Goal: Answer question/provide support: Share knowledge or assist other users

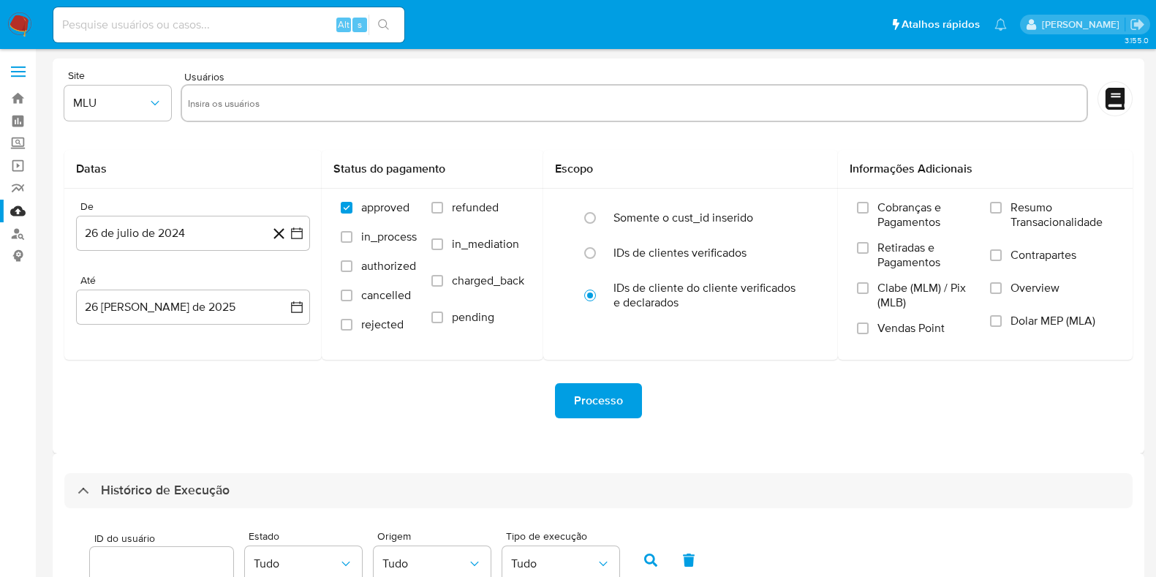
select select "10"
click at [13, 23] on img at bounding box center [19, 24] width 25 height 25
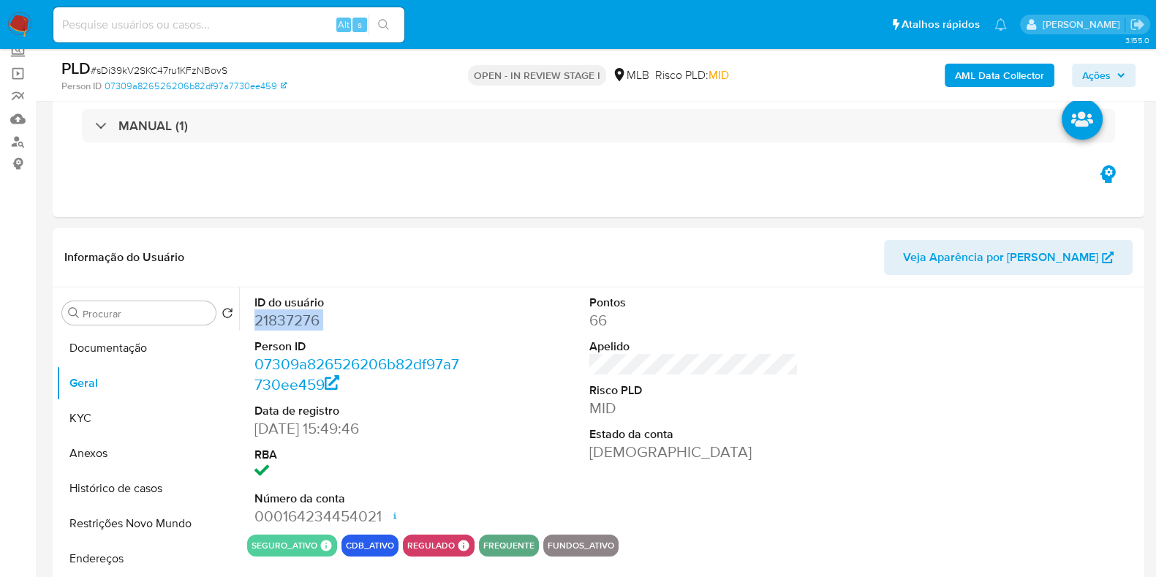
scroll to position [182, 0]
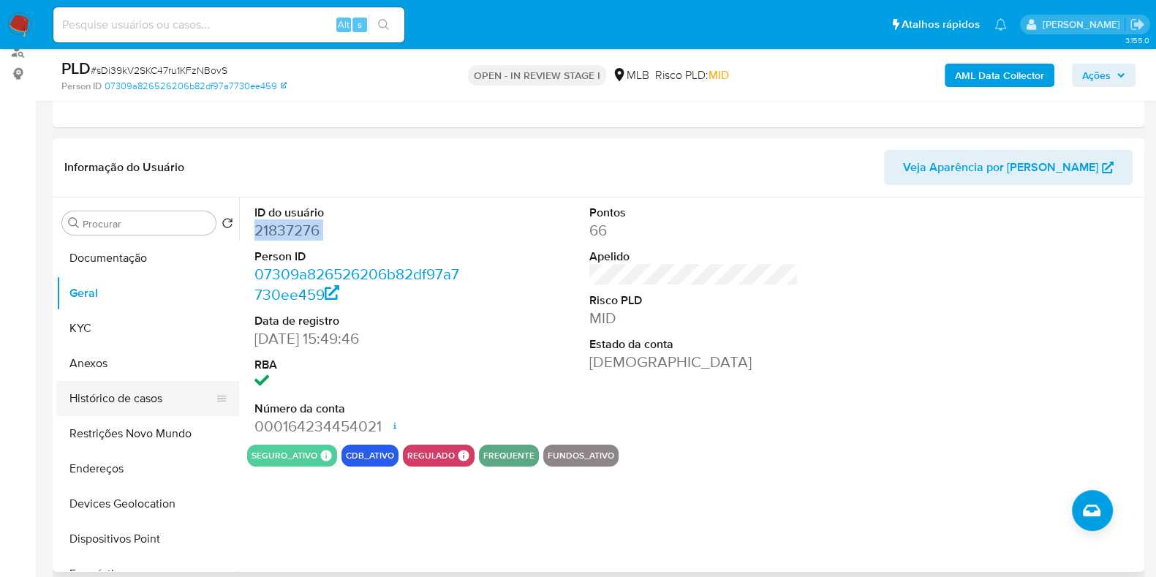
click at [138, 387] on button "Histórico de casos" at bounding box center [141, 398] width 171 height 35
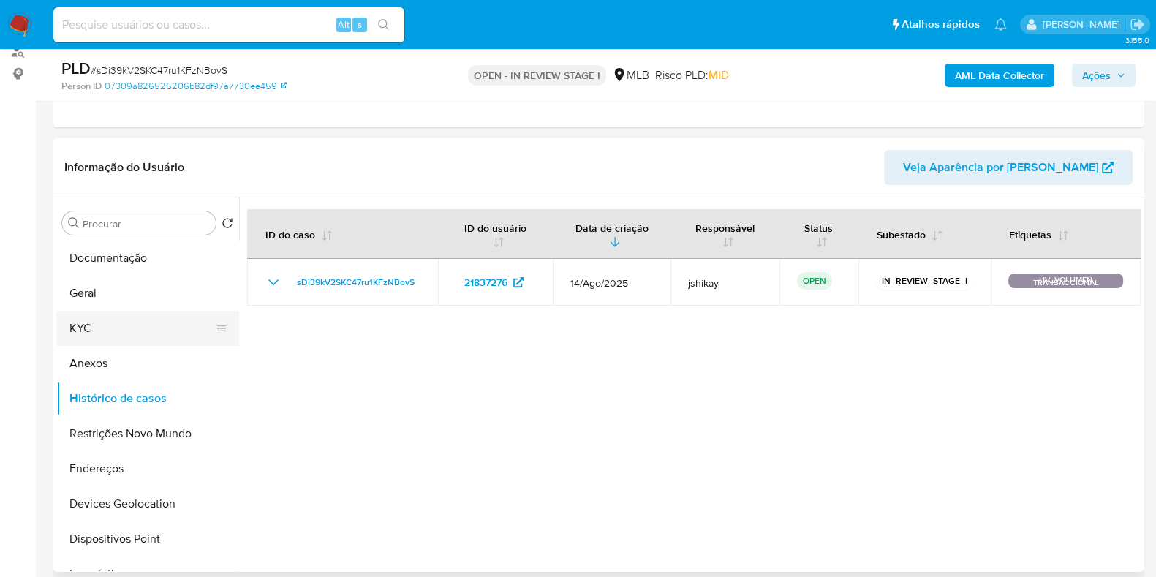
drag, startPoint x: 105, startPoint y: 338, endPoint x: 94, endPoint y: 326, distance: 16.0
click at [103, 338] on button "KYC" at bounding box center [141, 328] width 171 height 35
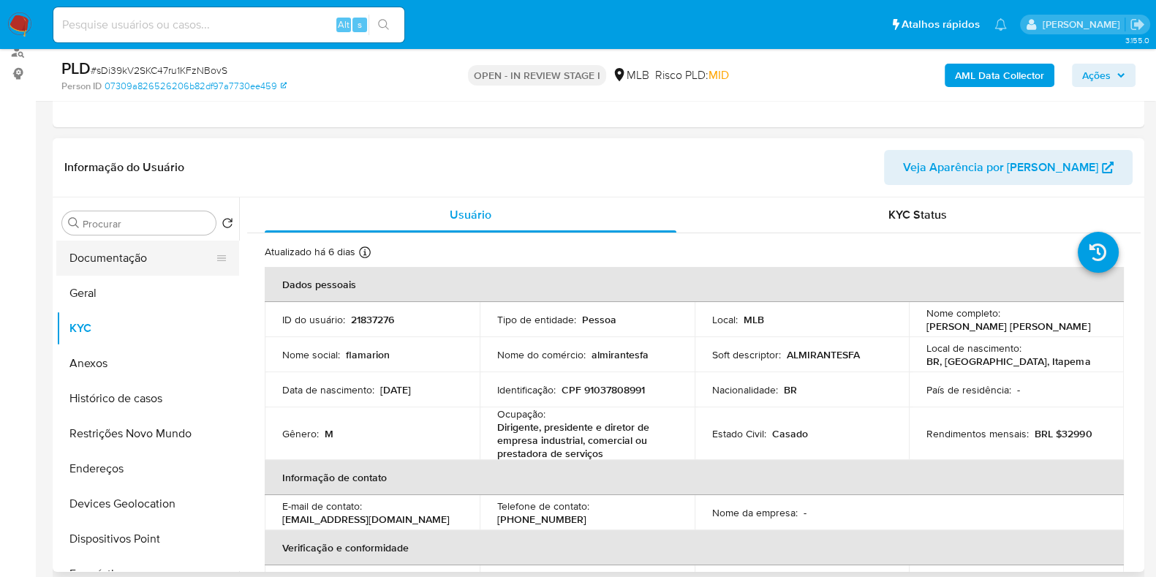
drag, startPoint x: 133, startPoint y: 254, endPoint x: 149, endPoint y: 243, distance: 19.9
click at [133, 254] on button "Documentação" at bounding box center [141, 258] width 171 height 35
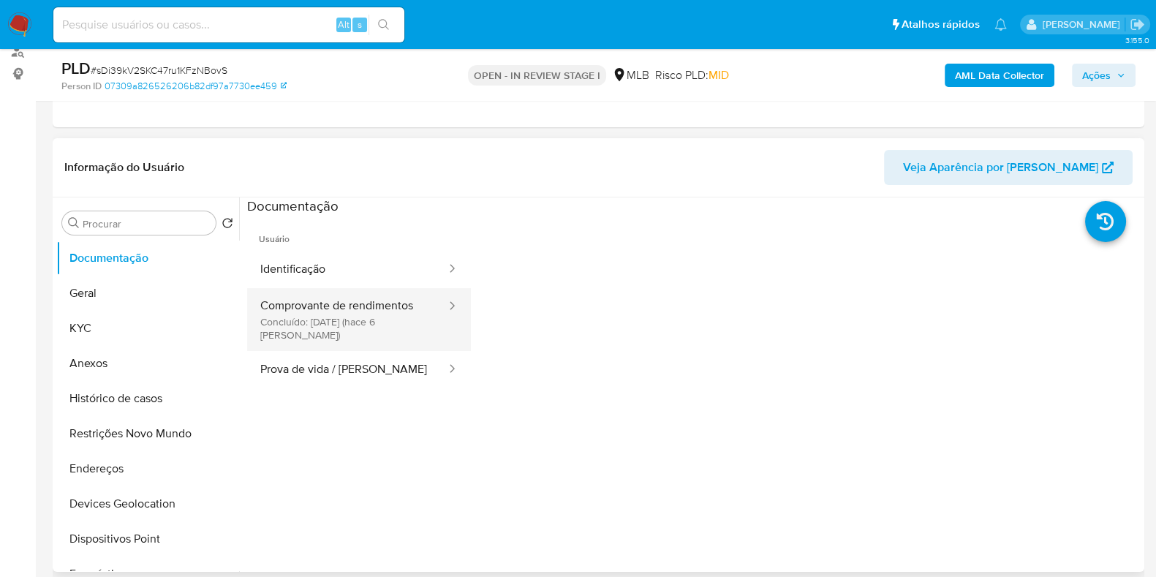
click at [359, 324] on button "Comprovante de rendimentos Concluído: 20/08/2025 (hace 6 días)" at bounding box center [347, 319] width 200 height 63
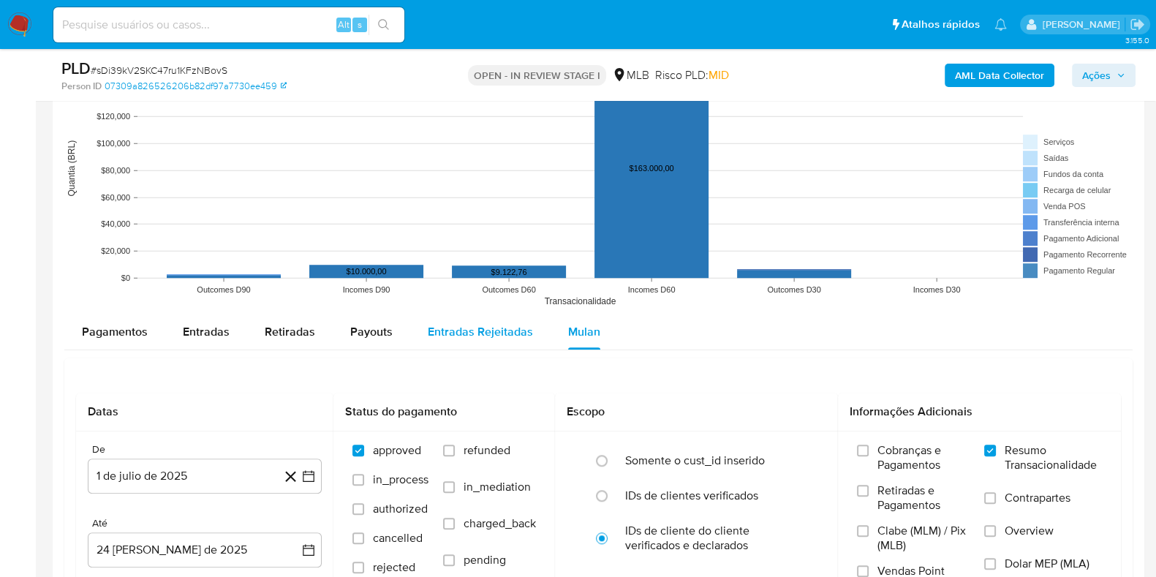
scroll to position [1461, 0]
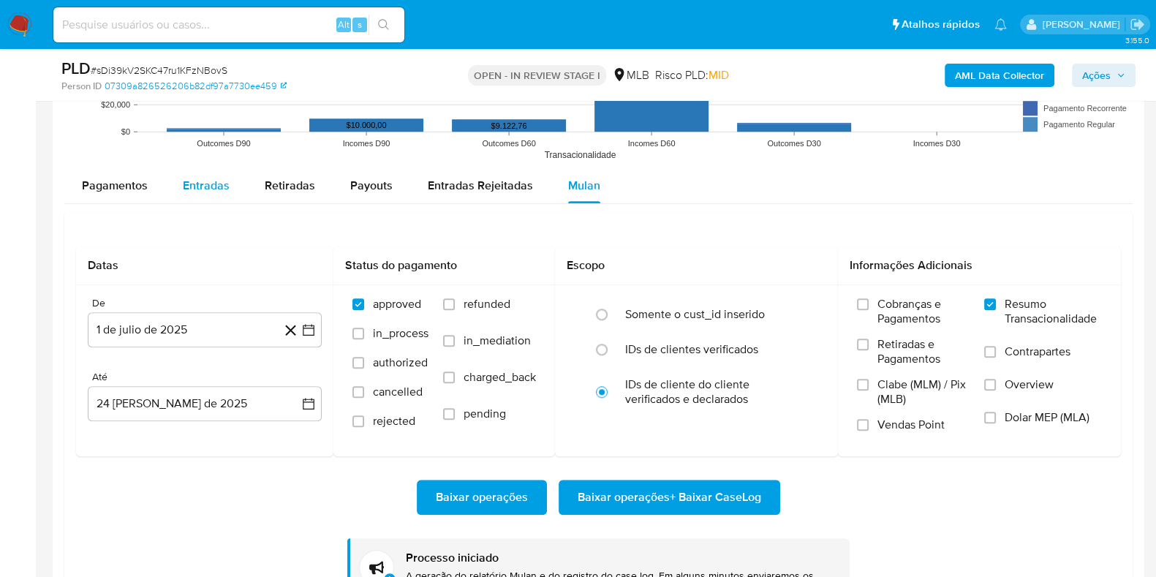
click at [192, 192] on span "Entradas" at bounding box center [206, 185] width 47 height 17
select select "10"
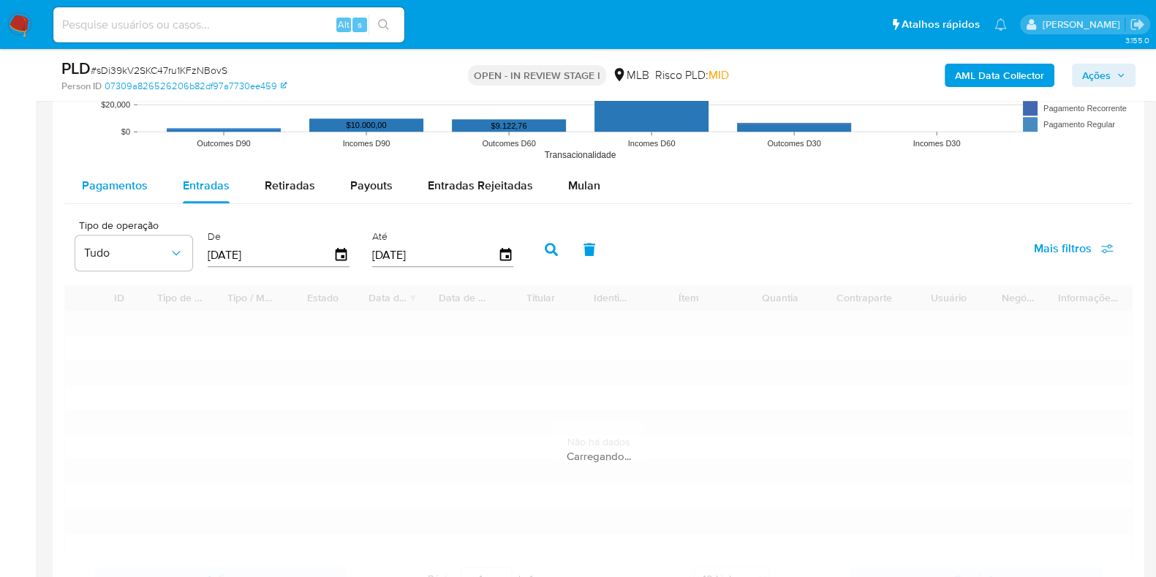
click at [110, 181] on span "Pagamentos" at bounding box center [115, 185] width 66 height 17
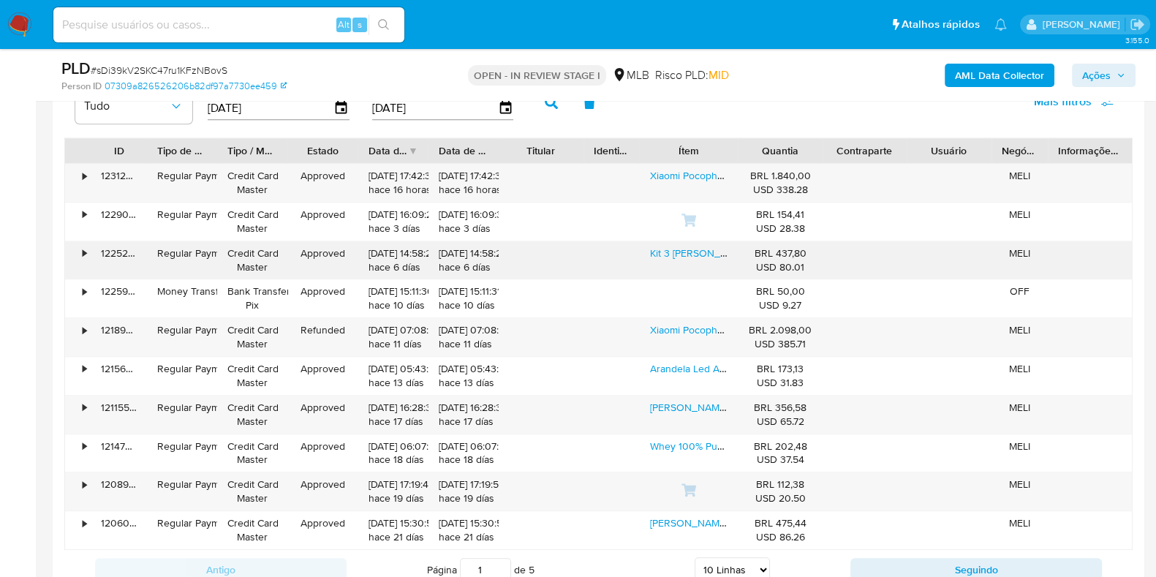
scroll to position [1645, 0]
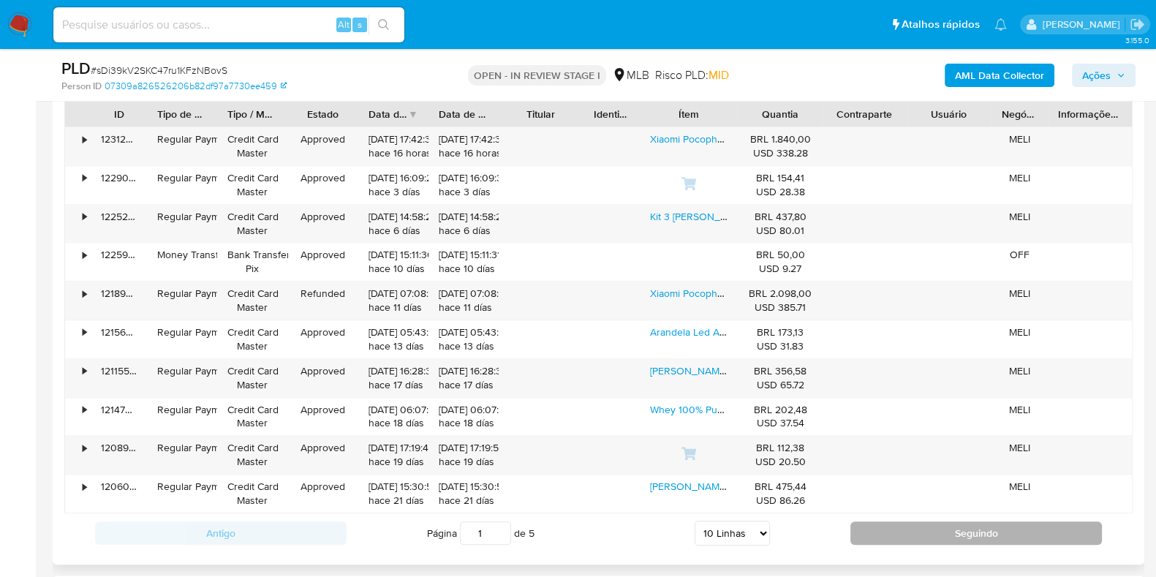
click at [868, 540] on button "Seguindo" at bounding box center [975, 532] width 251 height 23
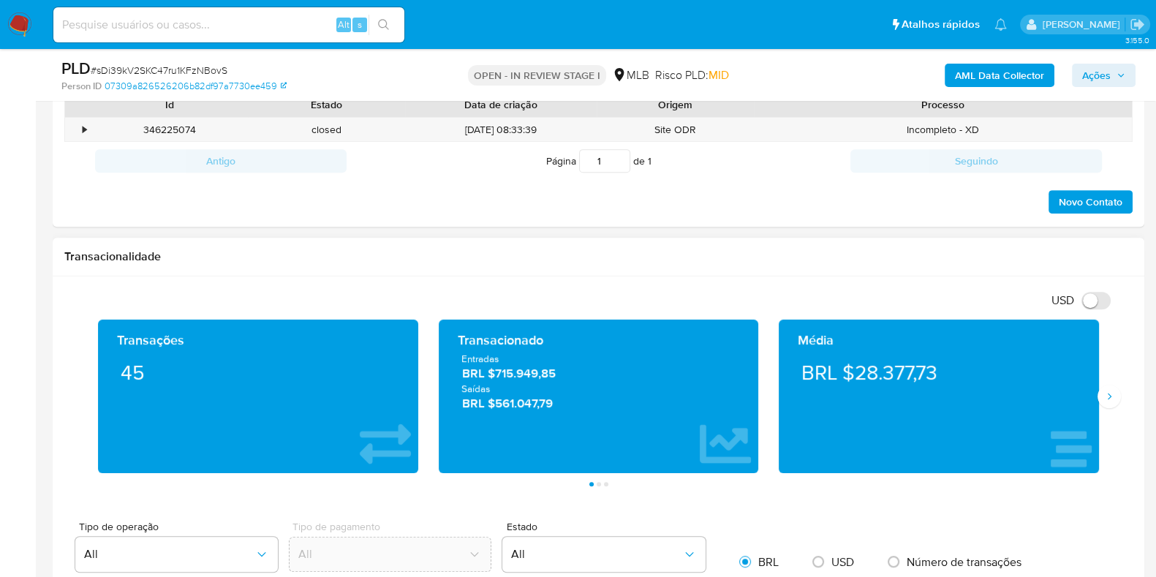
scroll to position [754, 0]
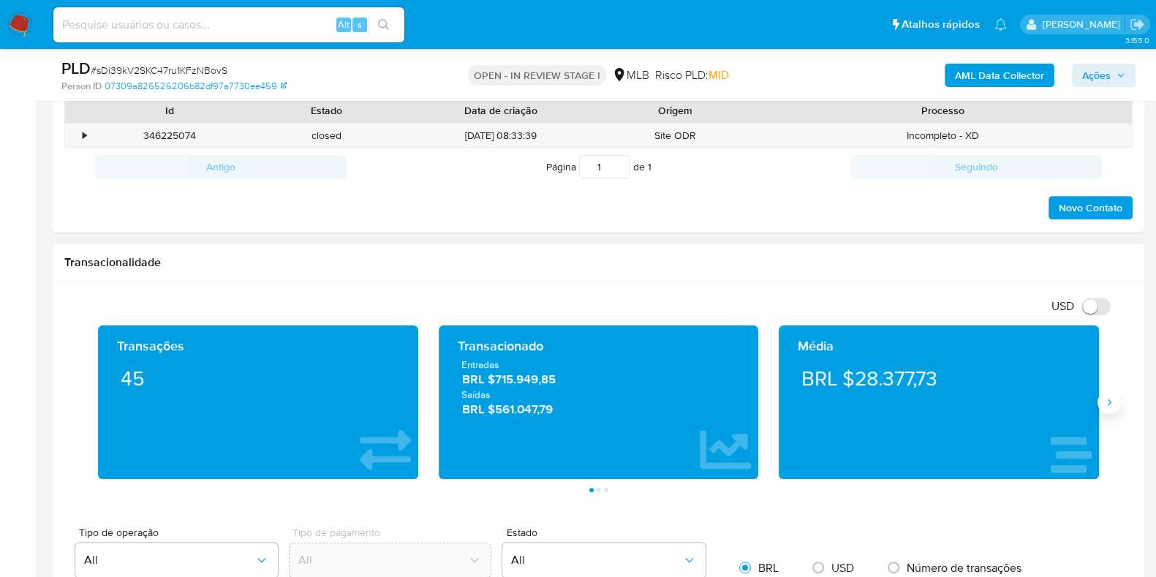
click at [1108, 393] on button "Siguiente" at bounding box center [1108, 401] width 23 height 23
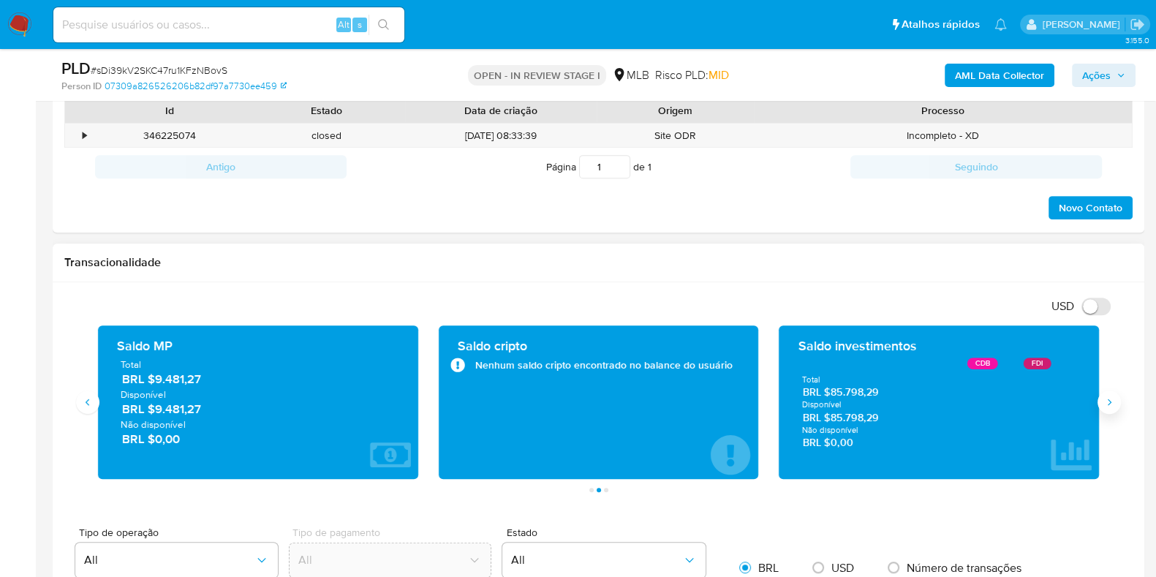
click at [1108, 393] on button "Siguiente" at bounding box center [1108, 401] width 23 height 23
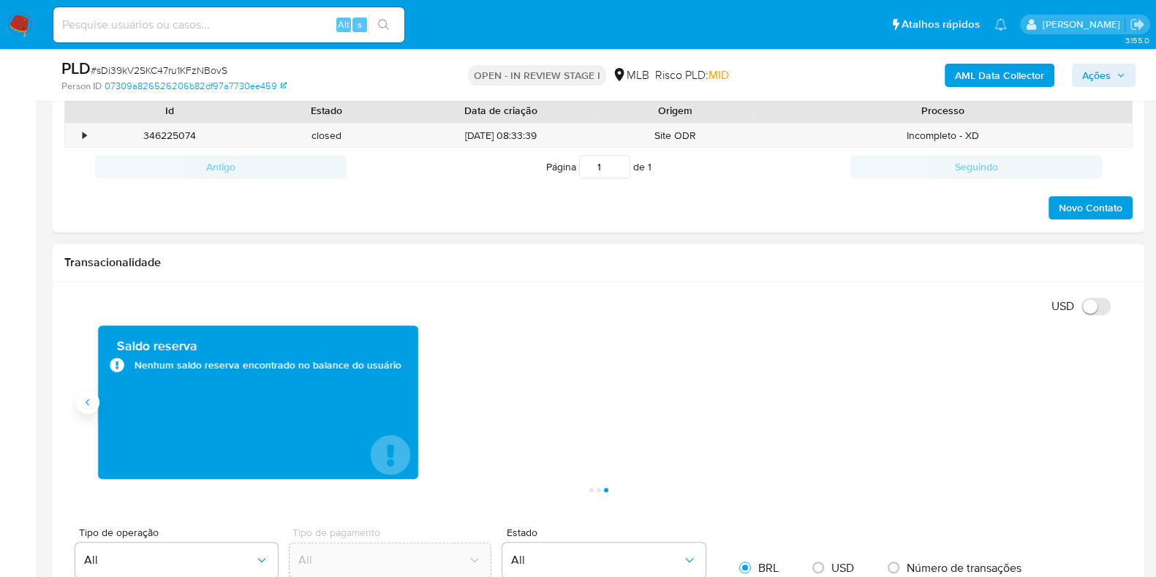
click at [89, 400] on icon "Anterior" at bounding box center [88, 402] width 12 height 12
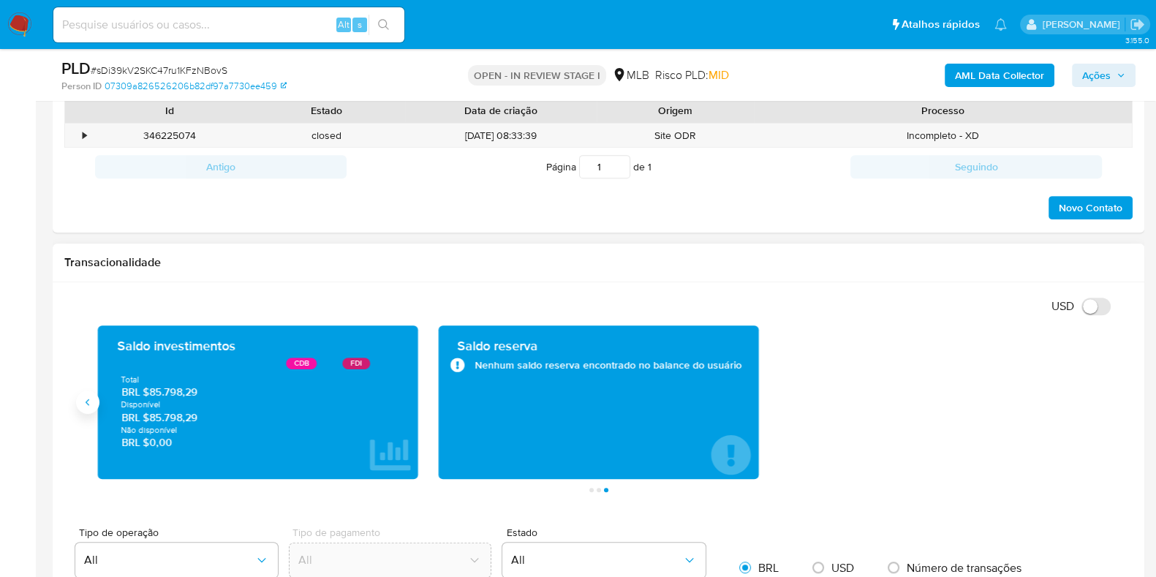
click at [89, 400] on icon "Anterior" at bounding box center [88, 402] width 12 height 12
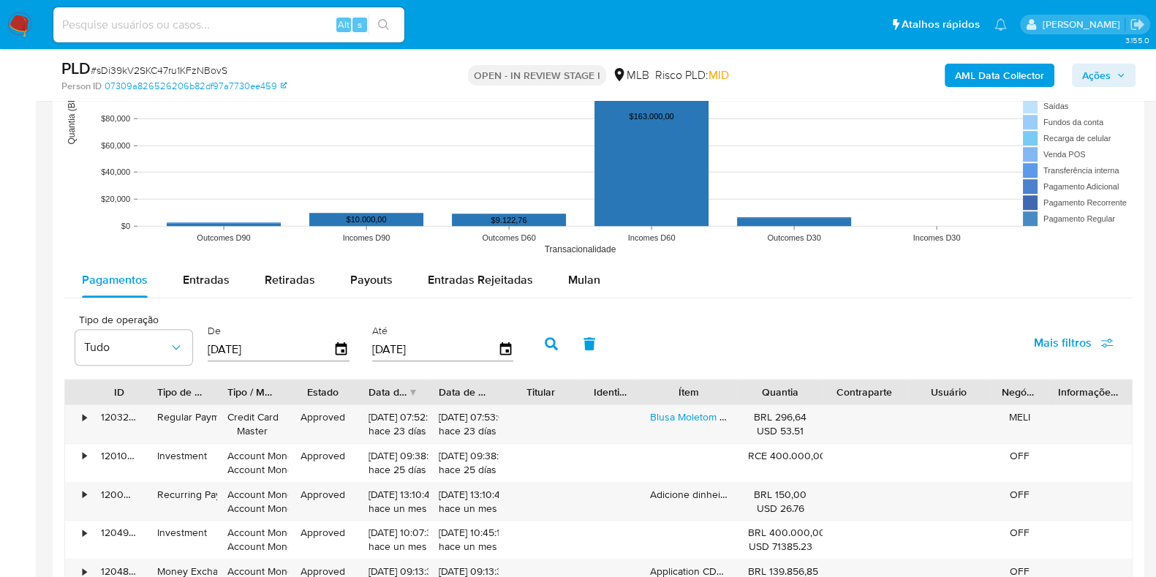
scroll to position [1370, 0]
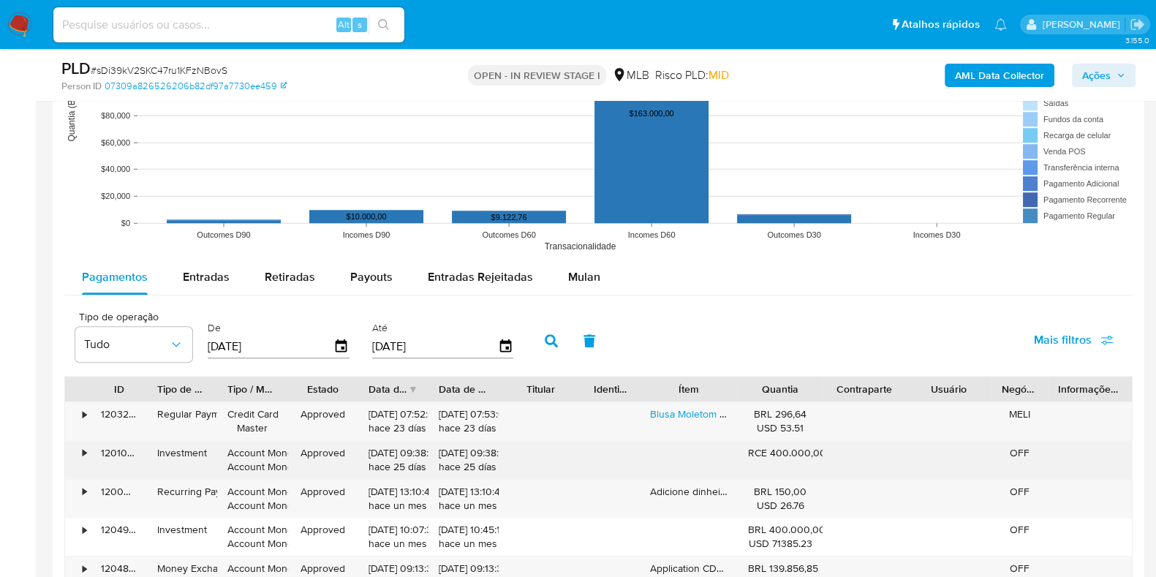
click at [86, 451] on div "•" at bounding box center [78, 460] width 26 height 38
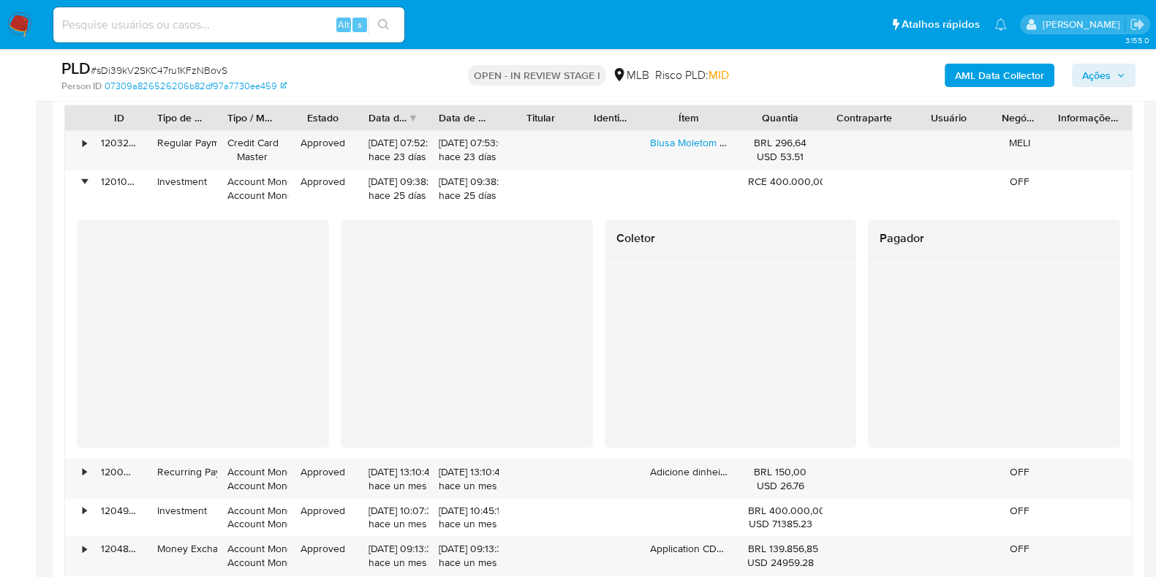
scroll to position [1645, 0]
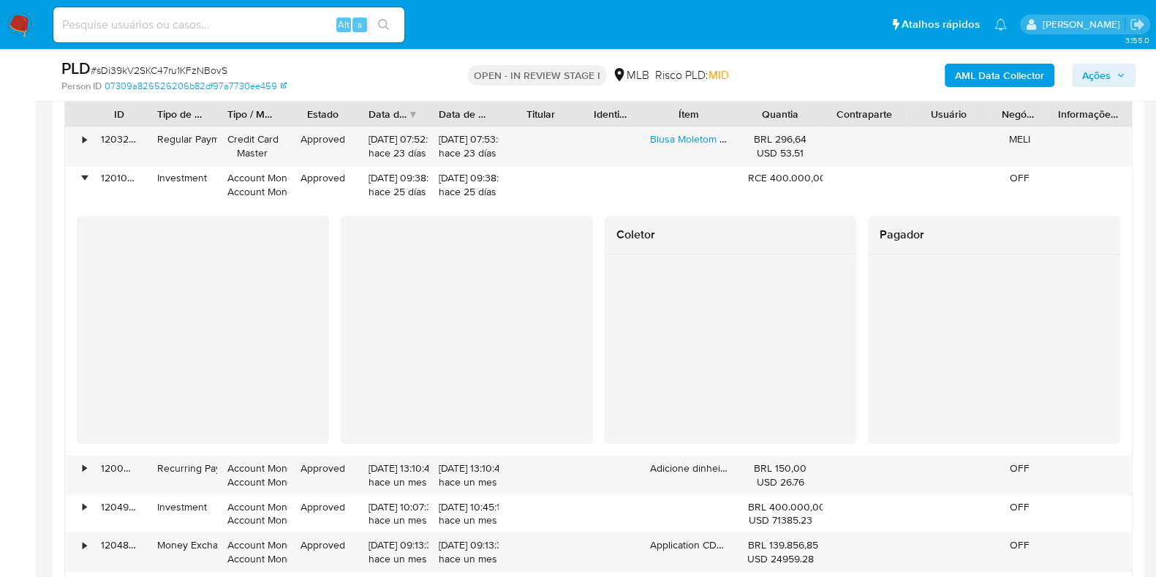
click at [344, 309] on div at bounding box center [467, 330] width 252 height 228
click at [592, 332] on div "Coletor Pagador" at bounding box center [598, 330] width 1043 height 228
click at [707, 387] on div at bounding box center [731, 322] width 252 height 136
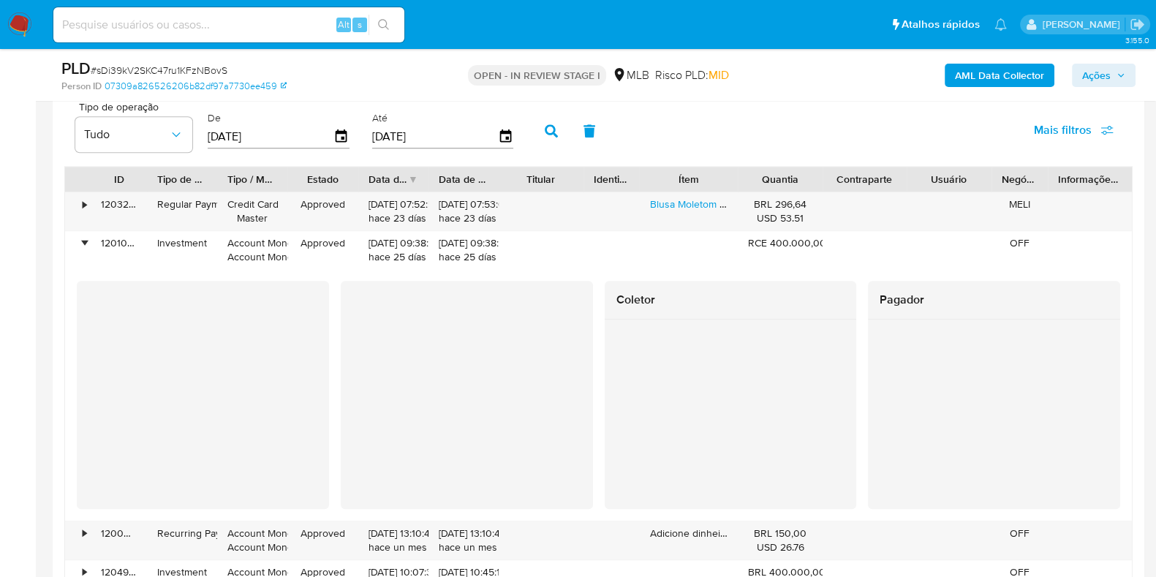
scroll to position [1553, 0]
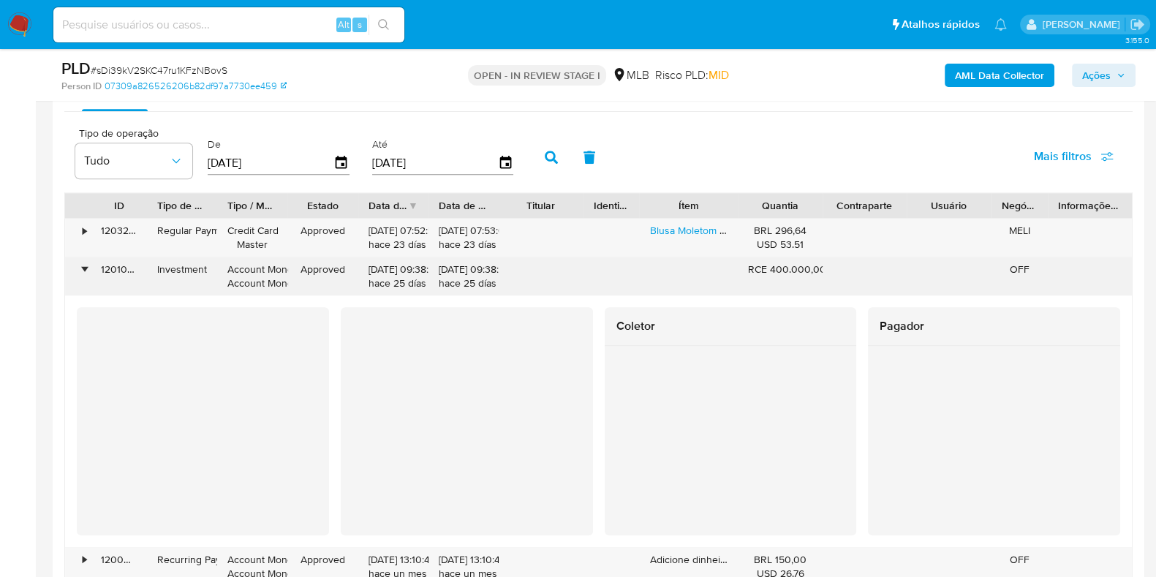
drag, startPoint x: 156, startPoint y: 265, endPoint x: 209, endPoint y: 261, distance: 53.5
click at [209, 261] on div "Investment" at bounding box center [182, 276] width 70 height 38
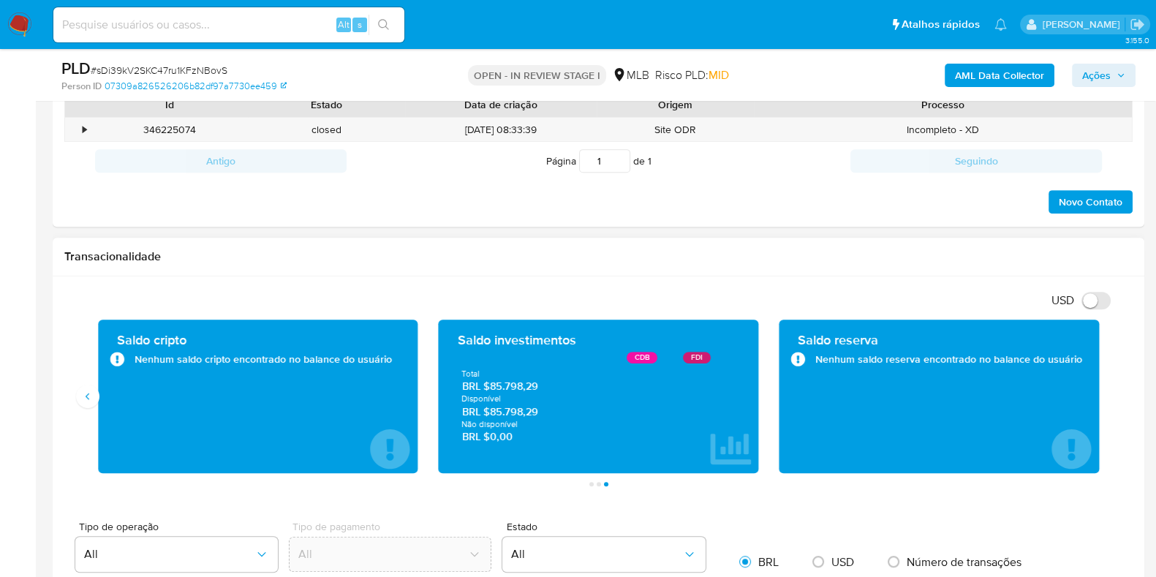
scroll to position [730, 0]
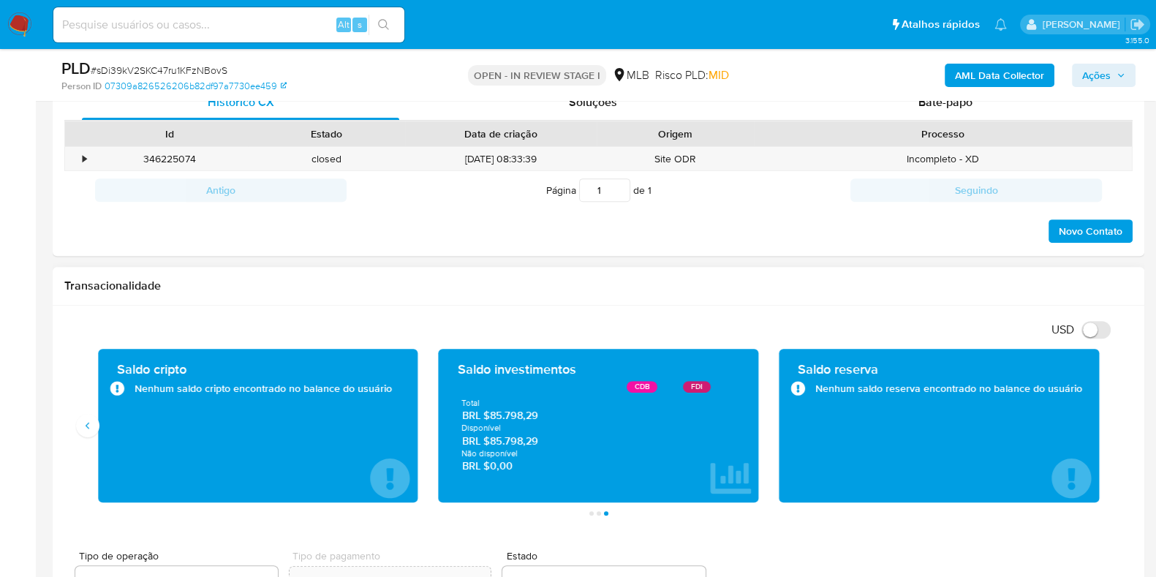
drag, startPoint x: 541, startPoint y: 417, endPoint x: 490, endPoint y: 415, distance: 51.2
click at [490, 416] on span "BRL $85.798,29" at bounding box center [598, 416] width 273 height 14
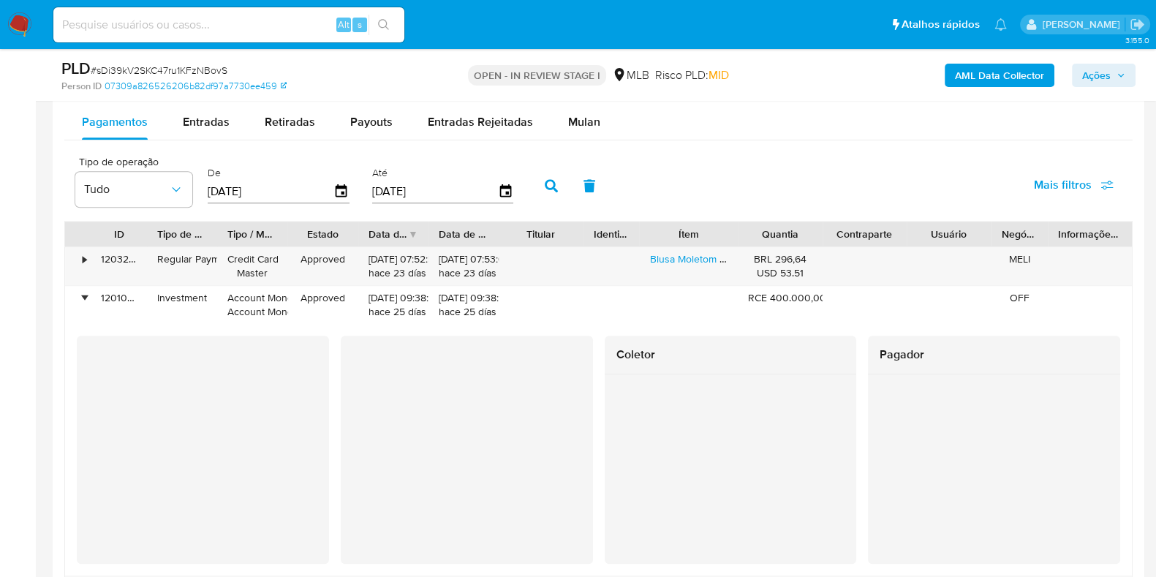
scroll to position [1553, 0]
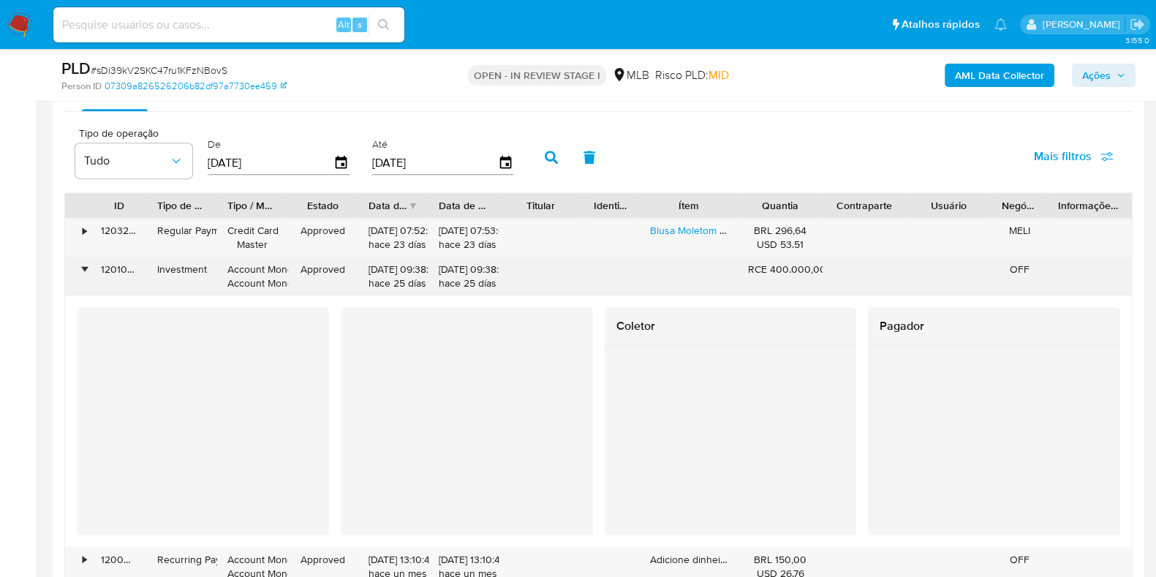
drag, startPoint x: 366, startPoint y: 272, endPoint x: 420, endPoint y: 270, distance: 54.1
click at [420, 270] on div "01/08/2025 09:38:16 hace 25 días" at bounding box center [393, 276] width 70 height 38
click at [486, 270] on div "01/08/2025 09:38:16 hace 25 días" at bounding box center [464, 276] width 50 height 28
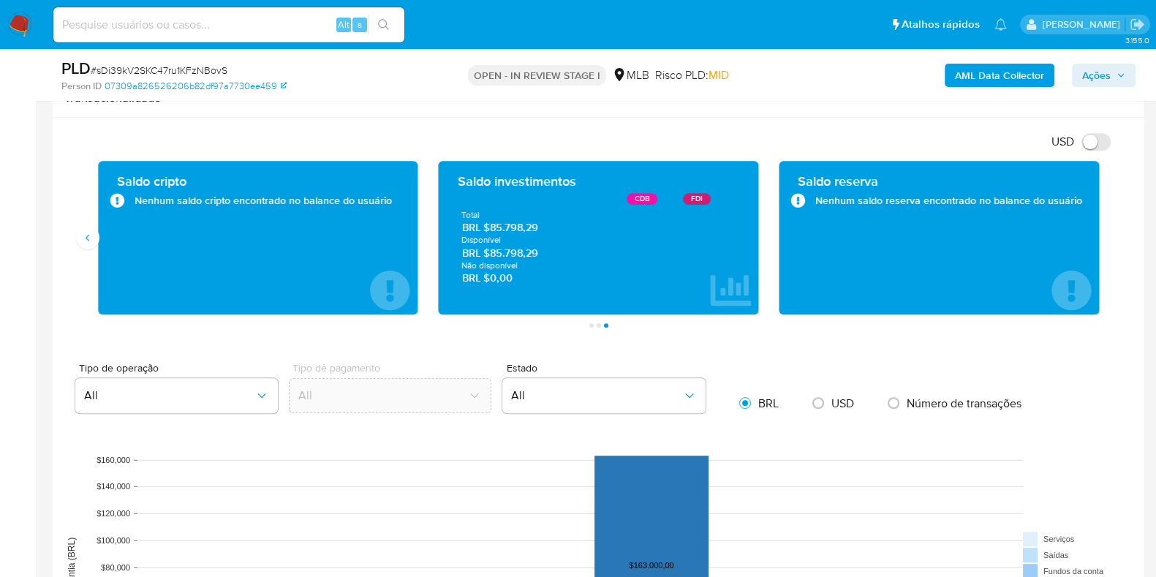
scroll to position [822, 0]
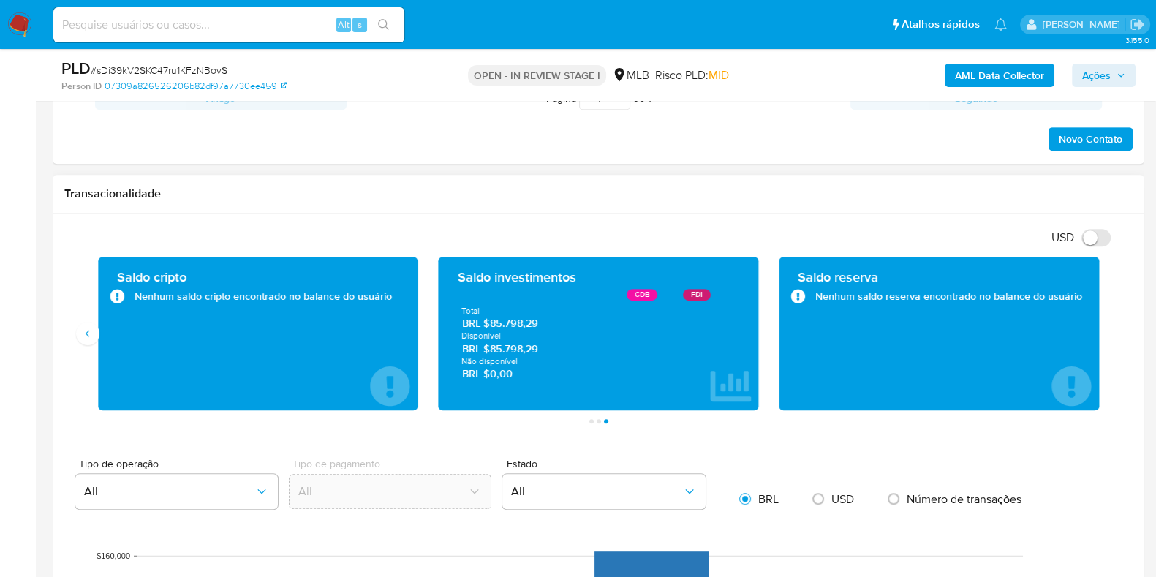
drag, startPoint x: 493, startPoint y: 356, endPoint x: 391, endPoint y: 360, distance: 102.4
click at [567, 356] on span "Não disponível" at bounding box center [598, 361] width 275 height 11
click at [98, 333] on button "Anterior" at bounding box center [87, 333] width 23 height 23
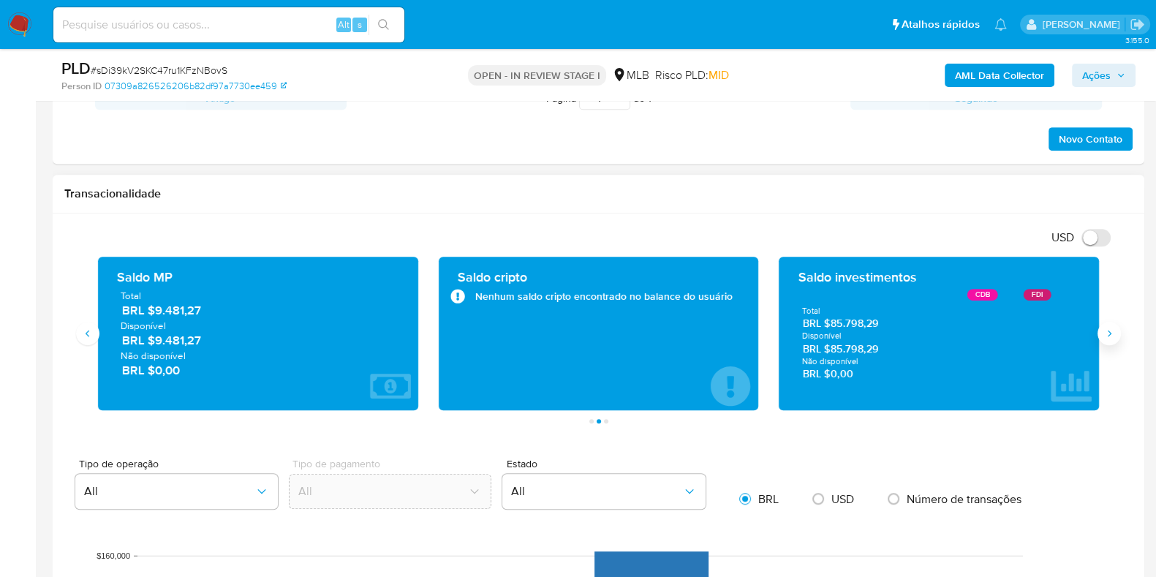
click at [1109, 332] on icon "Siguiente" at bounding box center [1110, 333] width 4 height 7
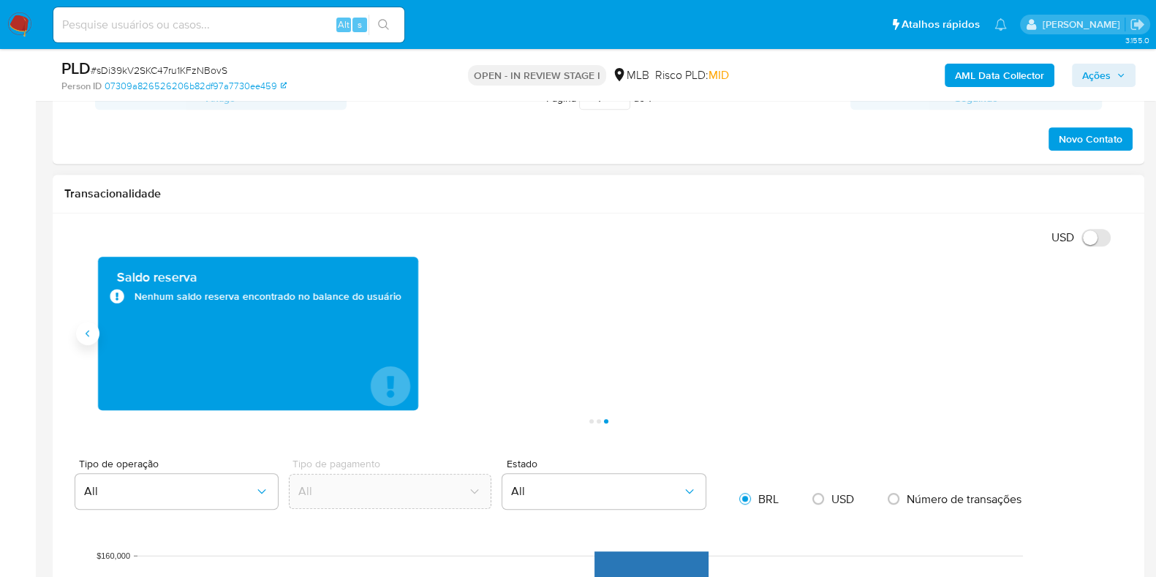
click at [84, 333] on icon "Anterior" at bounding box center [88, 334] width 12 height 12
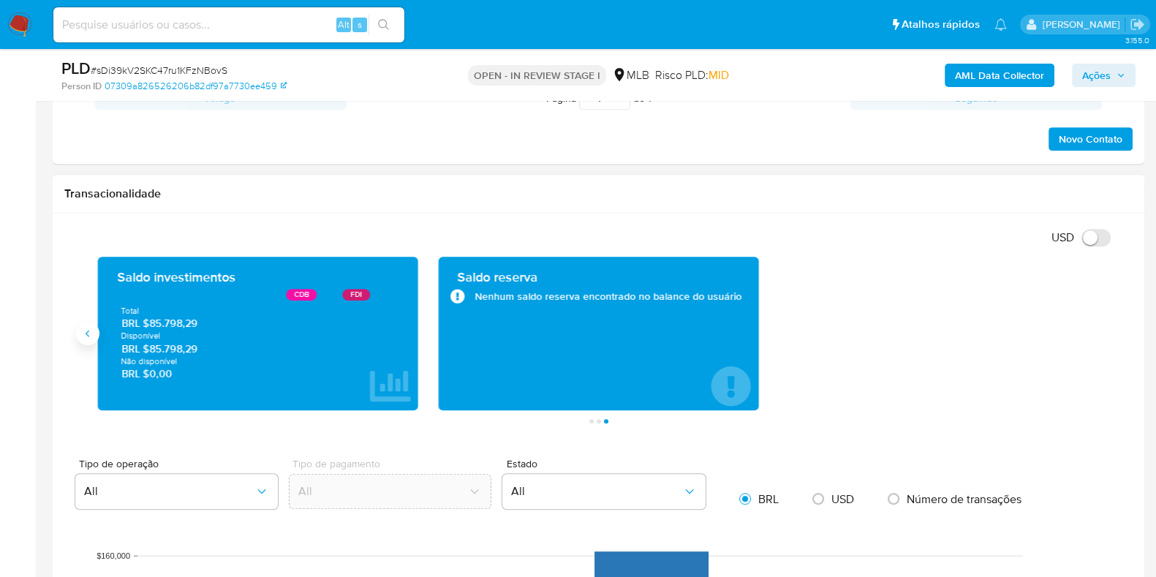
click at [84, 333] on icon "Anterior" at bounding box center [88, 334] width 12 height 12
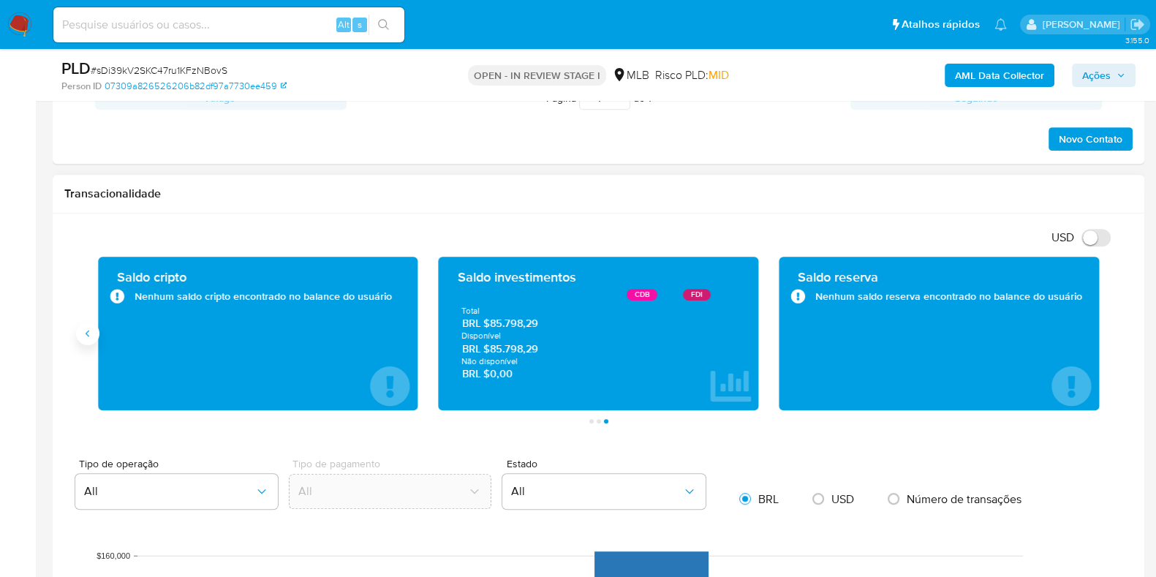
click at [84, 333] on icon "Anterior" at bounding box center [88, 334] width 12 height 12
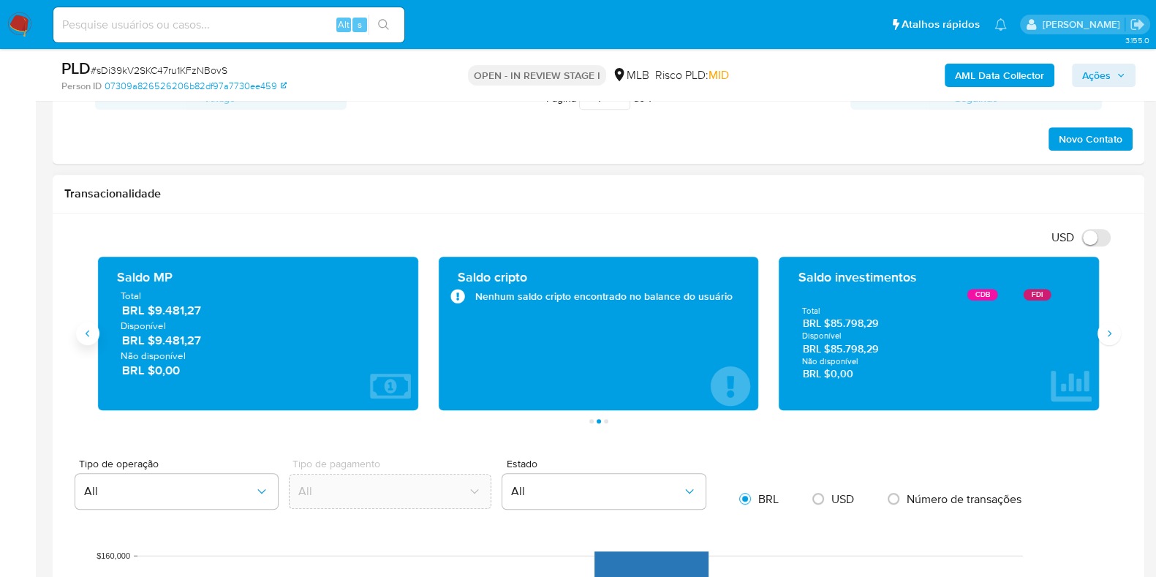
click at [87, 330] on icon "Anterior" at bounding box center [88, 334] width 12 height 12
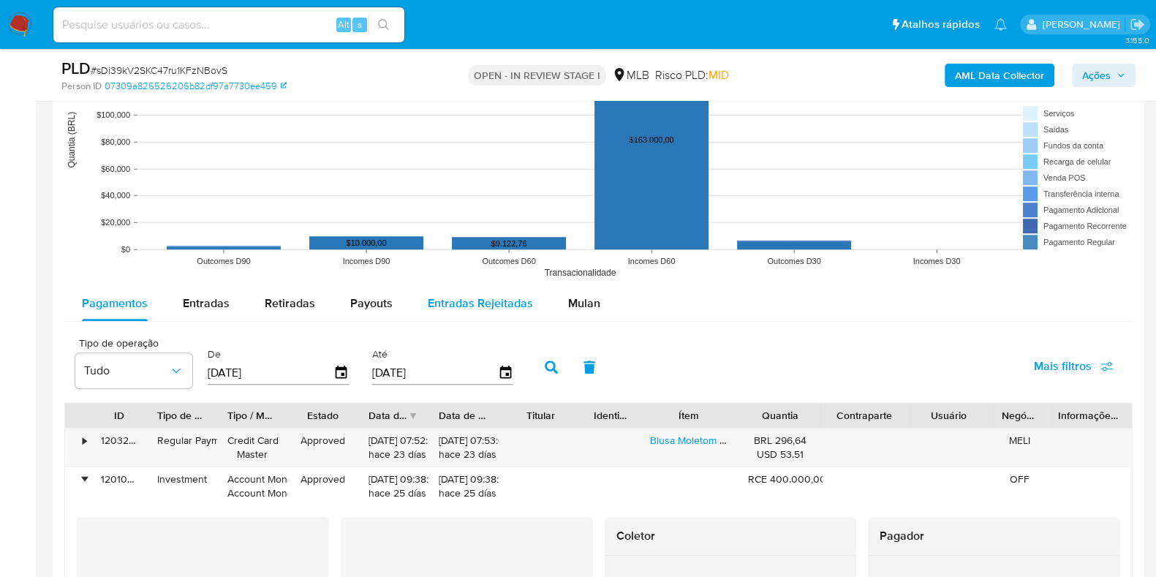
scroll to position [1370, 0]
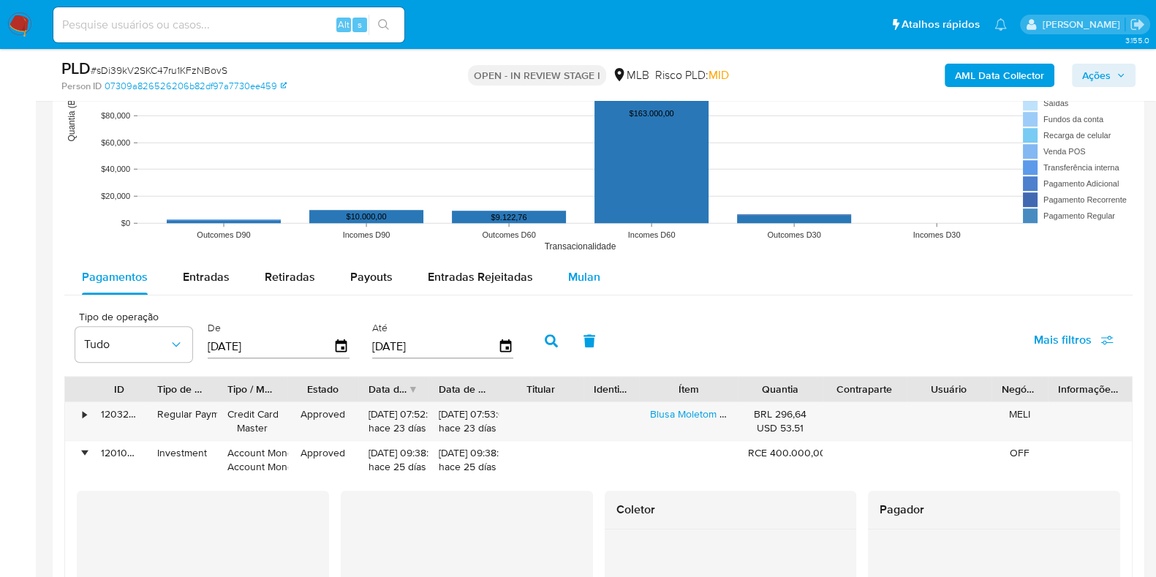
click at [593, 281] on span "Mulan" at bounding box center [584, 276] width 32 height 17
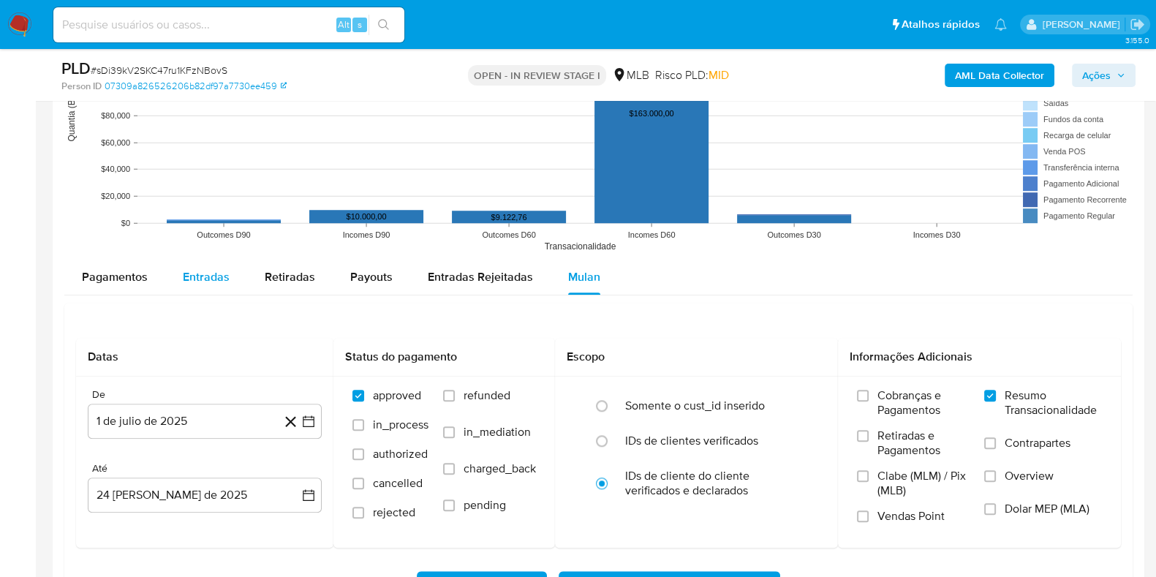
click at [211, 281] on span "Entradas" at bounding box center [206, 276] width 47 height 17
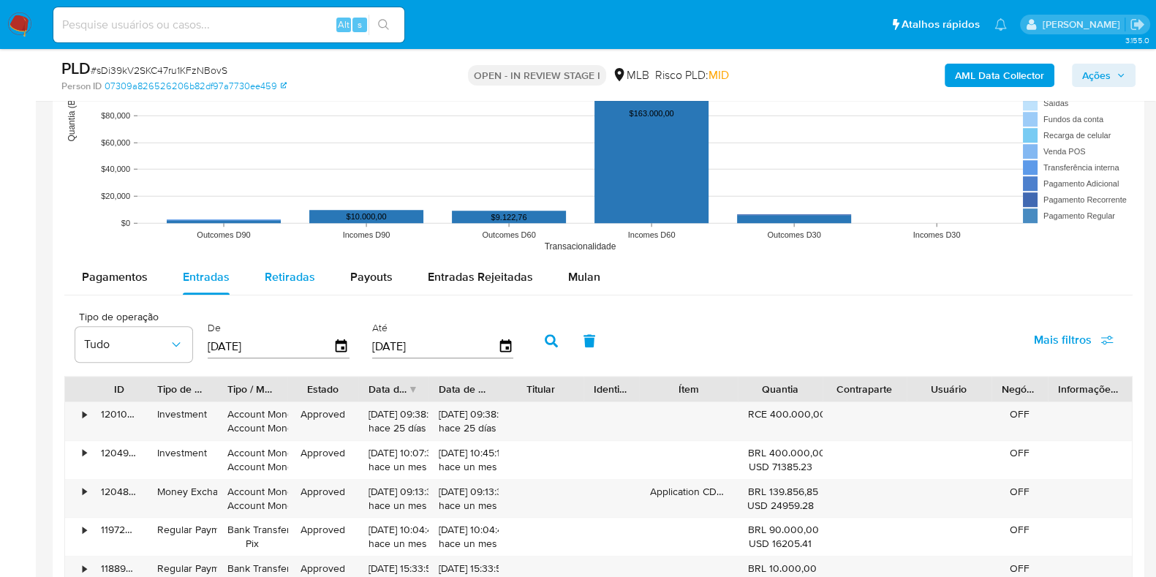
click at [295, 279] on span "Retiradas" at bounding box center [290, 276] width 50 height 17
select select "10"
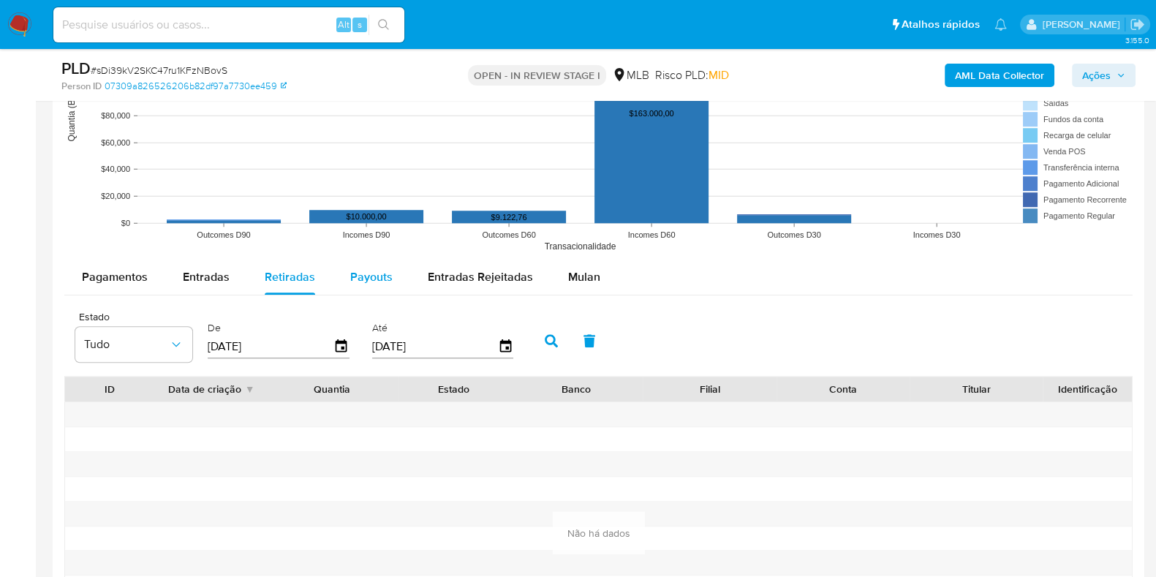
click at [373, 285] on div "Payouts" at bounding box center [371, 277] width 42 height 35
select select "10"
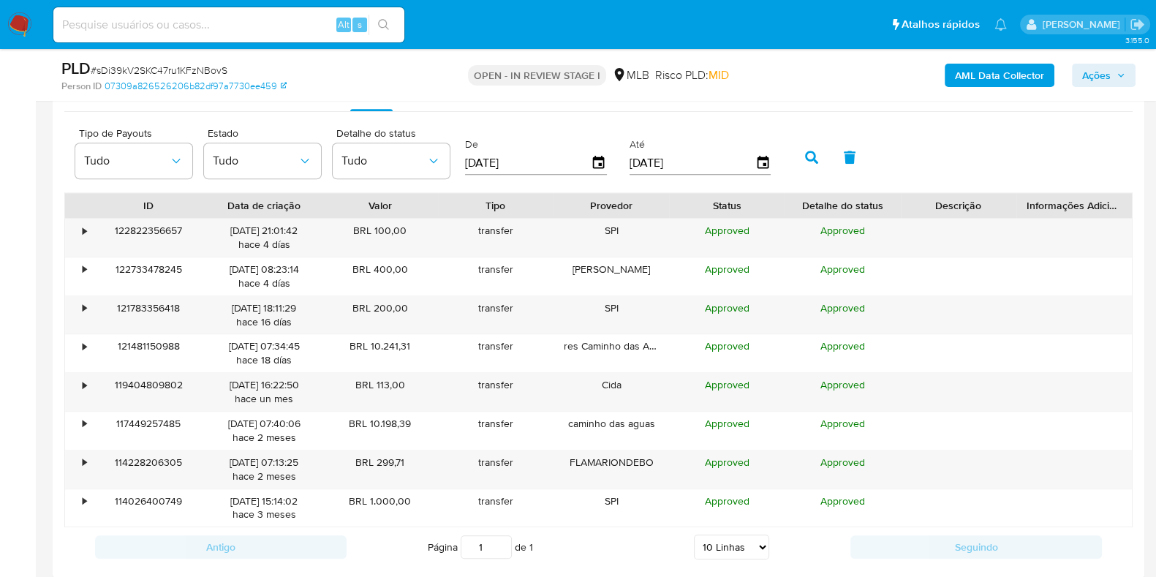
scroll to position [1461, 0]
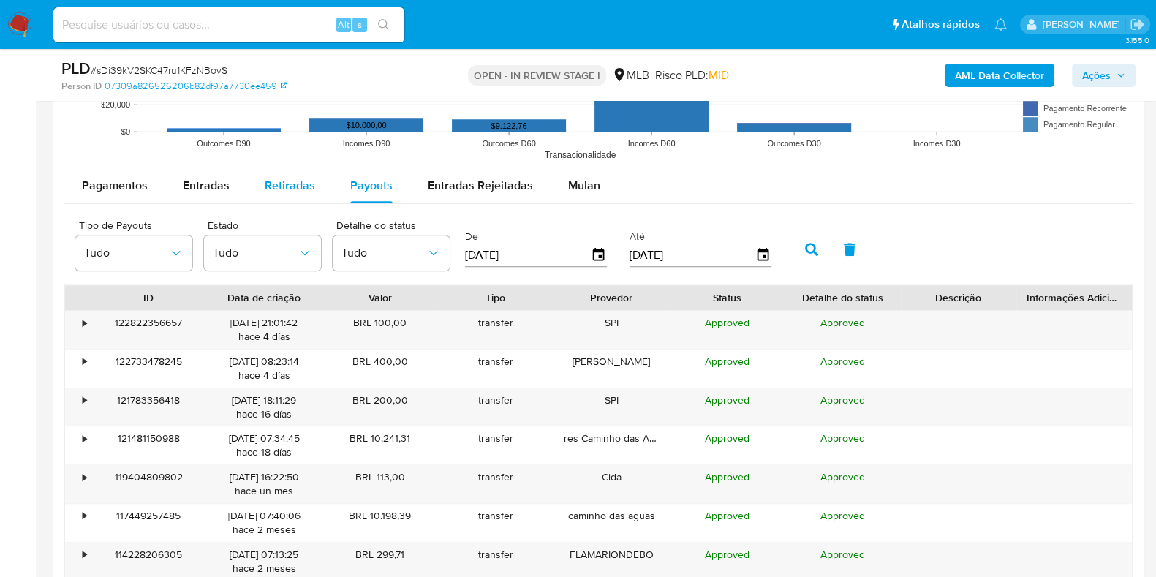
click at [289, 184] on span "Retiradas" at bounding box center [290, 185] width 50 height 17
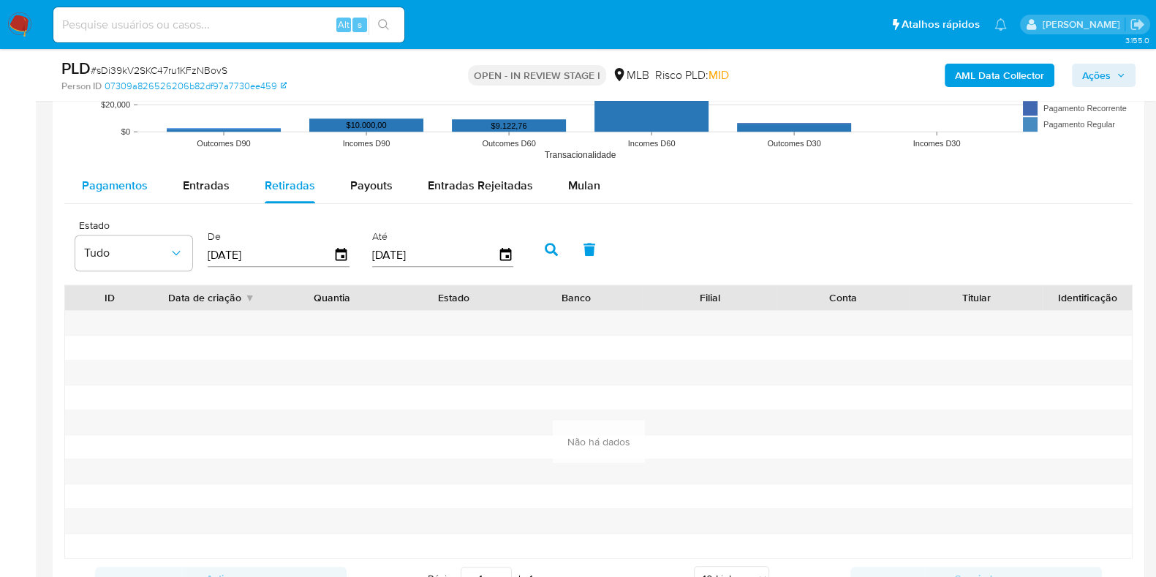
drag, startPoint x: 358, startPoint y: 177, endPoint x: 156, endPoint y: 201, distance: 203.2
click at [355, 178] on span "Payouts" at bounding box center [371, 185] width 42 height 17
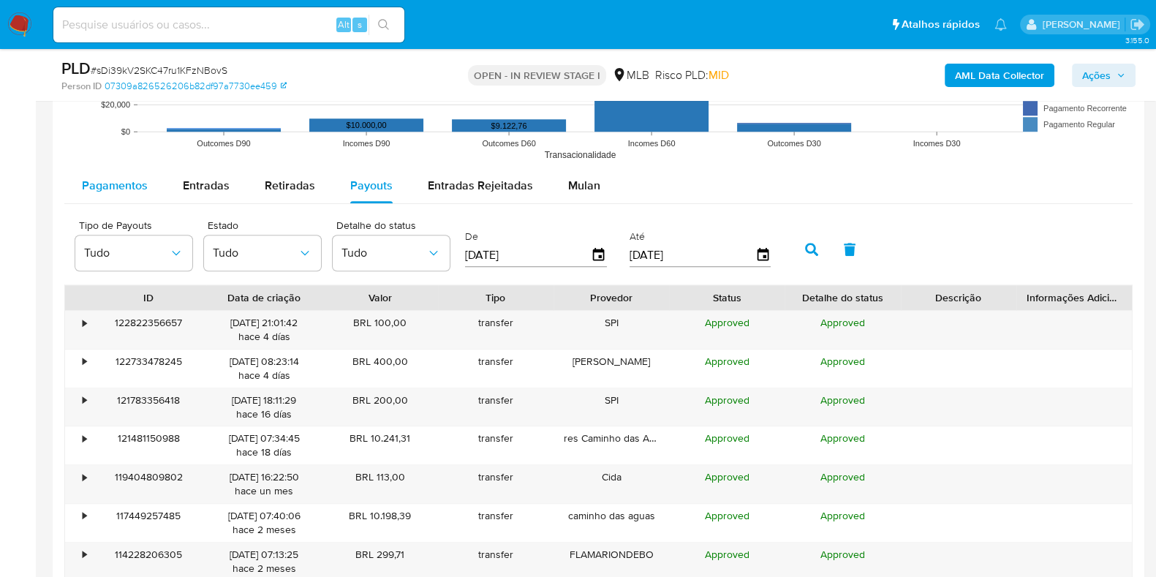
click at [95, 192] on div "Pagamentos" at bounding box center [115, 185] width 66 height 35
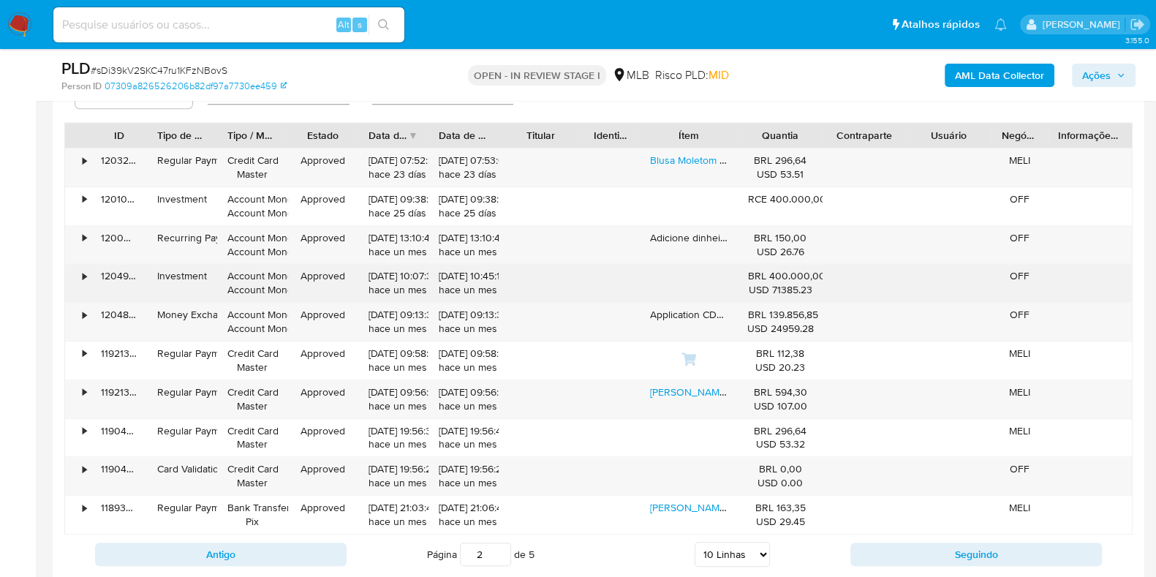
scroll to position [1645, 0]
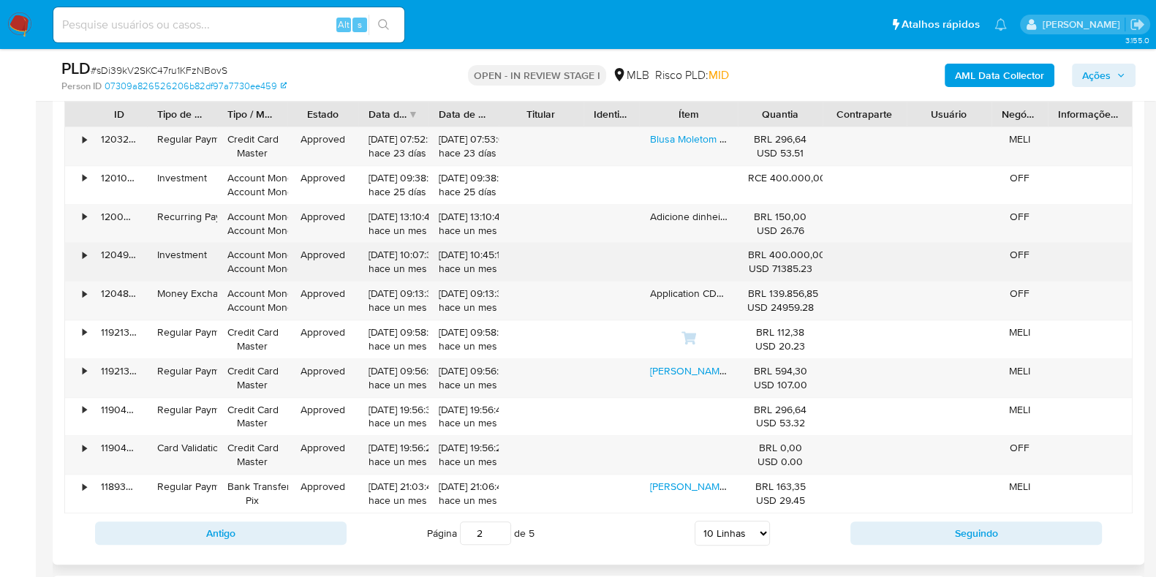
drag, startPoint x: 803, startPoint y: 256, endPoint x: 90, endPoint y: 256, distance: 712.8
click at [91, 257] on div "• 120495316852 Investment Account Money Account Money Approved 31/07/2025 10:07…" at bounding box center [598, 262] width 1067 height 38
click at [86, 251] on div "•" at bounding box center [85, 255] width 4 height 14
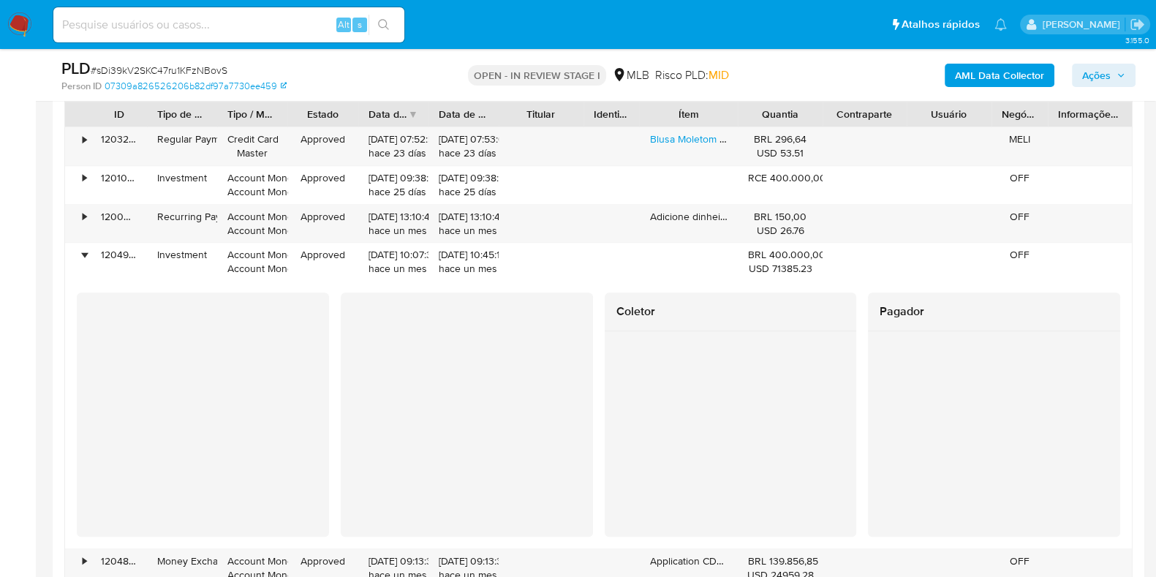
click at [846, 444] on div at bounding box center [731, 399] width 252 height 136
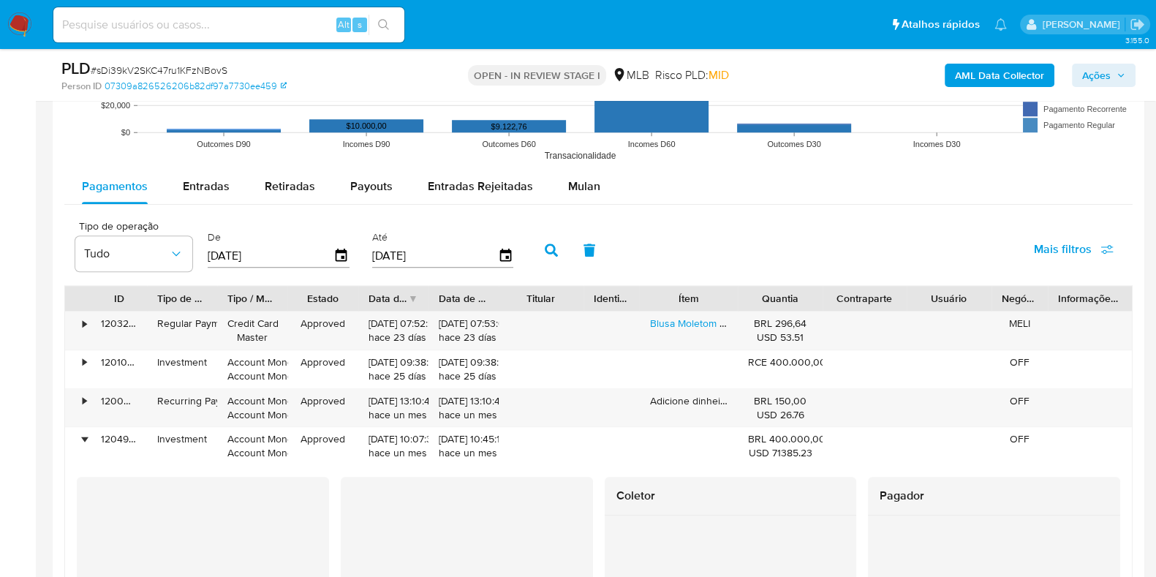
scroll to position [1461, 0]
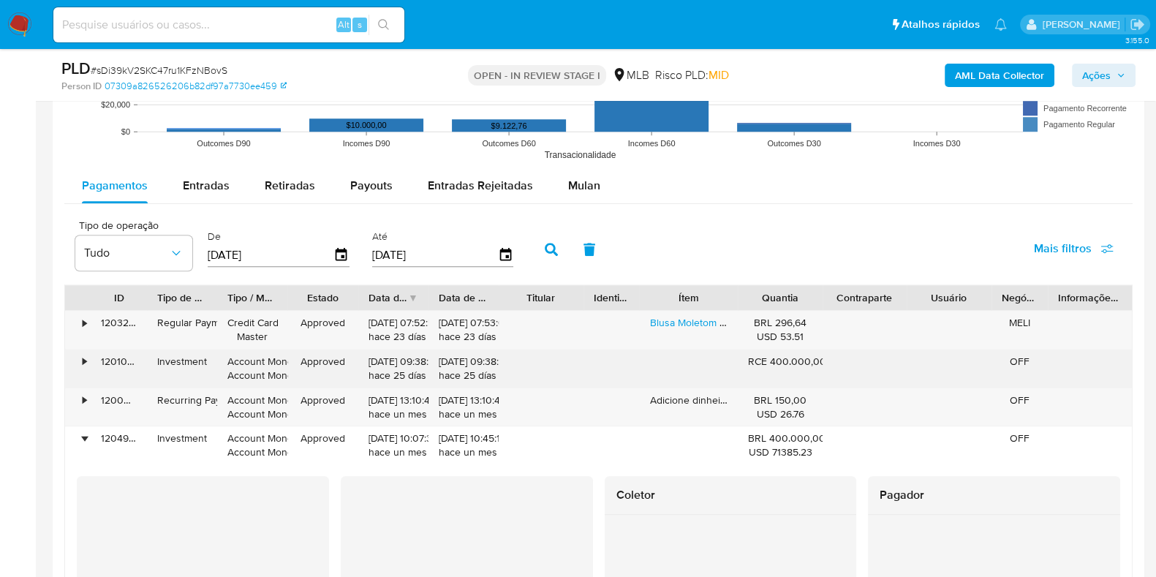
click at [84, 361] on div "•" at bounding box center [85, 362] width 4 height 14
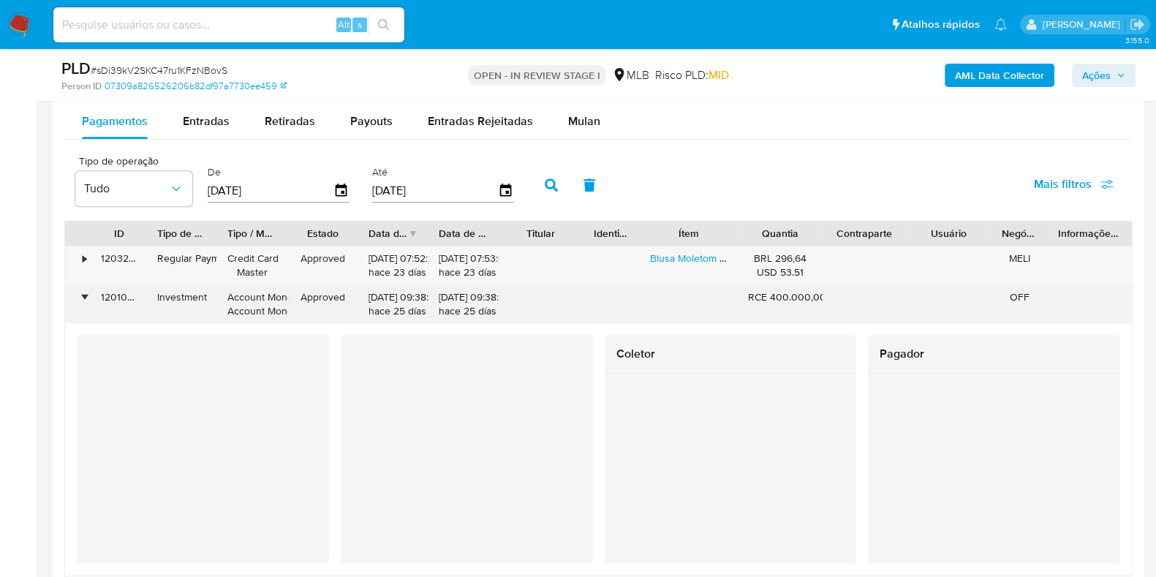
scroll to position [1553, 0]
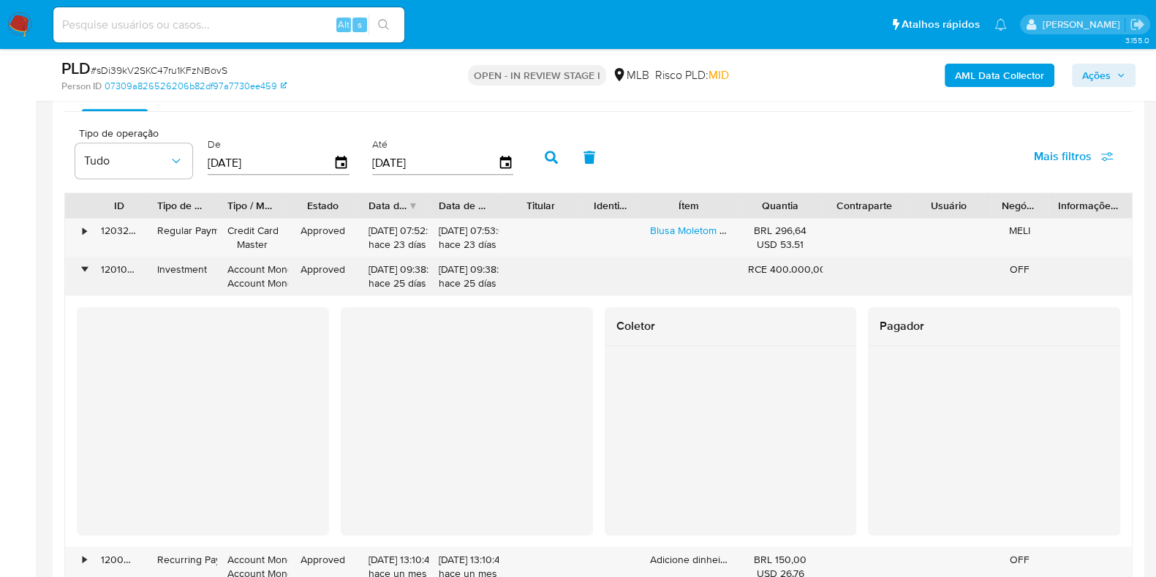
click at [86, 272] on div "•" at bounding box center [78, 276] width 26 height 38
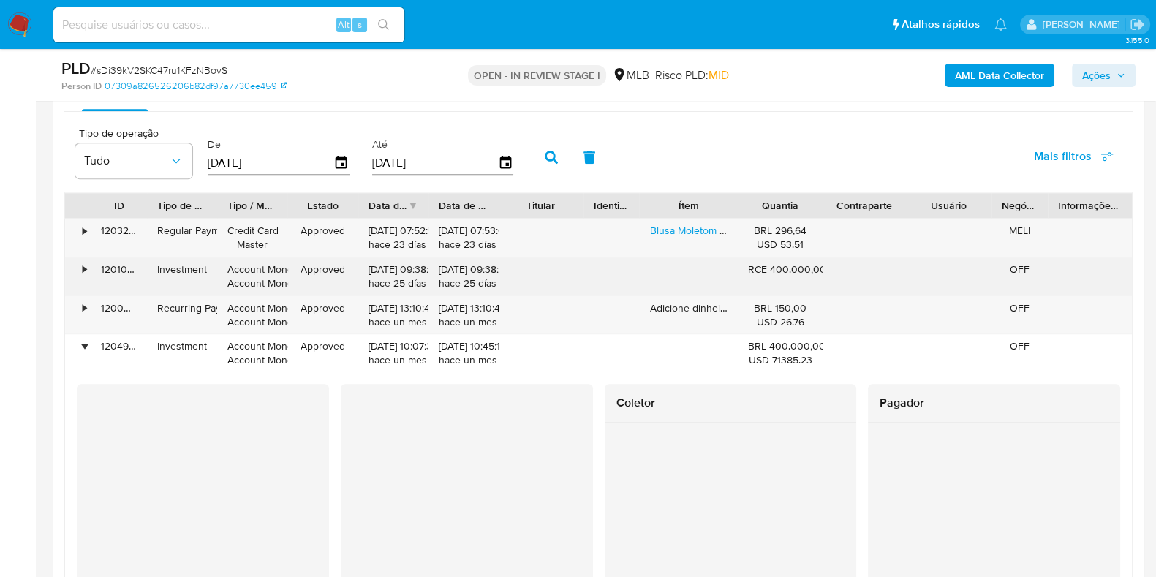
click at [83, 269] on div "•" at bounding box center [85, 269] width 4 height 14
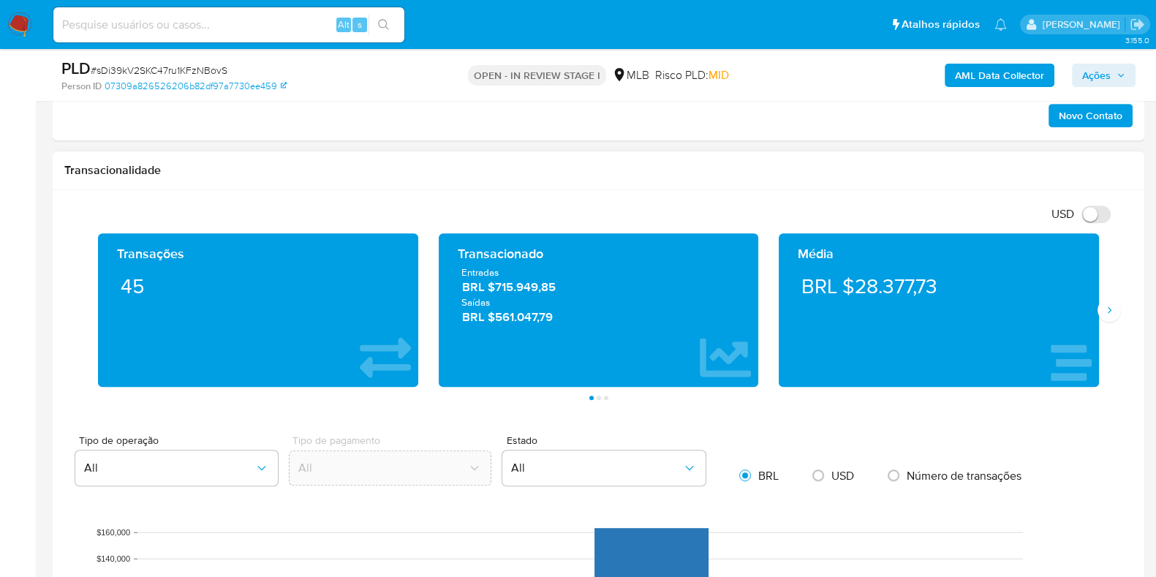
scroll to position [822, 0]
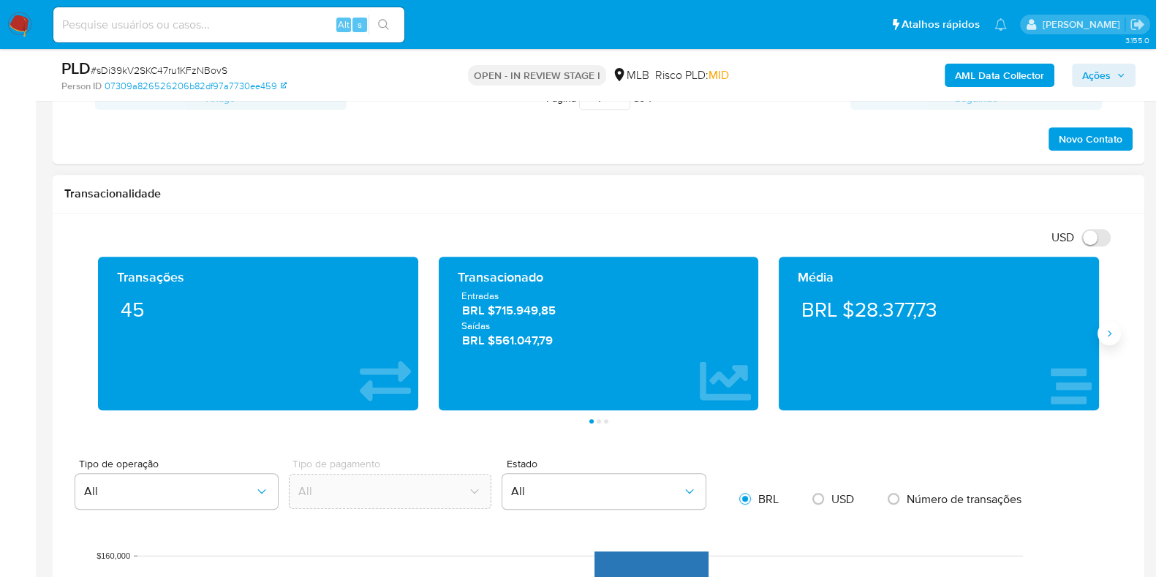
click at [1106, 330] on icon "Siguiente" at bounding box center [1109, 334] width 12 height 12
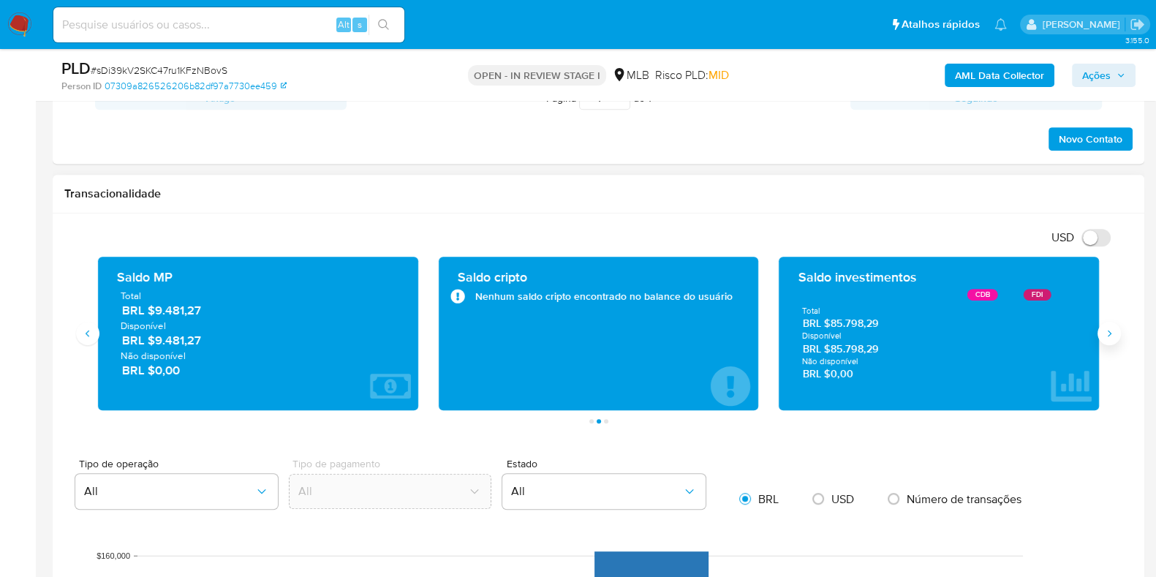
click at [1106, 330] on icon "Siguiente" at bounding box center [1109, 334] width 12 height 12
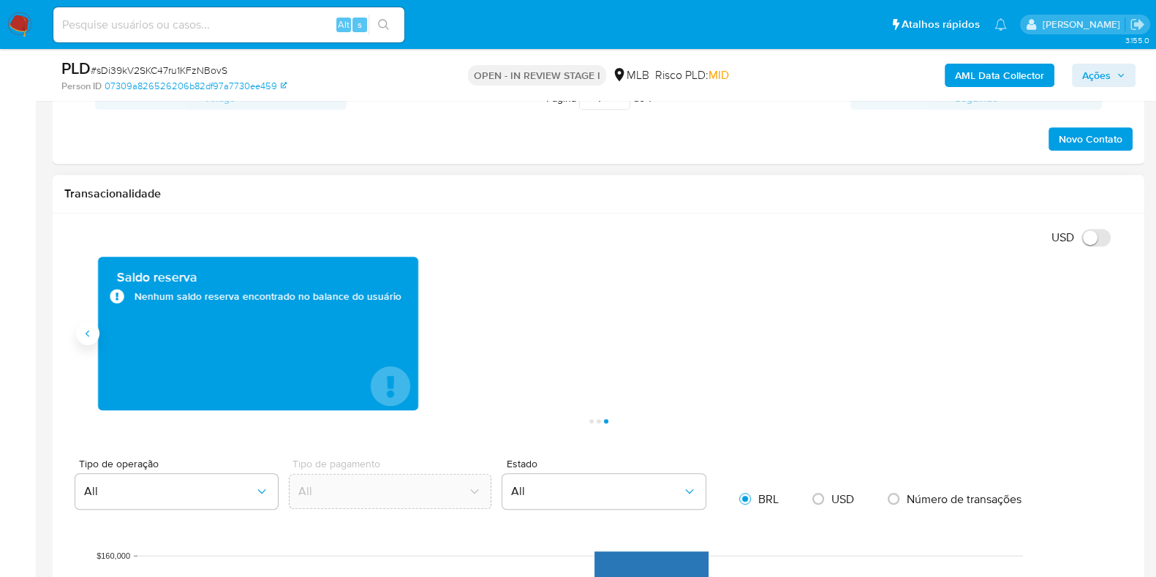
click at [88, 336] on icon "Anterior" at bounding box center [88, 334] width 12 height 12
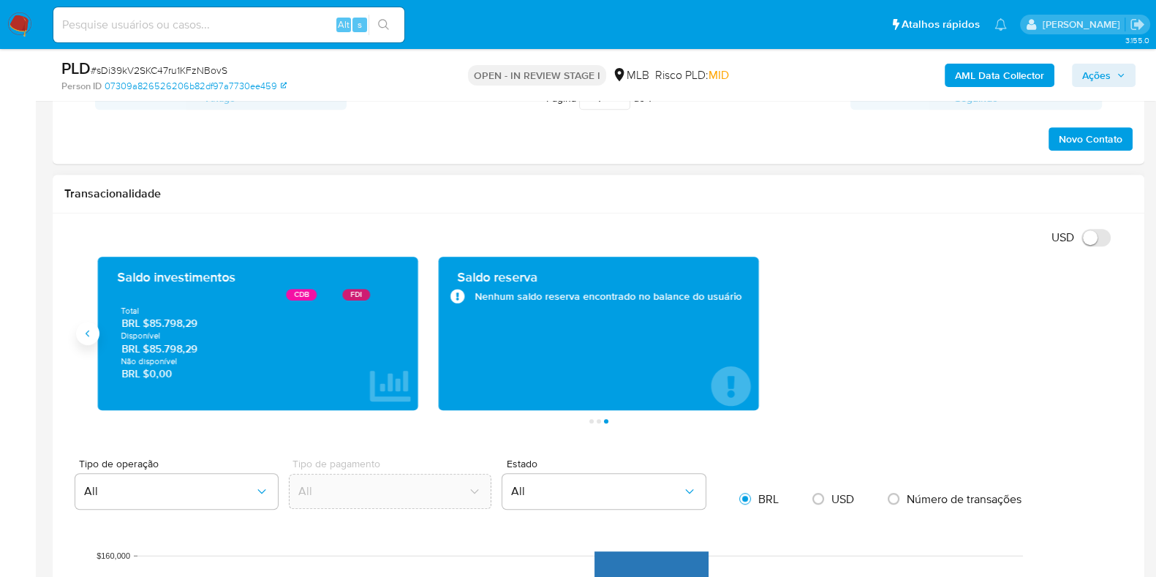
click at [89, 336] on icon "Anterior" at bounding box center [88, 334] width 12 height 12
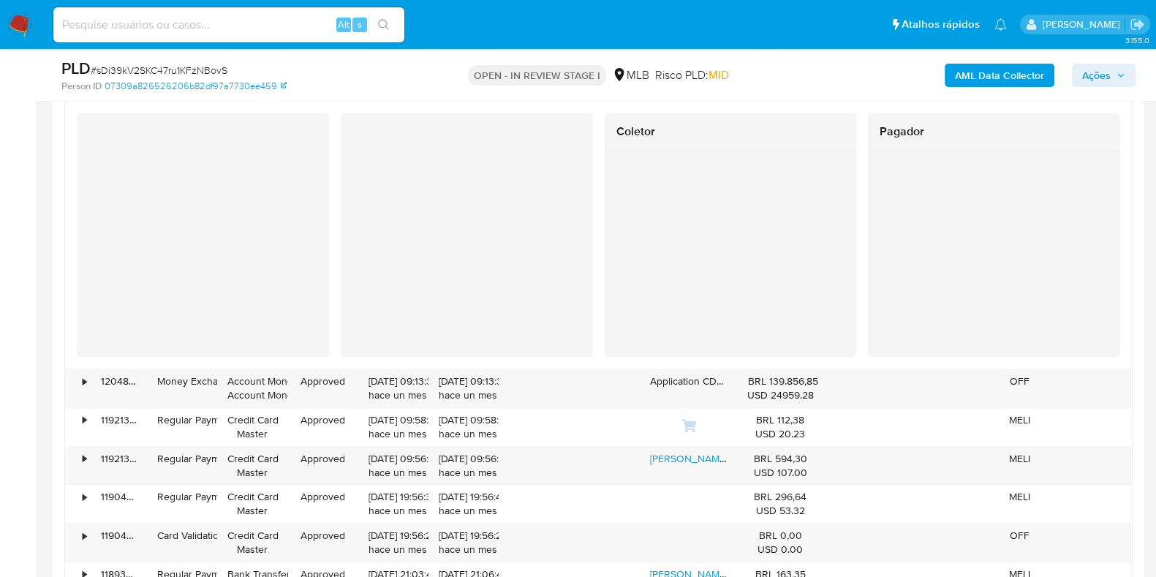
scroll to position [2102, 0]
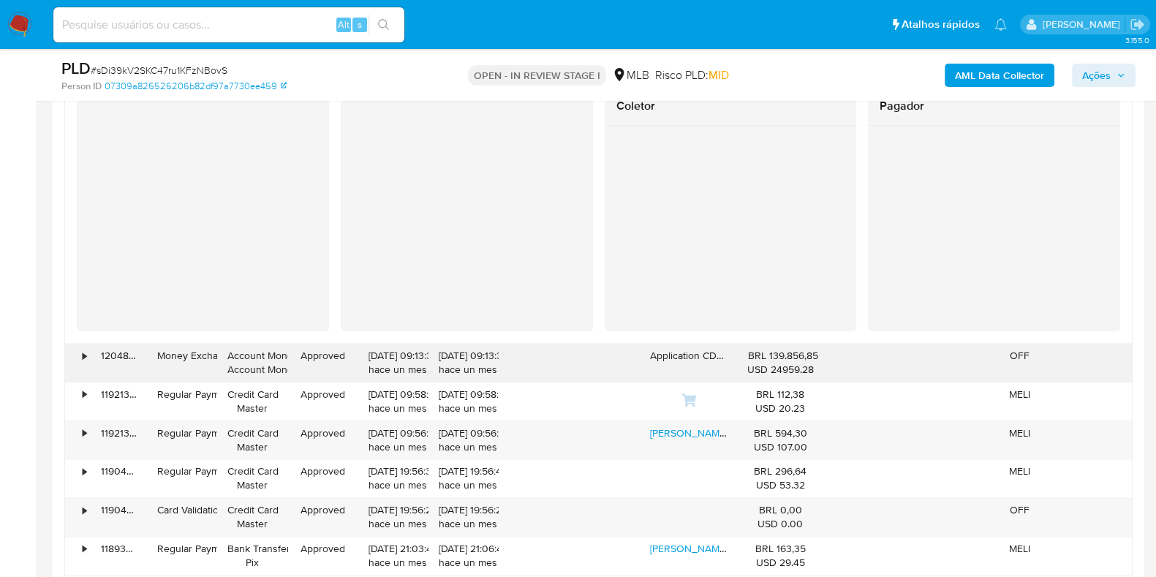
click at [85, 360] on div "•" at bounding box center [85, 356] width 4 height 14
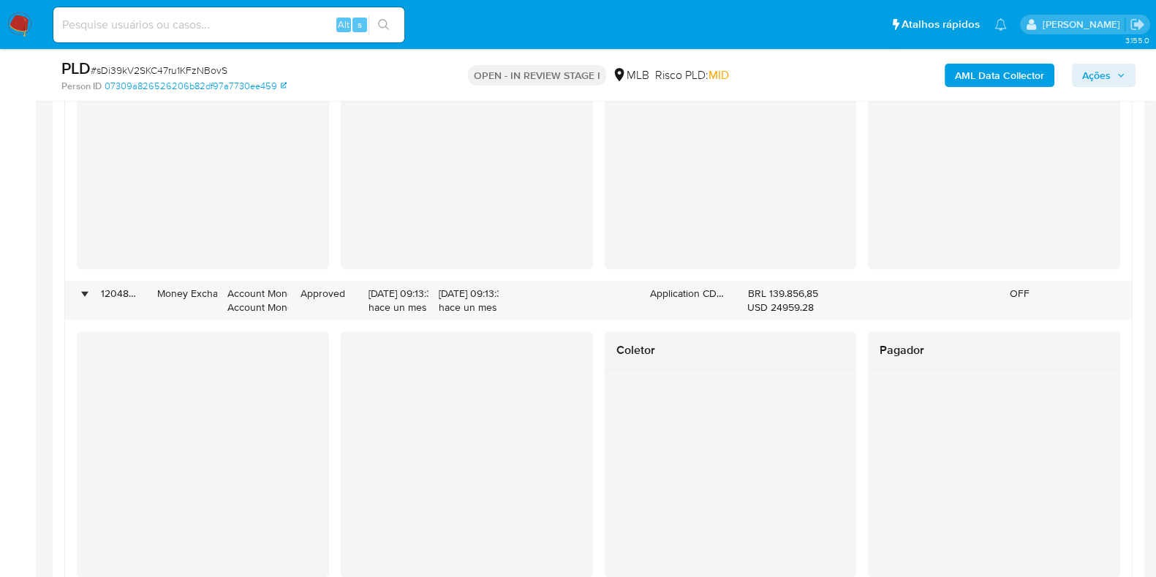
scroll to position [2193, 0]
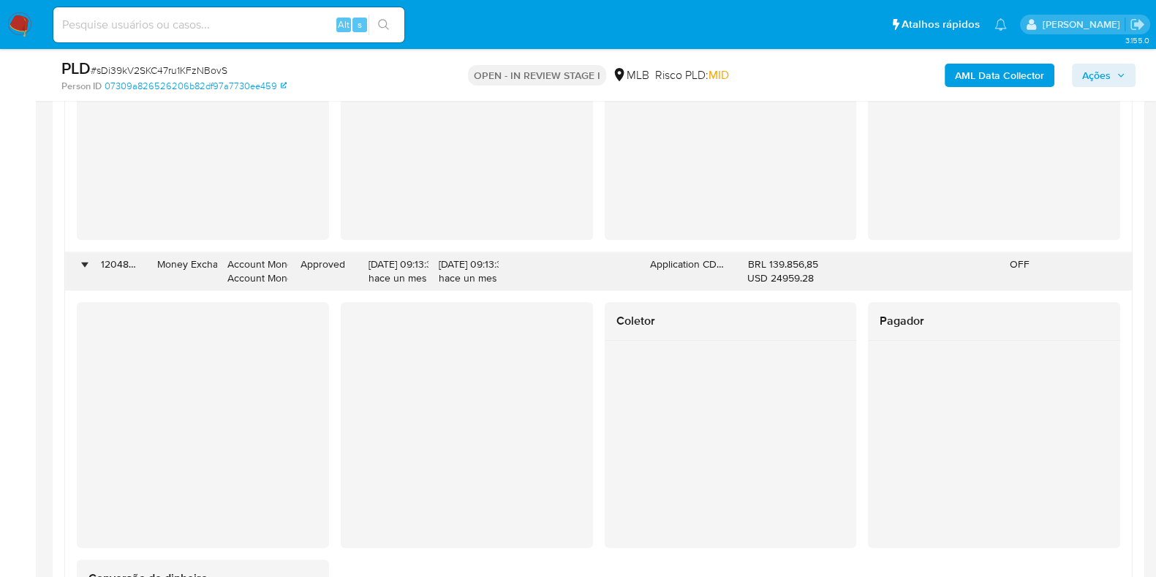
click at [83, 263] on div "•" at bounding box center [85, 264] width 4 height 14
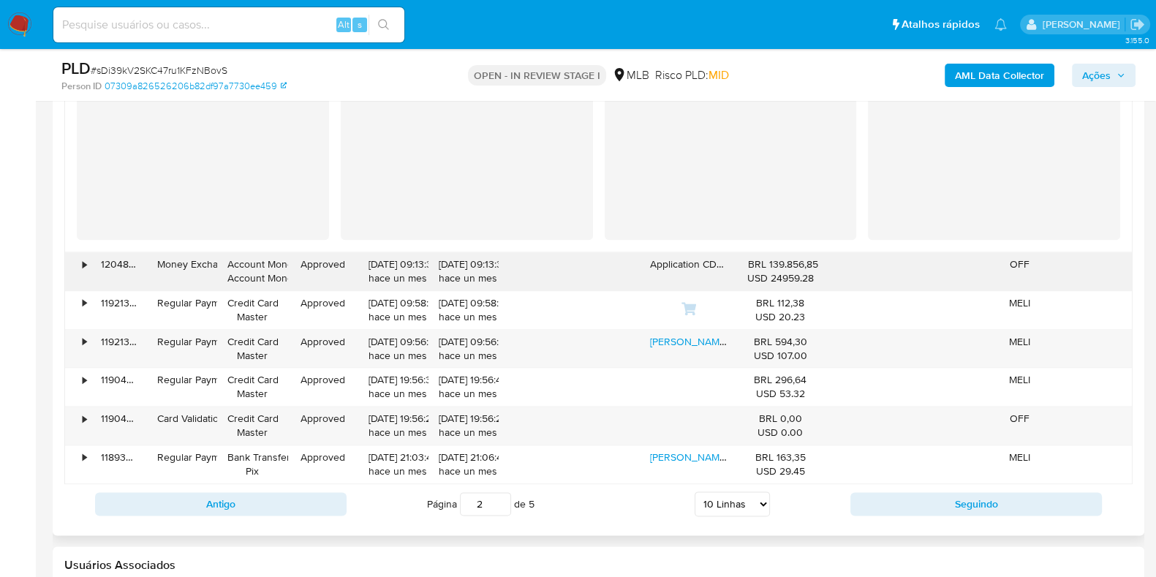
click at [83, 263] on div "•" at bounding box center [85, 264] width 4 height 14
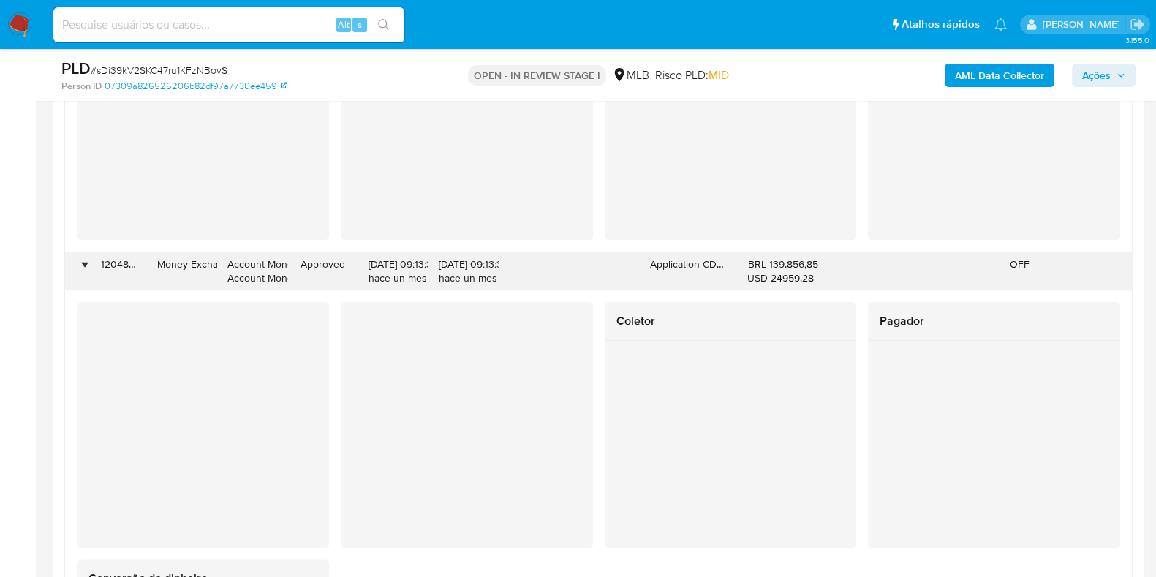
click at [83, 263] on div "•" at bounding box center [85, 264] width 4 height 14
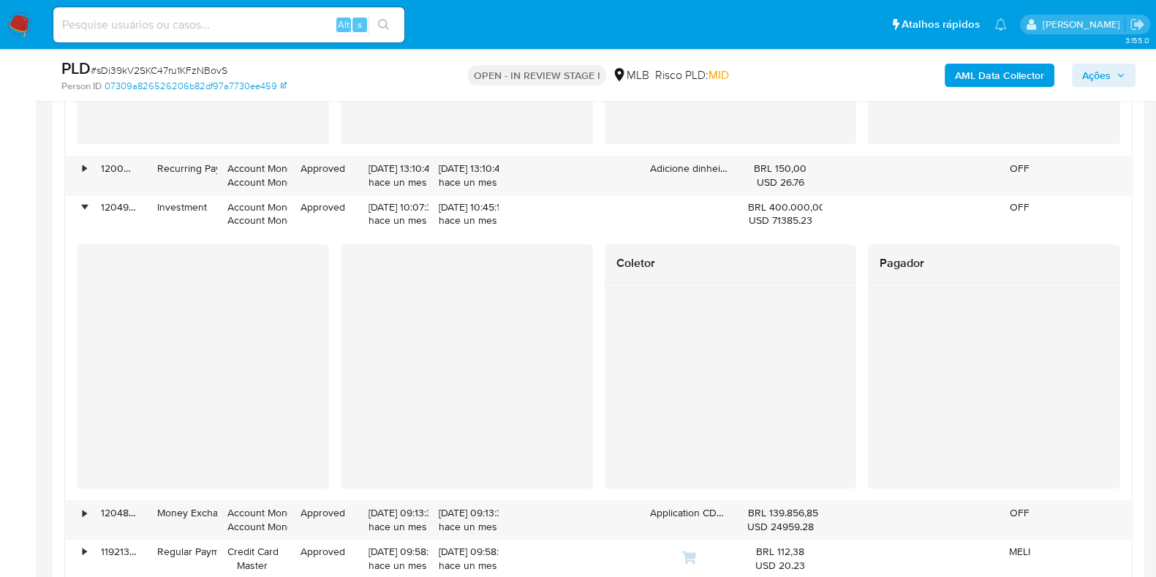
scroll to position [2102, 0]
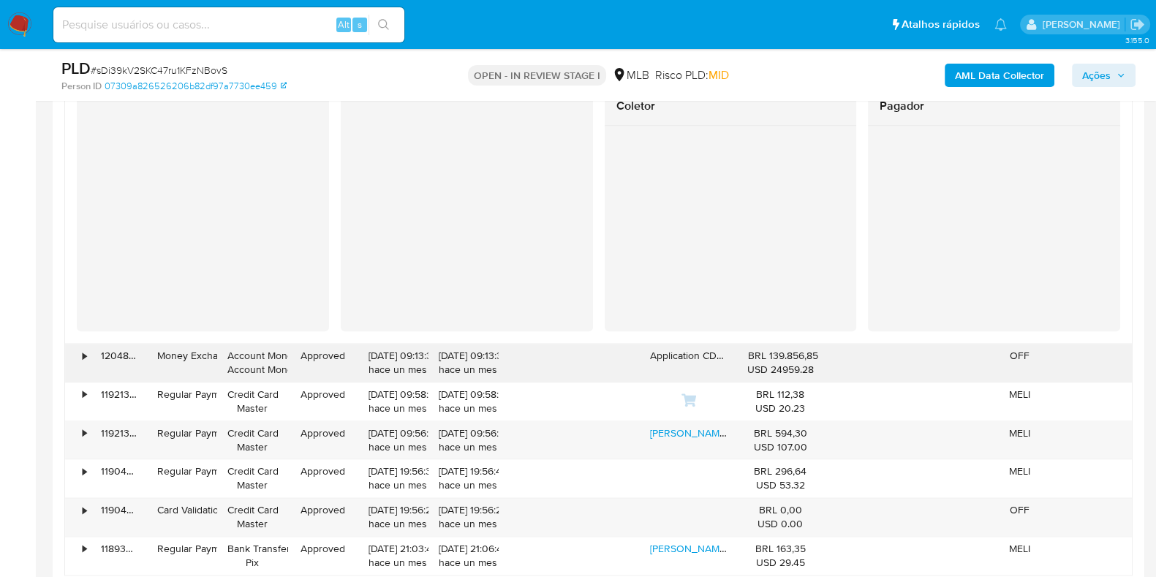
click at [77, 354] on div "•" at bounding box center [78, 363] width 26 height 38
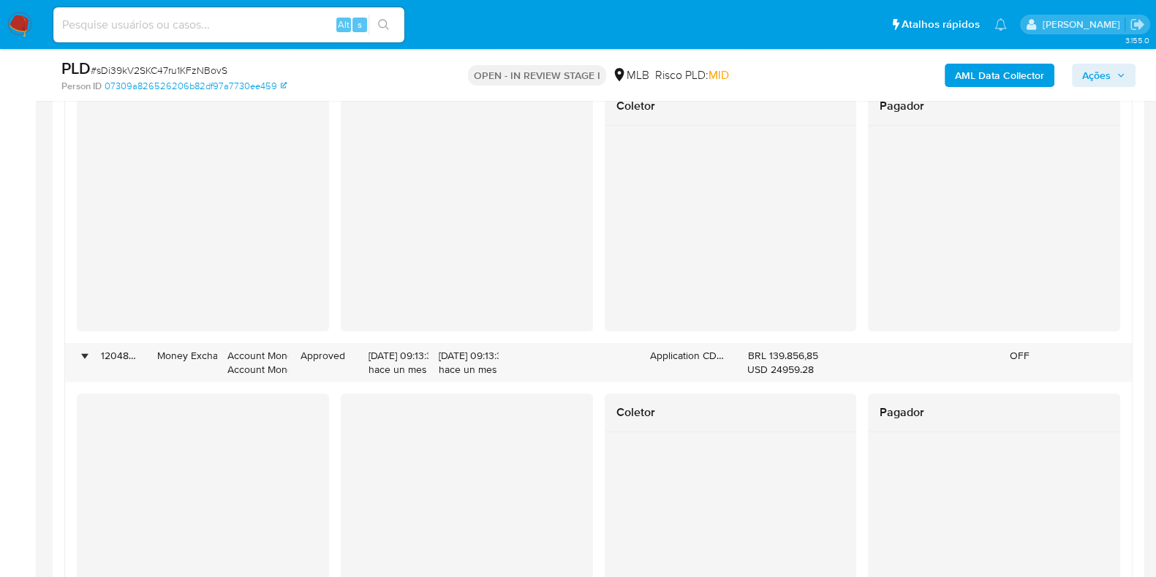
click at [556, 465] on div at bounding box center [467, 516] width 252 height 246
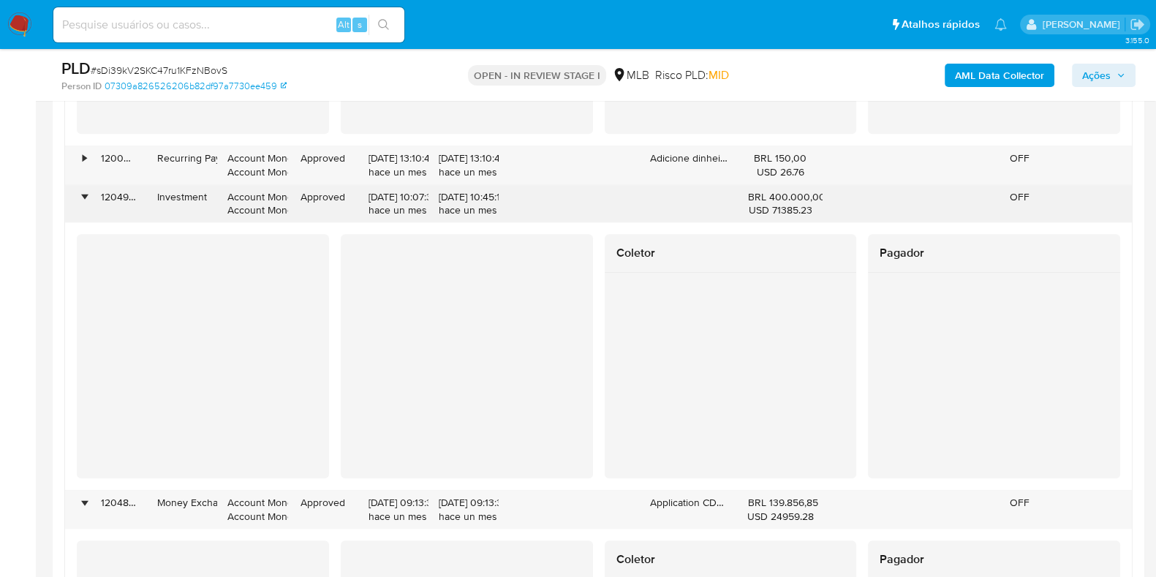
scroll to position [1919, 0]
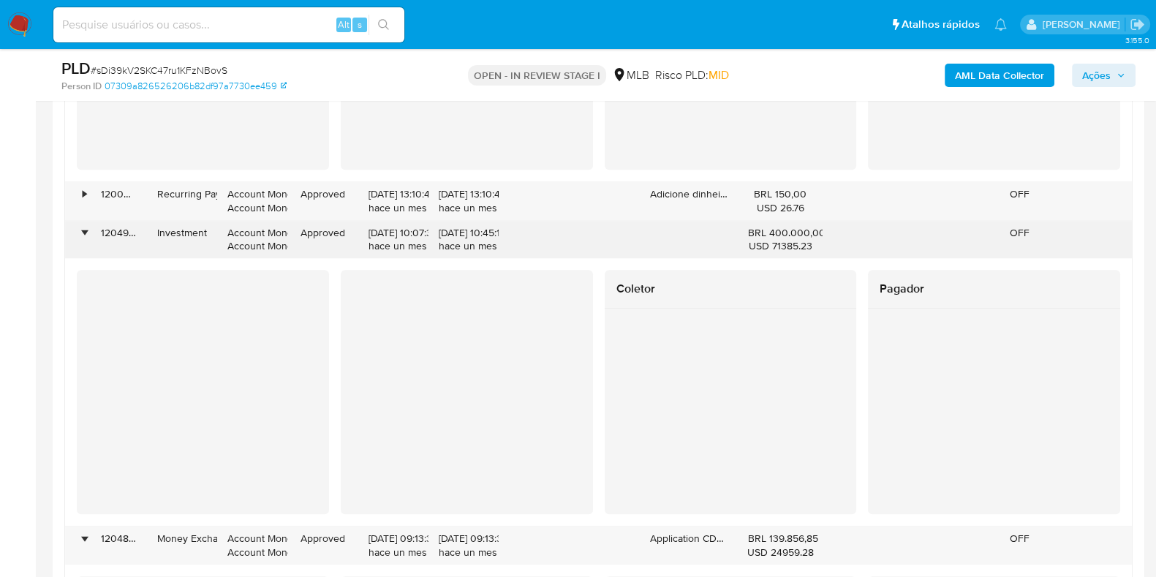
click at [87, 237] on div "•" at bounding box center [78, 240] width 26 height 38
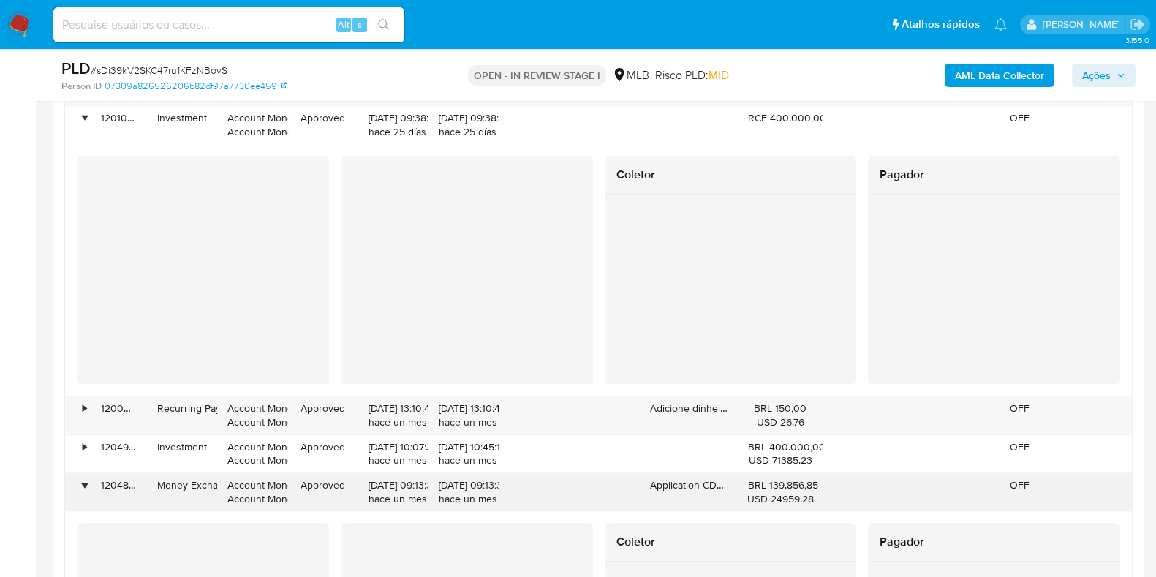
scroll to position [1645, 0]
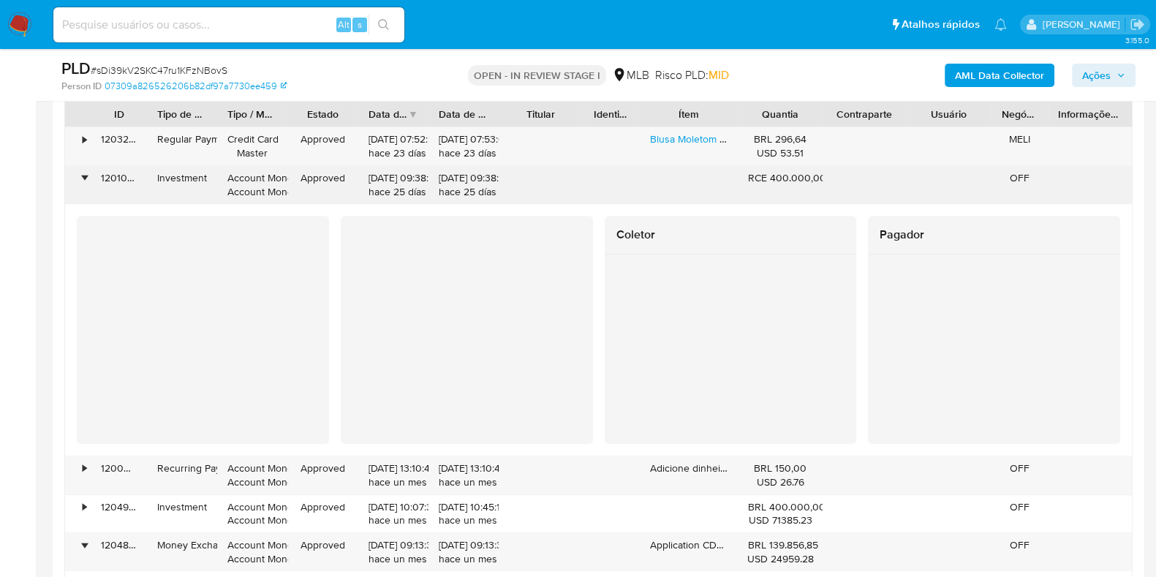
click at [84, 167] on div "•" at bounding box center [78, 185] width 26 height 38
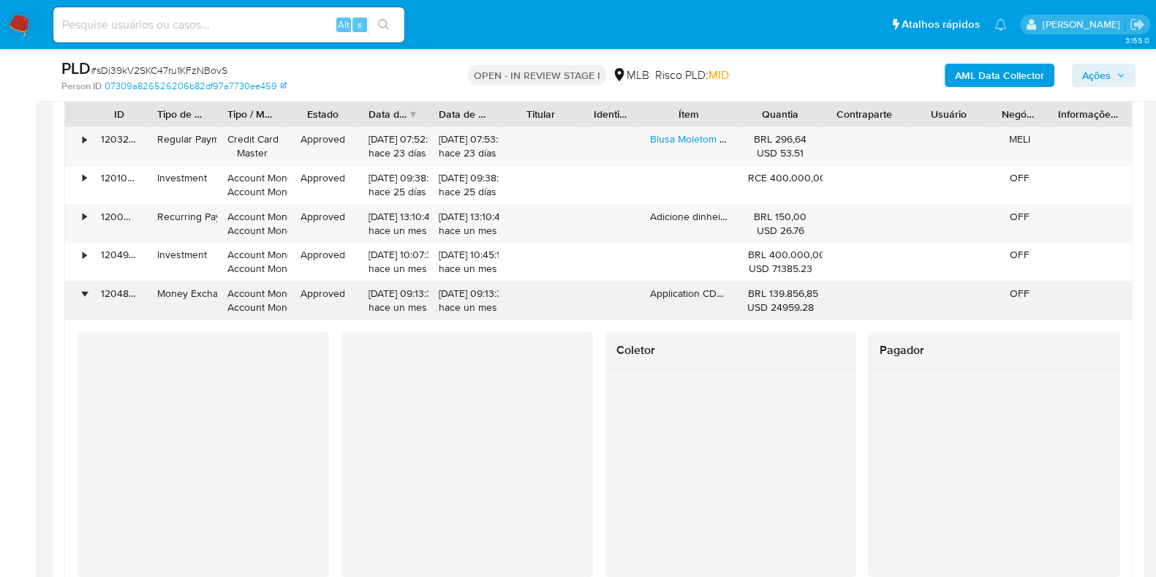
click at [88, 283] on div "•" at bounding box center [78, 300] width 26 height 38
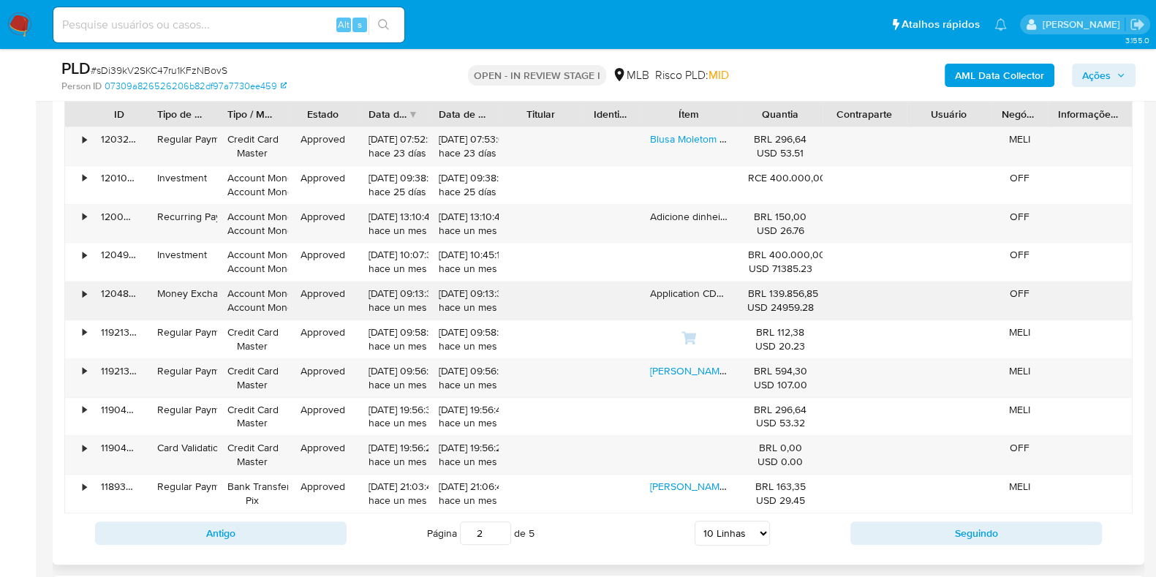
scroll to position [1461, 0]
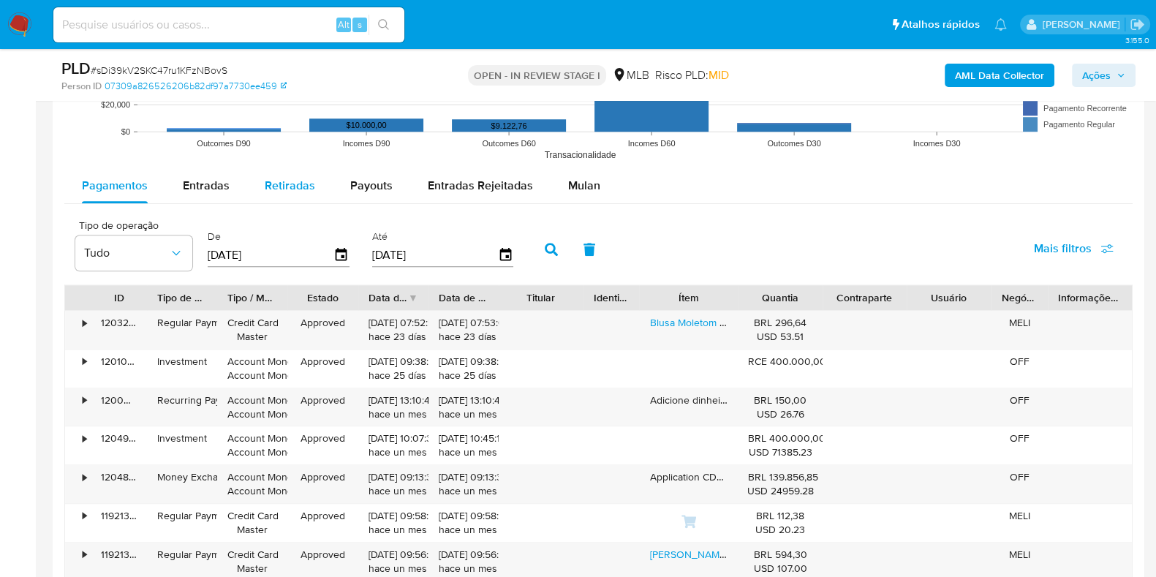
click at [289, 179] on span "Retiradas" at bounding box center [290, 185] width 50 height 17
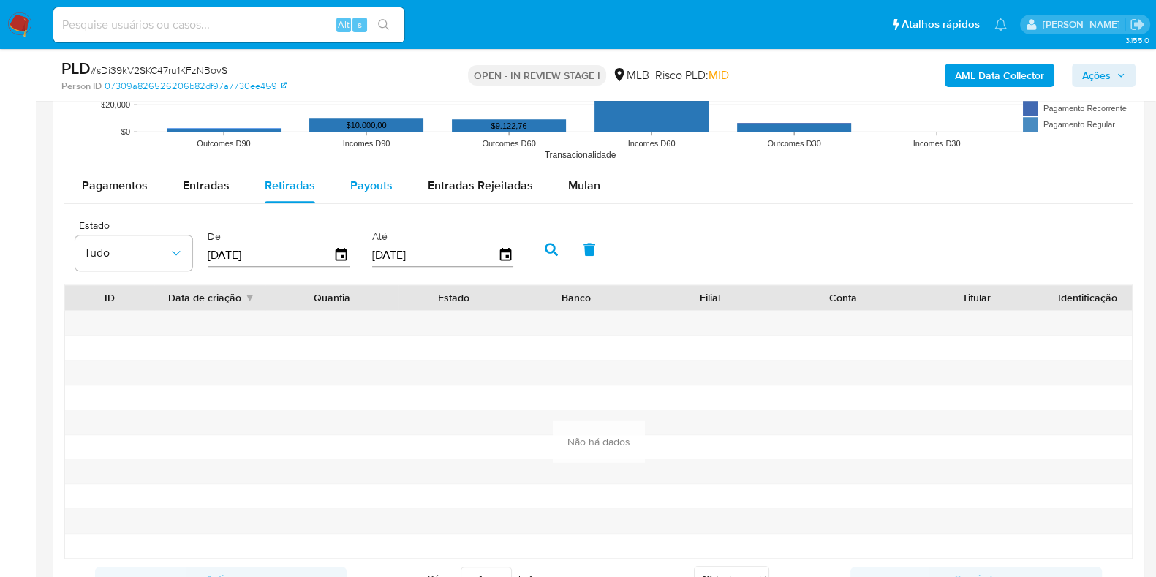
click at [372, 183] on span "Payouts" at bounding box center [371, 185] width 42 height 17
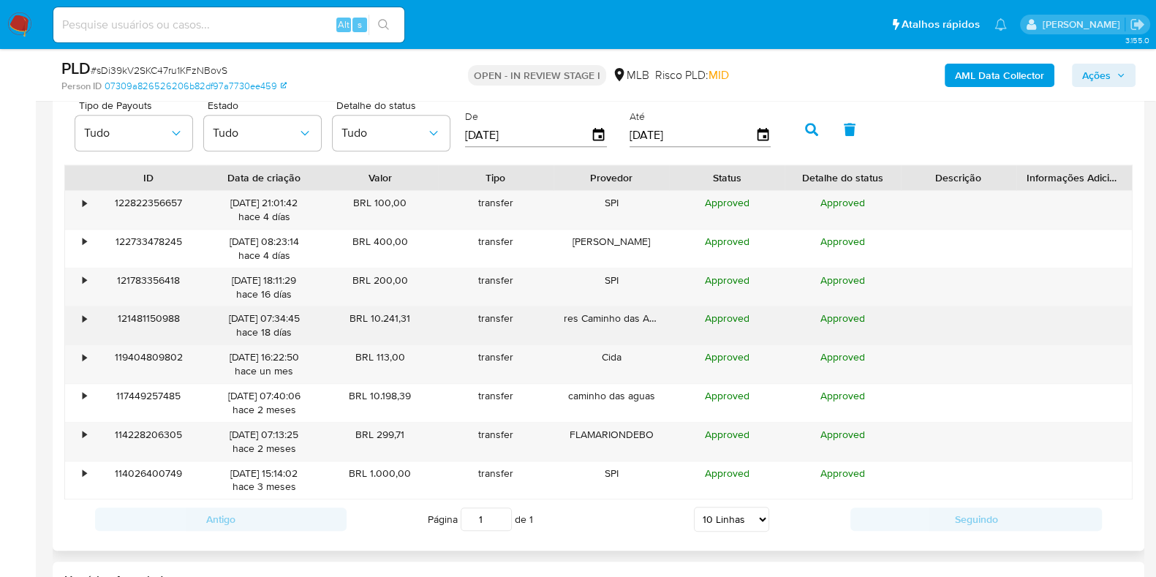
scroll to position [1553, 0]
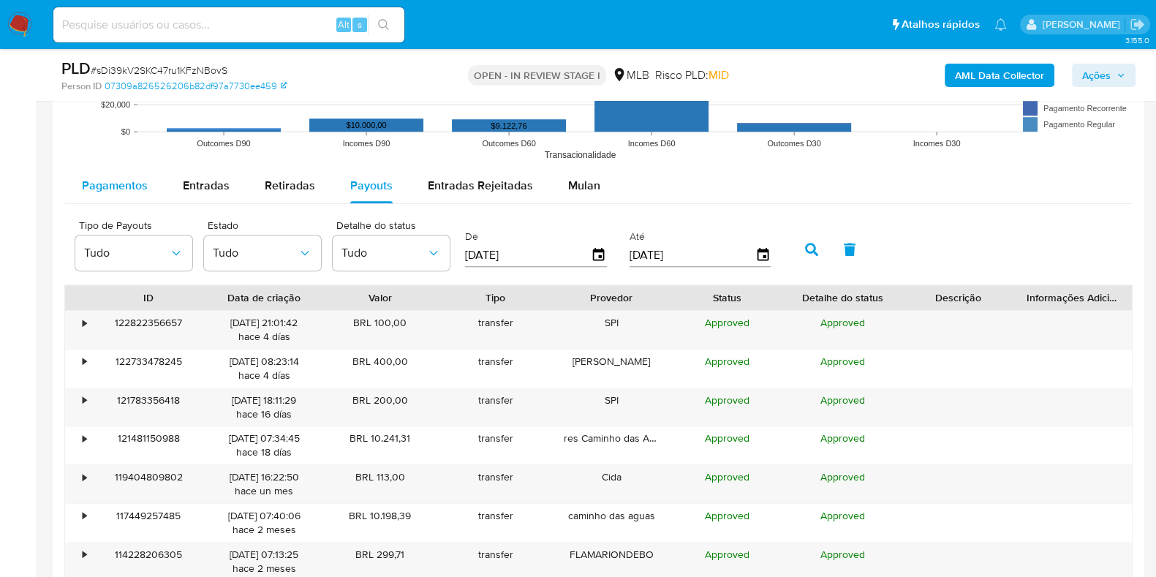
click at [108, 192] on span "Pagamentos" at bounding box center [115, 185] width 66 height 17
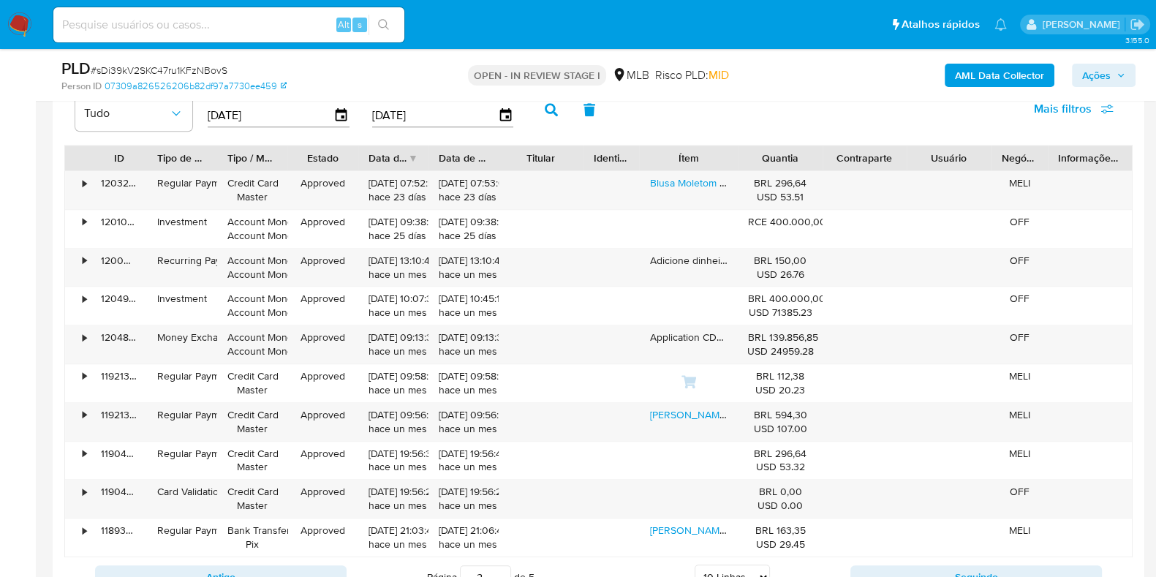
scroll to position [1645, 0]
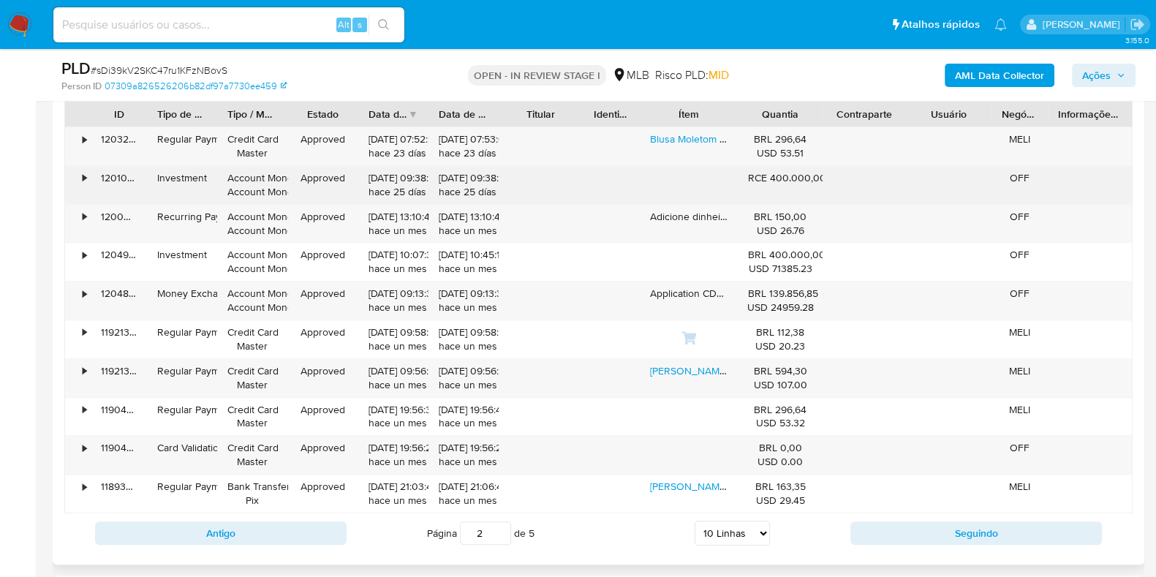
click at [84, 178] on div "•" at bounding box center [85, 178] width 4 height 14
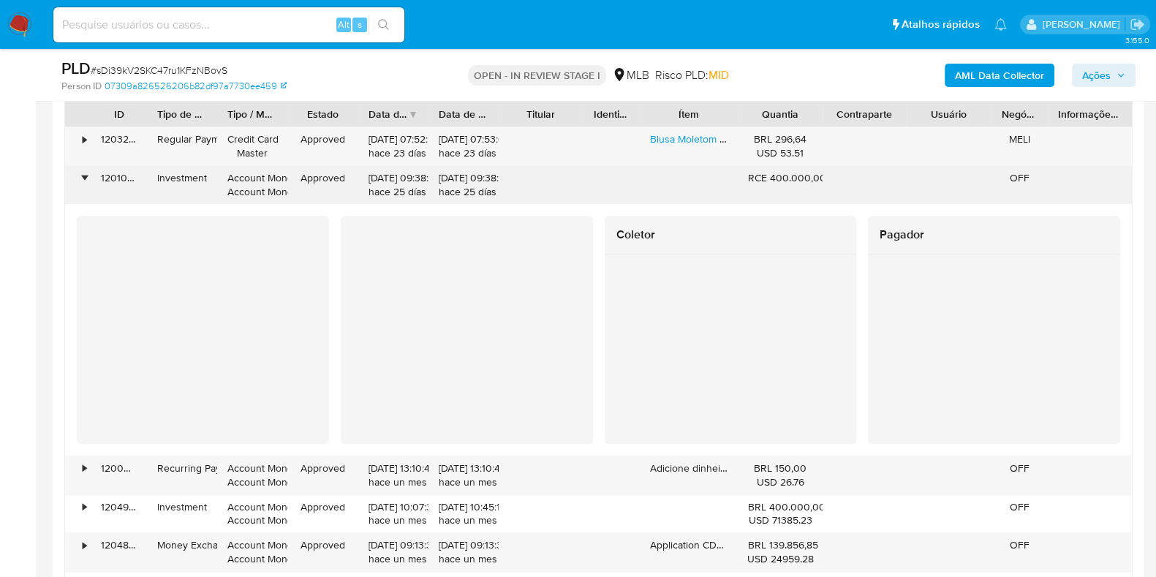
drag, startPoint x: 166, startPoint y: 178, endPoint x: 208, endPoint y: 181, distance: 41.8
click at [208, 181] on div "Investment" at bounding box center [182, 185] width 70 height 38
click at [88, 177] on div "•" at bounding box center [78, 185] width 26 height 38
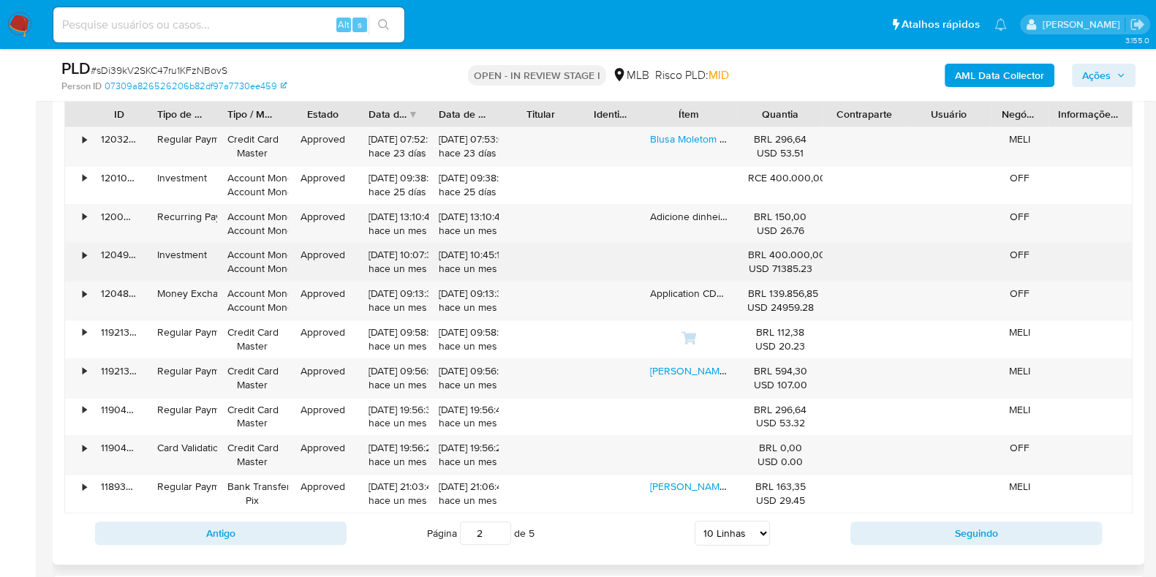
click at [77, 256] on div "•" at bounding box center [78, 262] width 26 height 38
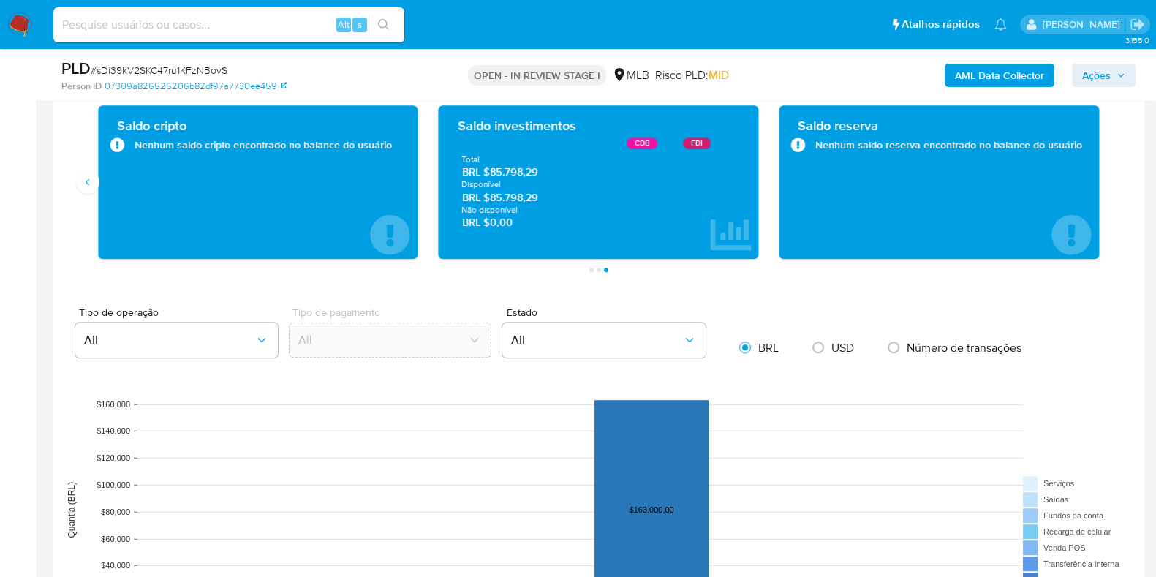
scroll to position [822, 0]
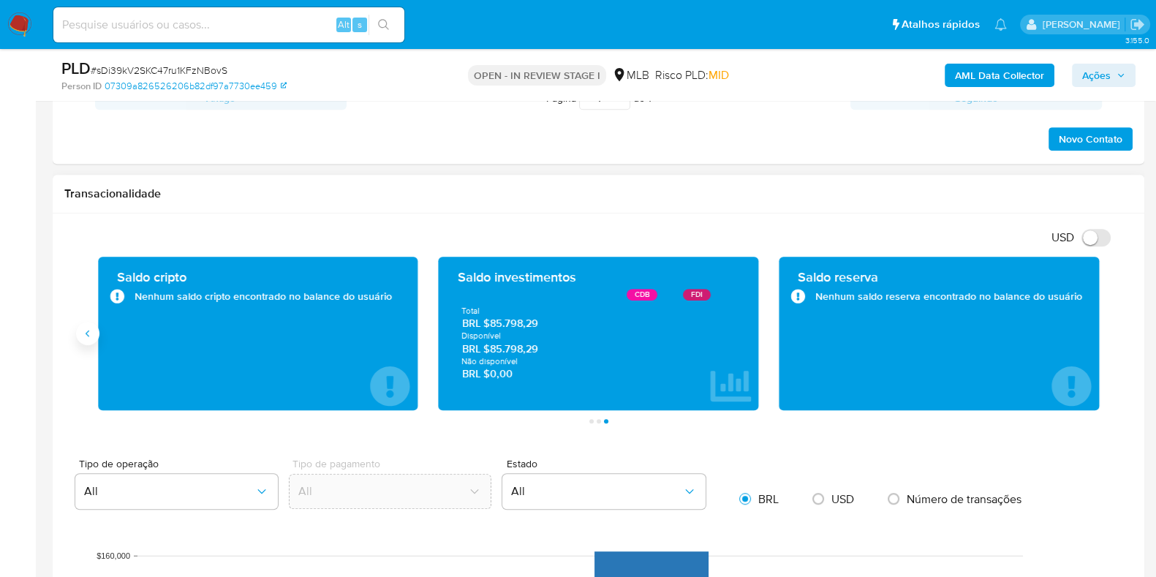
click at [84, 333] on icon "Anterior" at bounding box center [88, 334] width 12 height 12
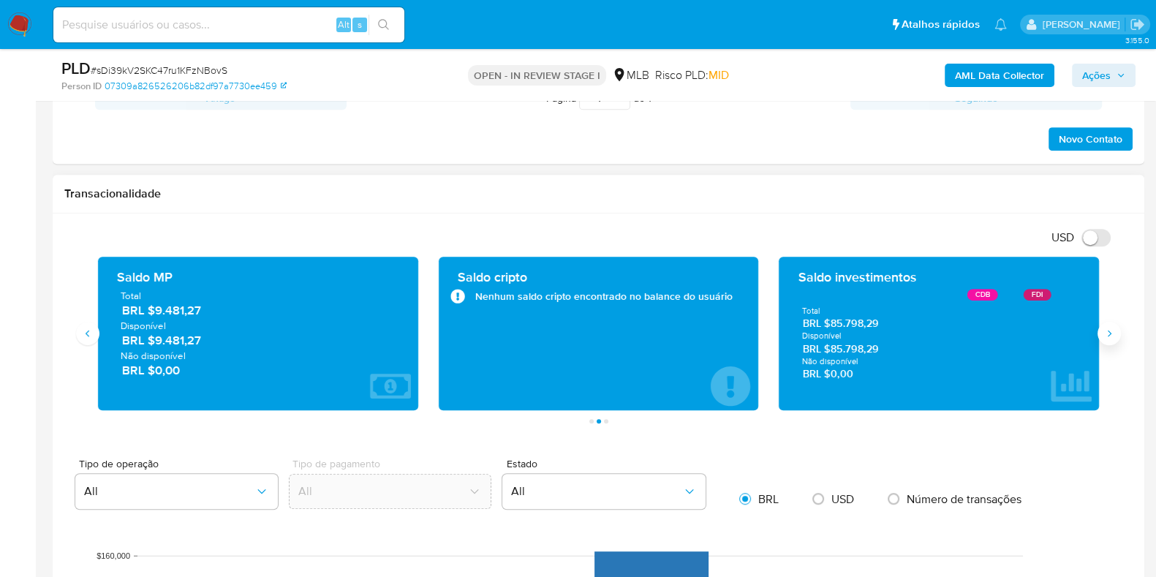
click at [1108, 341] on button "Siguiente" at bounding box center [1108, 333] width 23 height 23
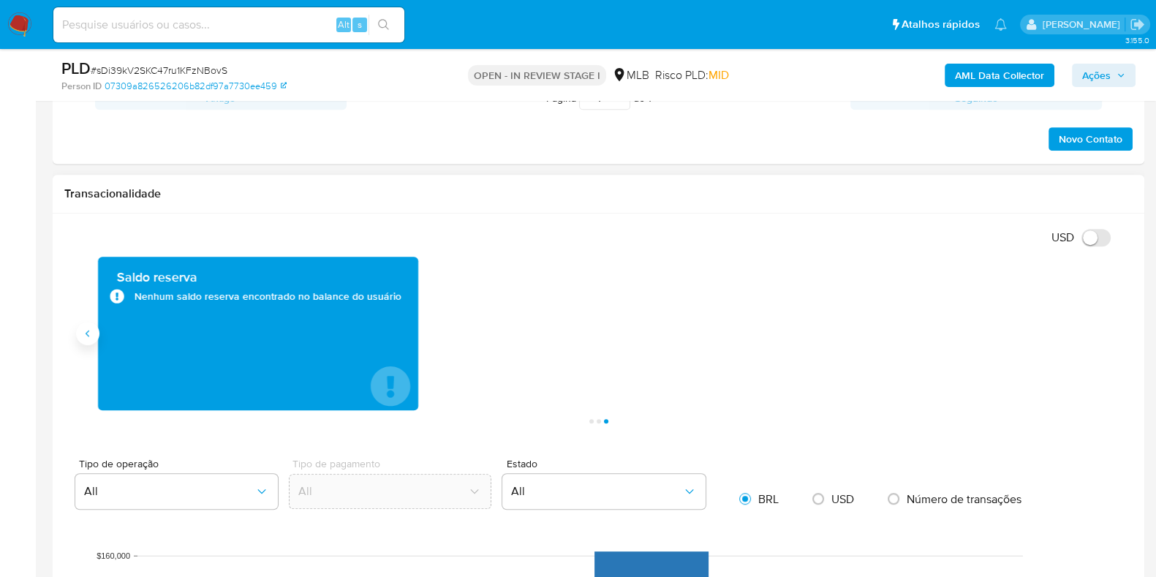
click at [92, 330] on icon "Anterior" at bounding box center [88, 334] width 12 height 12
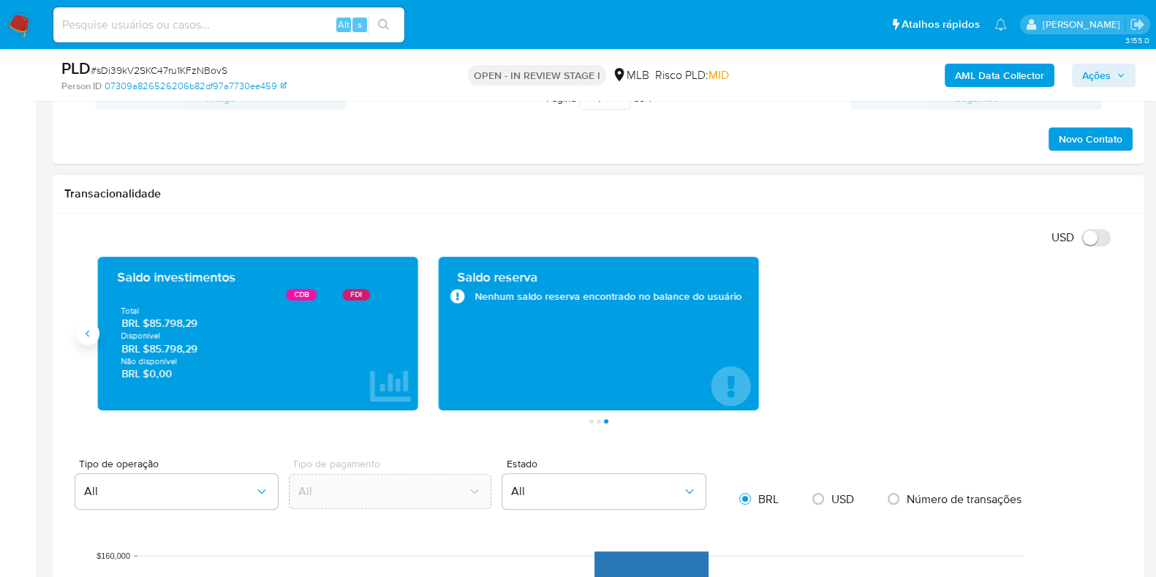
click at [84, 326] on button "Anterior" at bounding box center [87, 333] width 23 height 23
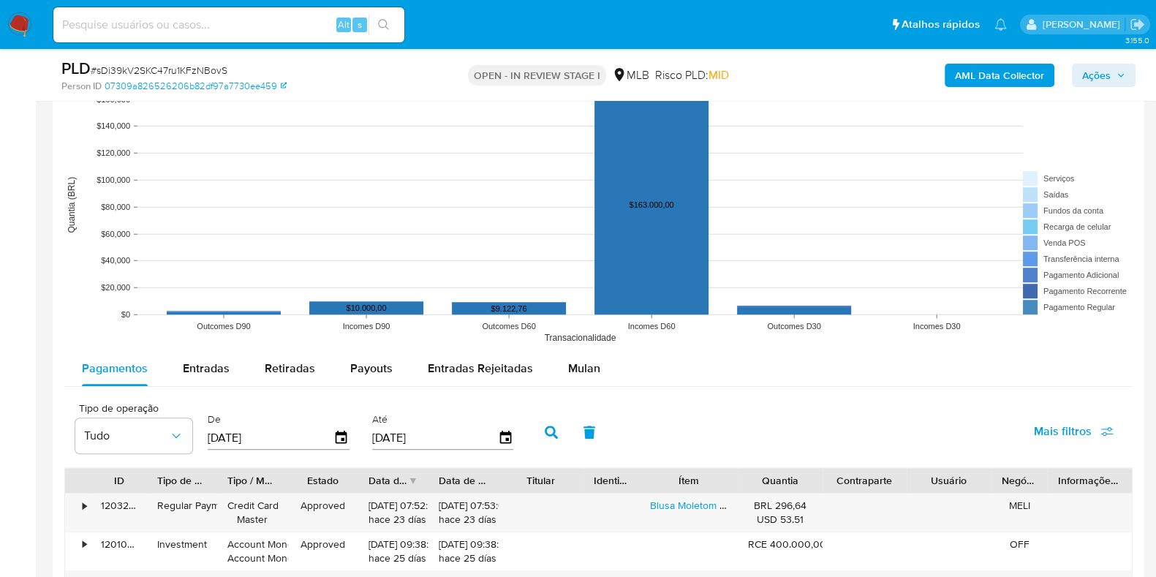
scroll to position [1645, 0]
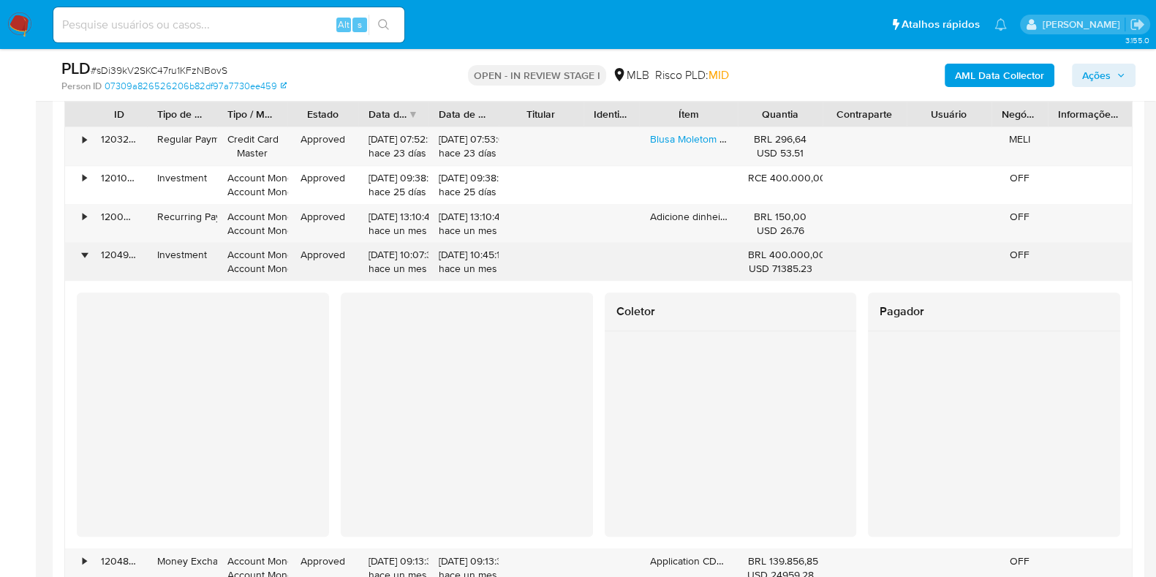
click at [80, 257] on div "•" at bounding box center [78, 262] width 26 height 38
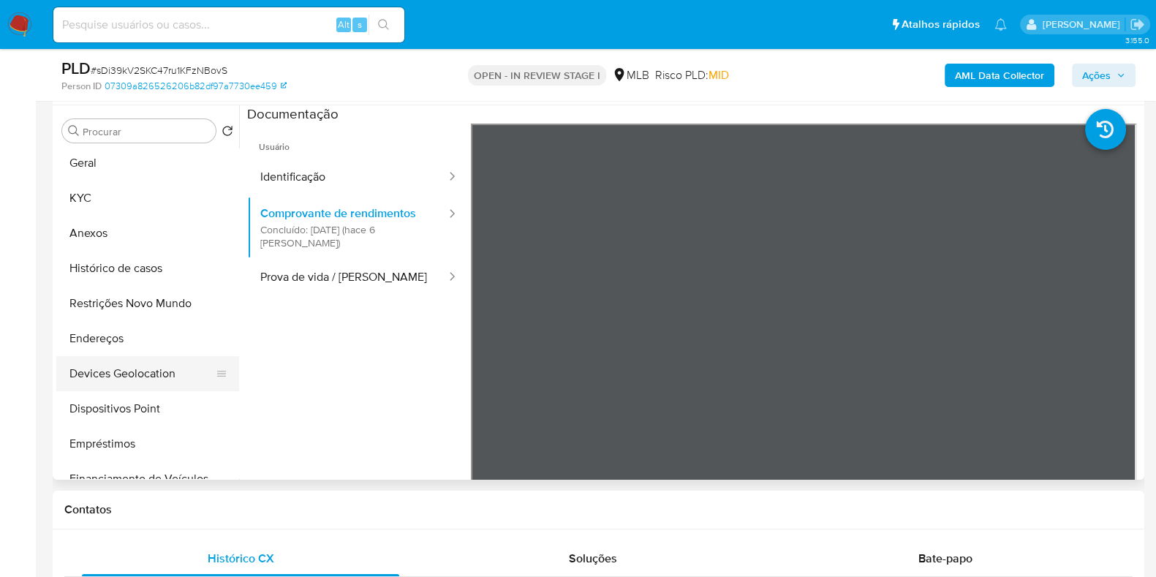
scroll to position [0, 0]
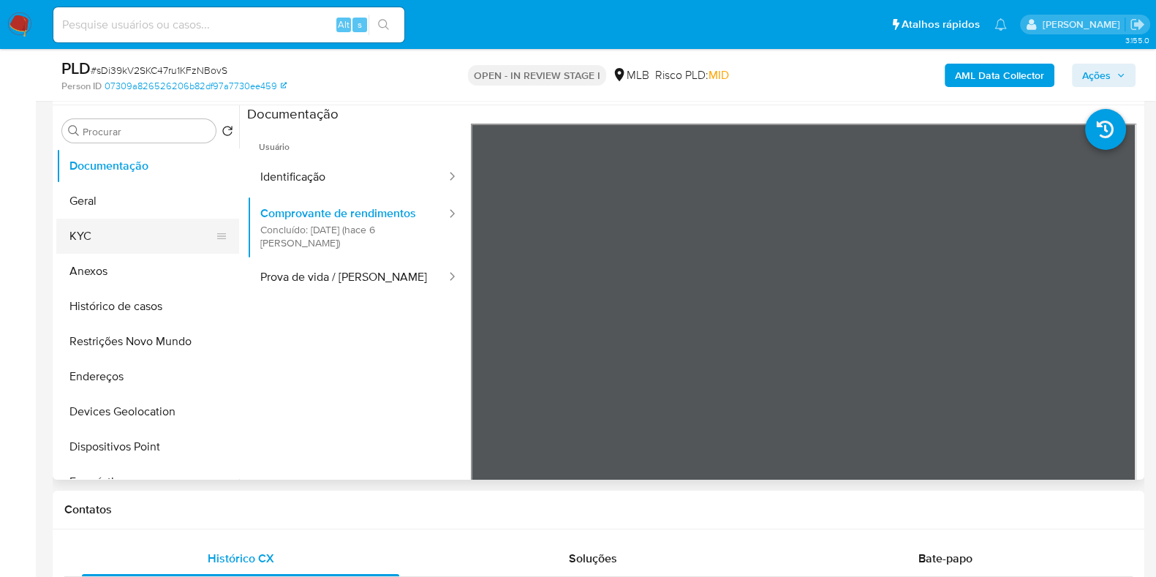
click at [81, 235] on button "KYC" at bounding box center [141, 236] width 171 height 35
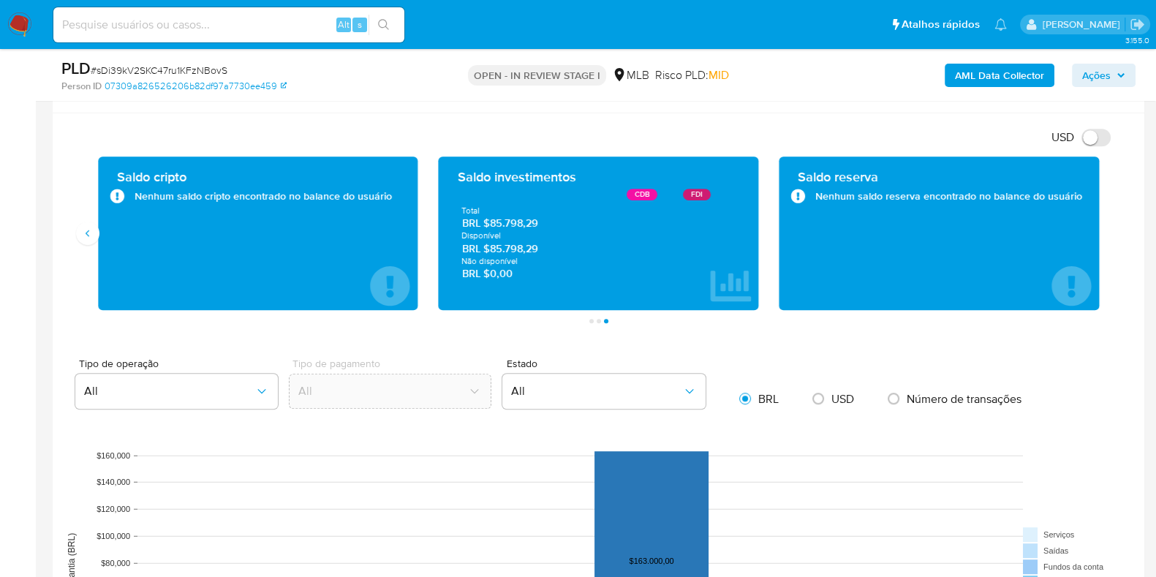
scroll to position [822, 0]
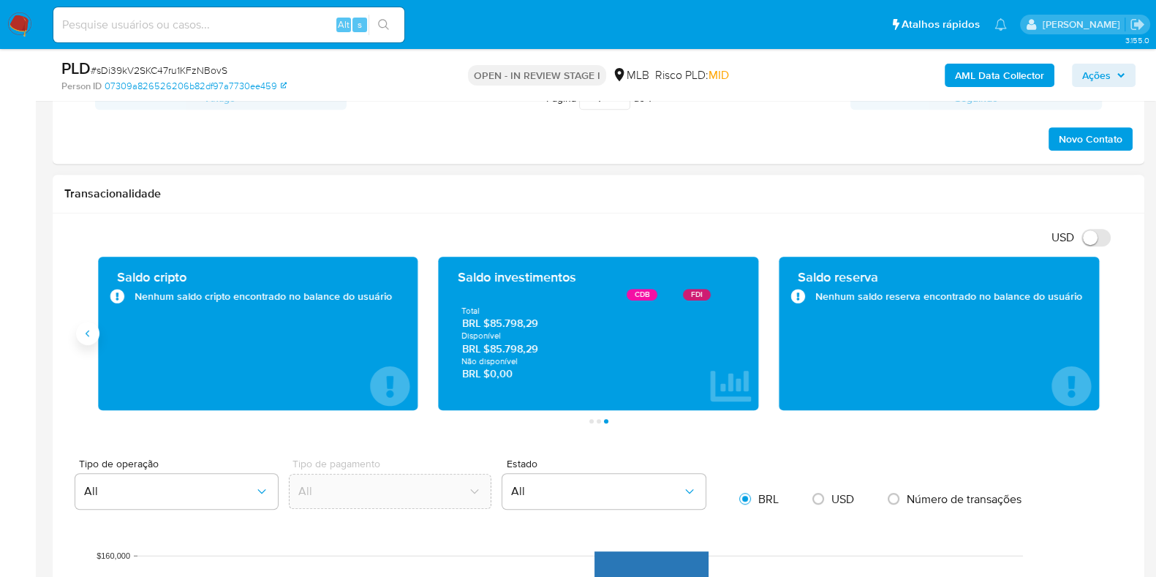
click at [96, 335] on button "Anterior" at bounding box center [87, 333] width 23 height 23
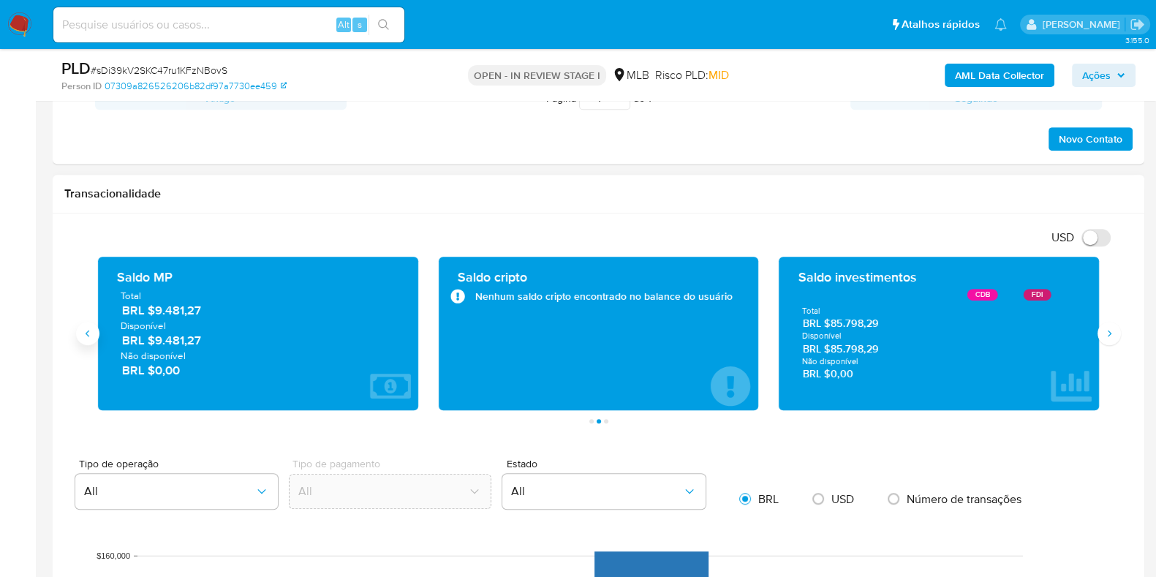
click at [96, 335] on button "Anterior" at bounding box center [87, 333] width 23 height 23
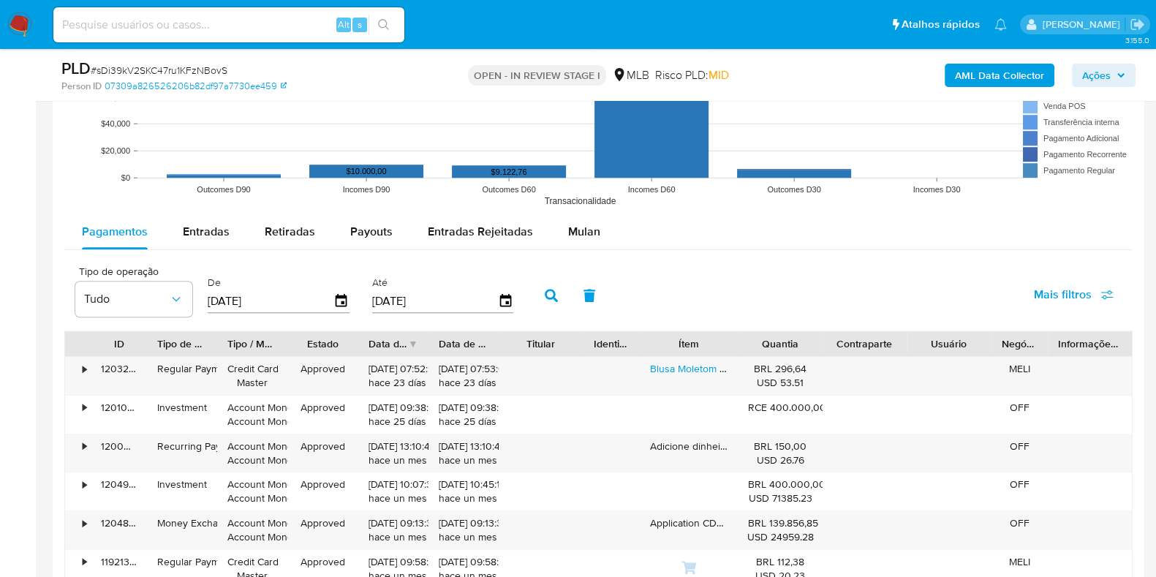
scroll to position [1461, 0]
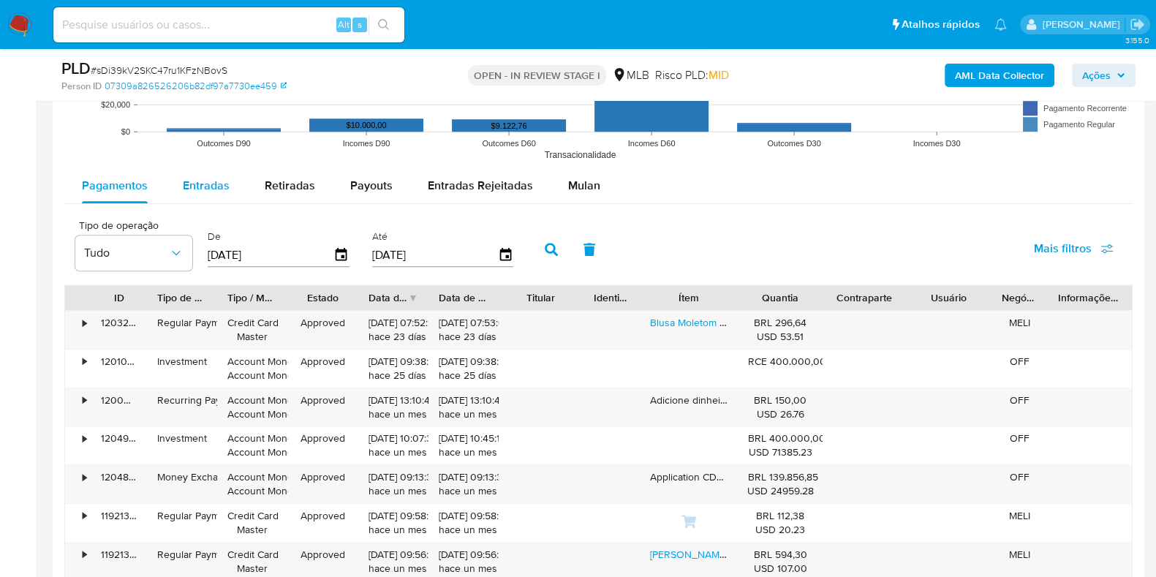
click at [209, 188] on span "Entradas" at bounding box center [206, 185] width 47 height 17
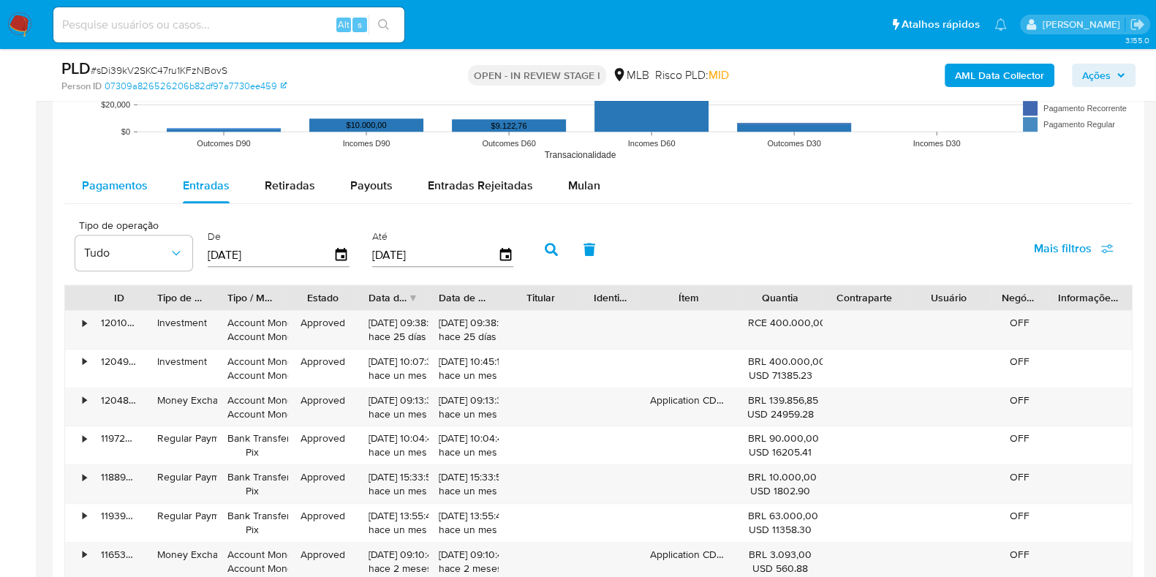
click at [132, 187] on span "Pagamentos" at bounding box center [115, 185] width 66 height 17
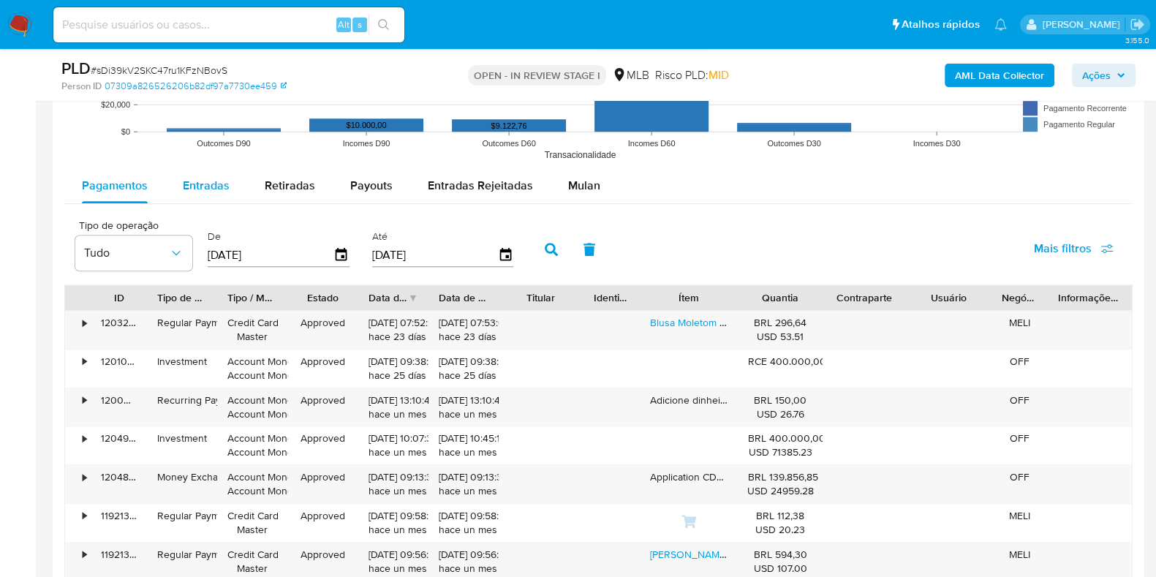
click at [202, 191] on span "Entradas" at bounding box center [206, 185] width 47 height 17
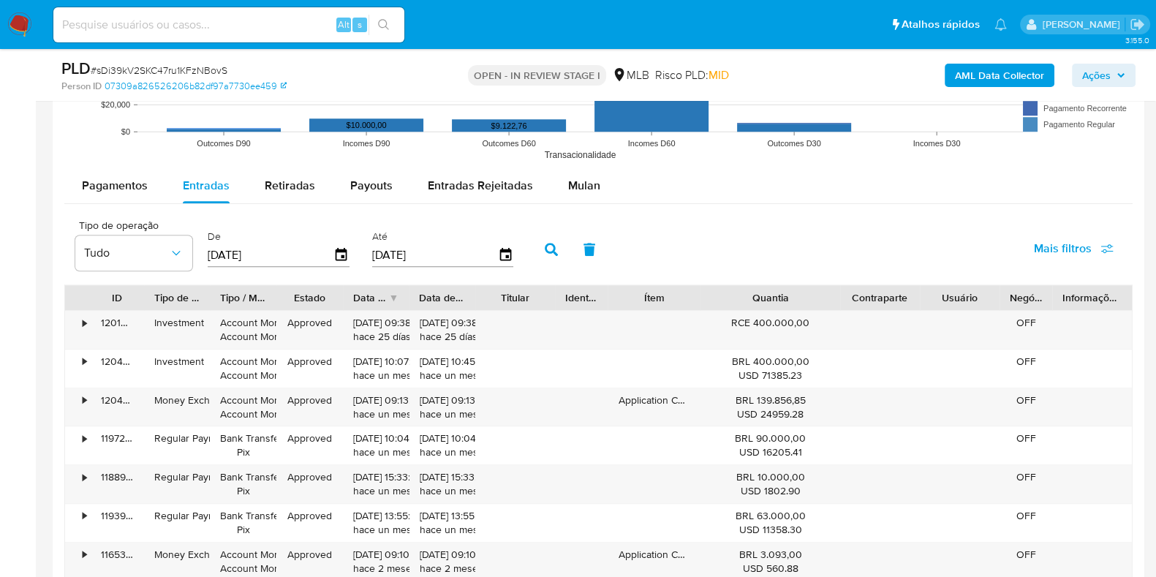
drag, startPoint x: 833, startPoint y: 301, endPoint x: 869, endPoint y: 301, distance: 35.8
click at [869, 301] on div "ID Tipo de operação Tipo / Método Estado Data de criação Data de aprovação Titu…" at bounding box center [598, 297] width 1067 height 25
click at [128, 187] on span "Pagamentos" at bounding box center [115, 185] width 66 height 17
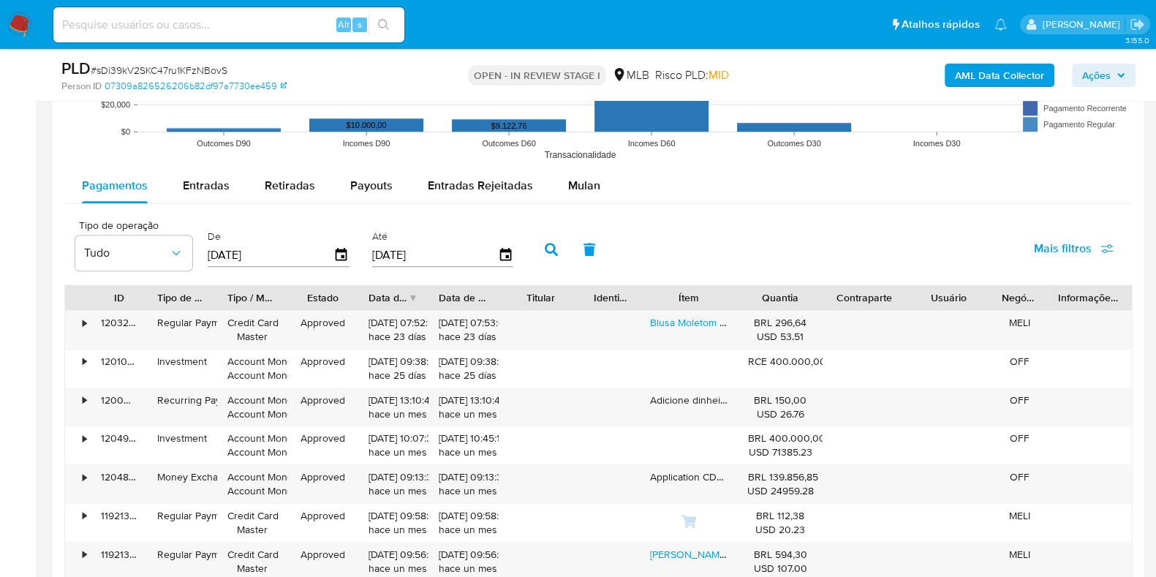
click at [205, 193] on div "Entradas" at bounding box center [206, 185] width 47 height 35
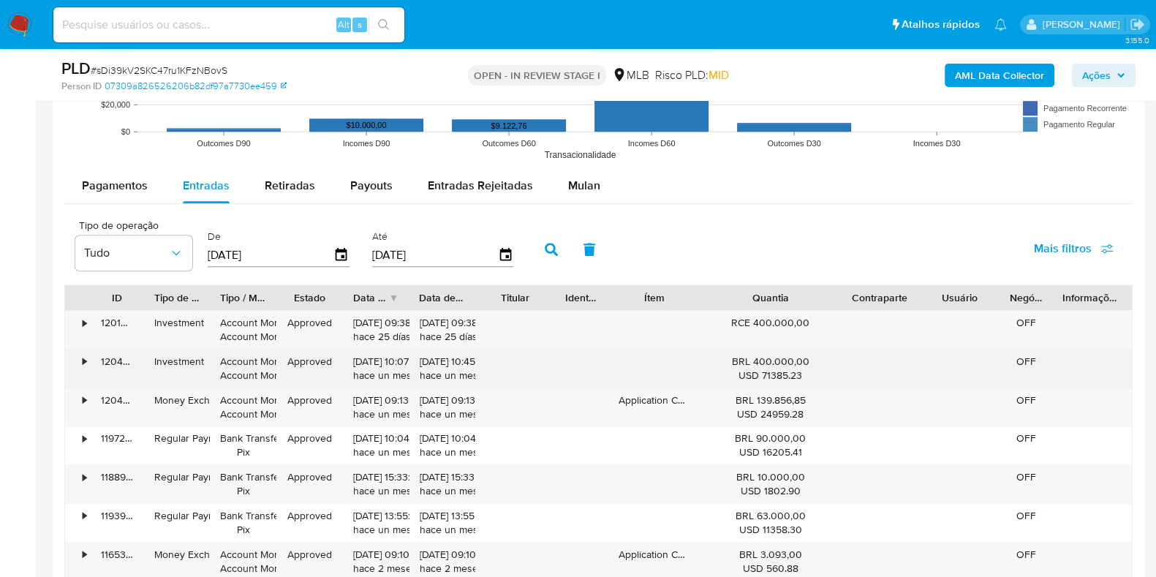
click at [77, 354] on div "•" at bounding box center [78, 368] width 26 height 38
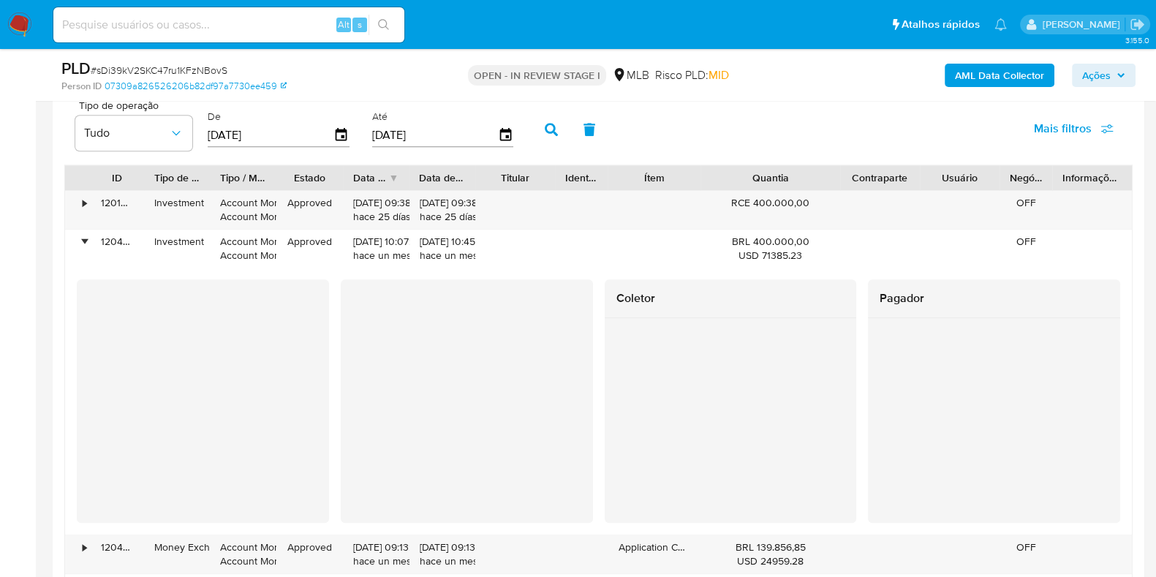
scroll to position [1553, 0]
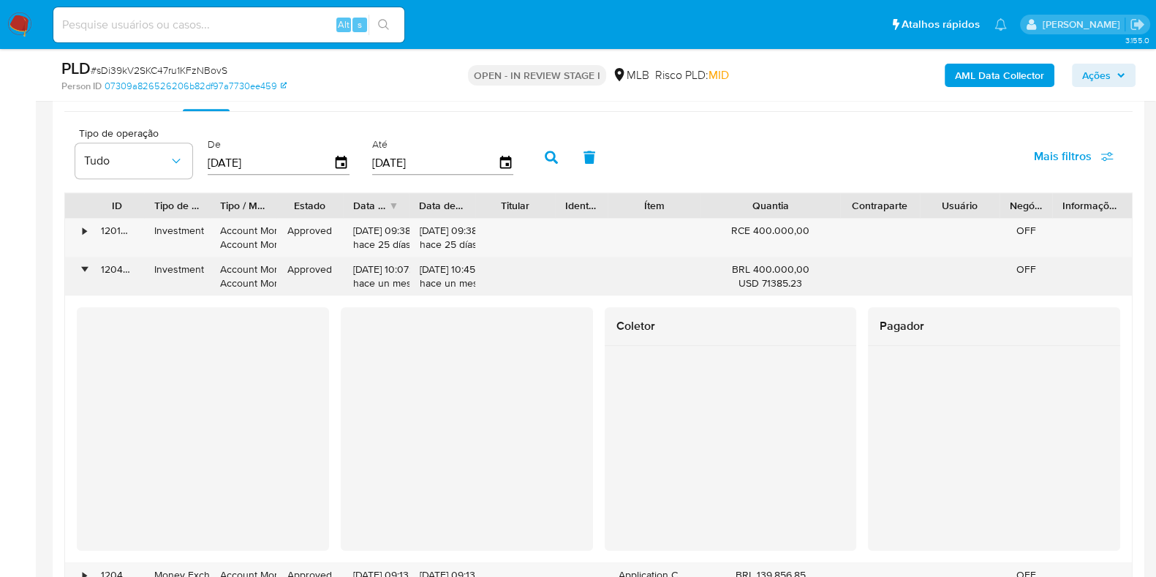
click at [88, 270] on div "•" at bounding box center [78, 276] width 26 height 38
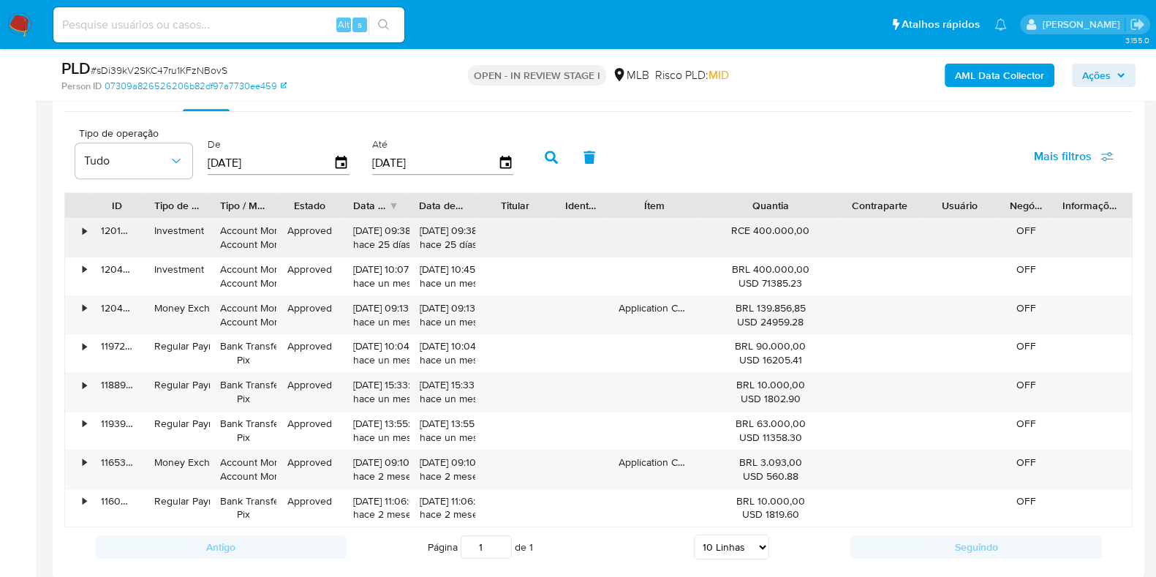
click at [84, 235] on div "•" at bounding box center [85, 231] width 4 height 14
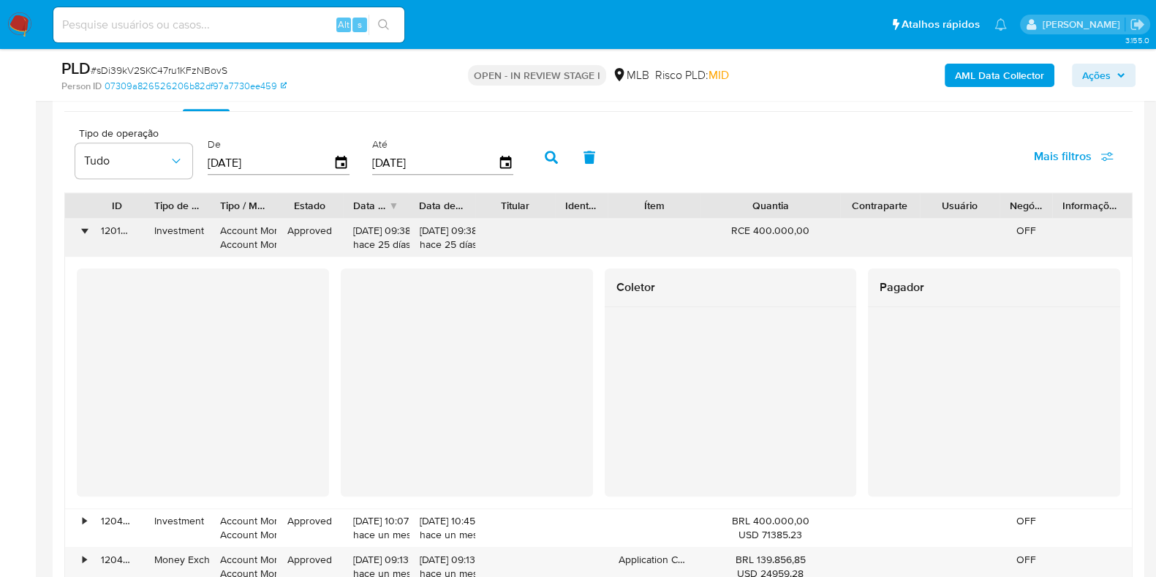
click at [84, 230] on div "•" at bounding box center [85, 231] width 4 height 14
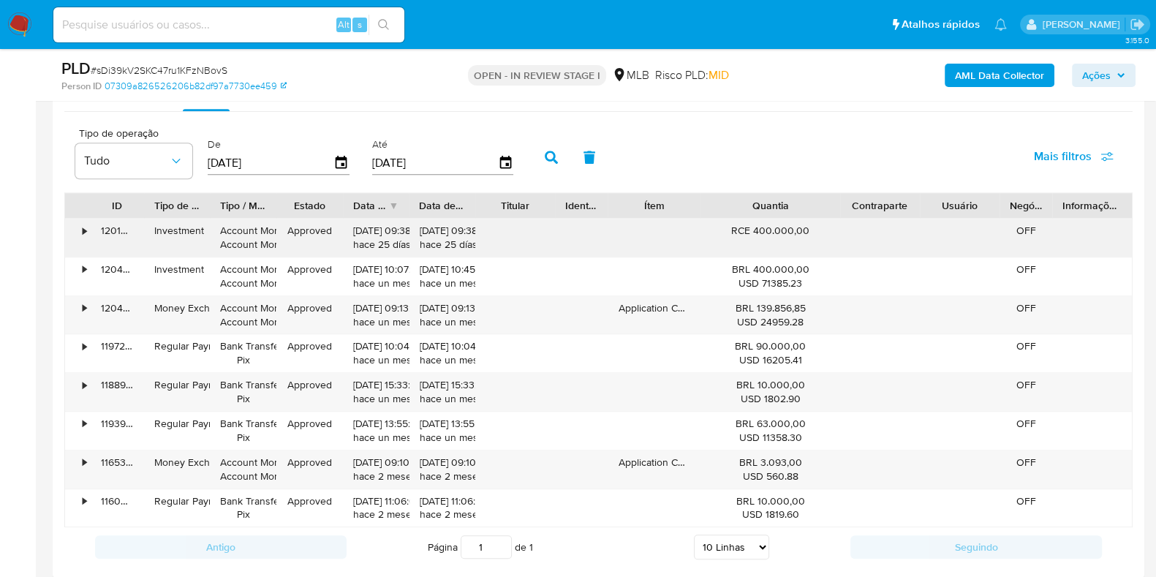
click at [83, 232] on div "•" at bounding box center [85, 231] width 4 height 14
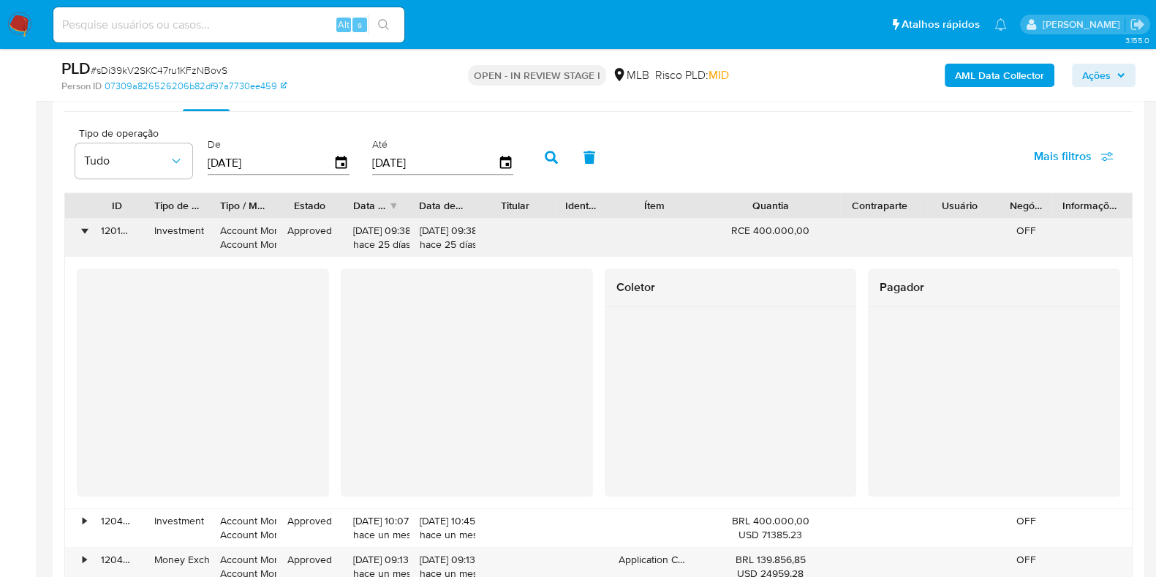
click at [170, 232] on div "Investment" at bounding box center [177, 231] width 46 height 14
drag, startPoint x: 751, startPoint y: 230, endPoint x: 804, endPoint y: 239, distance: 54.1
click at [804, 239] on div "RCE 400.000,00" at bounding box center [770, 238] width 139 height 38
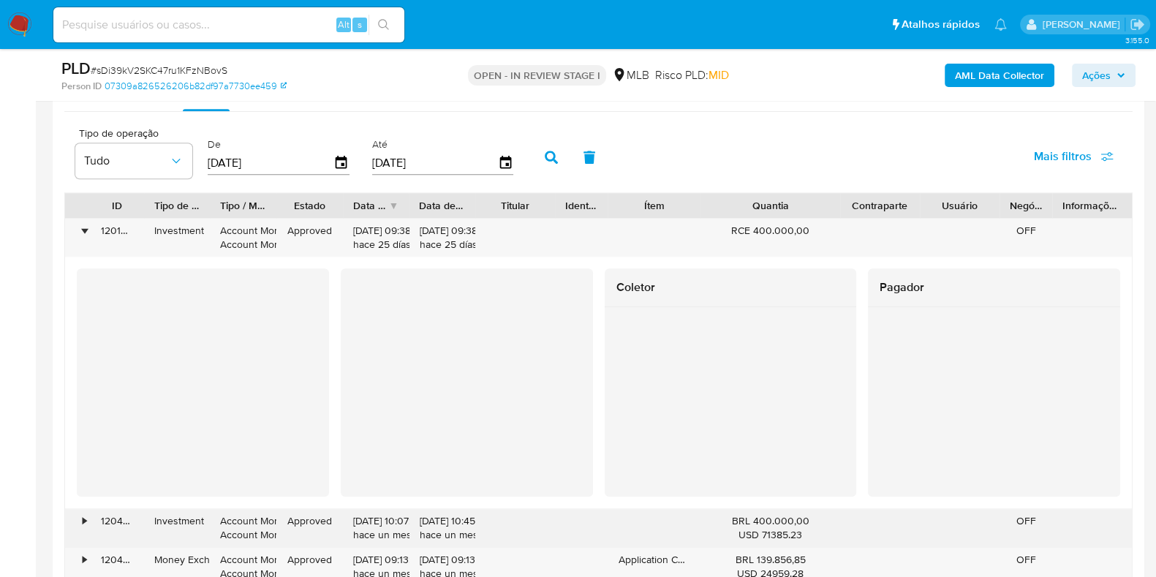
click at [80, 521] on div "•" at bounding box center [78, 528] width 26 height 38
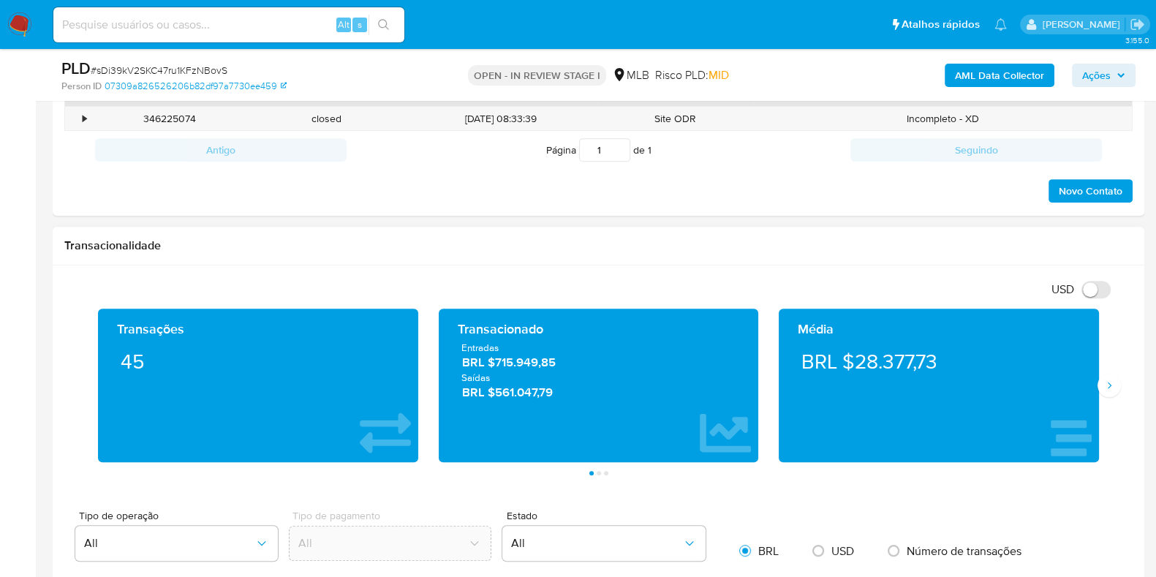
scroll to position [730, 0]
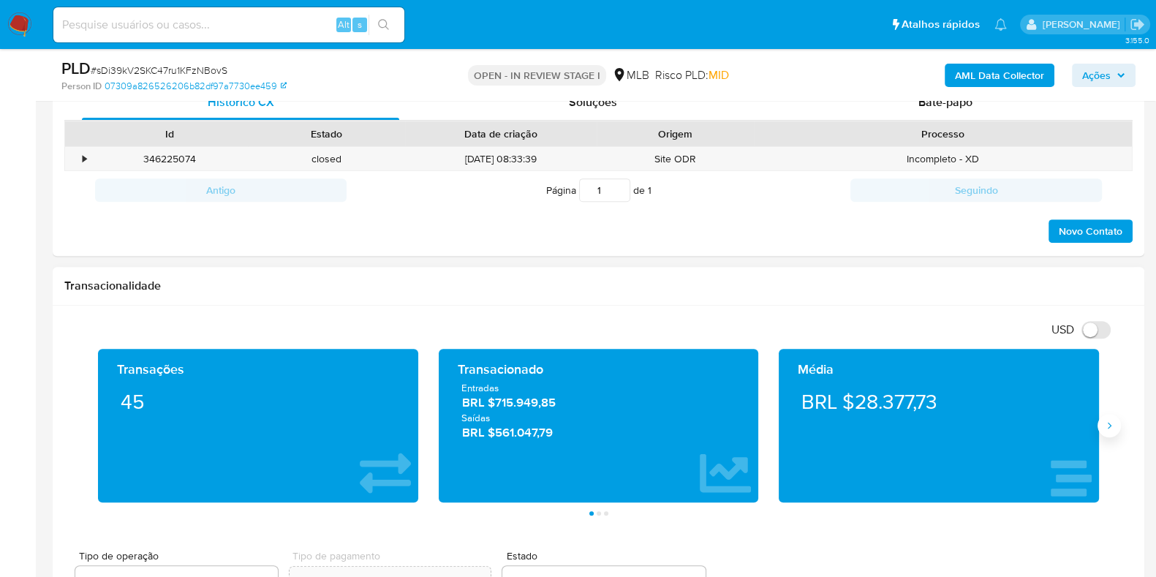
click at [1104, 421] on icon "Siguiente" at bounding box center [1109, 426] width 12 height 12
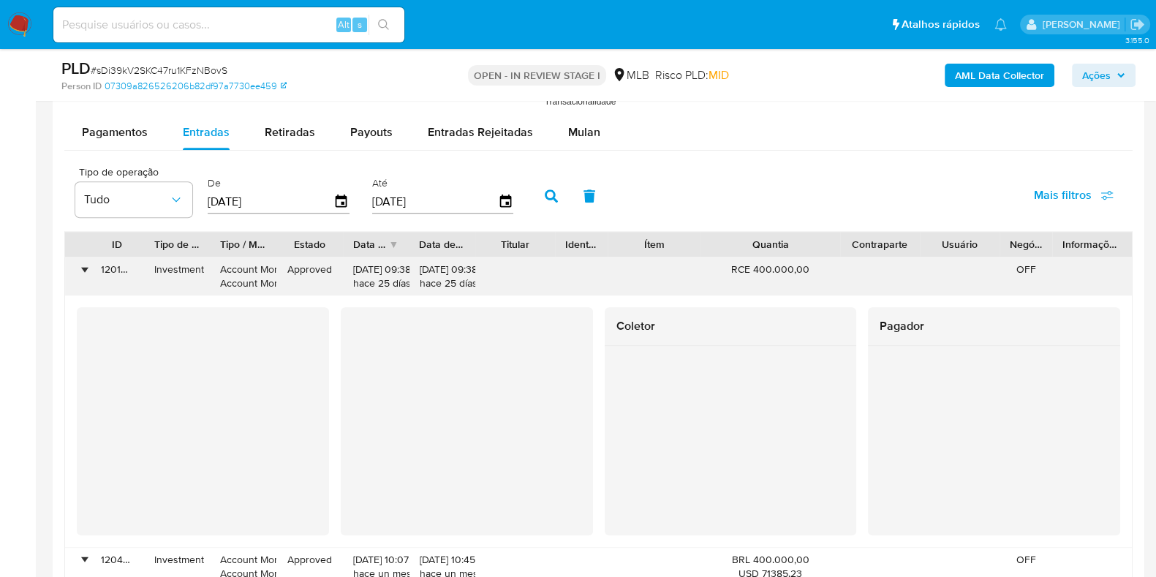
scroll to position [1553, 0]
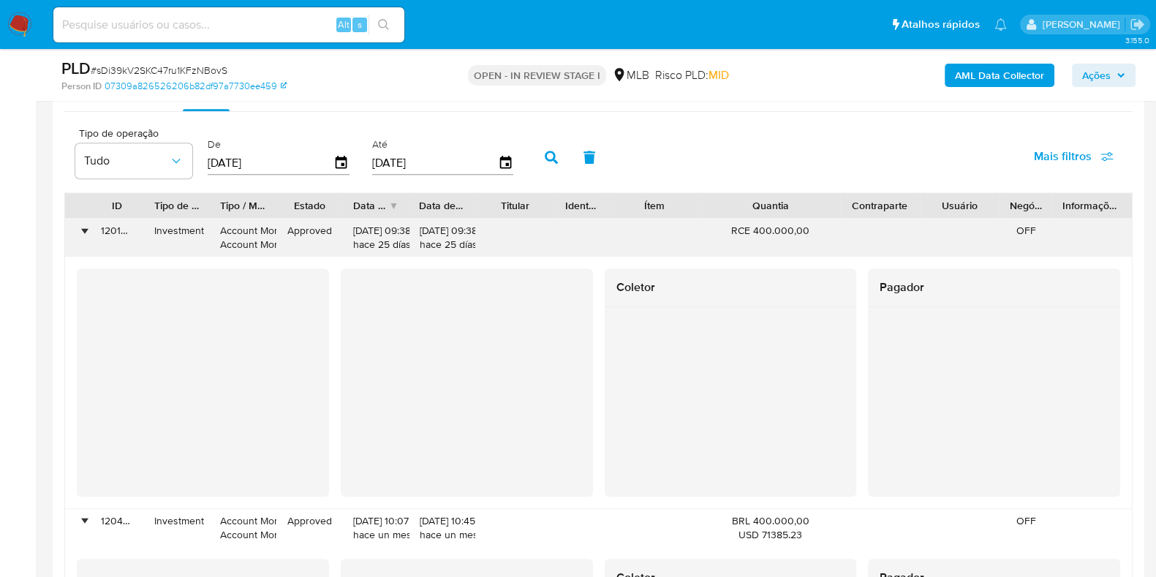
click at [79, 227] on div "•" at bounding box center [78, 238] width 26 height 38
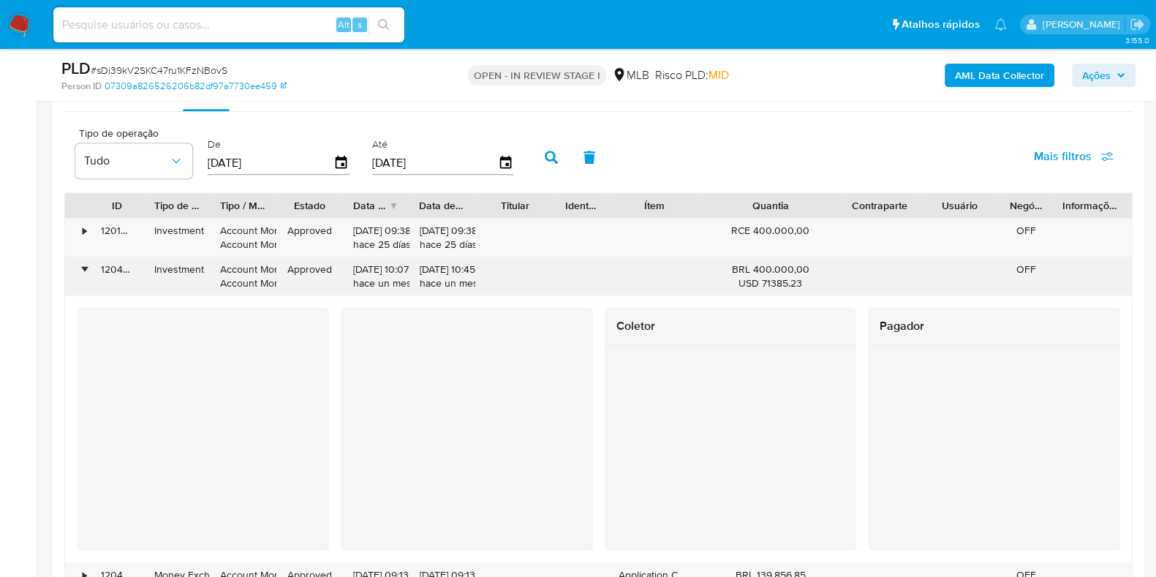
click at [86, 273] on div "•" at bounding box center [78, 276] width 26 height 38
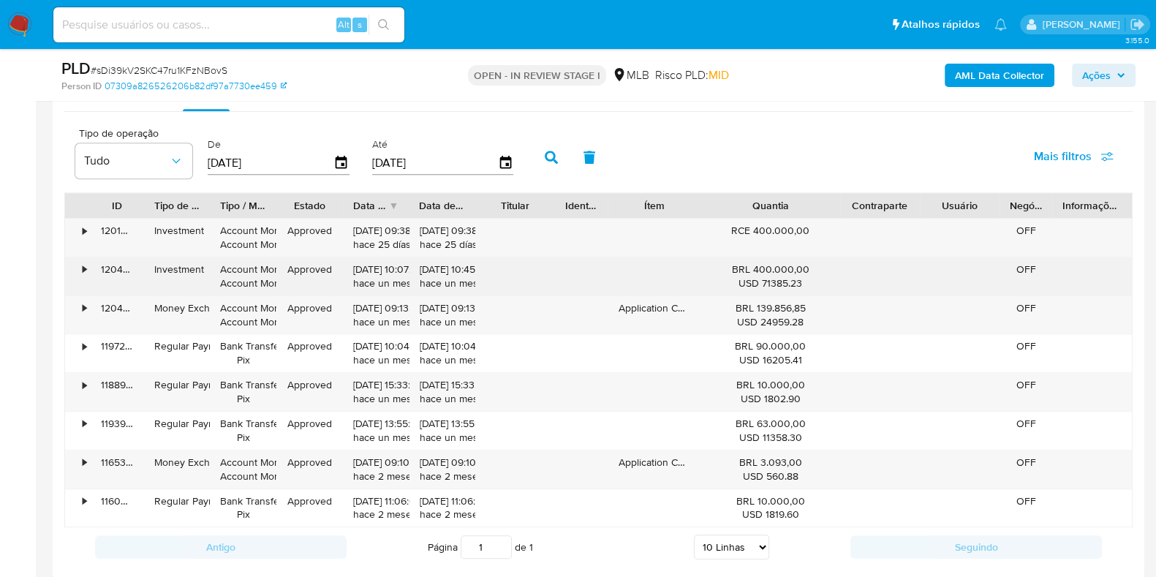
drag, startPoint x: 752, startPoint y: 264, endPoint x: 809, endPoint y: 268, distance: 56.4
click at [809, 268] on div "BRL 400.000,00 USD 71385.23" at bounding box center [770, 276] width 118 height 28
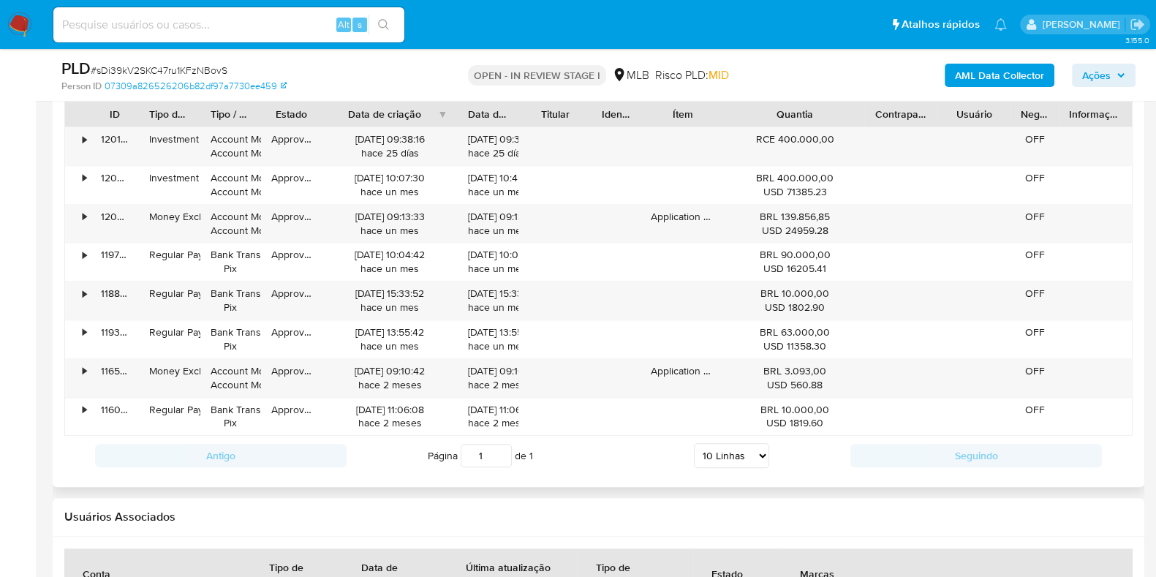
drag, startPoint x: 417, startPoint y: 120, endPoint x: 490, endPoint y: 110, distance: 73.8
click at [490, 110] on div "ID Tipo de operação Tipo / Método Estado Data de criação Data de aprovação Titu…" at bounding box center [598, 114] width 1067 height 25
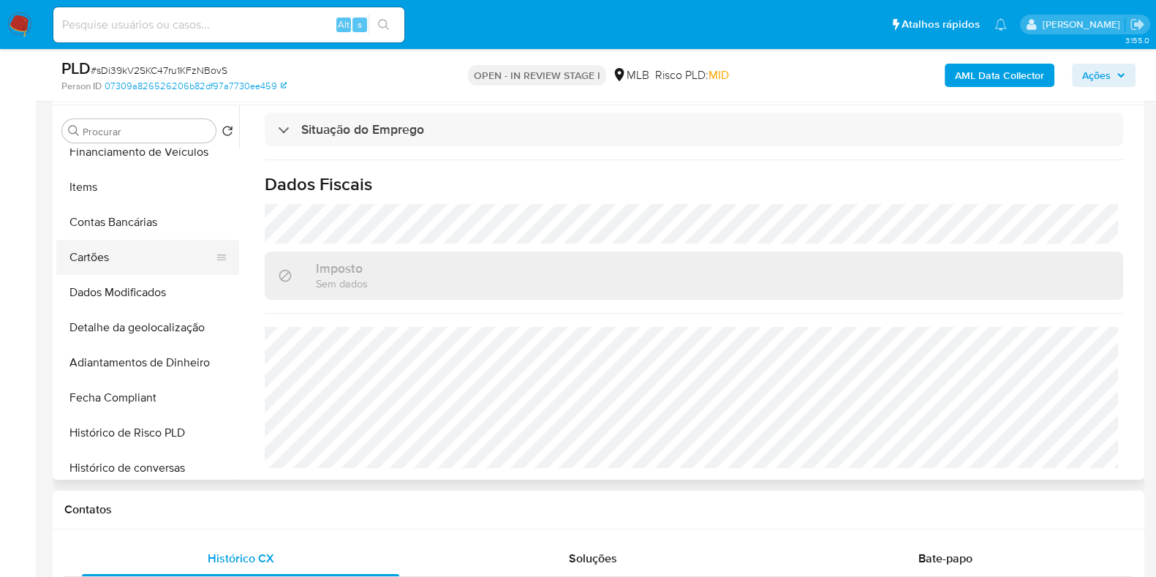
scroll to position [0, 0]
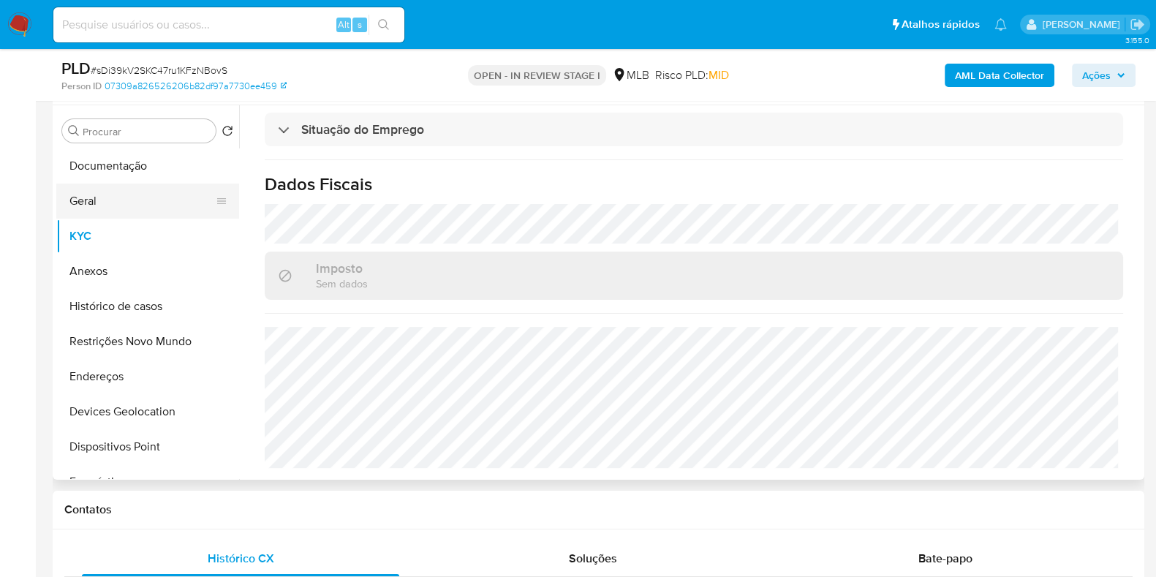
click at [140, 206] on button "Geral" at bounding box center [141, 200] width 171 height 35
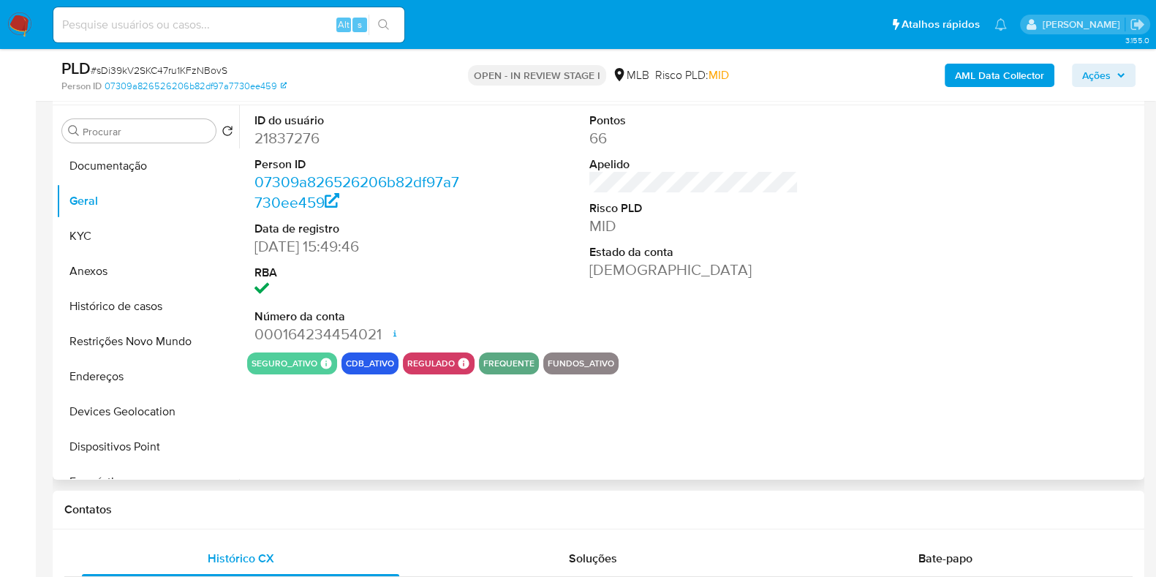
click at [297, 142] on dd "21837276" at bounding box center [358, 138] width 209 height 20
copy dd "21837276"
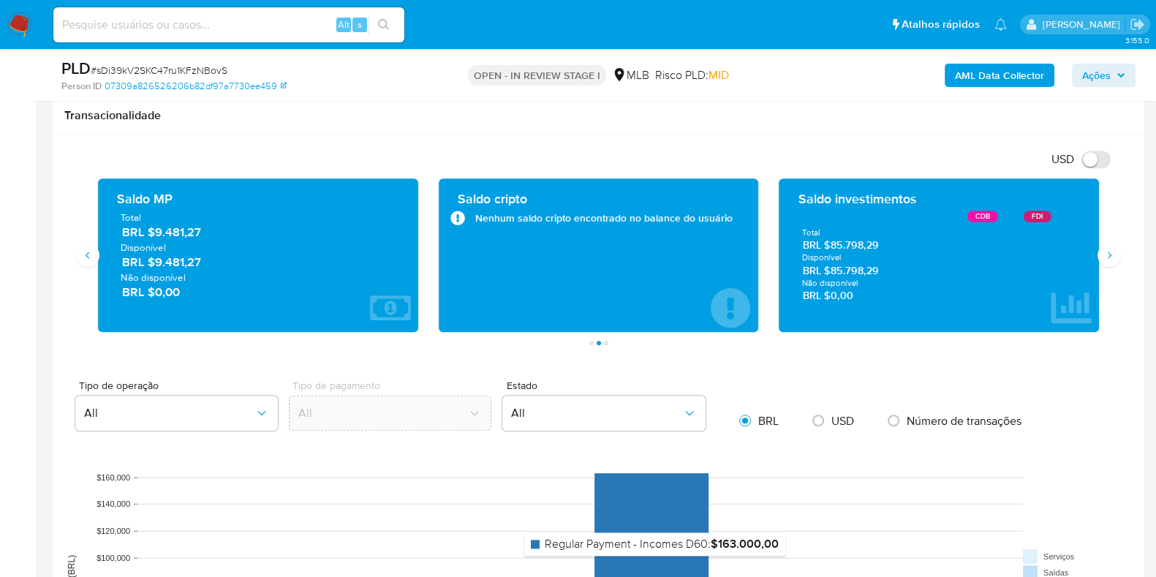
scroll to position [822, 0]
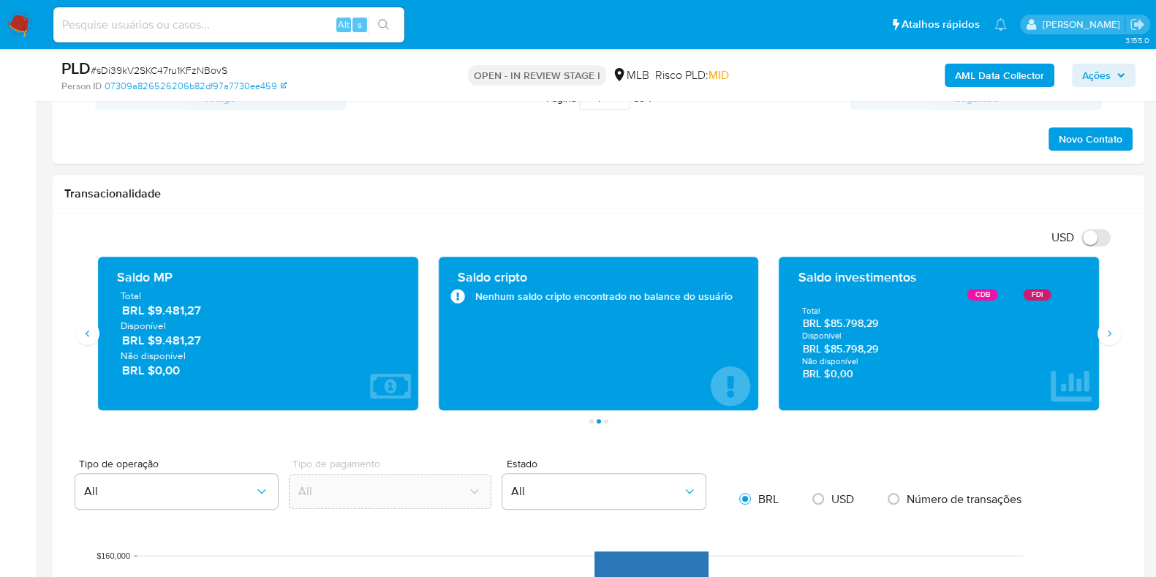
click at [239, 341] on span "BRL $9.481,27" at bounding box center [258, 340] width 273 height 17
drag, startPoint x: 206, startPoint y: 344, endPoint x: 155, endPoint y: 345, distance: 51.2
click at [155, 345] on span "BRL $9.481,27" at bounding box center [258, 340] width 273 height 17
drag, startPoint x: 890, startPoint y: 350, endPoint x: 832, endPoint y: 355, distance: 57.9
click at [832, 355] on div "Total BRL $85.798,29 Disponível BRL $85.798,29 Não disponível BRL $0,00" at bounding box center [938, 344] width 297 height 76
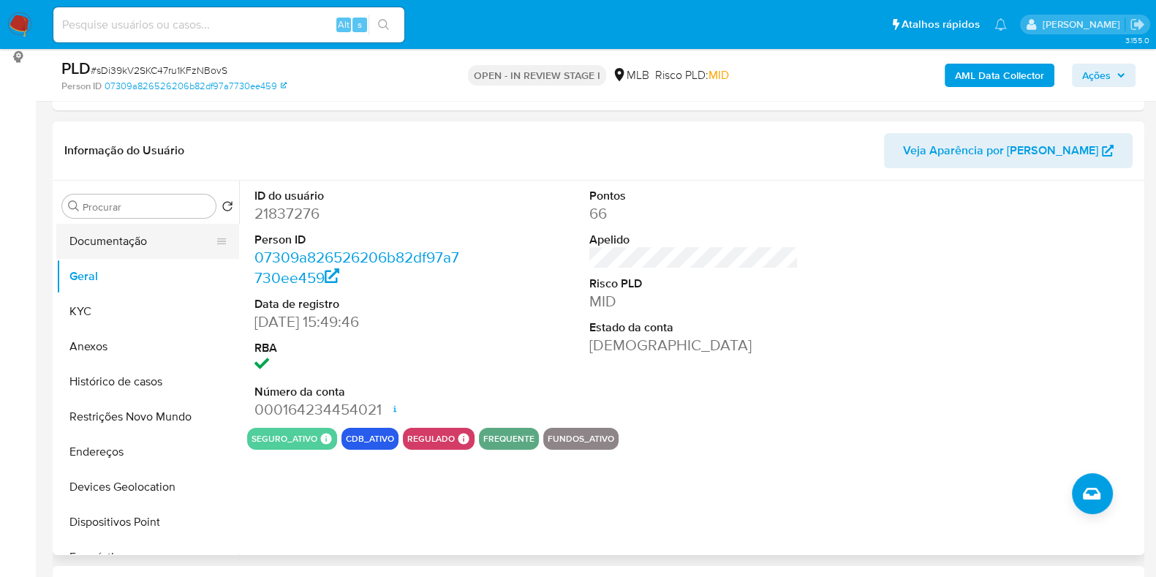
scroll to position [182, 0]
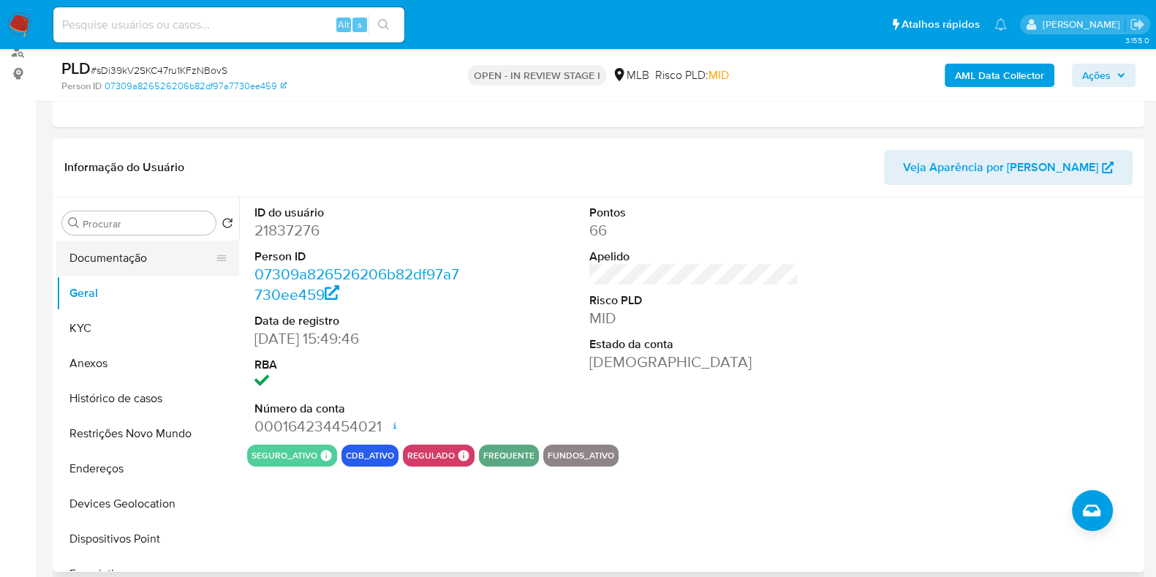
click at [124, 260] on button "Documentação" at bounding box center [141, 258] width 171 height 35
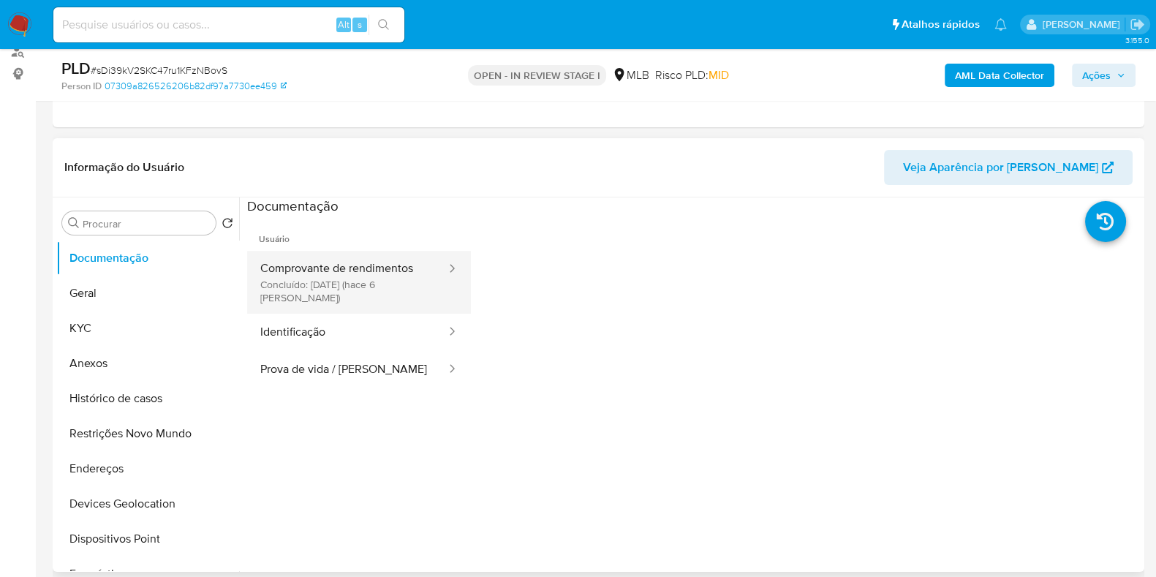
click at [351, 269] on button "Comprovante de rendimentos Concluído: 20/08/2025 (hace 6 días)" at bounding box center [347, 282] width 200 height 63
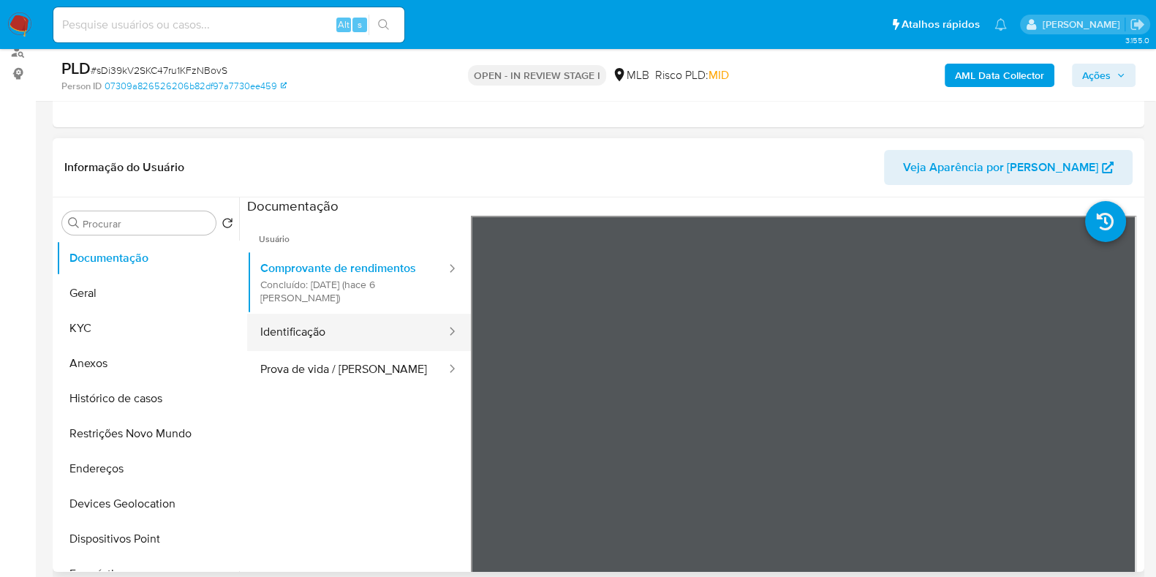
click at [356, 315] on button "Identificação" at bounding box center [347, 332] width 200 height 37
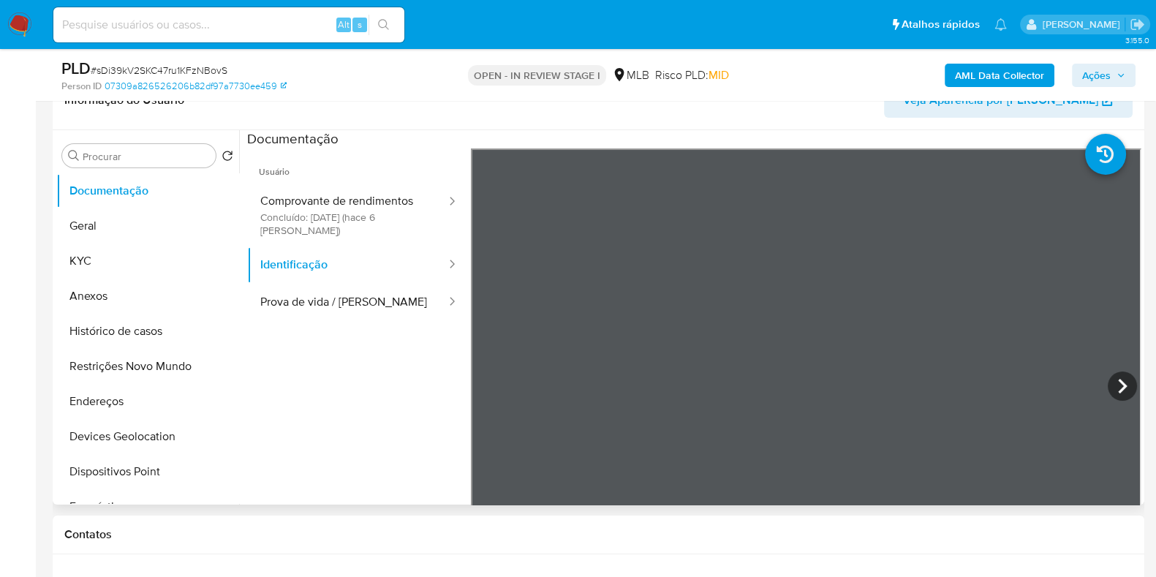
scroll to position [274, 0]
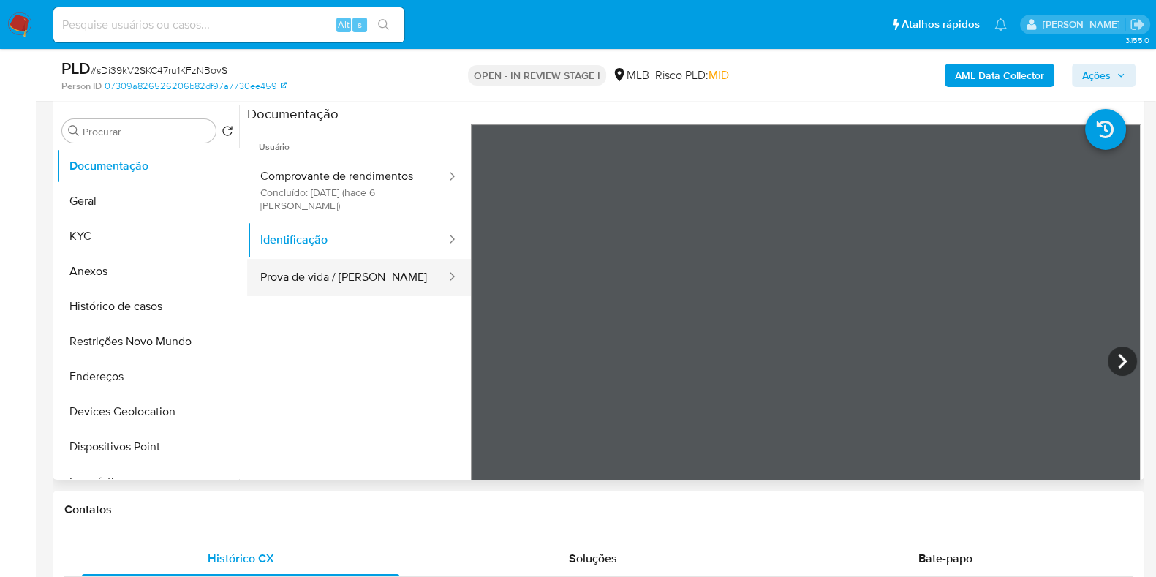
click at [384, 260] on button "Prova de vida / [PERSON_NAME]" at bounding box center [347, 277] width 200 height 37
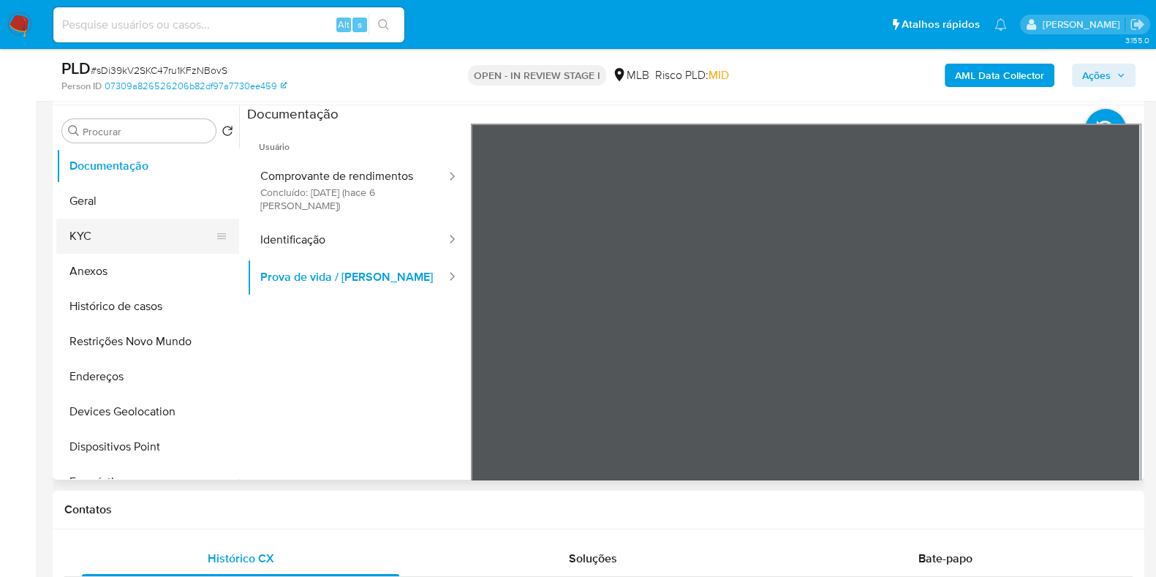
click at [107, 238] on button "KYC" at bounding box center [141, 236] width 171 height 35
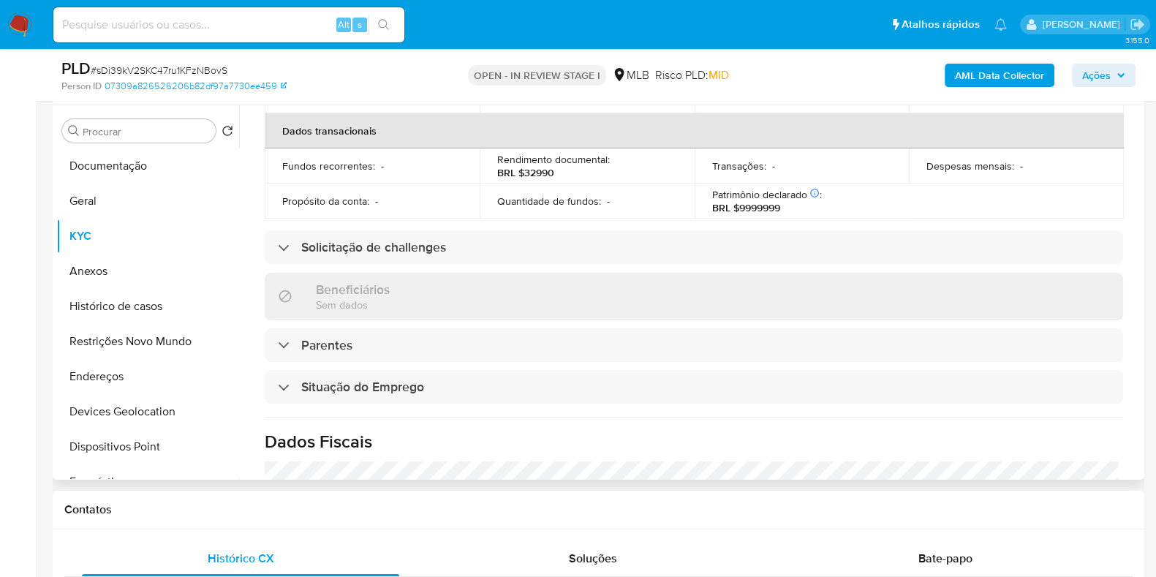
scroll to position [652, 0]
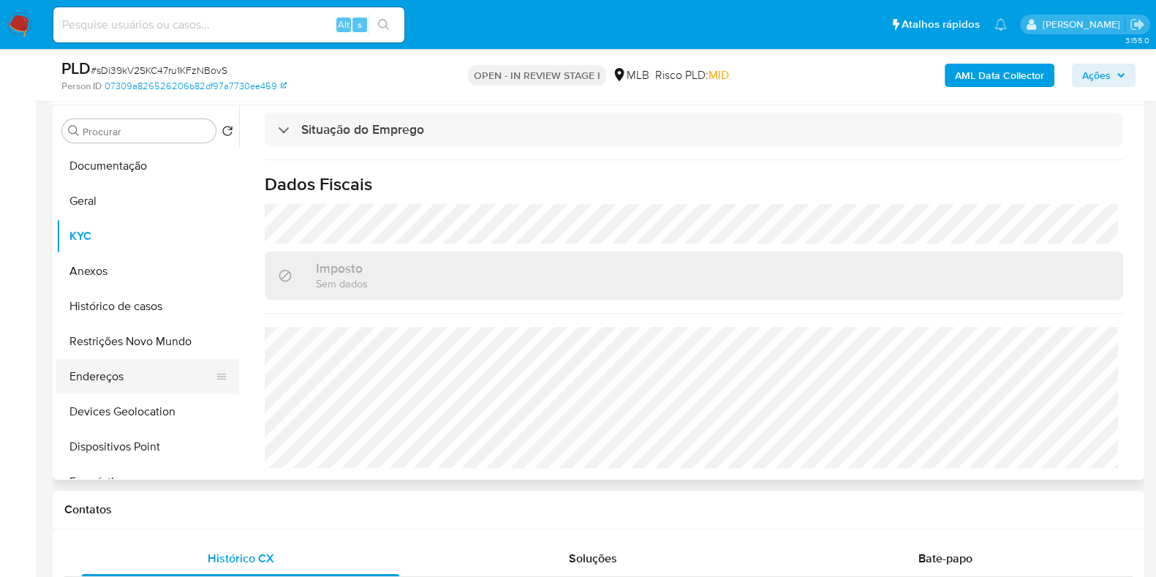
click at [123, 377] on button "Endereços" at bounding box center [141, 376] width 171 height 35
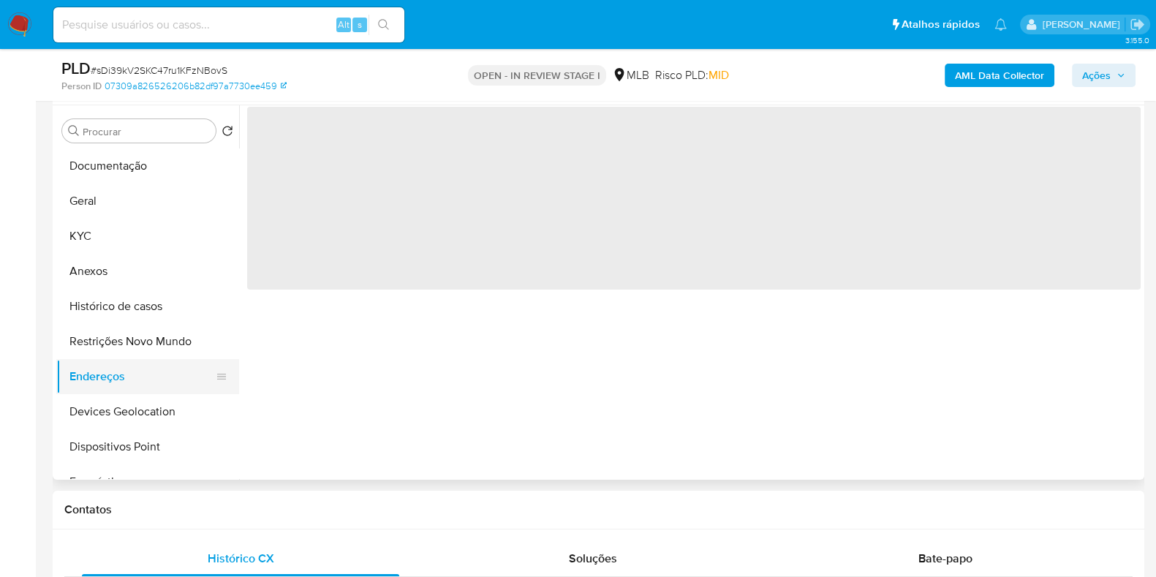
scroll to position [0, 0]
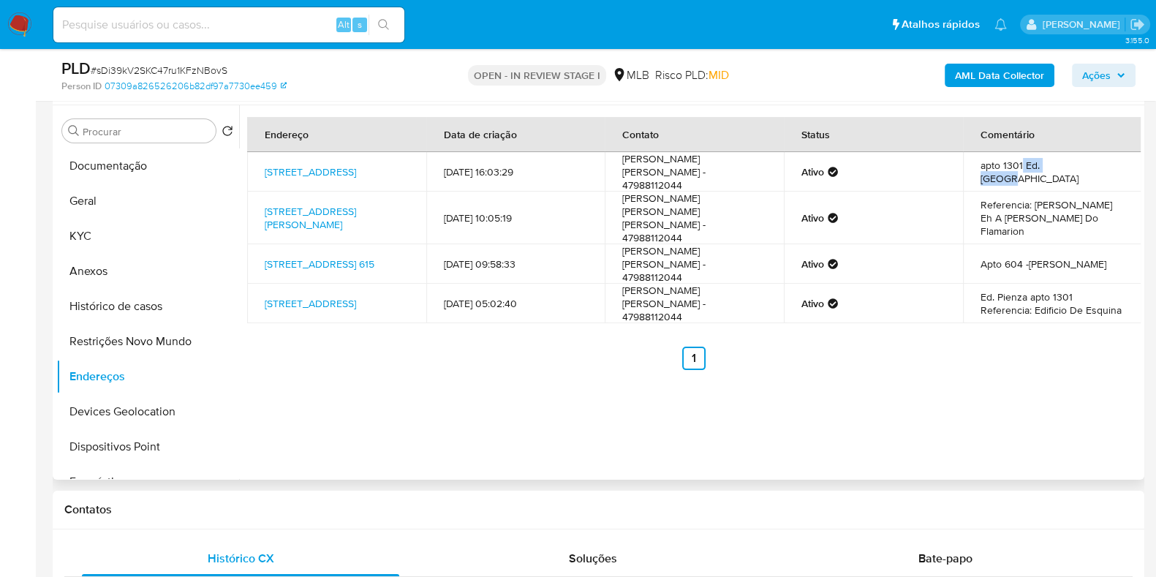
drag, startPoint x: 1018, startPoint y: 170, endPoint x: 1087, endPoint y: 174, distance: 69.5
click at [1087, 174] on td "apto 1301 Ed. Pienza" at bounding box center [1052, 171] width 179 height 39
click at [1082, 172] on td "apto 1301 Ed. Pienza" at bounding box center [1052, 171] width 179 height 39
click at [110, 146] on div "Procurar Retornar ao pedido padrão Documentação Geral KYC Anexos Histórico de c…" at bounding box center [147, 293] width 183 height 372
click at [116, 156] on button "Documentação" at bounding box center [141, 165] width 171 height 35
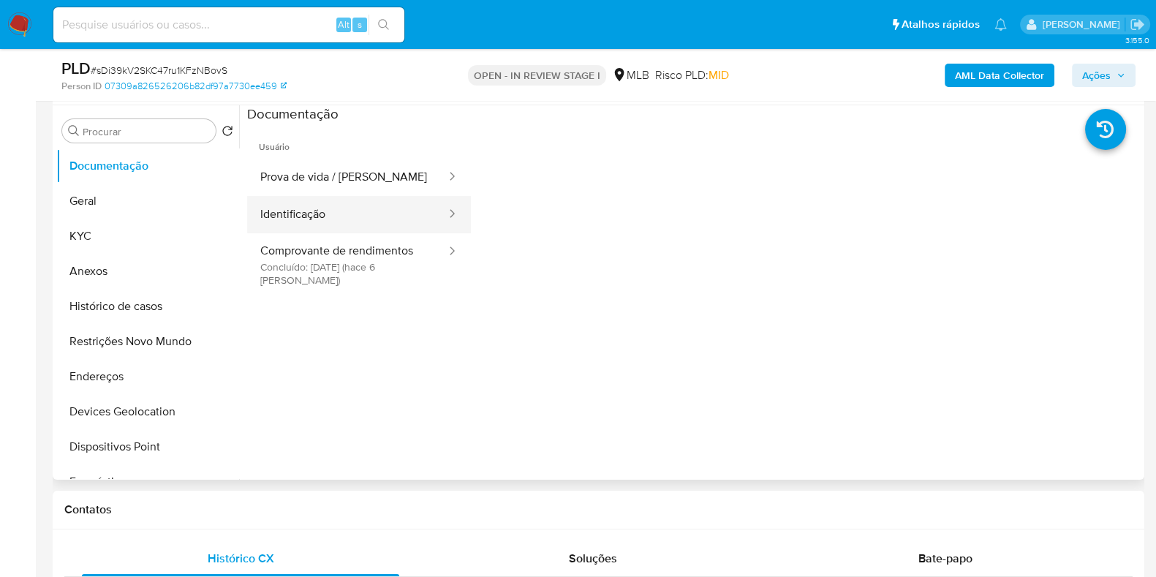
click at [298, 215] on button "Identificação" at bounding box center [347, 214] width 200 height 37
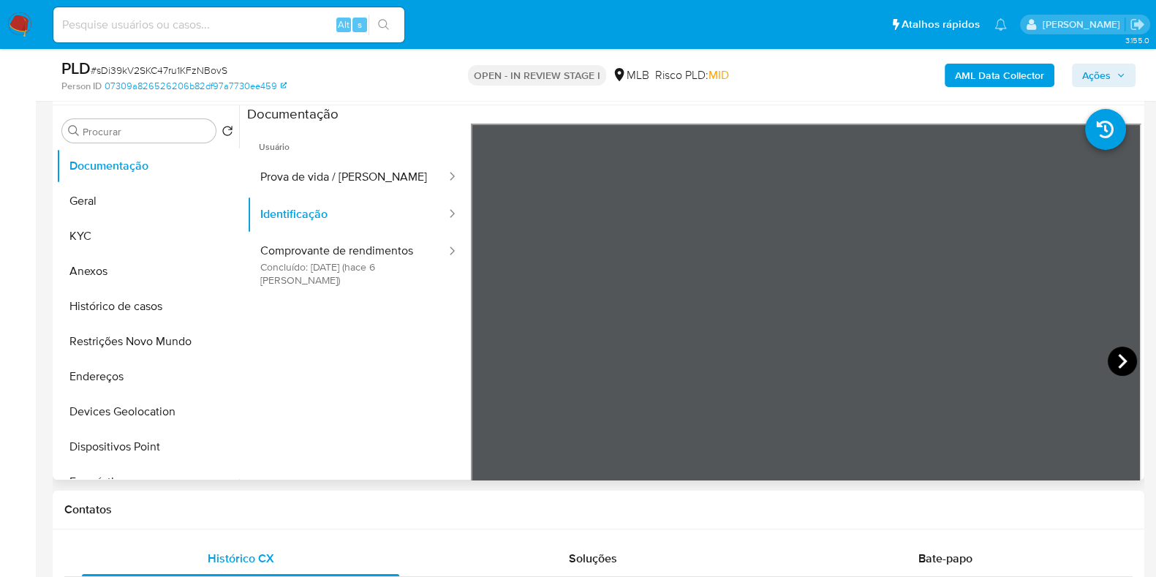
click at [1111, 358] on icon at bounding box center [1122, 361] width 29 height 29
click at [154, 302] on button "Histórico de casos" at bounding box center [141, 306] width 171 height 35
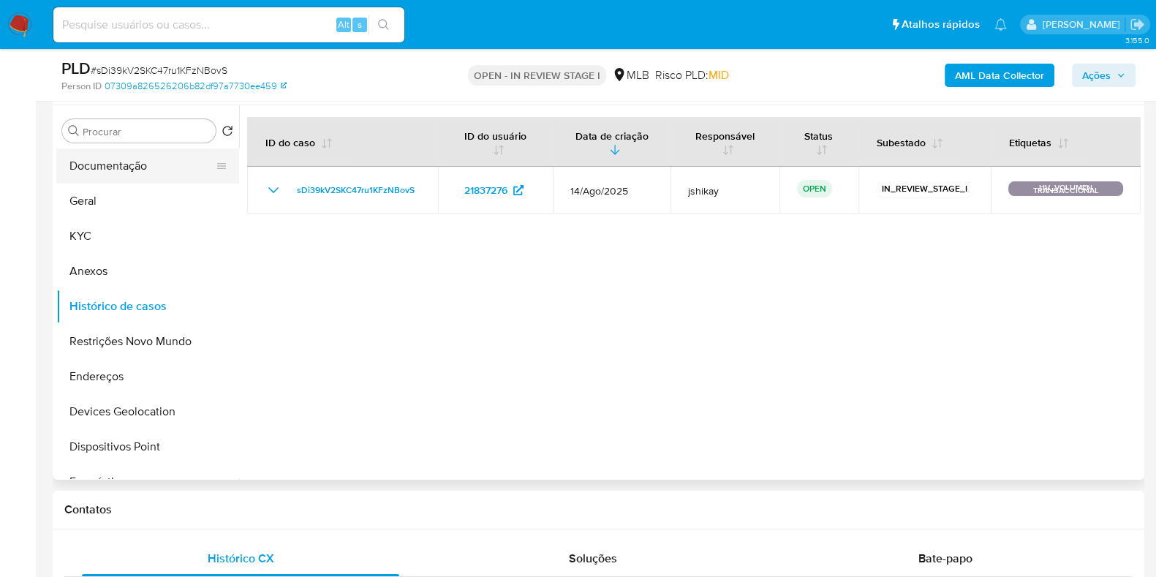
click at [146, 167] on button "Documentação" at bounding box center [141, 165] width 171 height 35
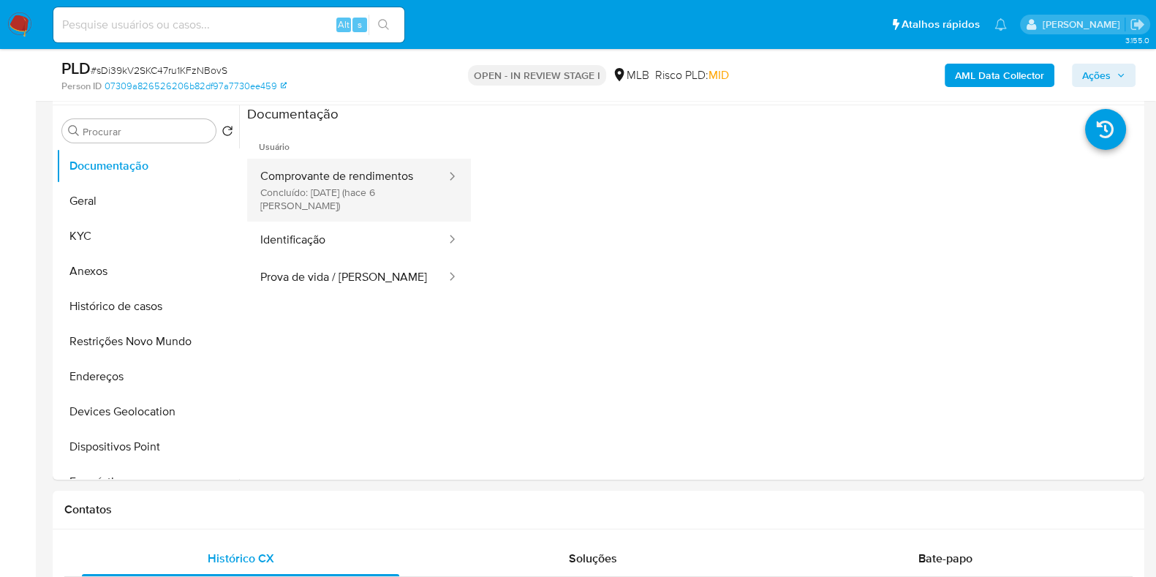
click at [366, 183] on button "Comprovante de rendimentos Concluído: 20/08/2025 (hace 6 días)" at bounding box center [347, 190] width 200 height 63
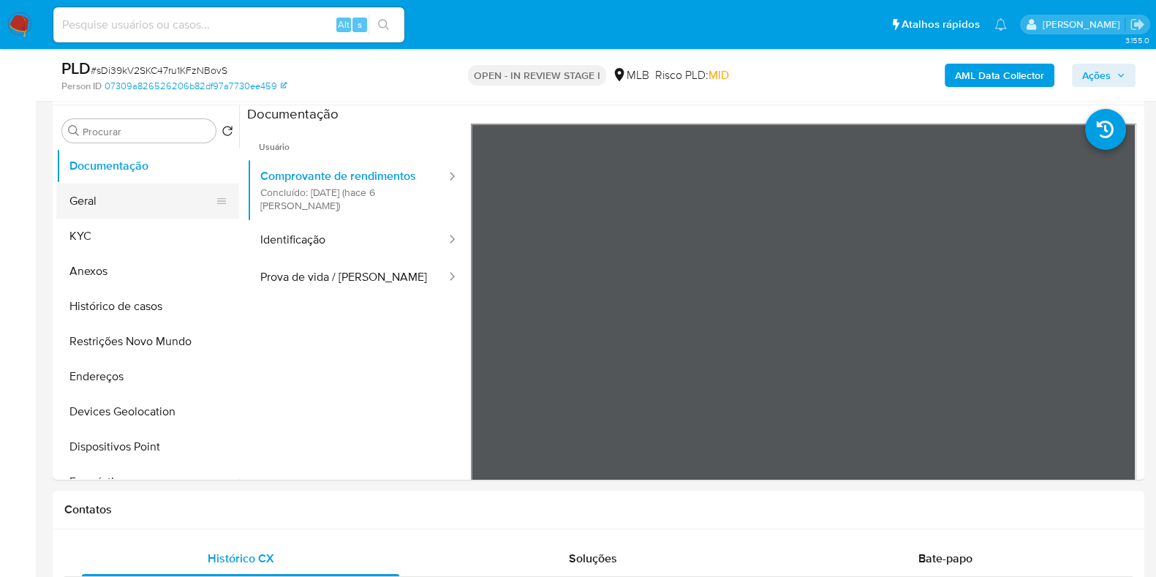
click at [121, 203] on button "Geral" at bounding box center [141, 200] width 171 height 35
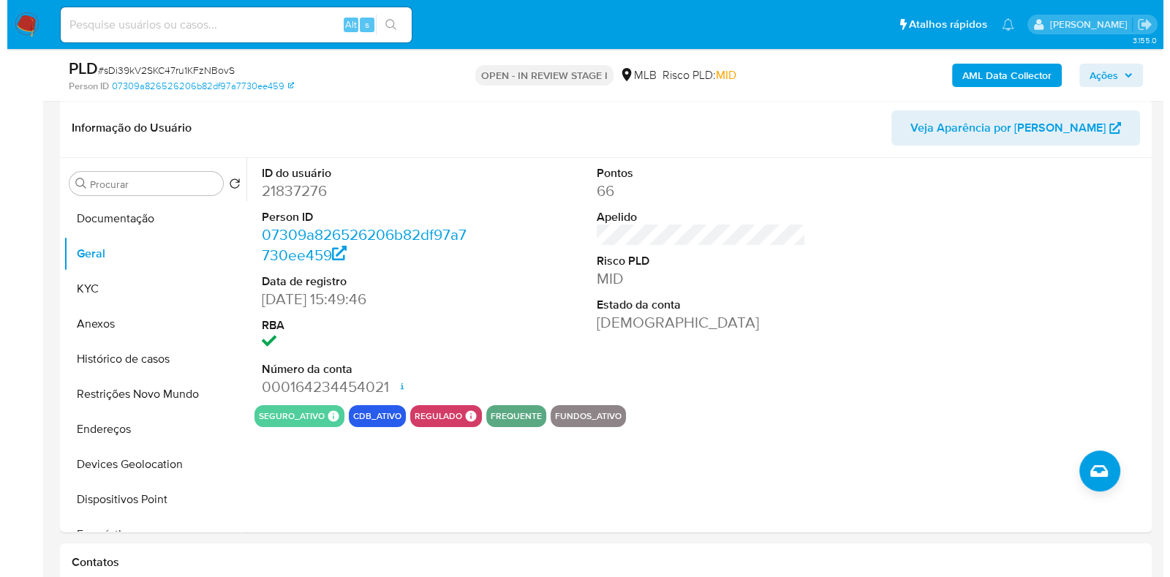
scroll to position [206, 0]
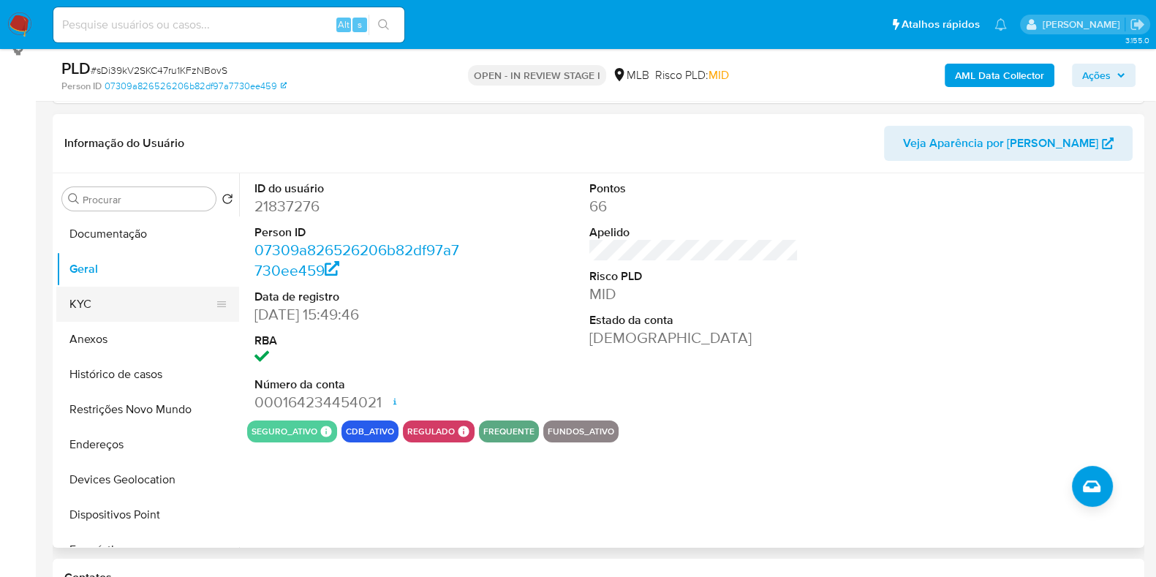
drag, startPoint x: 145, startPoint y: 304, endPoint x: 190, endPoint y: 306, distance: 45.4
click at [143, 305] on button "KYC" at bounding box center [141, 304] width 171 height 35
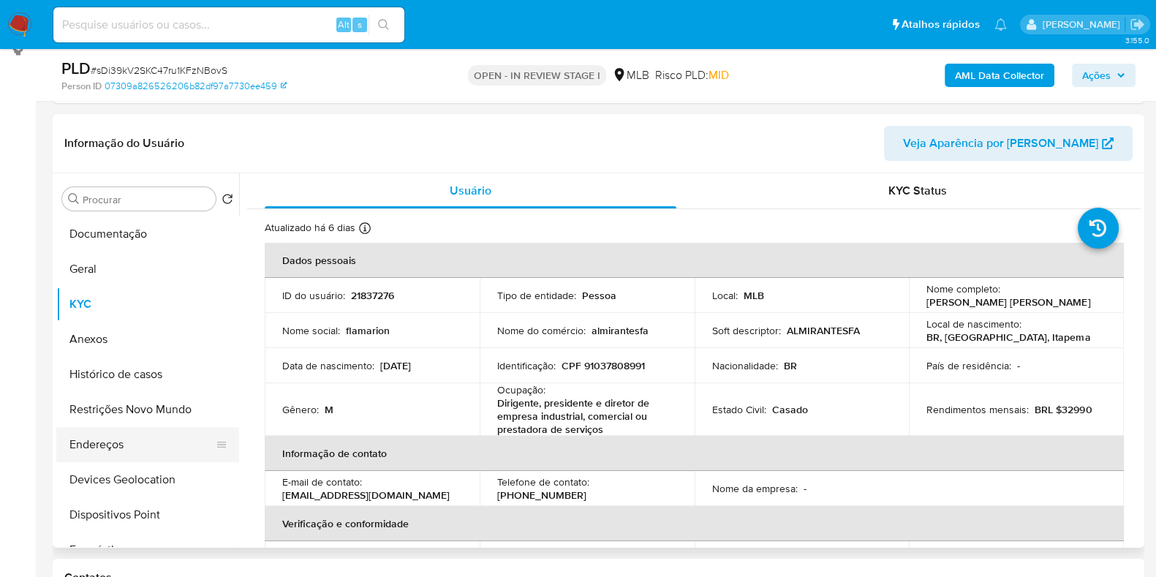
click at [134, 453] on button "Endereços" at bounding box center [141, 444] width 171 height 35
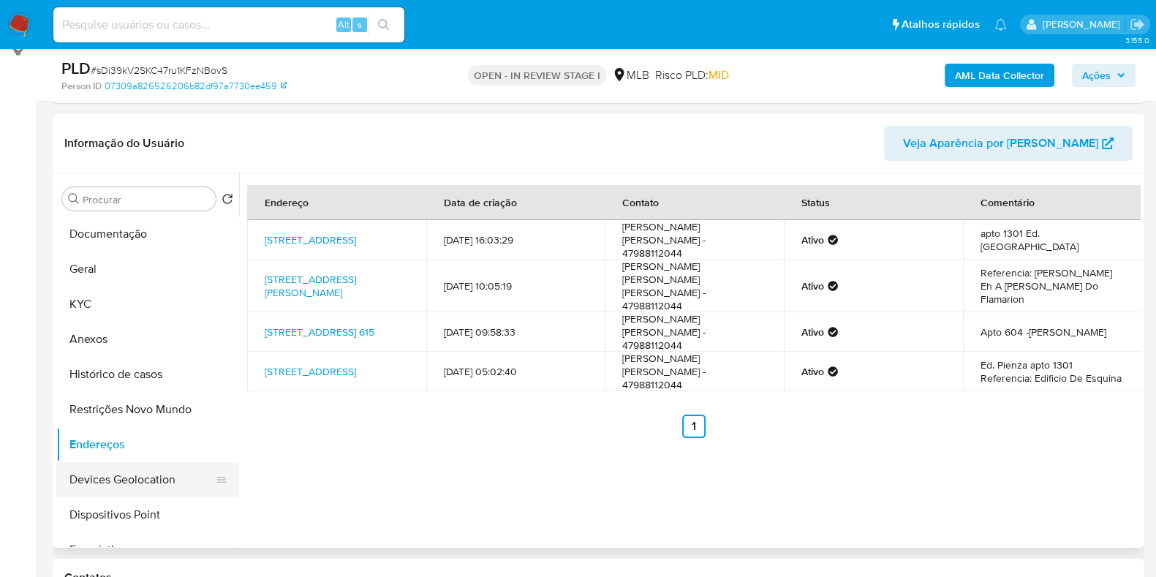
click at [154, 482] on button "Devices Geolocation" at bounding box center [141, 479] width 171 height 35
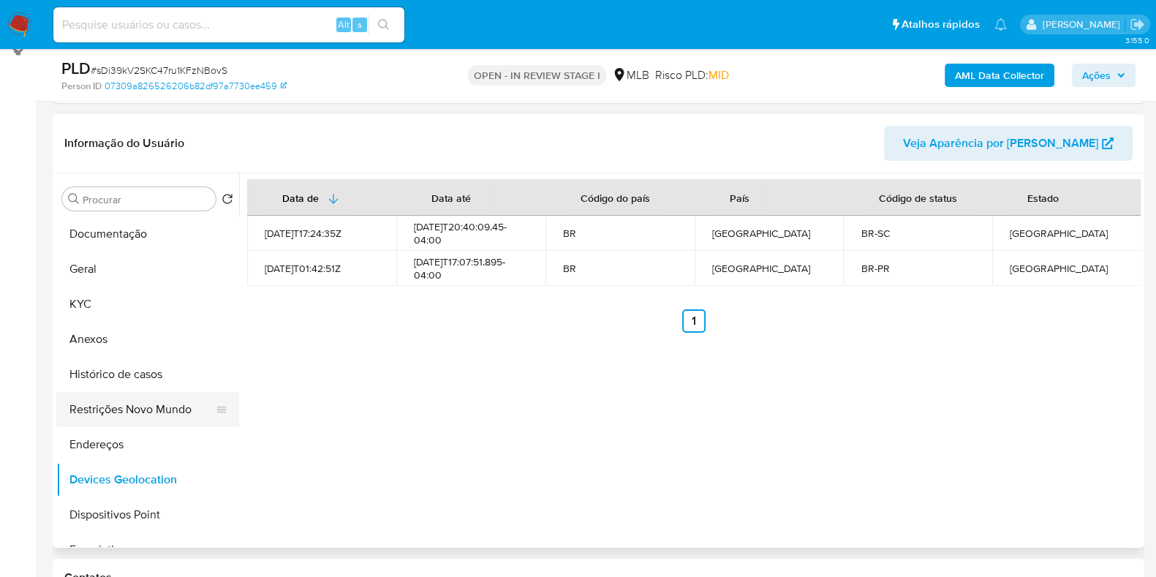
drag, startPoint x: 152, startPoint y: 415, endPoint x: 194, endPoint y: 415, distance: 41.7
click at [152, 415] on button "Restrições Novo Mundo" at bounding box center [141, 409] width 171 height 35
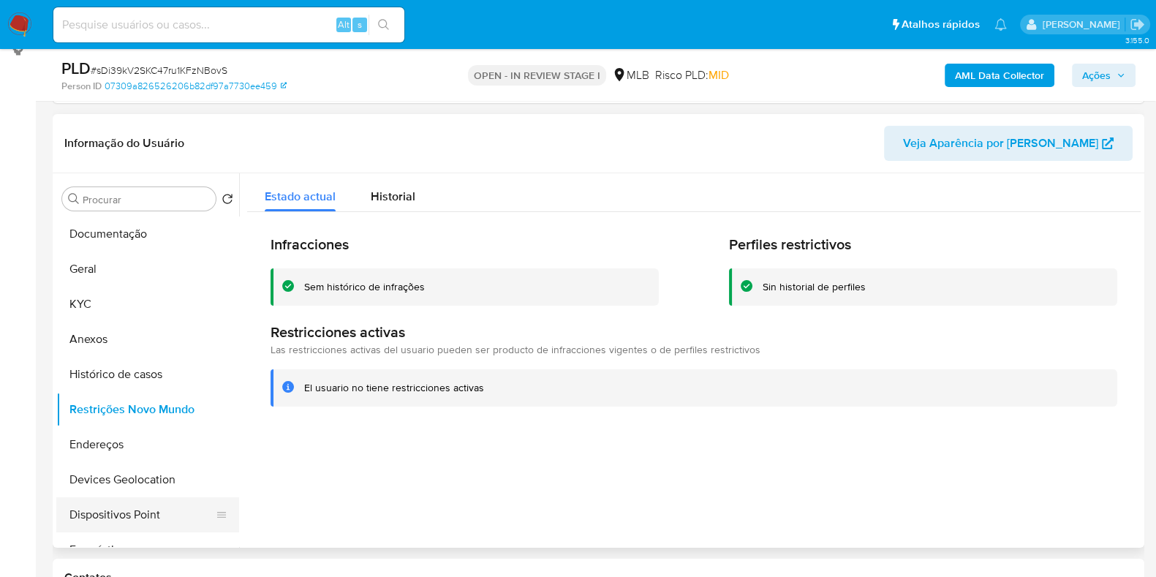
drag, startPoint x: 161, startPoint y: 507, endPoint x: 187, endPoint y: 503, distance: 26.7
click at [161, 507] on button "Dispositivos Point" at bounding box center [141, 514] width 171 height 35
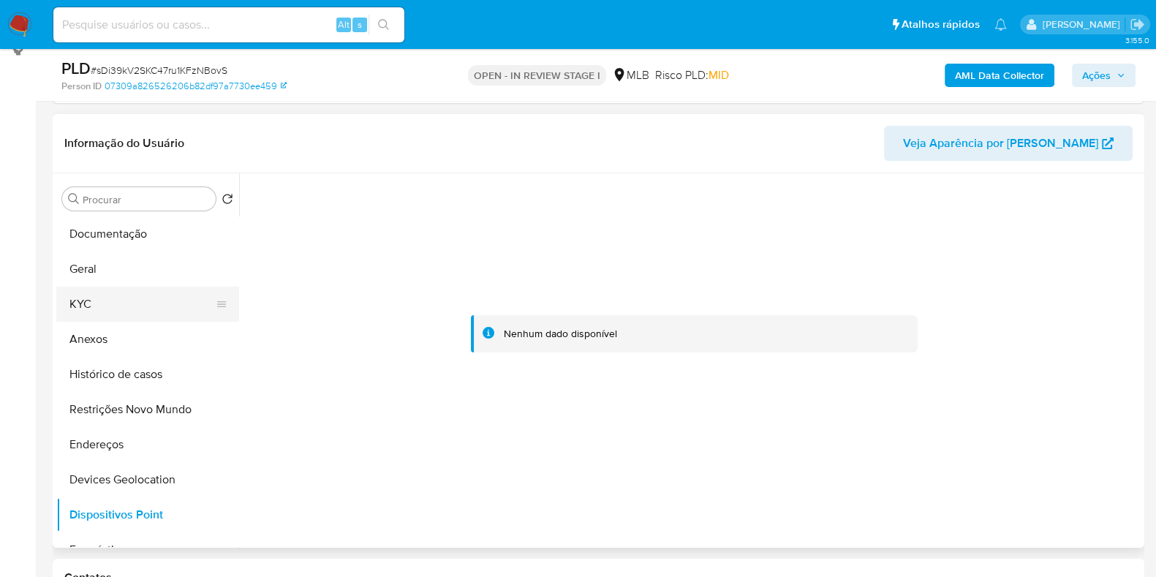
click at [124, 295] on button "KYC" at bounding box center [141, 304] width 171 height 35
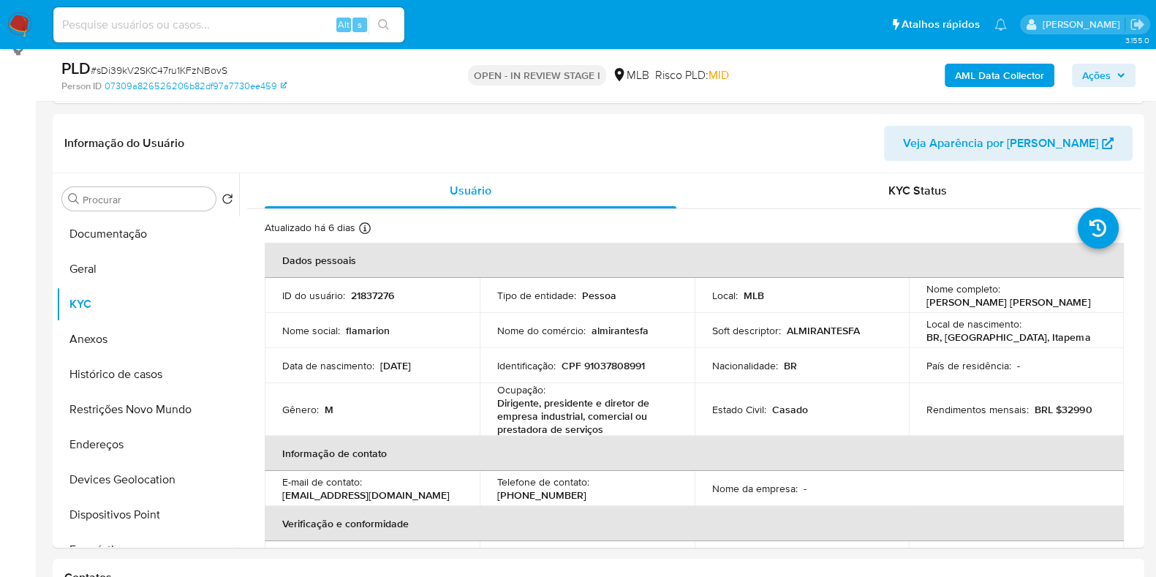
click at [964, 77] on b "AML Data Collector" at bounding box center [999, 75] width 89 height 23
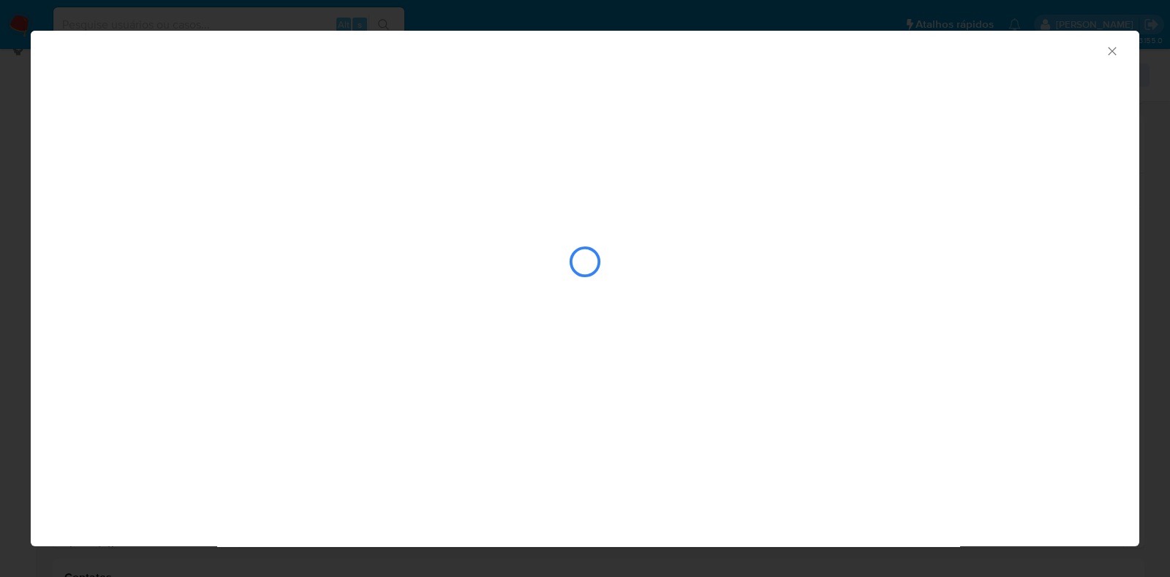
click at [1079, 186] on div "closure-recommendation-modal" at bounding box center [585, 216] width 1108 height 298
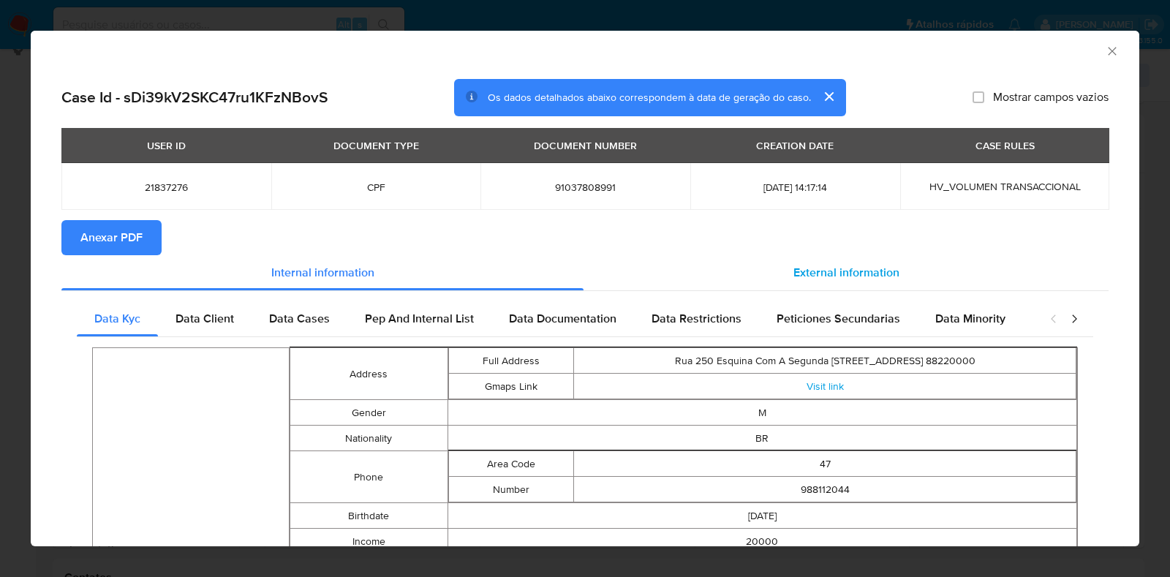
click at [806, 260] on div "External information" at bounding box center [845, 272] width 525 height 35
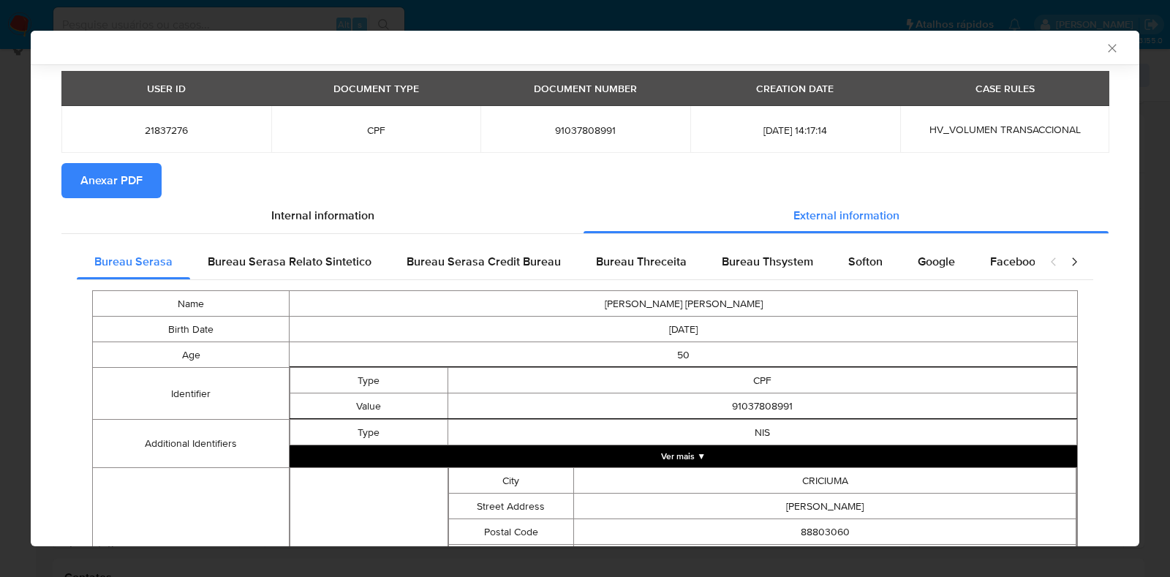
scroll to position [179, 0]
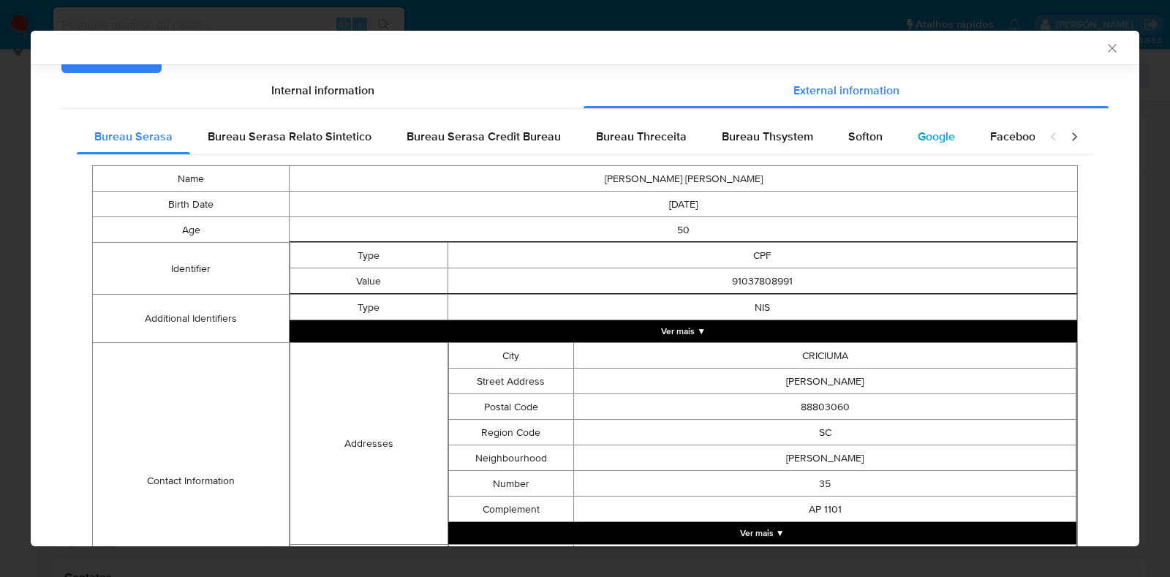
click at [901, 131] on div "Google" at bounding box center [936, 136] width 72 height 35
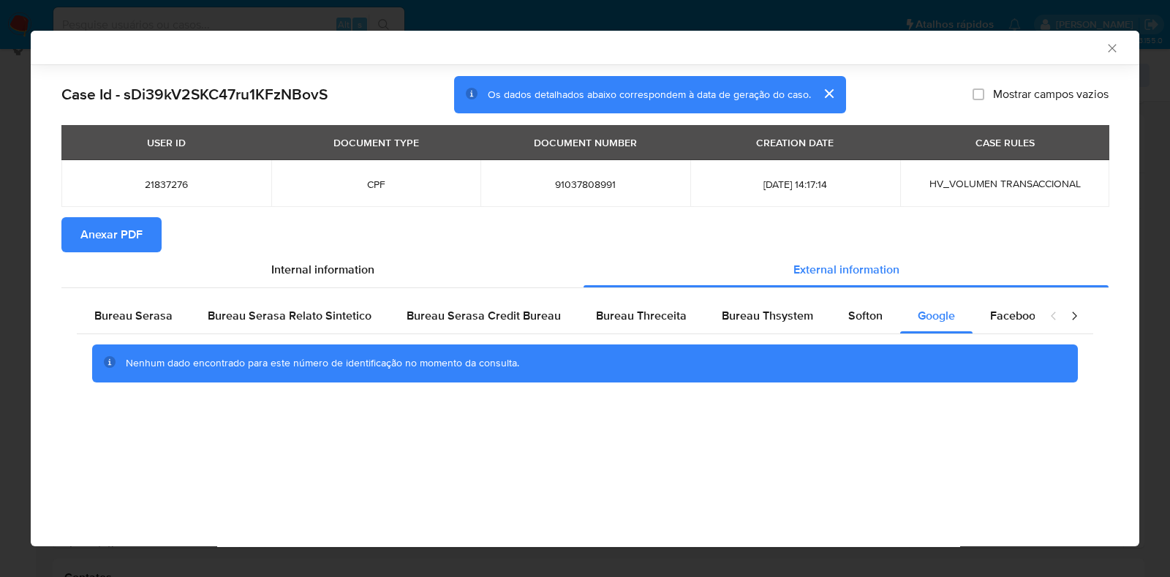
scroll to position [0, 0]
click at [871, 137] on th "CREATION DATE" at bounding box center [795, 142] width 210 height 35
click at [848, 315] on span "Softon" at bounding box center [865, 315] width 34 height 17
click at [723, 323] on span "Bureau Thsystem" at bounding box center [767, 315] width 91 height 17
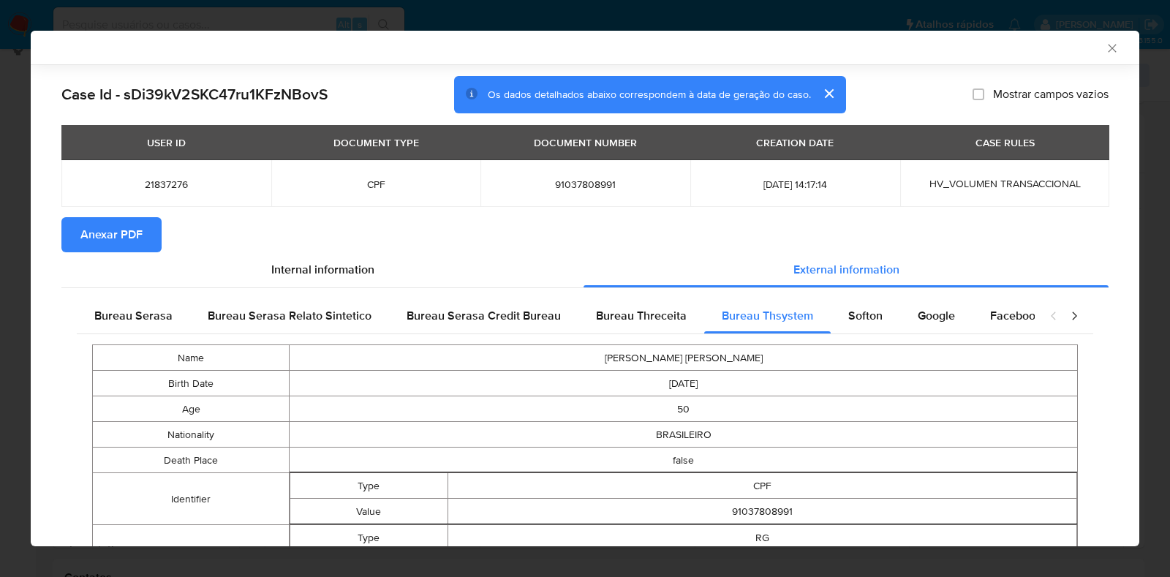
click at [129, 224] on span "Anexar PDF" at bounding box center [111, 235] width 62 height 32
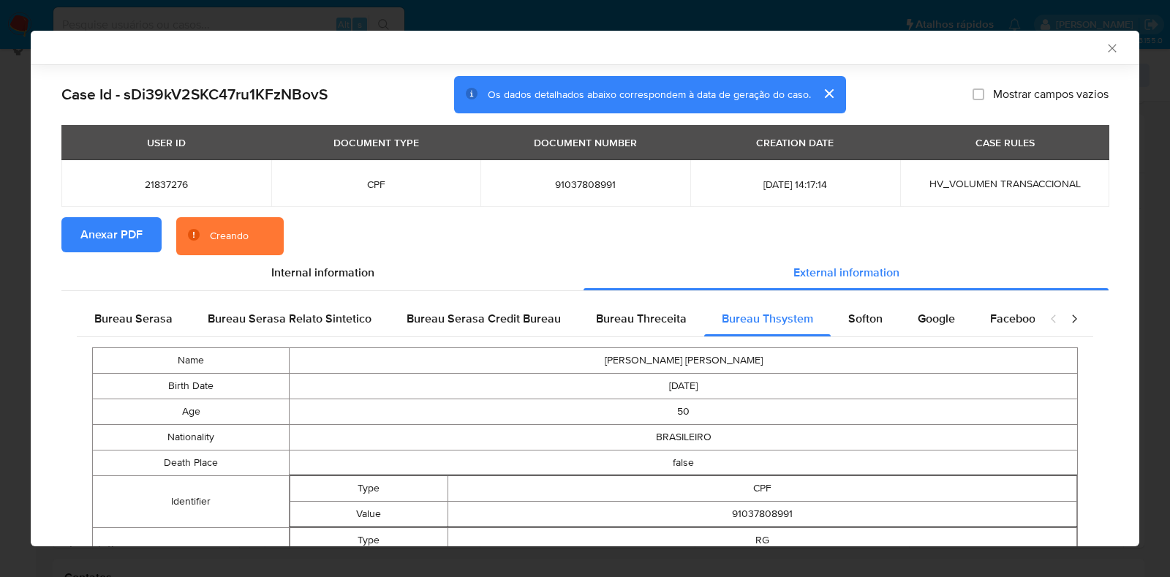
click at [1108, 45] on icon "Fechar a janela" at bounding box center [1112, 48] width 8 height 8
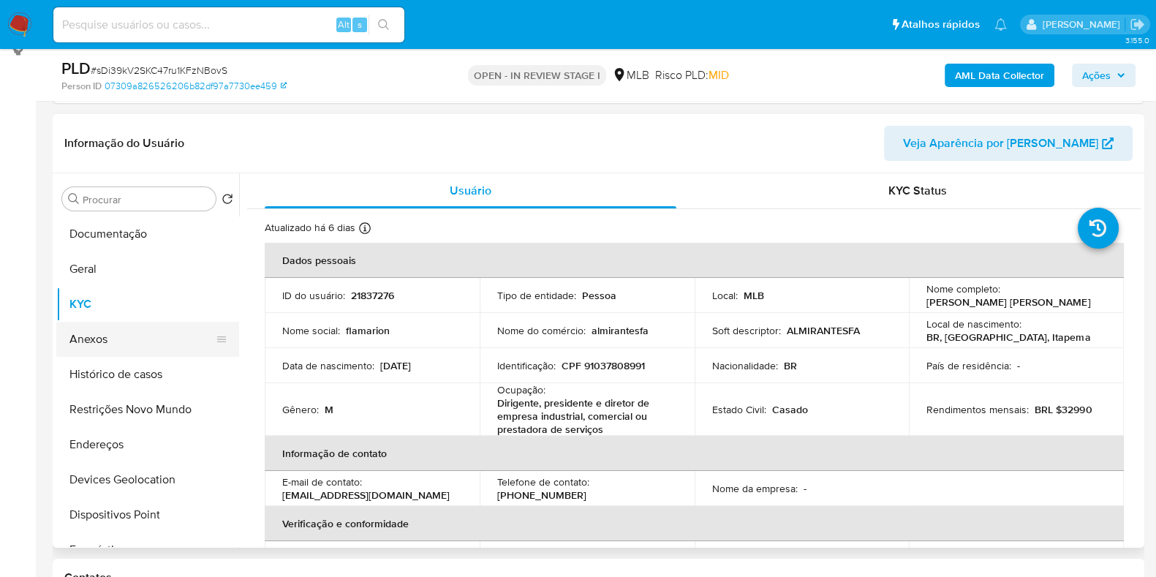
click at [87, 342] on button "Anexos" at bounding box center [141, 339] width 171 height 35
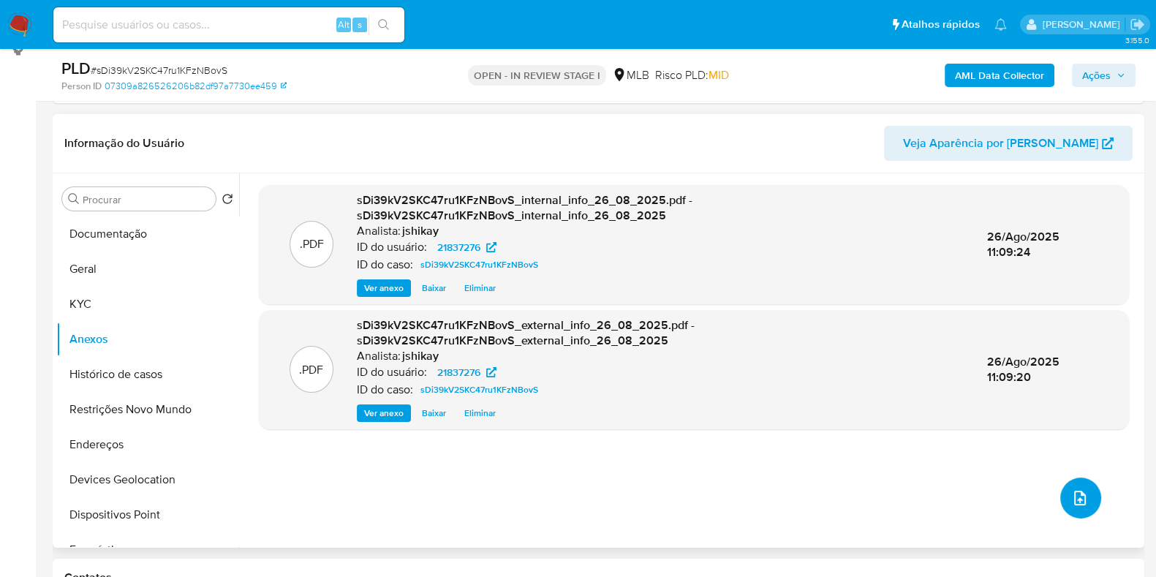
click at [1078, 497] on icon "upload-file" at bounding box center [1080, 498] width 18 height 18
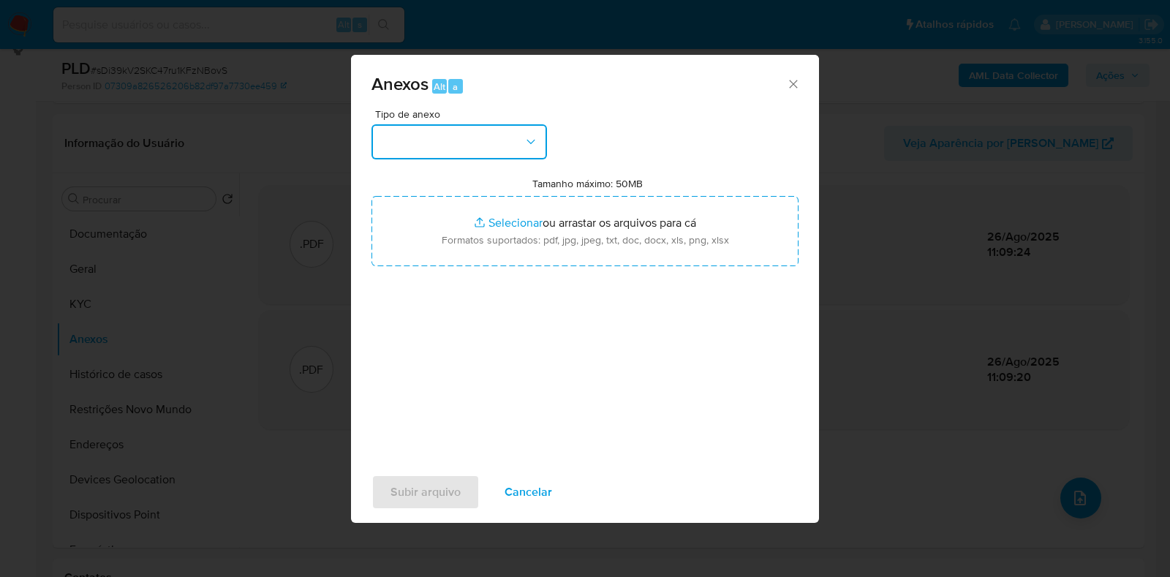
click at [458, 148] on button "button" at bounding box center [458, 141] width 175 height 35
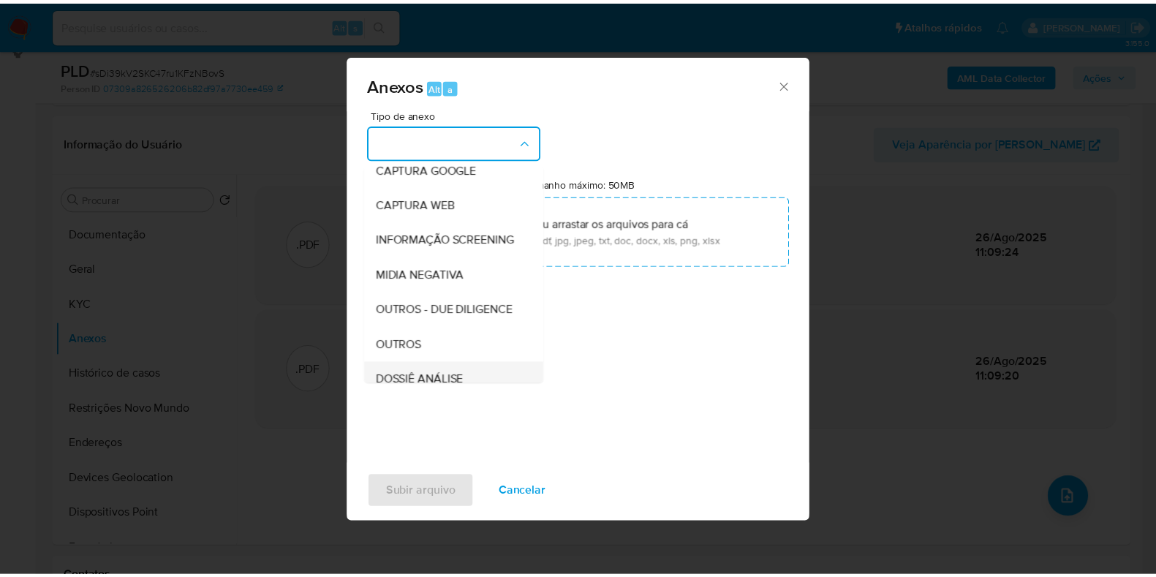
scroll to position [182, 0]
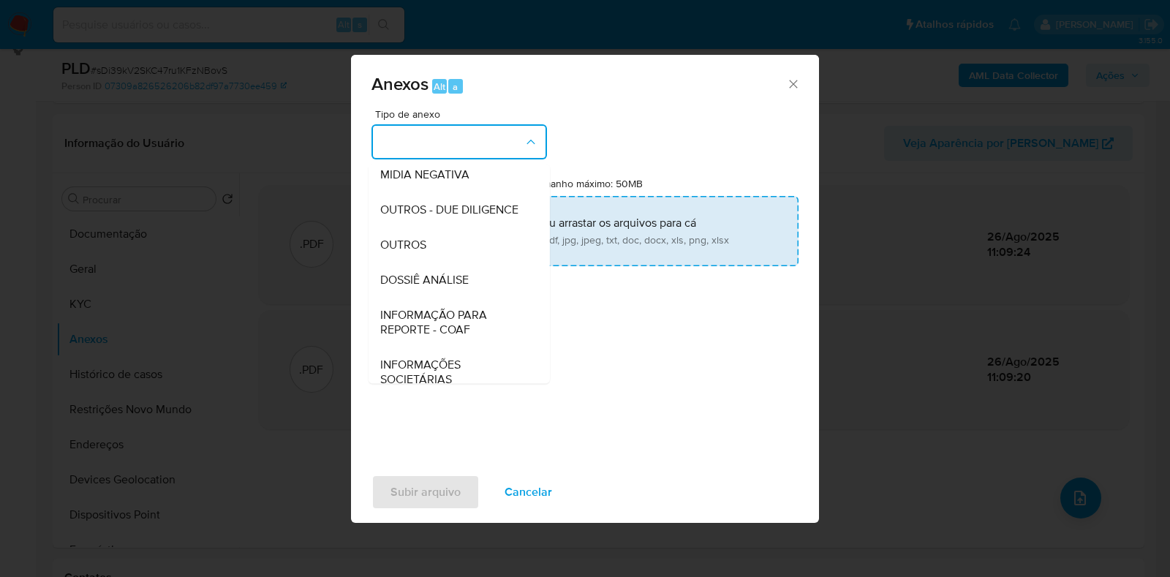
drag, startPoint x: 420, startPoint y: 274, endPoint x: 474, endPoint y: 230, distance: 70.1
click at [420, 252] on span "OUTROS" at bounding box center [403, 245] width 46 height 15
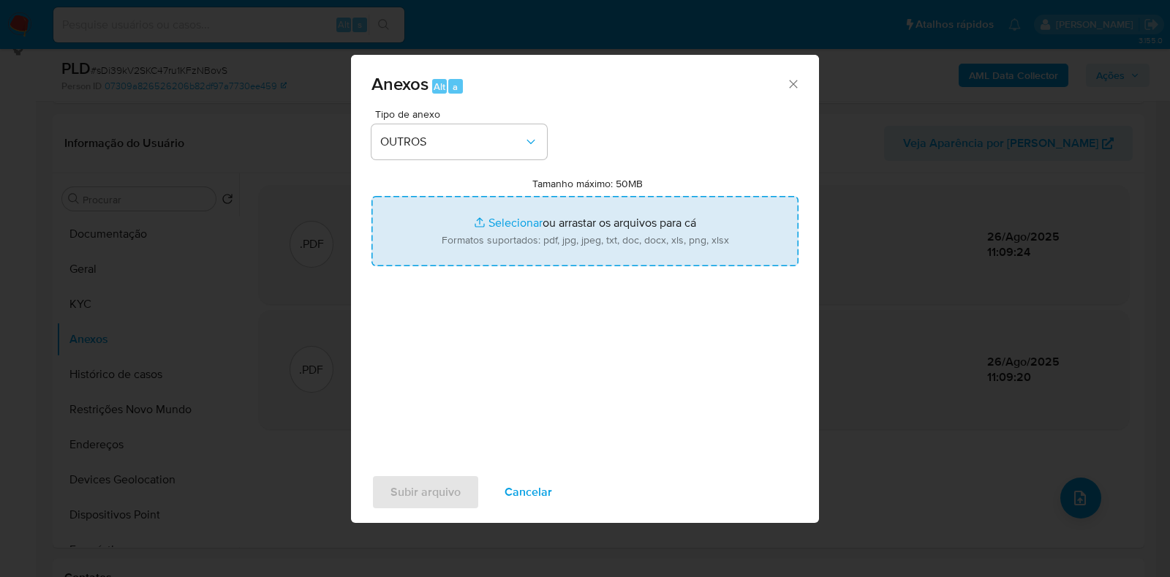
click at [483, 214] on input "Tamanho máximo: 50MB Selecionar arquivos" at bounding box center [584, 231] width 427 height 70
type input "C:\fakepath\Mulan 21837276_2025_08_26_06_04_17 - Resumen TX.pdf"
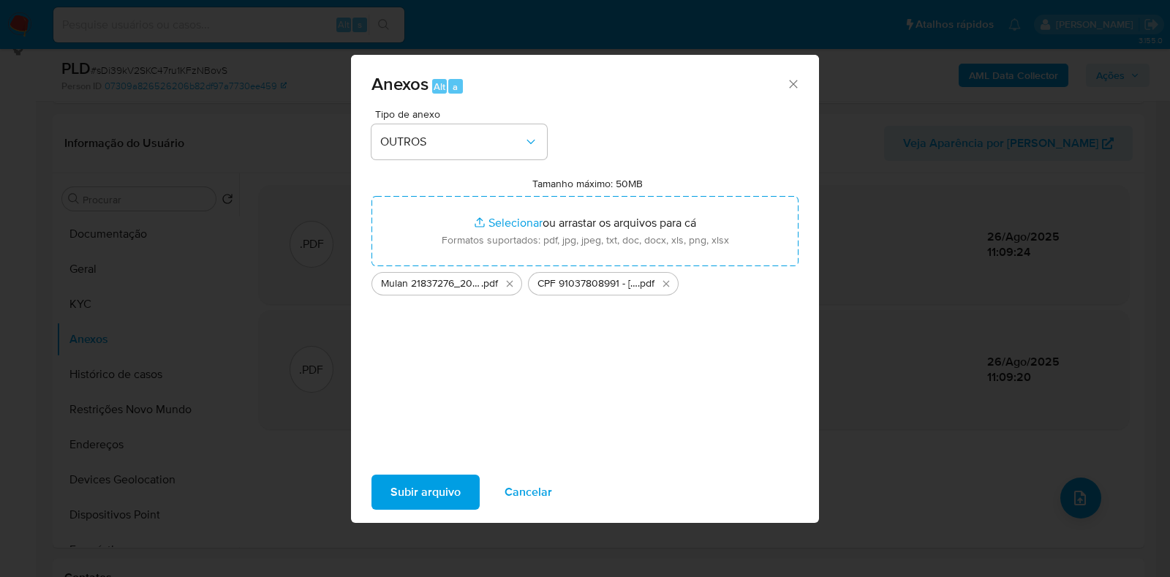
drag, startPoint x: 483, startPoint y: 215, endPoint x: 447, endPoint y: 487, distance: 274.4
click at [447, 487] on span "Subir arquivo" at bounding box center [425, 492] width 70 height 32
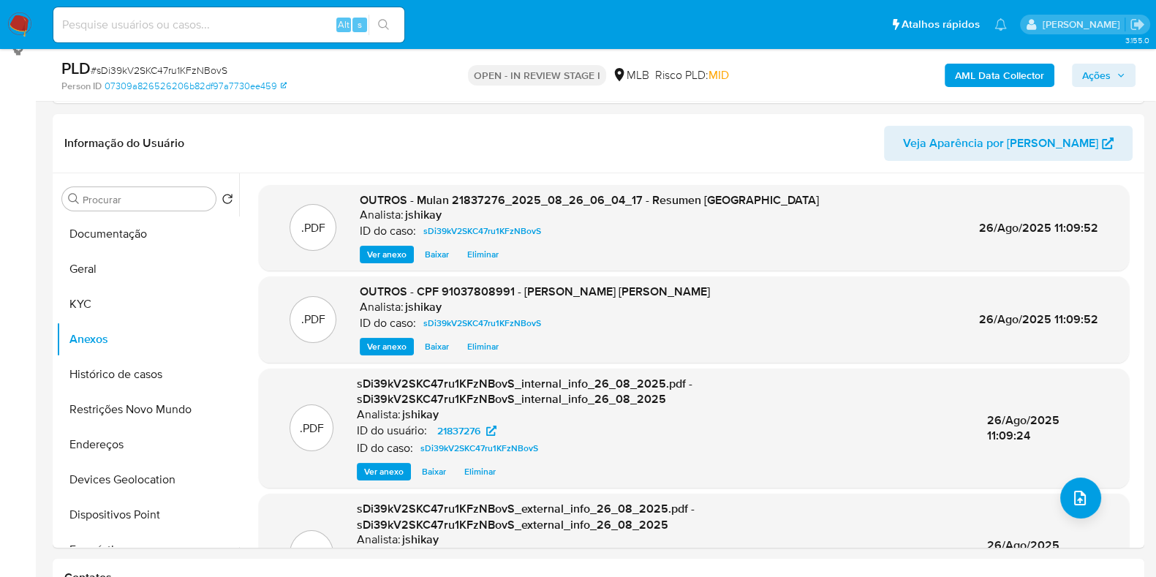
click at [1133, 71] on button "Ações" at bounding box center [1104, 75] width 64 height 23
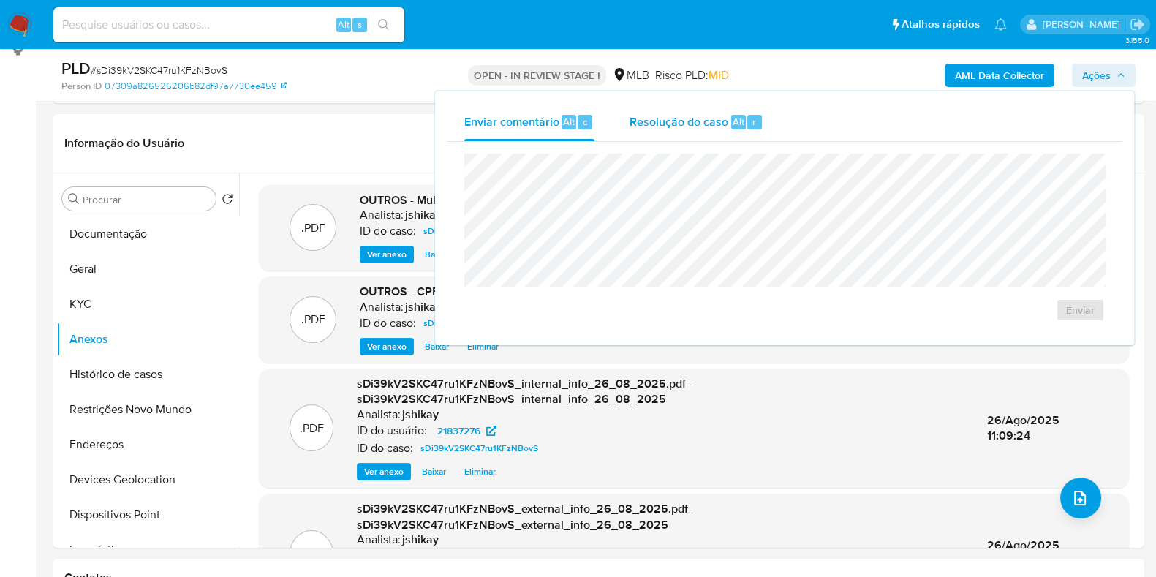
click at [724, 126] on span "Resolução do caso" at bounding box center [678, 121] width 99 height 17
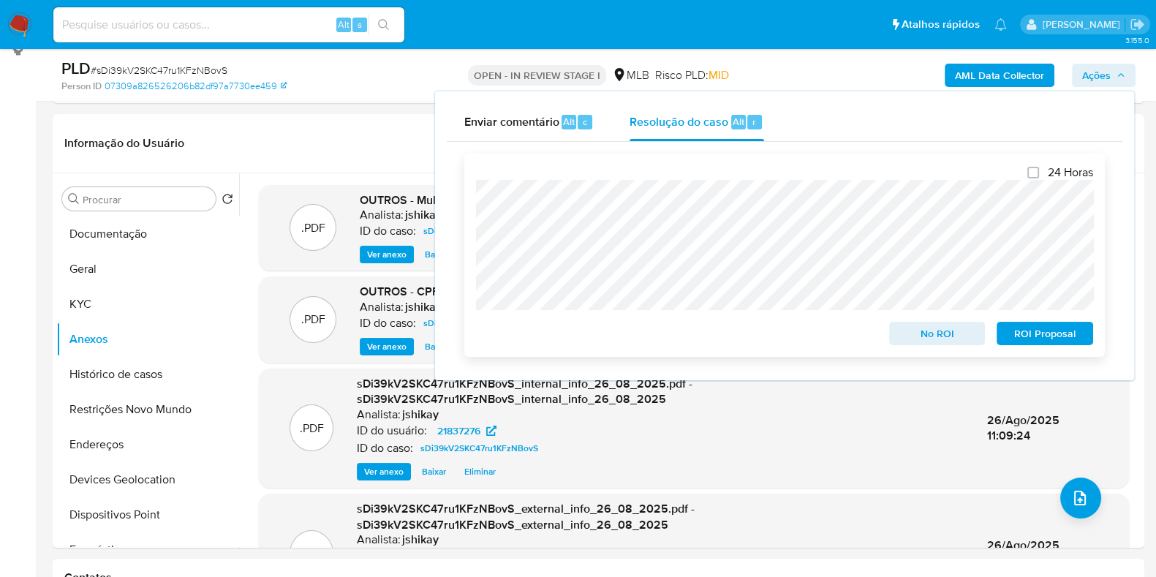
click at [934, 338] on span "No ROI" at bounding box center [937, 333] width 76 height 20
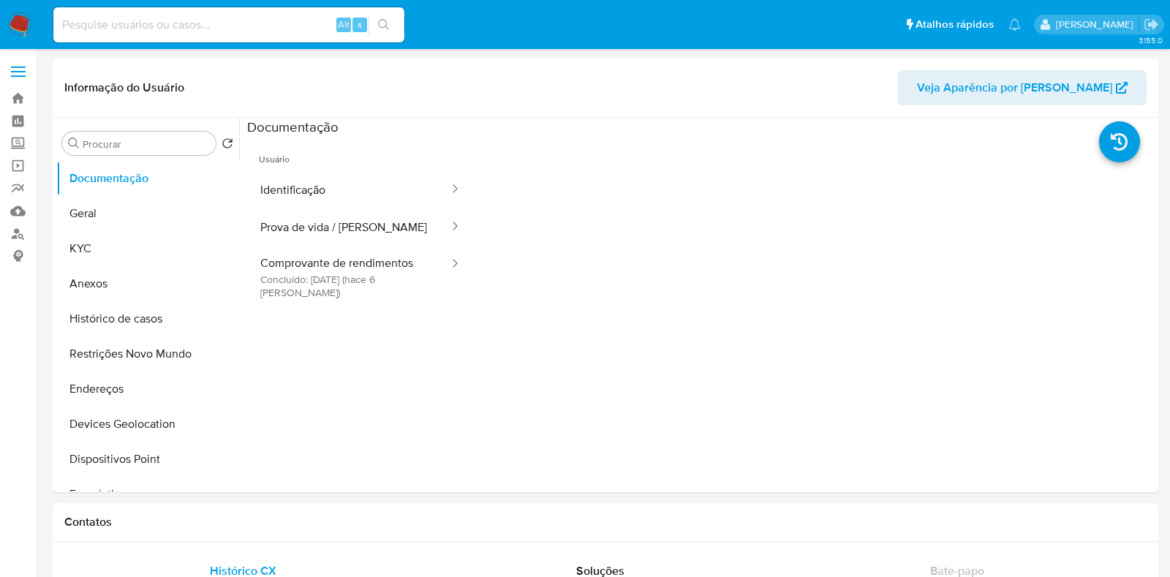
select select "10"
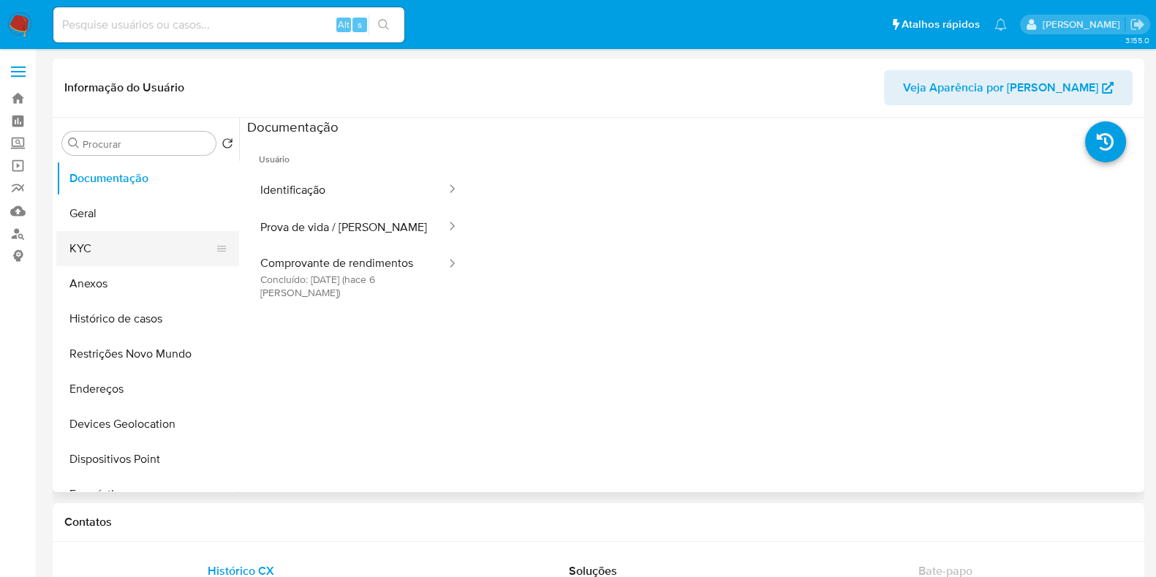
drag, startPoint x: 80, startPoint y: 248, endPoint x: 92, endPoint y: 248, distance: 11.7
click at [81, 248] on button "KYC" at bounding box center [141, 248] width 171 height 35
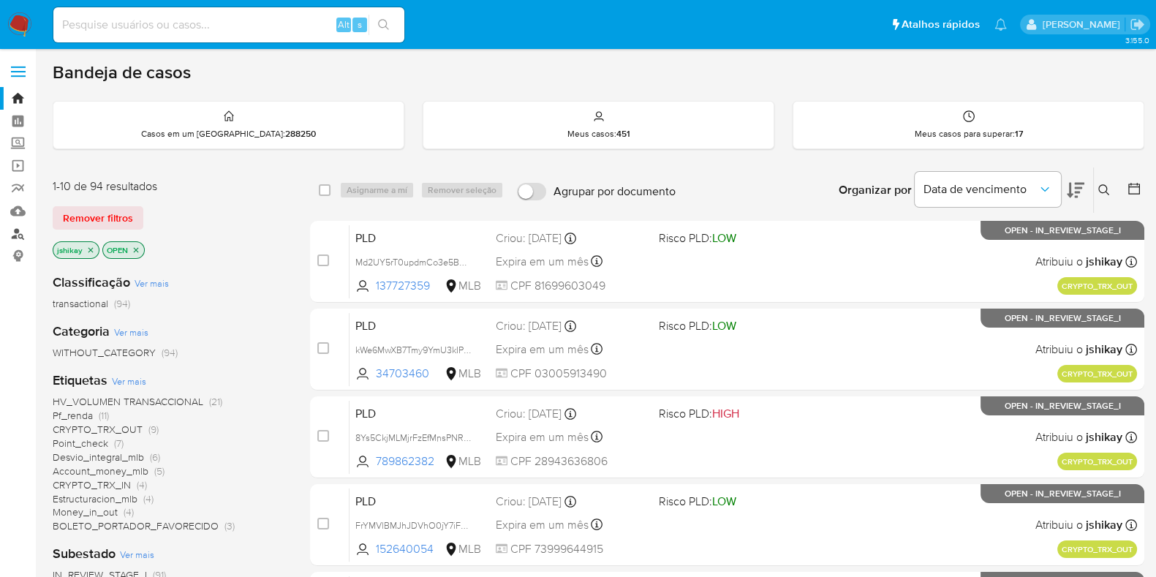
click at [18, 231] on link "Localizador de pessoas" at bounding box center [87, 233] width 174 height 23
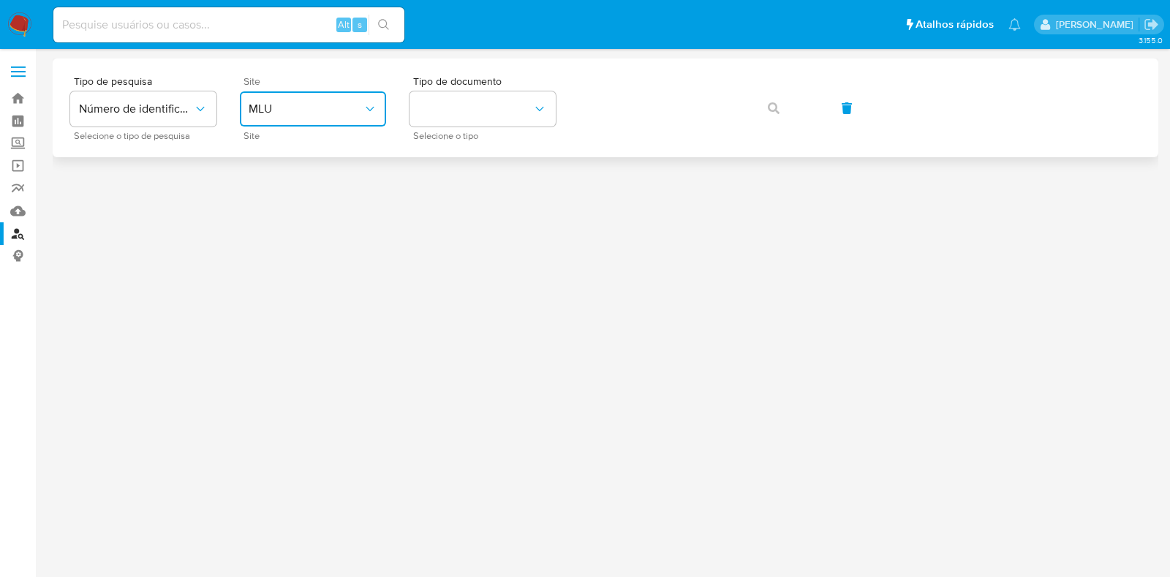
click at [321, 90] on div "Site MLU Site" at bounding box center [313, 108] width 146 height 64
click at [289, 113] on span "MLU" at bounding box center [306, 109] width 114 height 15
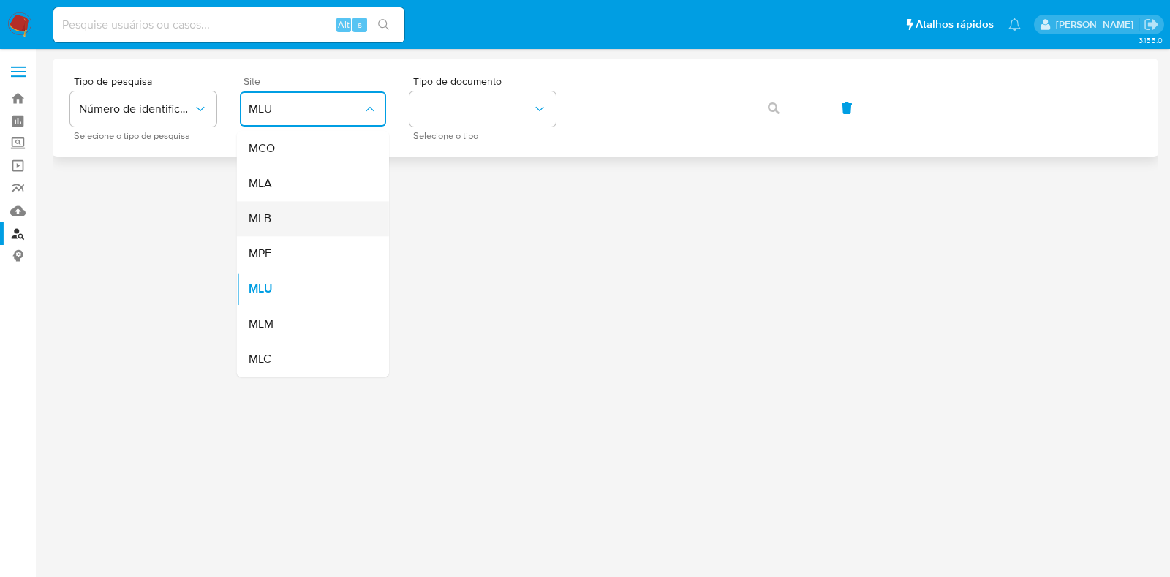
click at [286, 217] on div "MLB" at bounding box center [309, 218] width 120 height 35
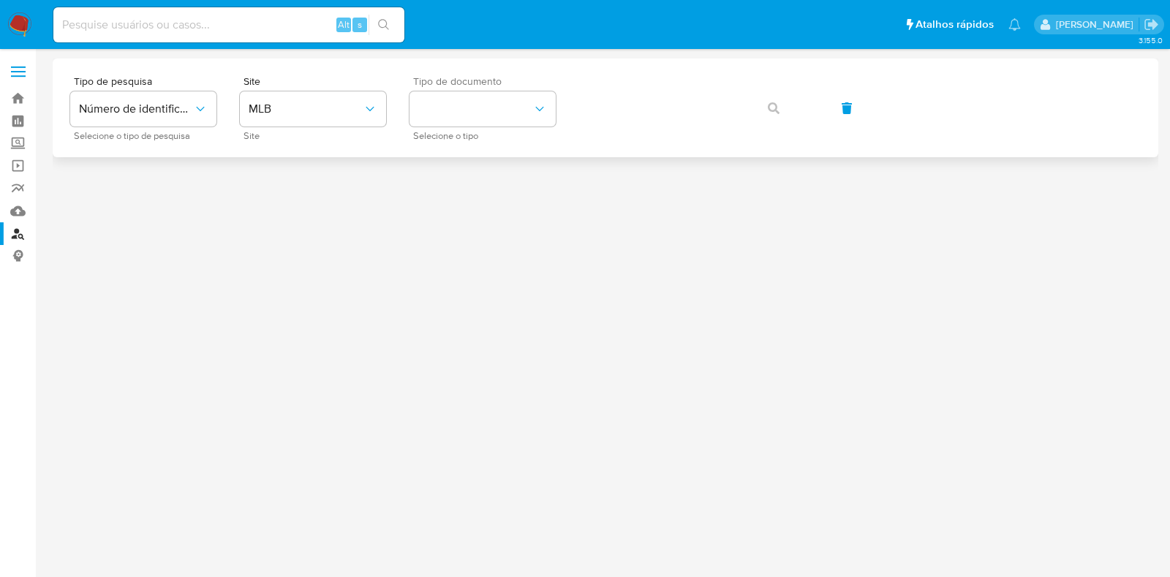
click at [431, 132] on span "Selecione o tipo" at bounding box center [486, 135] width 146 height 7
click at [454, 118] on button "identificationType" at bounding box center [482, 108] width 146 height 35
click at [472, 193] on div "CPF CPF" at bounding box center [478, 206] width 120 height 50
click at [768, 111] on icon "button" at bounding box center [774, 108] width 12 height 12
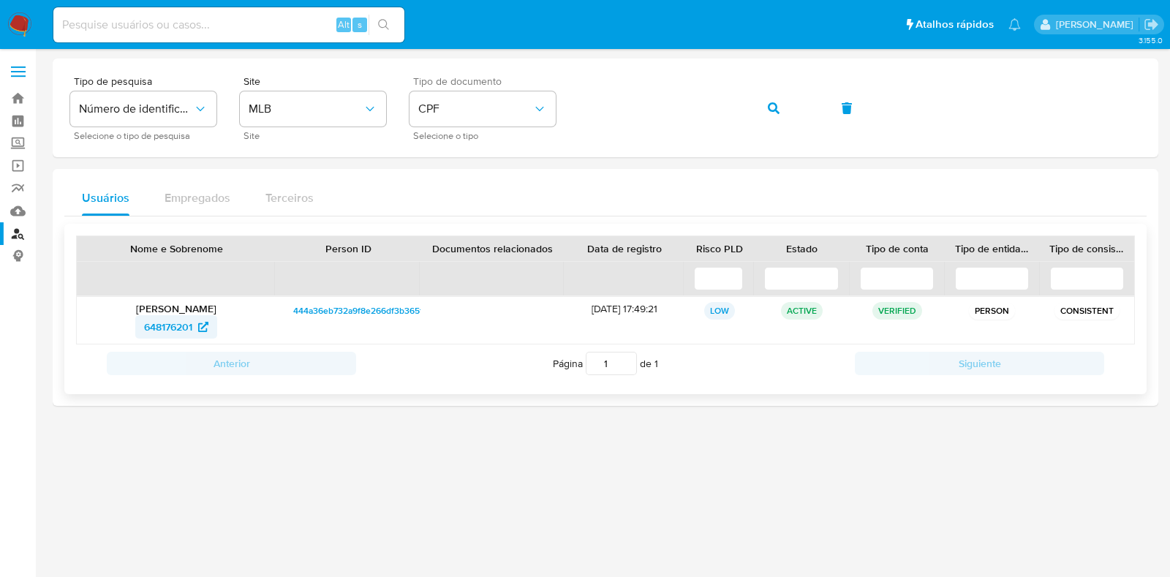
click at [180, 324] on span "648176201" at bounding box center [168, 326] width 48 height 23
click at [765, 107] on button "button" at bounding box center [774, 108] width 50 height 35
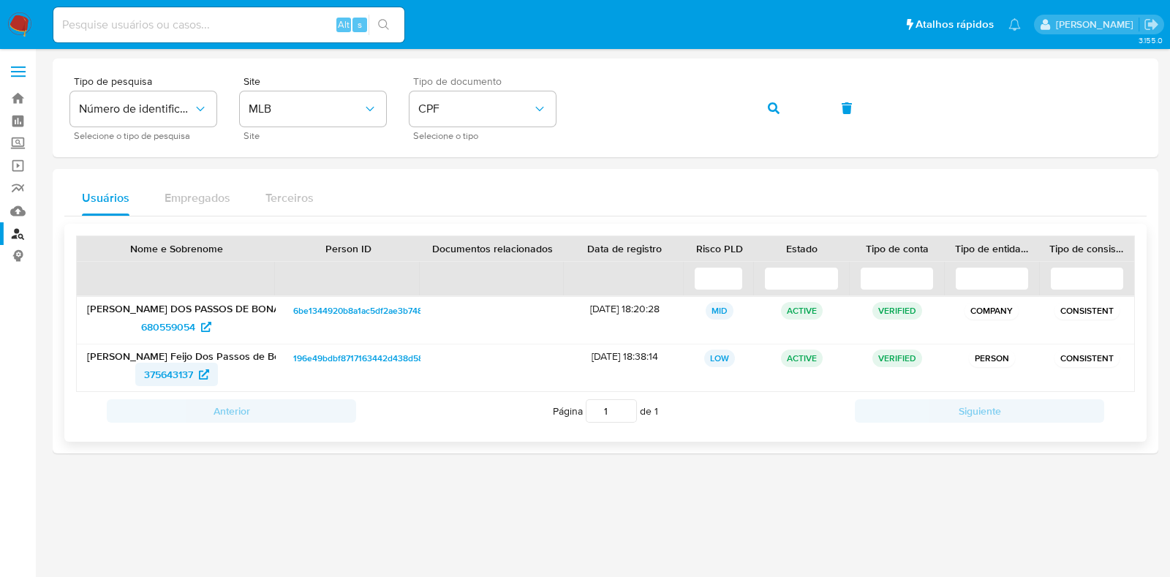
click at [182, 374] on span "375643137" at bounding box center [168, 374] width 49 height 23
click at [3, 17] on nav "Pausado Ver notificaciones Alt s Atalhos rápidos Presiona las siguientes teclas…" at bounding box center [585, 24] width 1170 height 49
click at [25, 31] on img at bounding box center [19, 24] width 25 height 25
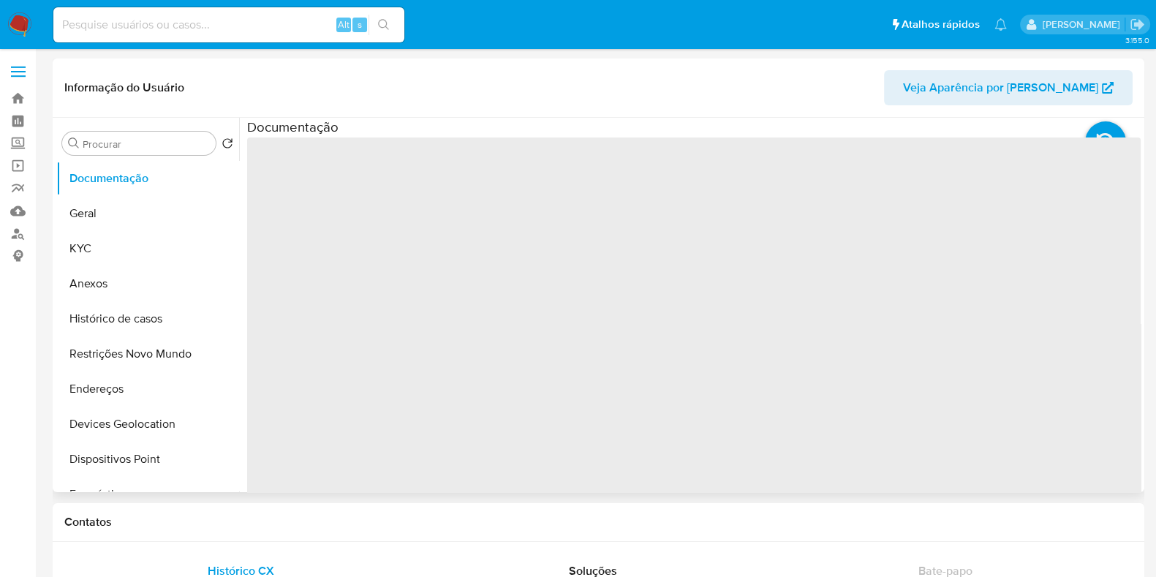
select select "10"
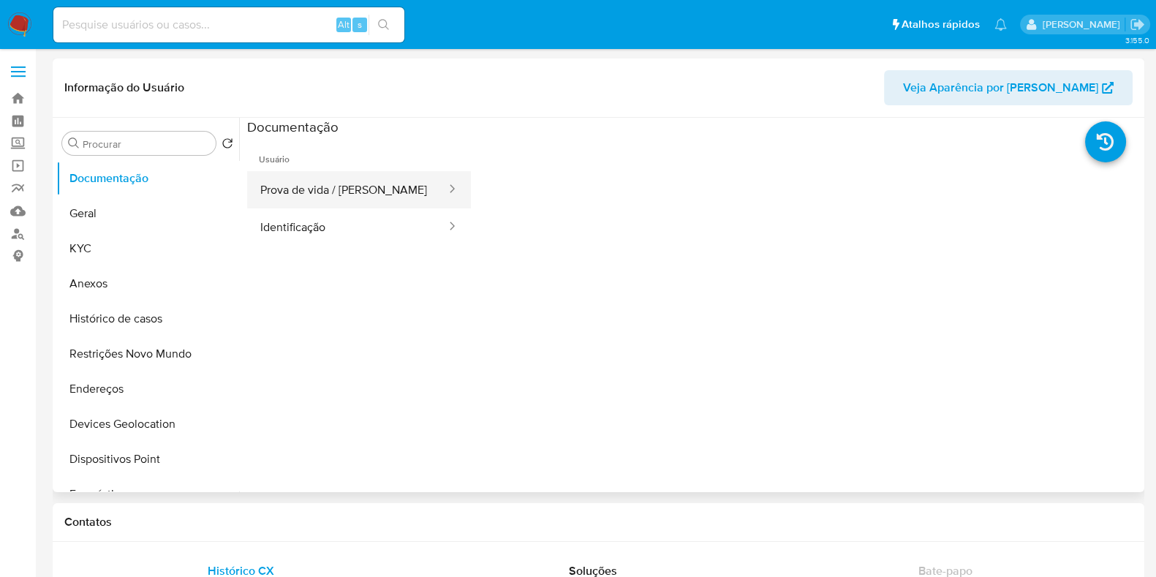
click at [357, 192] on button "Prova de vida / [PERSON_NAME]" at bounding box center [347, 189] width 200 height 37
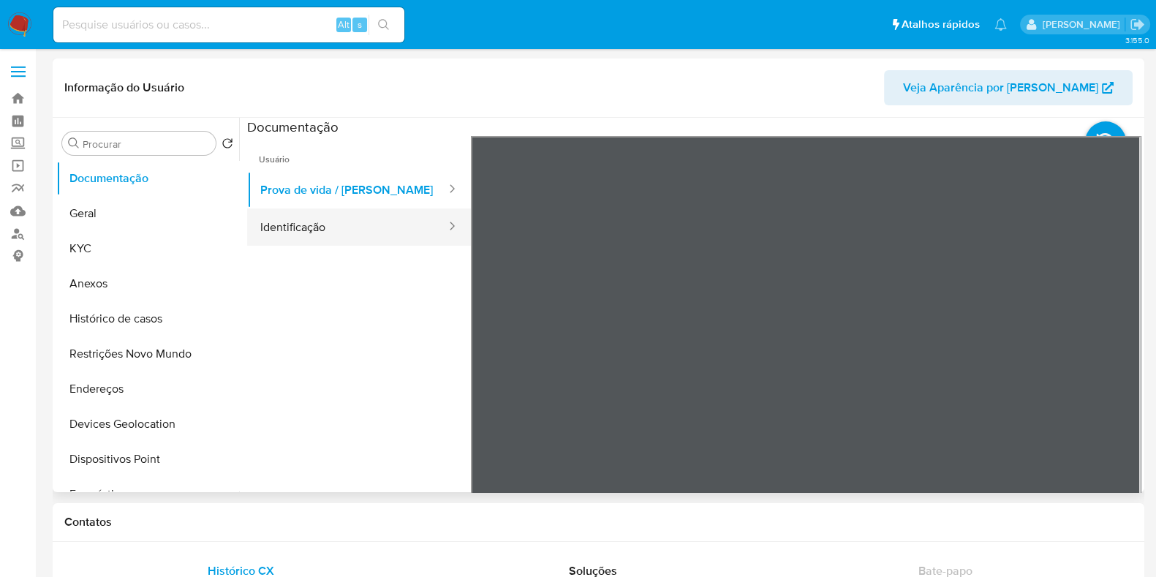
click at [357, 221] on button "Identificação" at bounding box center [347, 226] width 200 height 37
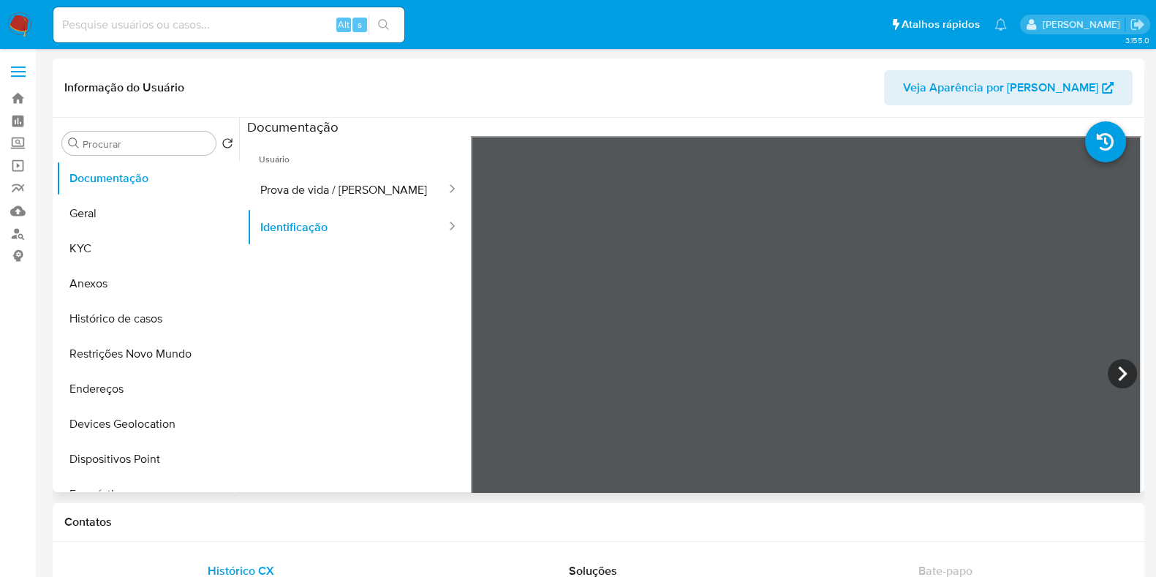
scroll to position [90, 0]
click at [1116, 367] on icon at bounding box center [1122, 373] width 29 height 29
click at [83, 224] on button "Geral" at bounding box center [141, 213] width 171 height 35
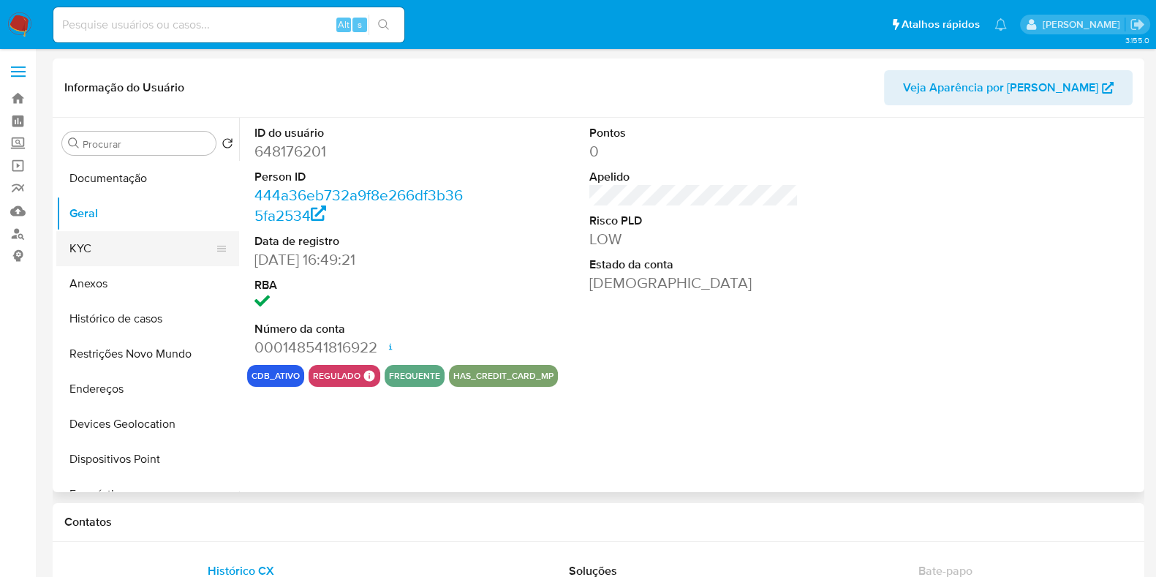
click at [104, 240] on button "KYC" at bounding box center [141, 248] width 171 height 35
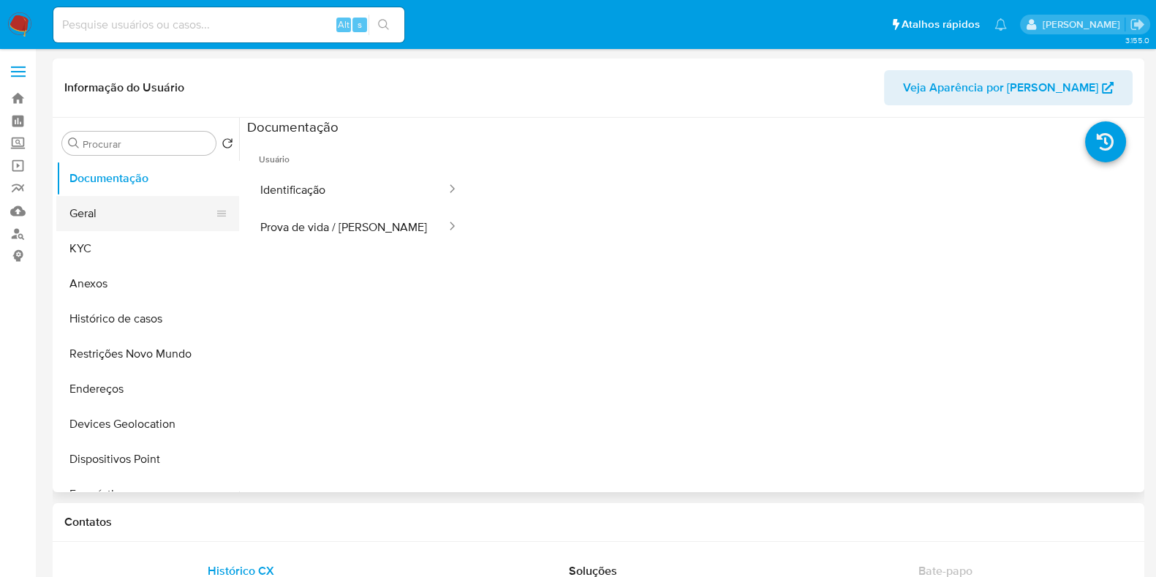
select select "10"
click at [133, 216] on button "Geral" at bounding box center [141, 213] width 171 height 35
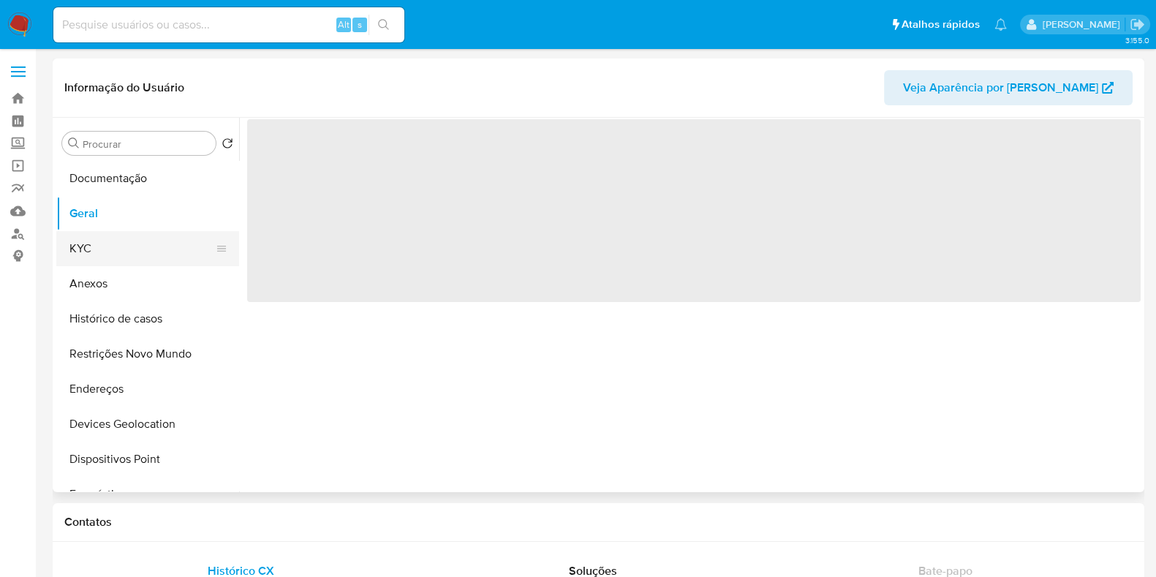
click at [131, 249] on button "KYC" at bounding box center [141, 248] width 171 height 35
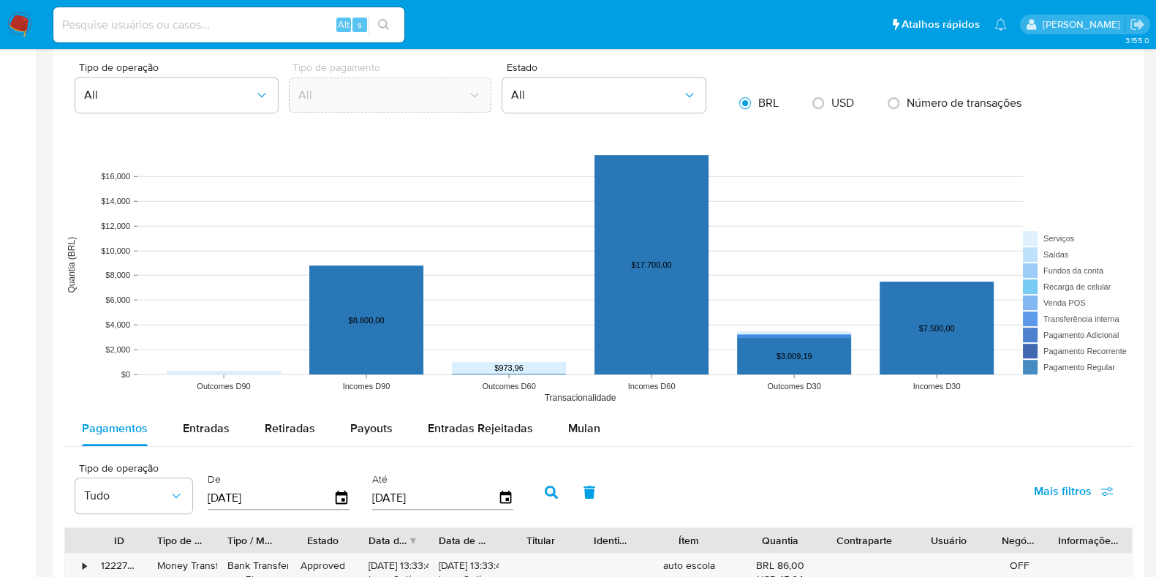
scroll to position [1005, 0]
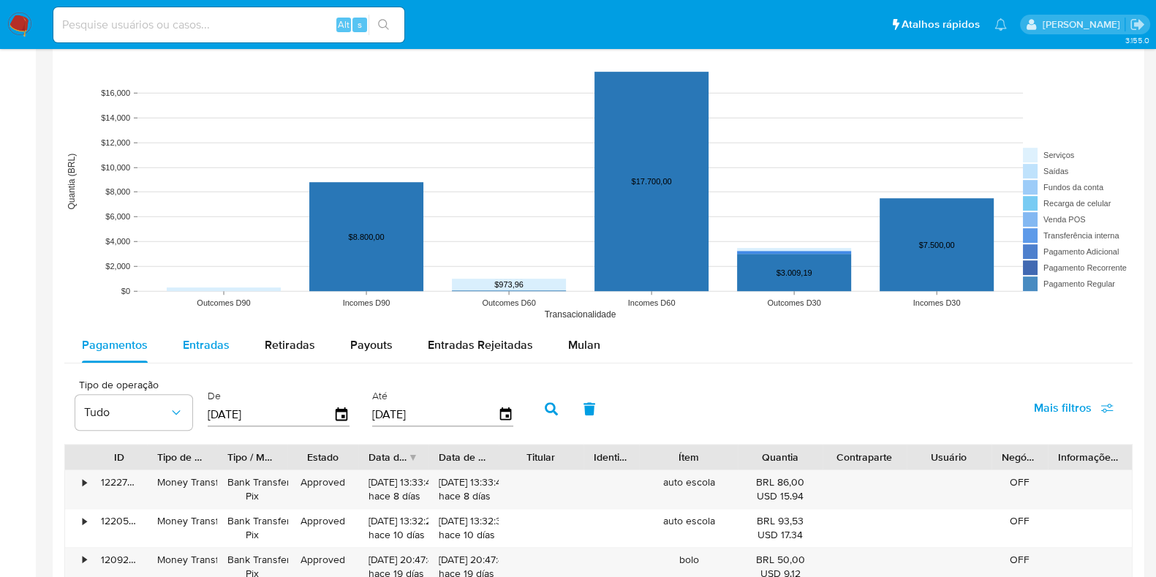
click at [213, 352] on span "Entradas" at bounding box center [206, 344] width 47 height 17
select select "10"
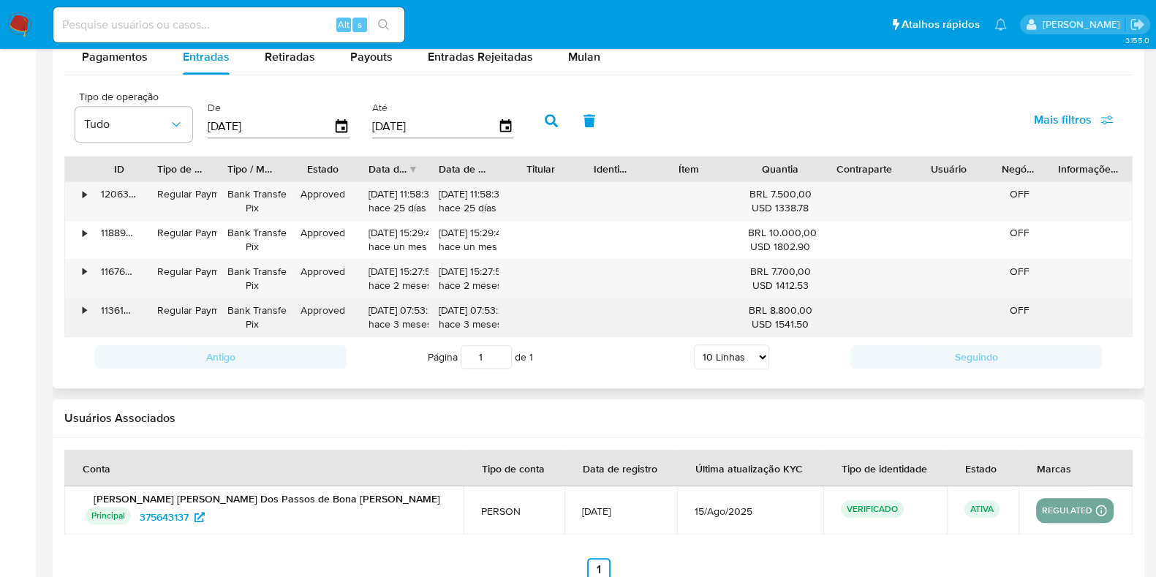
scroll to position [1327, 0]
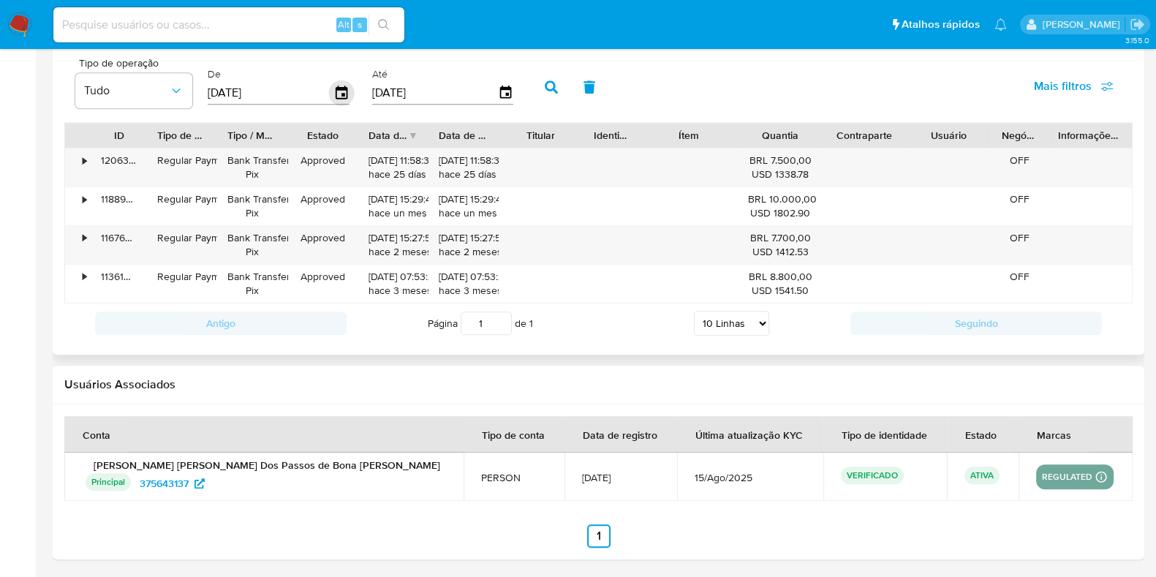
click at [331, 95] on icon "button" at bounding box center [342, 93] width 26 height 26
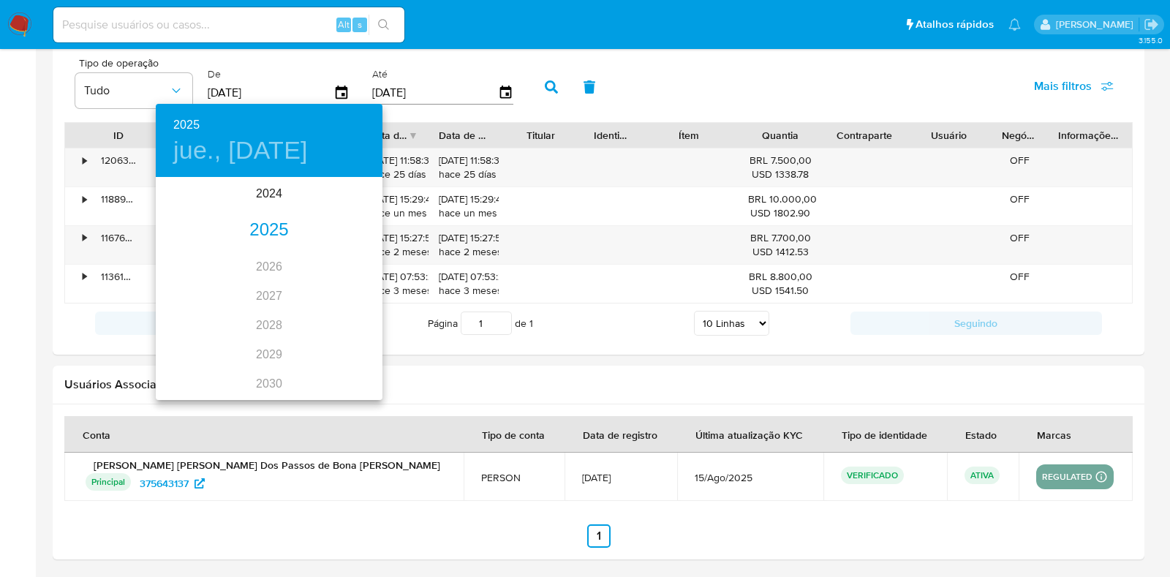
click at [262, 224] on div "2025" at bounding box center [269, 230] width 227 height 29
click at [194, 207] on div "ene." at bounding box center [193, 206] width 75 height 55
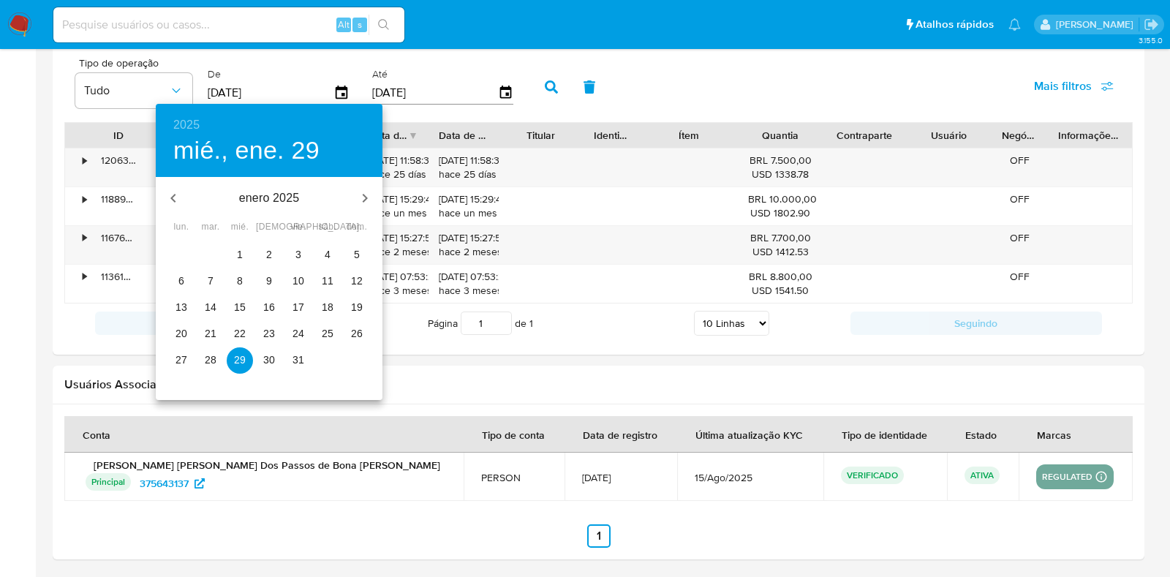
click at [241, 251] on p "1" at bounding box center [240, 254] width 6 height 15
type input "01/01/2025"
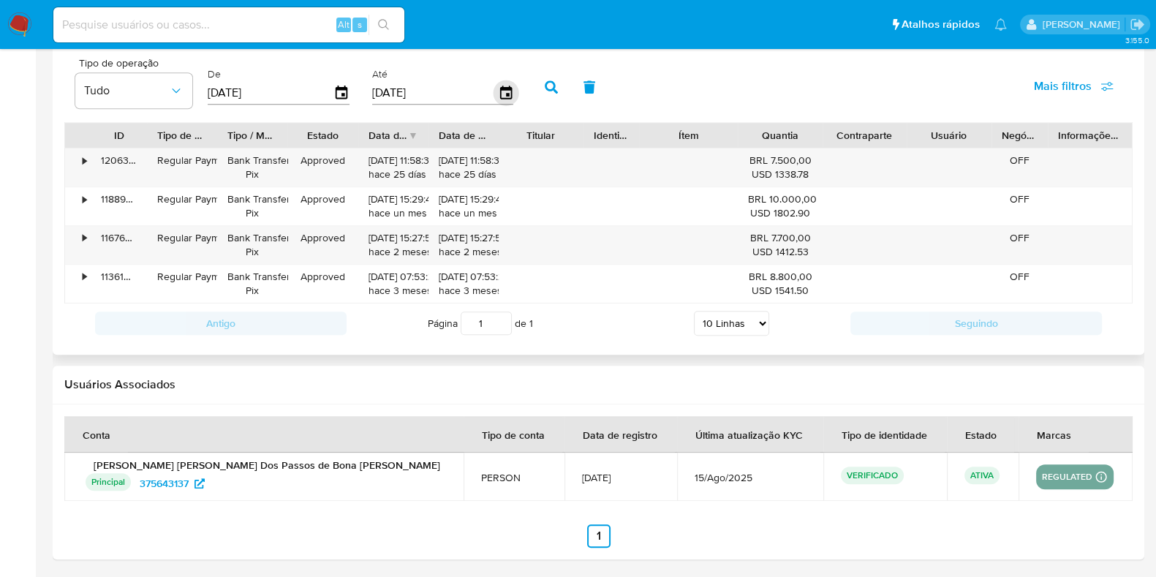
click at [498, 91] on icon "button" at bounding box center [506, 93] width 26 height 26
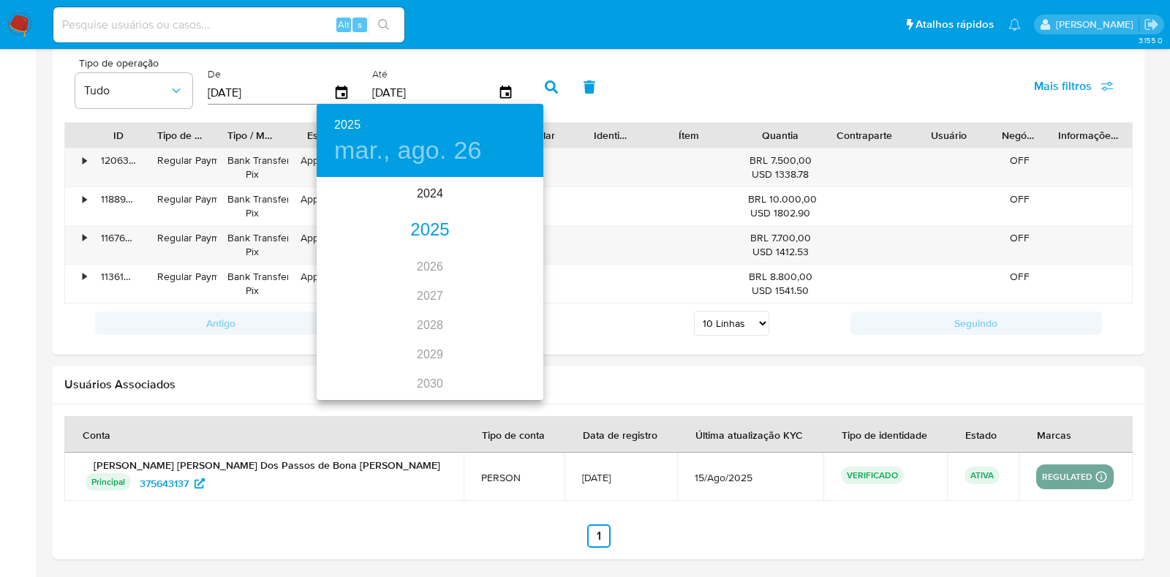
click at [430, 234] on div "2025" at bounding box center [430, 230] width 227 height 29
click at [420, 265] on div "may." at bounding box center [429, 261] width 75 height 55
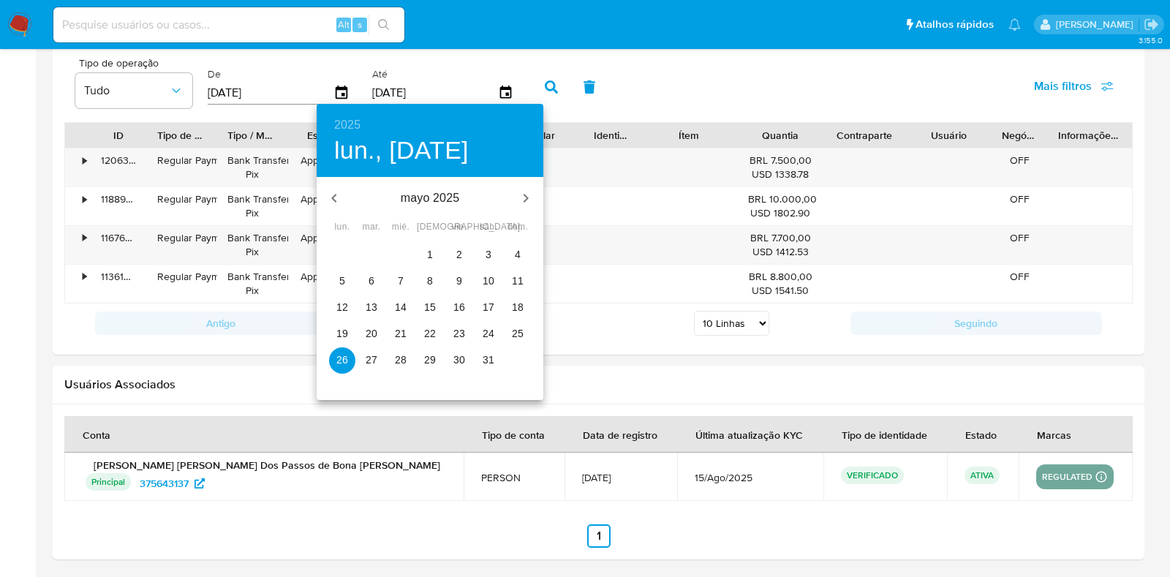
click at [482, 353] on span "31" at bounding box center [488, 359] width 26 height 15
type input "31/05/2025"
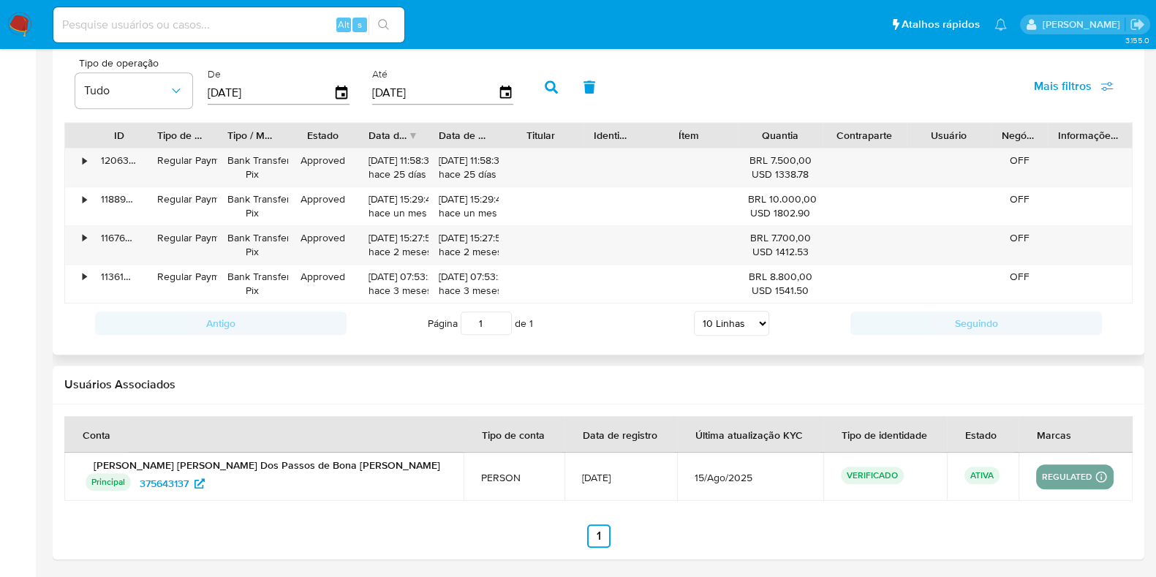
click at [553, 82] on button "button" at bounding box center [551, 86] width 38 height 35
click at [331, 91] on icon "button" at bounding box center [342, 93] width 26 height 26
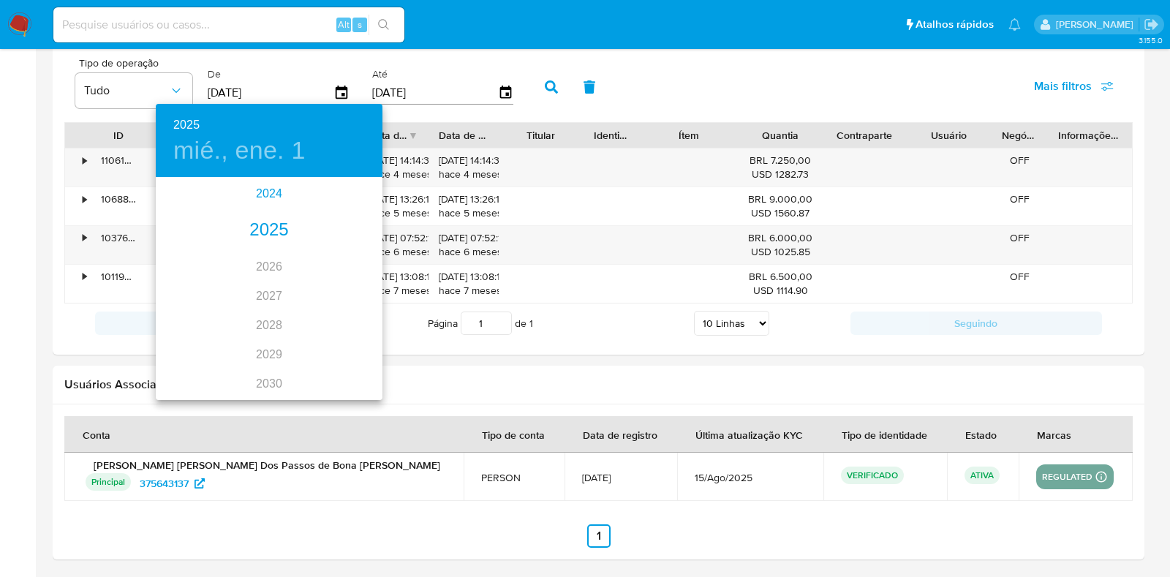
click at [268, 195] on div "2024" at bounding box center [269, 193] width 227 height 29
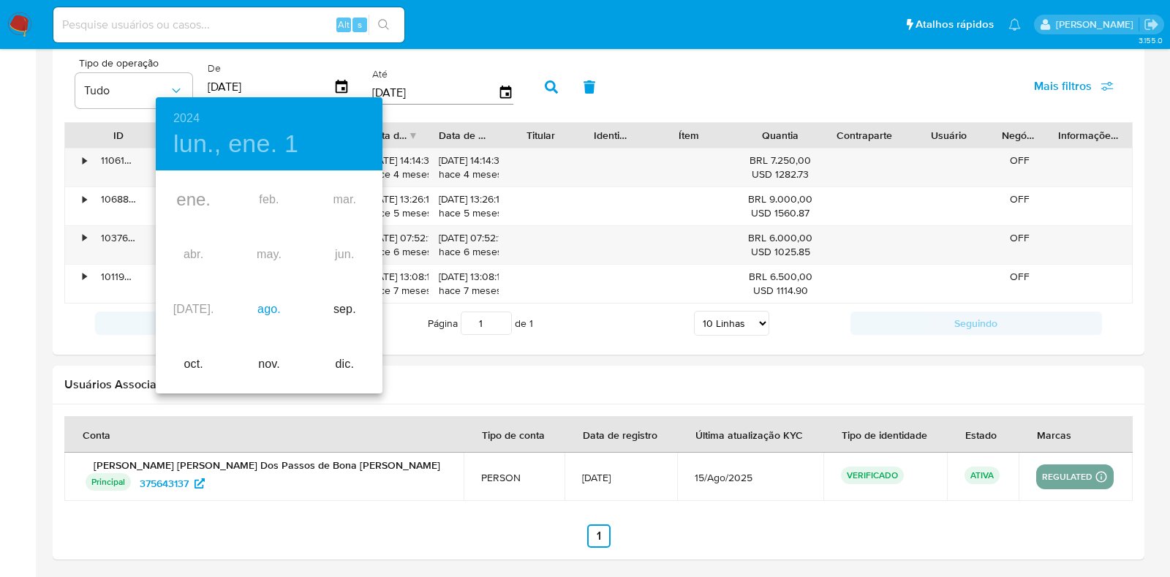
click at [260, 306] on div "ago." at bounding box center [268, 309] width 75 height 55
type input "26/08/2024"
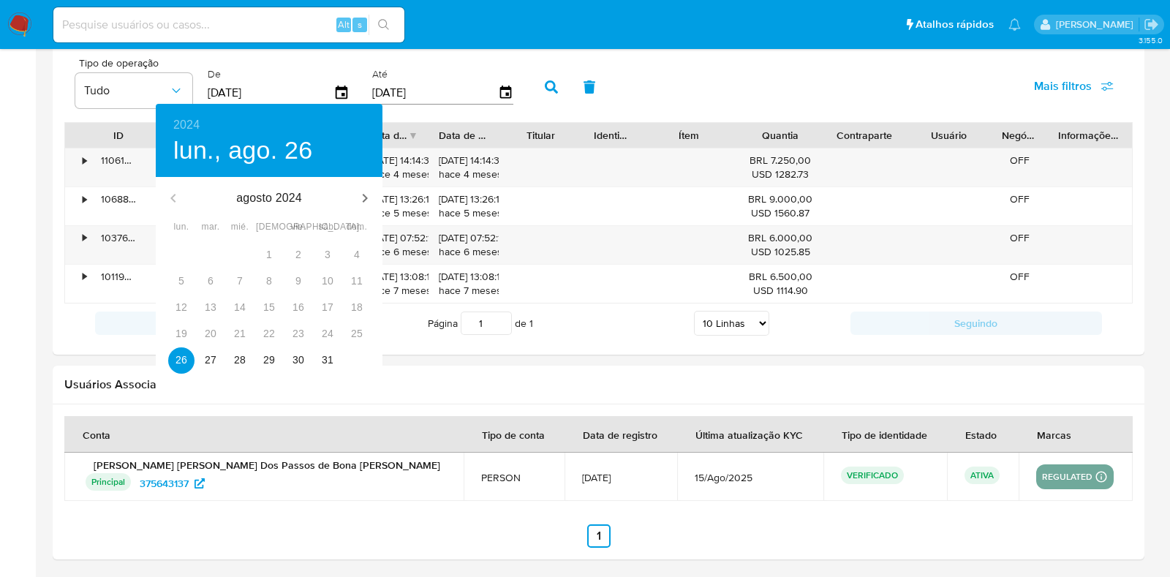
click at [553, 86] on div at bounding box center [585, 288] width 1170 height 577
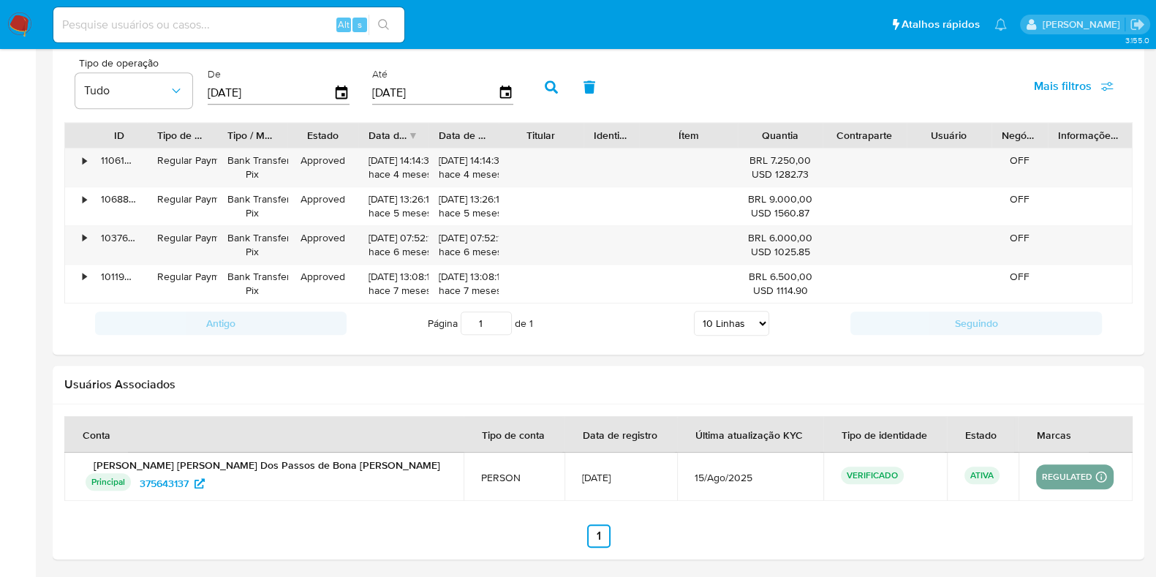
click at [552, 87] on button "button" at bounding box center [551, 86] width 38 height 35
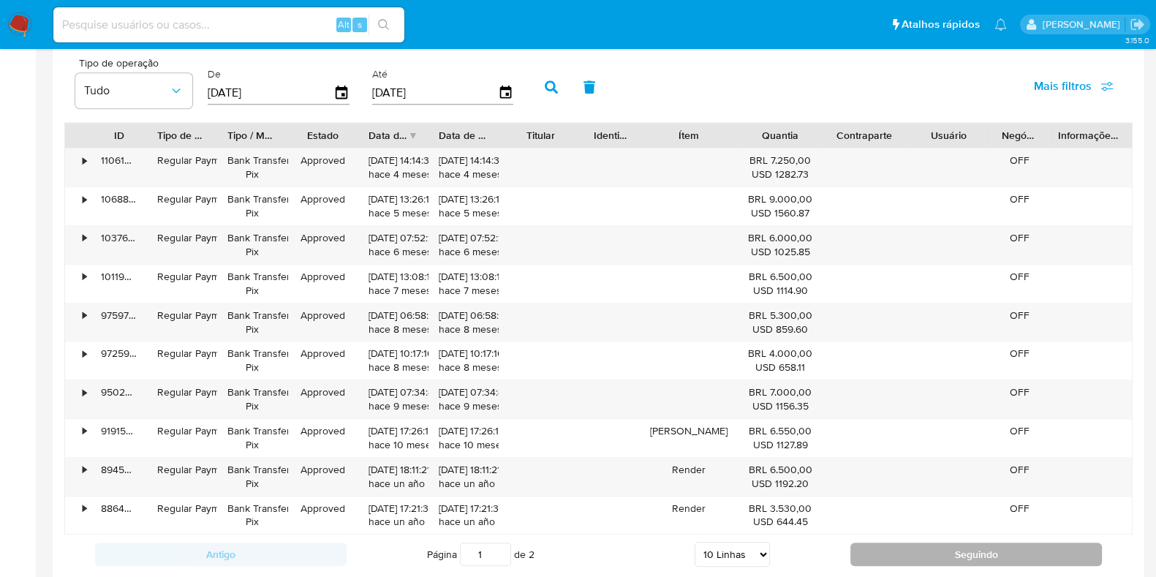
click at [893, 543] on button "Seguindo" at bounding box center [975, 553] width 251 height 23
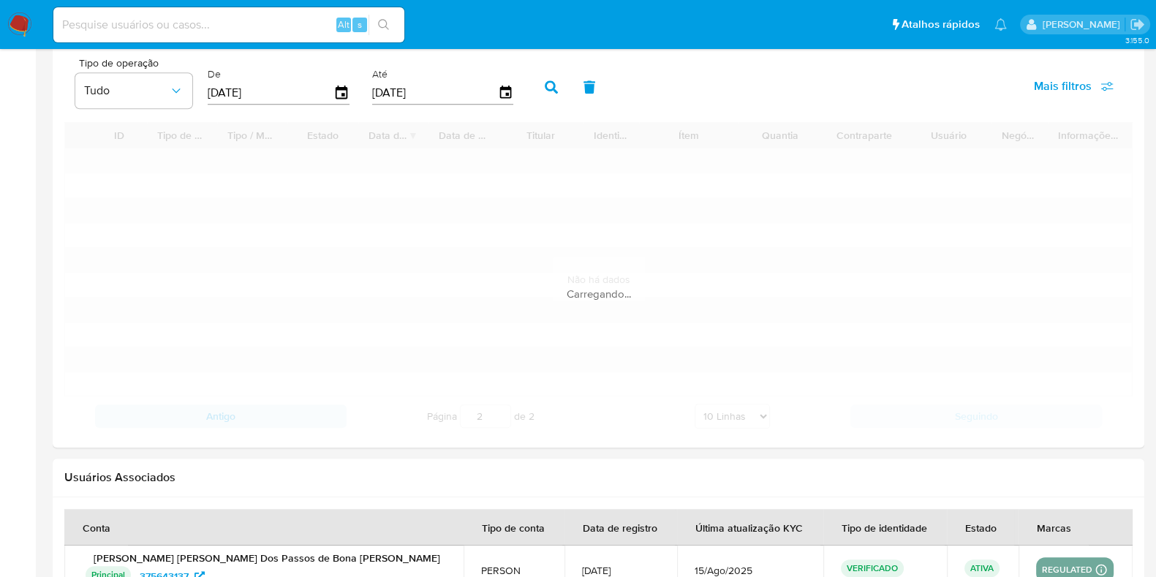
scroll to position [1211, 0]
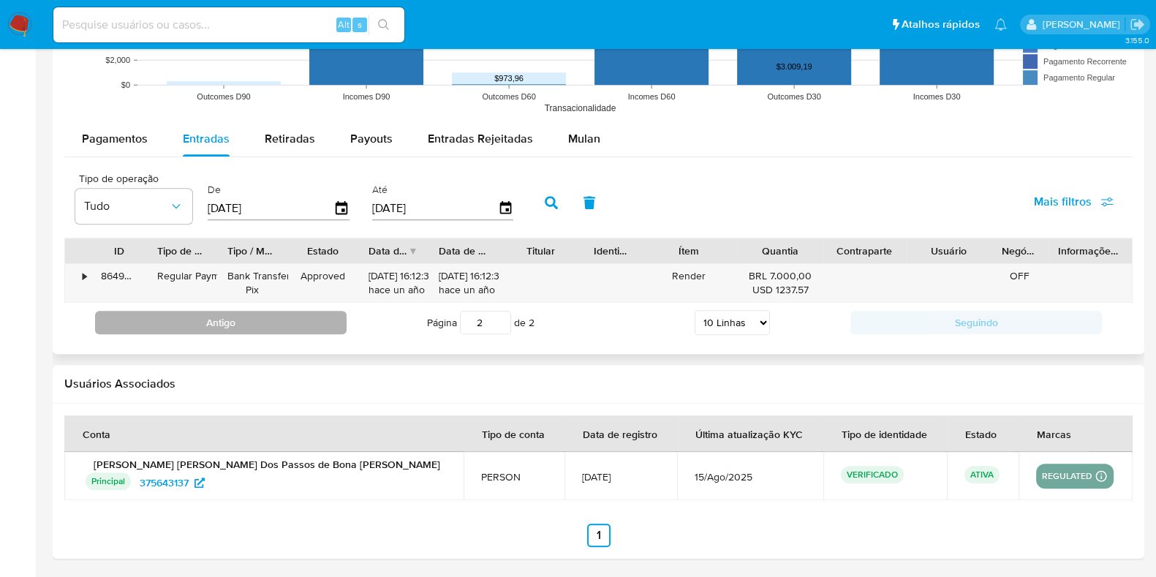
click at [283, 329] on button "Antigo" at bounding box center [220, 322] width 251 height 23
type input "1"
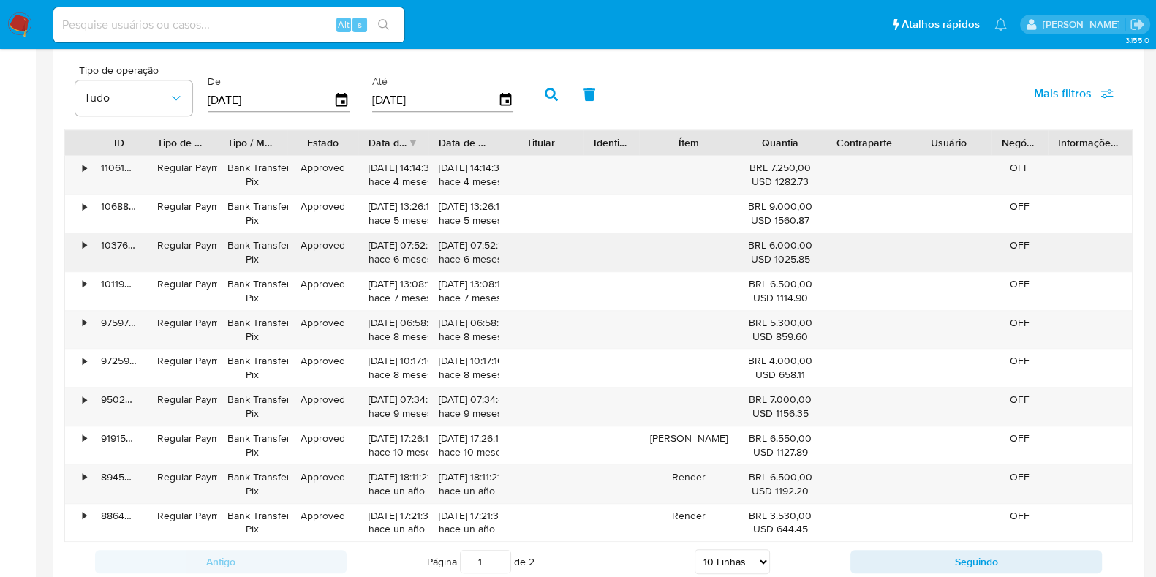
scroll to position [1303, 0]
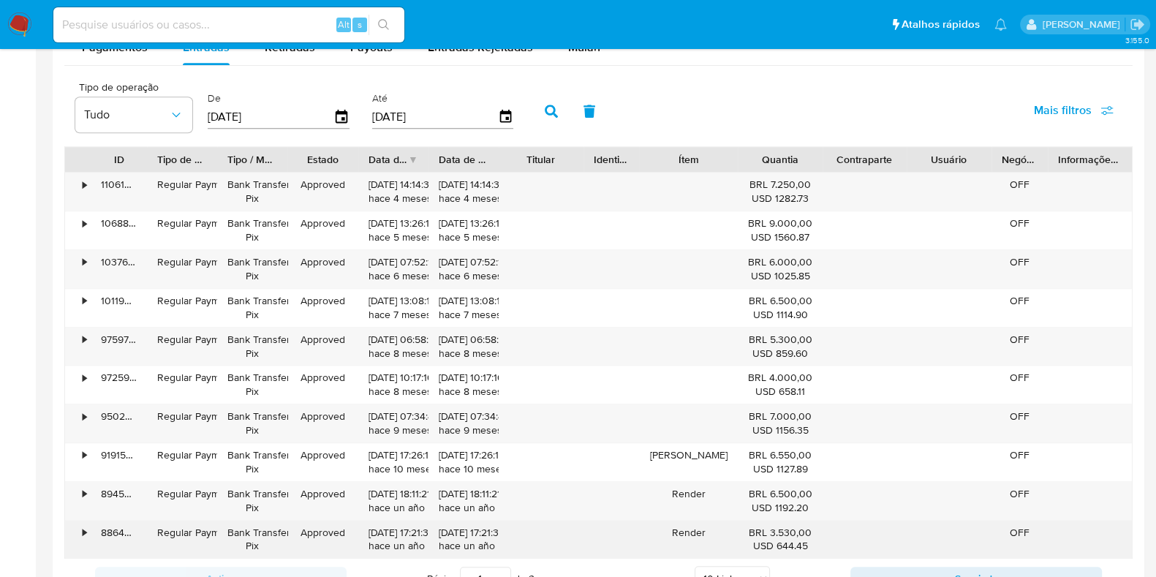
click at [77, 532] on div "•" at bounding box center [78, 540] width 26 height 38
click at [83, 529] on div "•" at bounding box center [85, 533] width 4 height 14
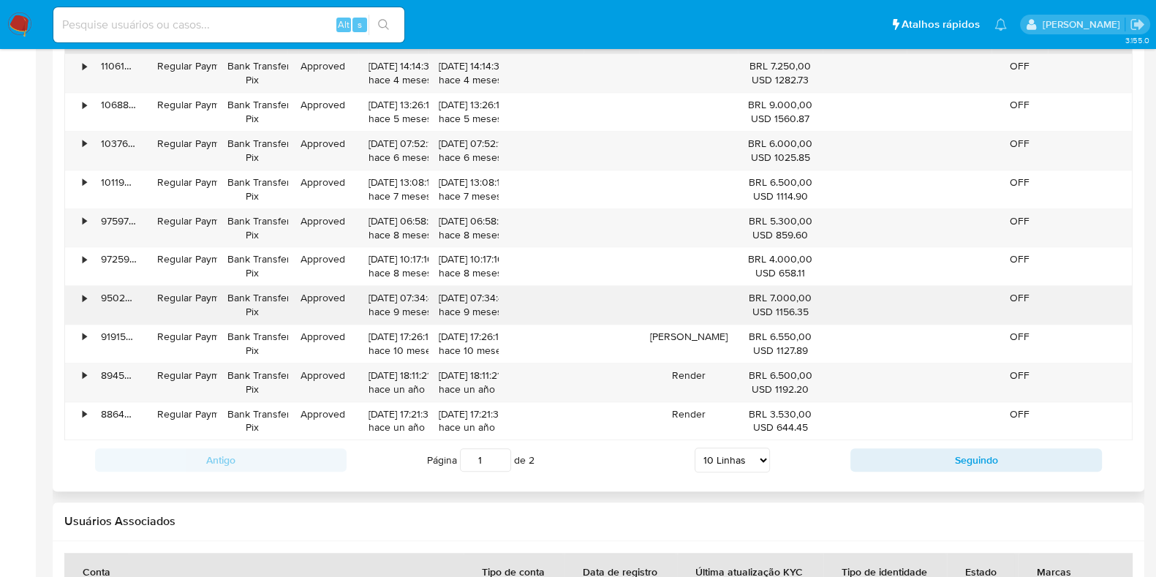
scroll to position [1485, 0]
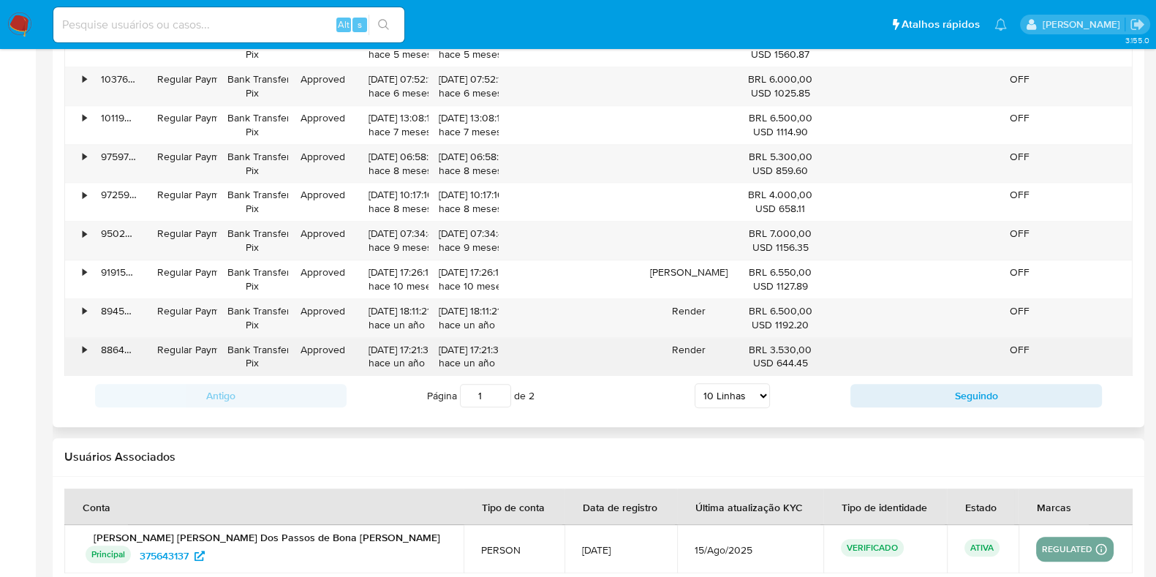
click at [84, 343] on div "•" at bounding box center [85, 350] width 4 height 14
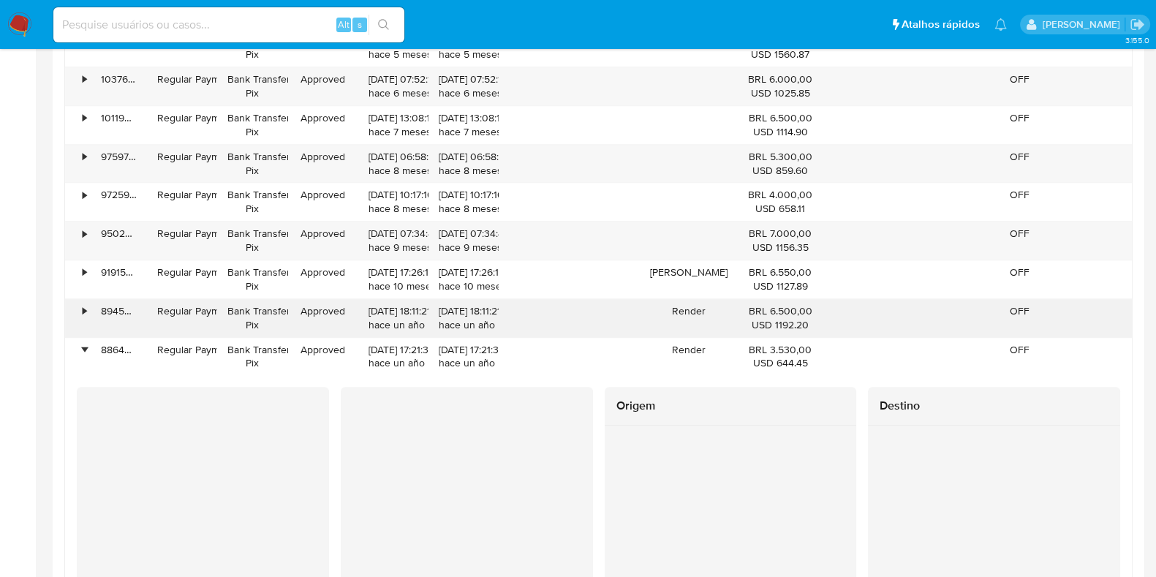
click at [86, 305] on div "•" at bounding box center [78, 318] width 26 height 38
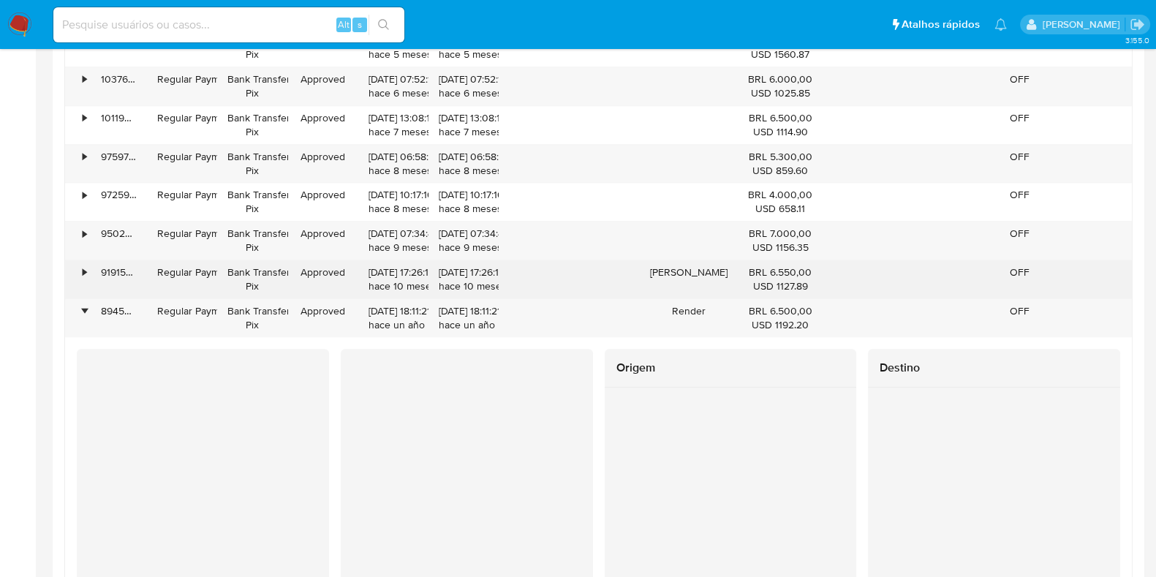
click at [83, 268] on div "•" at bounding box center [85, 272] width 4 height 14
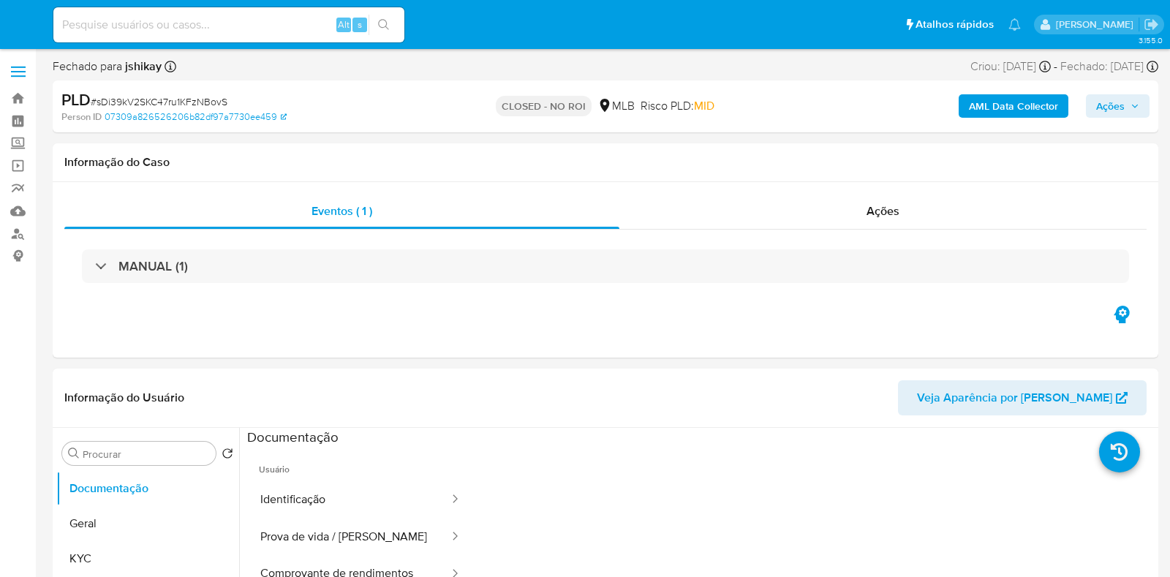
select select "10"
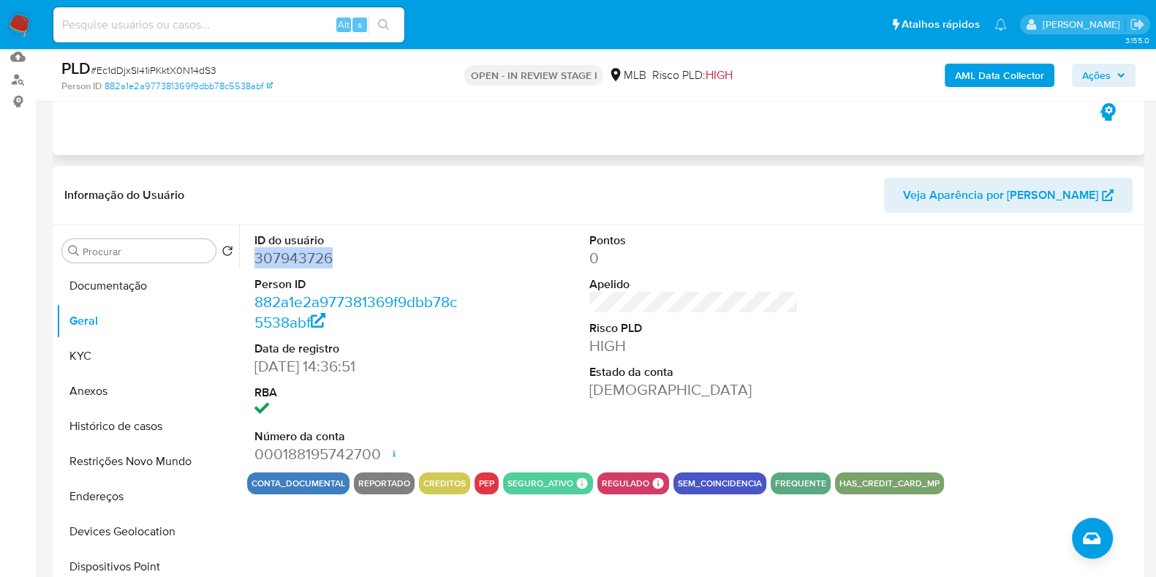
scroll to position [182, 0]
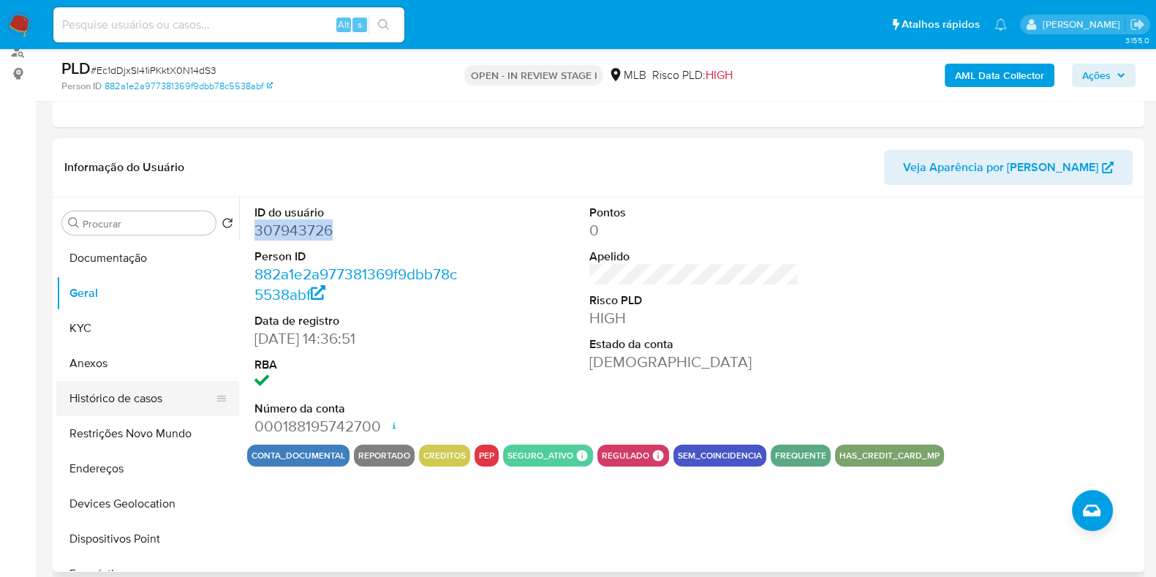
click at [114, 398] on button "Histórico de casos" at bounding box center [141, 398] width 171 height 35
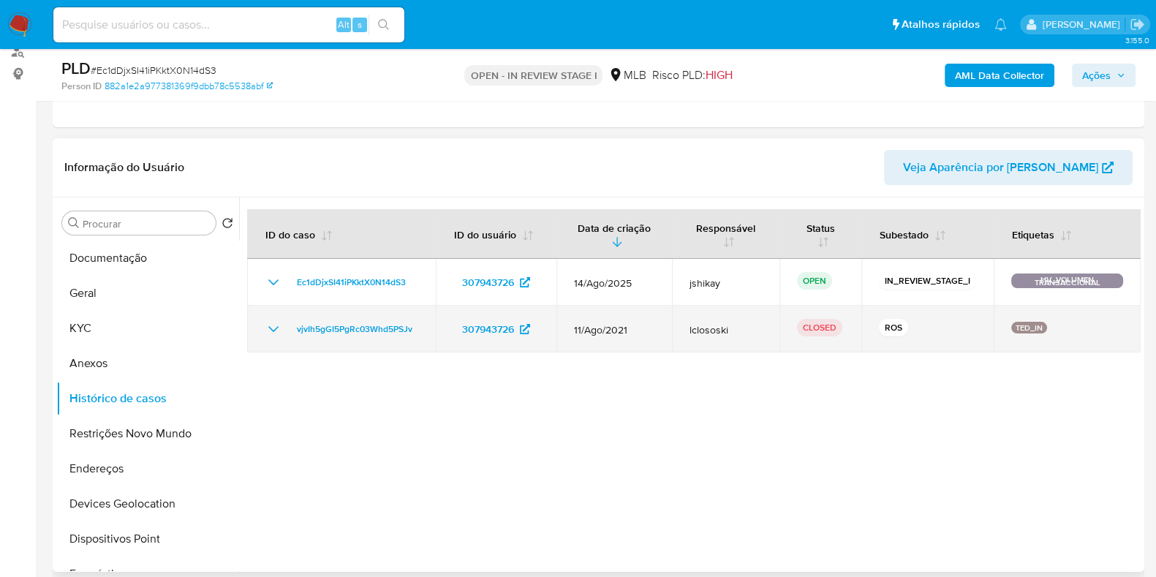
click at [274, 325] on icon "Mostrar/Ocultar" at bounding box center [274, 329] width 18 height 18
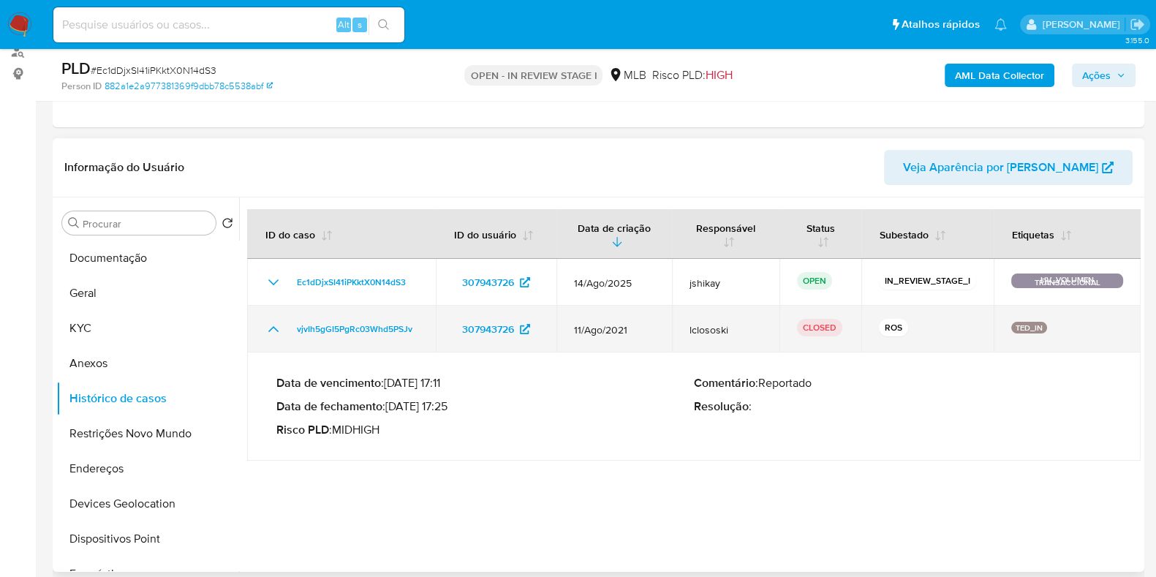
click at [274, 325] on icon "Mostrar/Ocultar" at bounding box center [274, 329] width 18 height 18
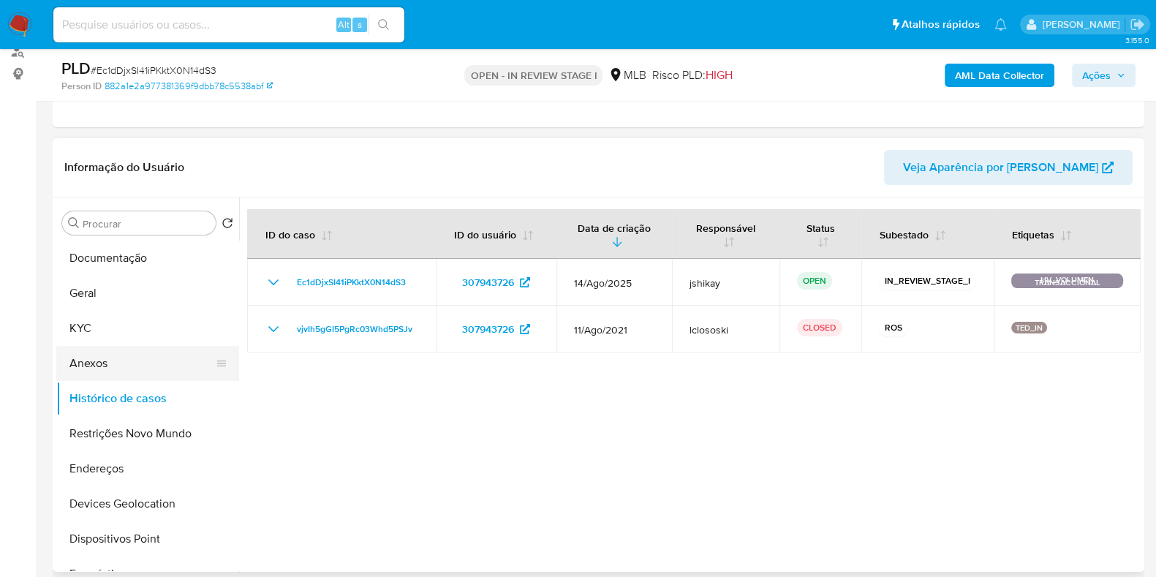
click at [126, 366] on button "Anexos" at bounding box center [141, 363] width 171 height 35
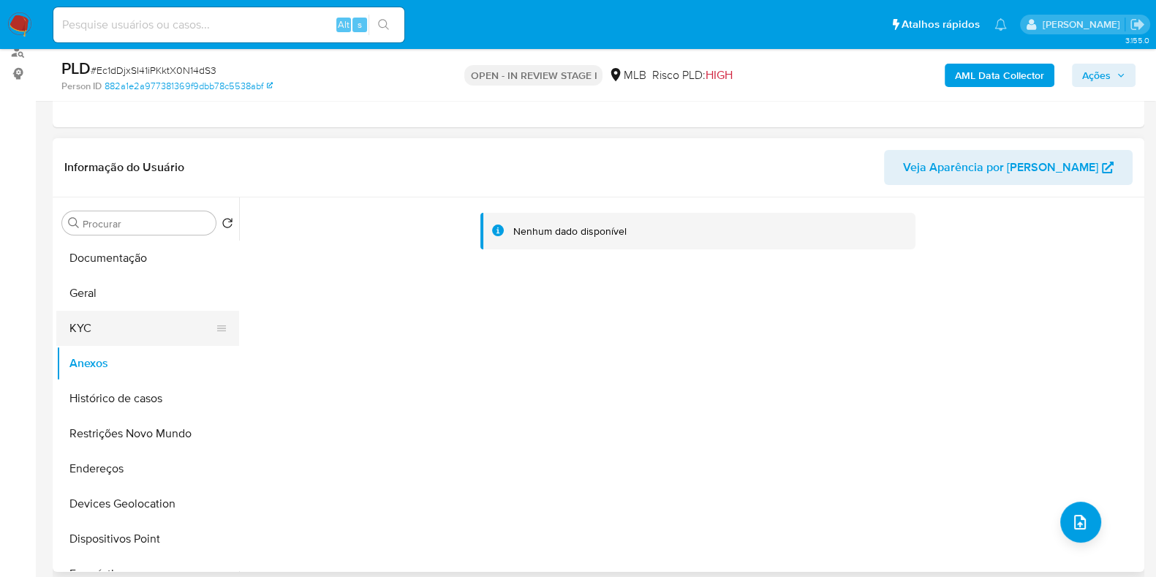
click at [157, 331] on button "KYC" at bounding box center [141, 328] width 171 height 35
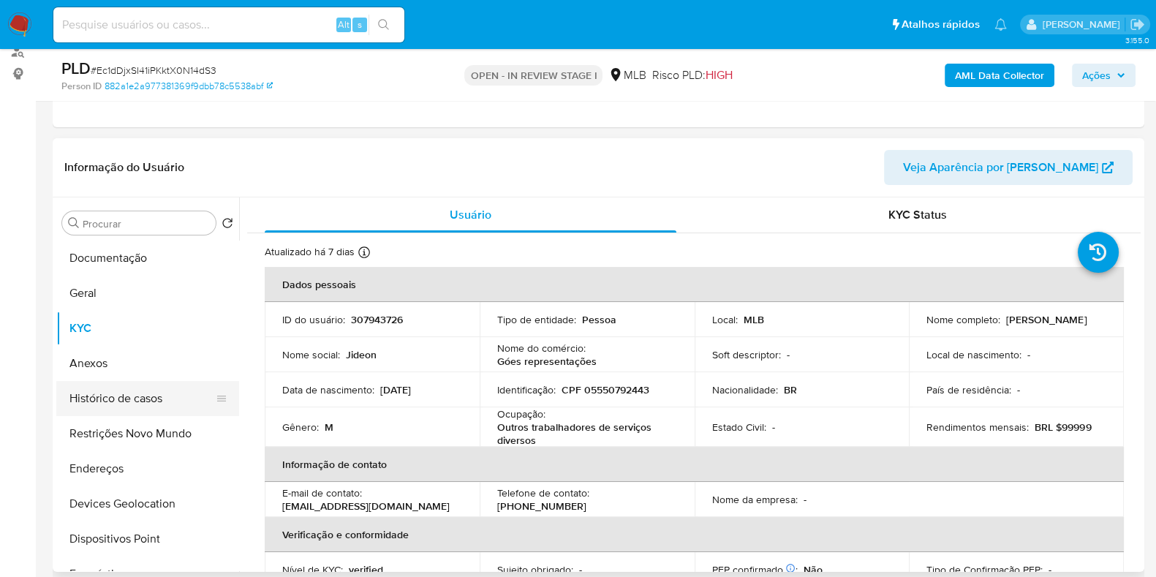
click at [132, 394] on button "Histórico de casos" at bounding box center [141, 398] width 171 height 35
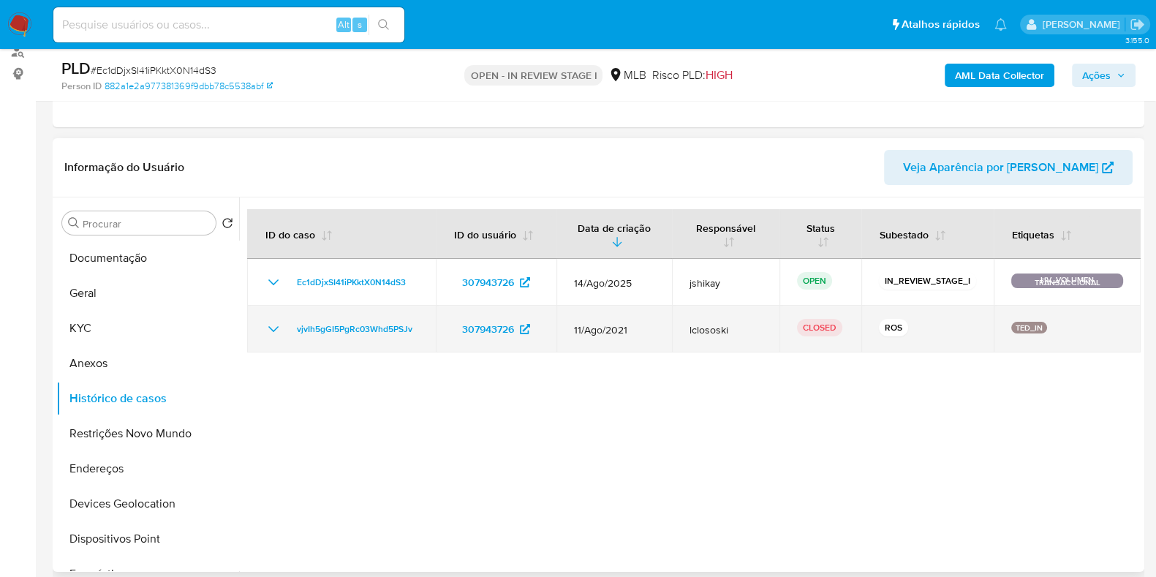
click at [272, 325] on icon "Mostrar/Ocultar" at bounding box center [274, 329] width 18 height 18
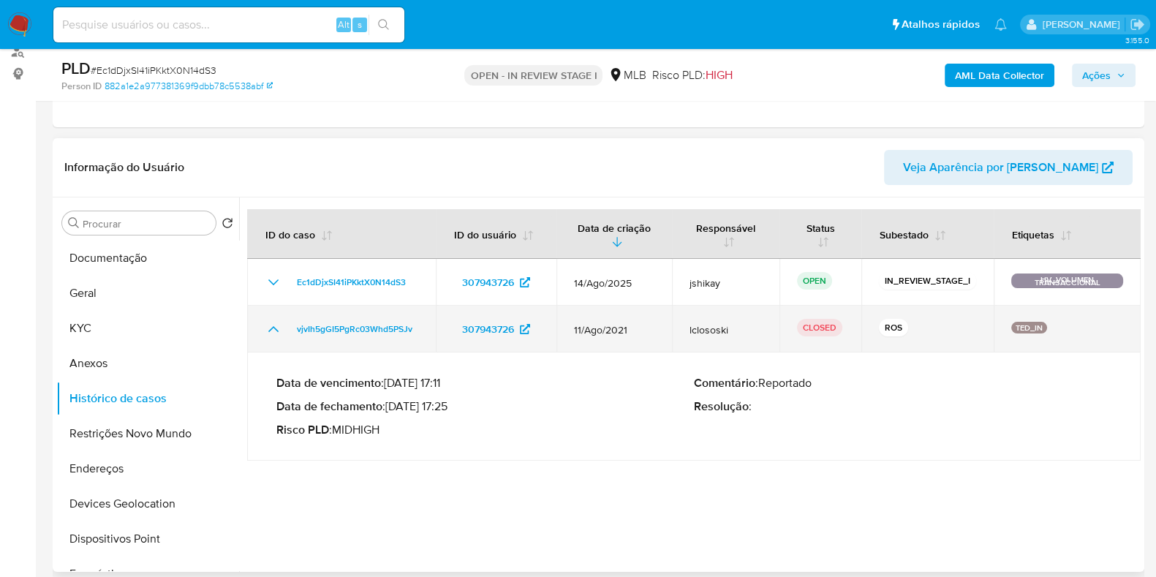
click at [275, 329] on icon "Mostrar/Ocultar" at bounding box center [274, 329] width 18 height 18
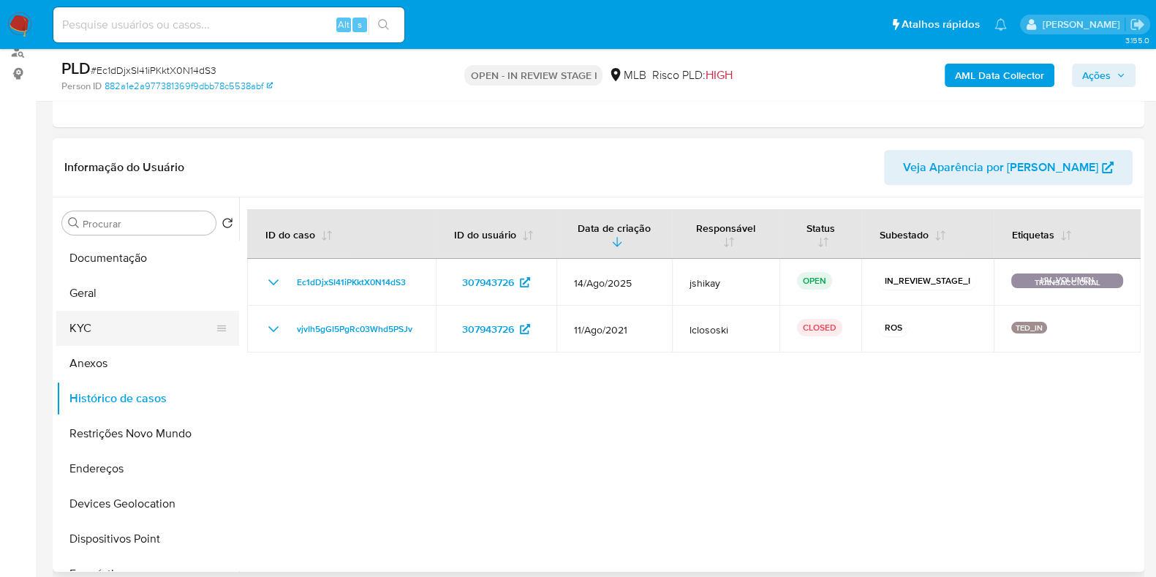
click at [110, 335] on button "KYC" at bounding box center [141, 328] width 171 height 35
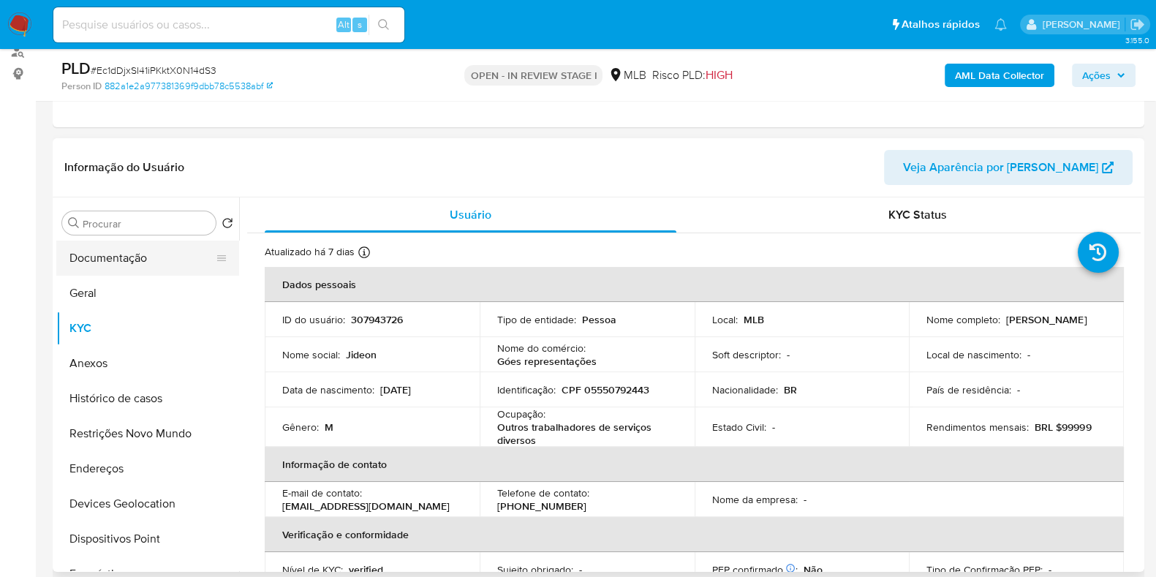
click at [126, 257] on button "Documentação" at bounding box center [141, 258] width 171 height 35
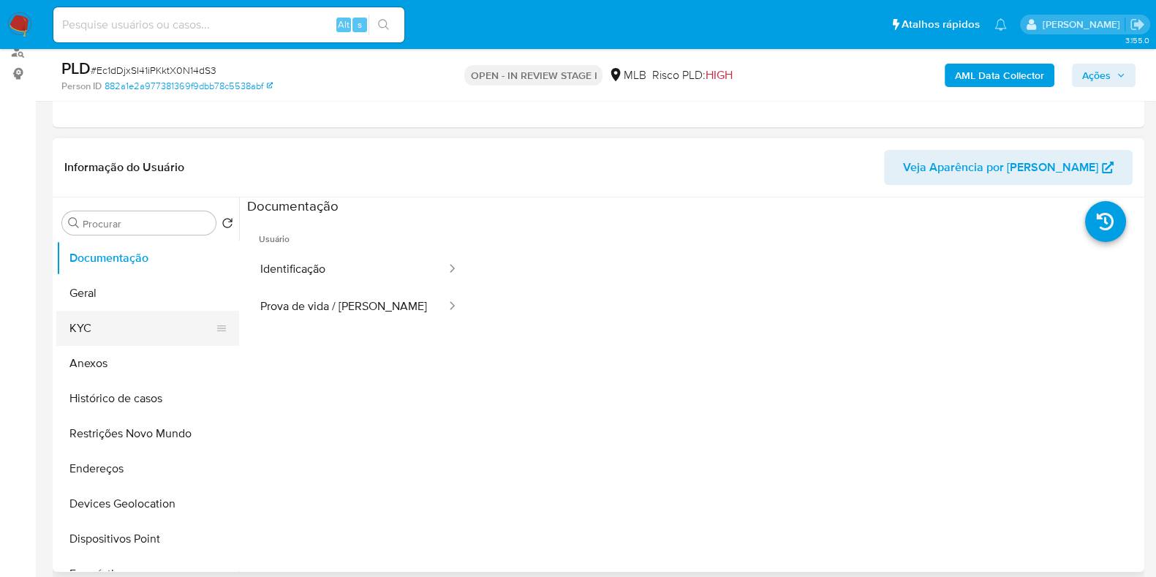
click at [104, 329] on button "KYC" at bounding box center [141, 328] width 171 height 35
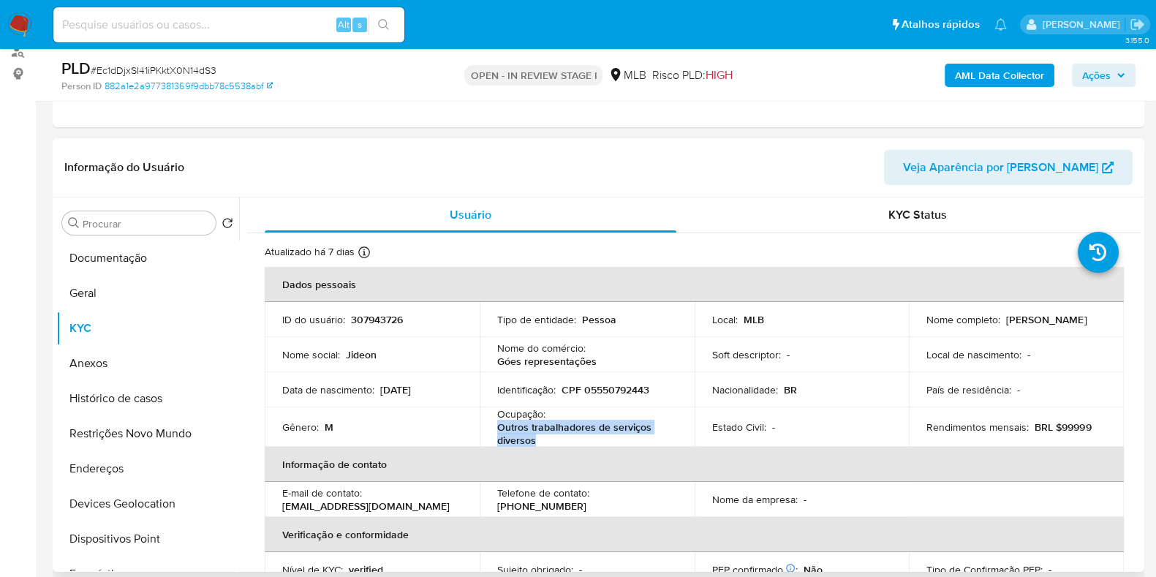
drag, startPoint x: 535, startPoint y: 443, endPoint x: 493, endPoint y: 424, distance: 45.8
click at [493, 424] on td "Ocupação : Outros trabalhadores de serviços diversos" at bounding box center [587, 426] width 215 height 39
copy p "Outros trabalhadores de serviços diversos"
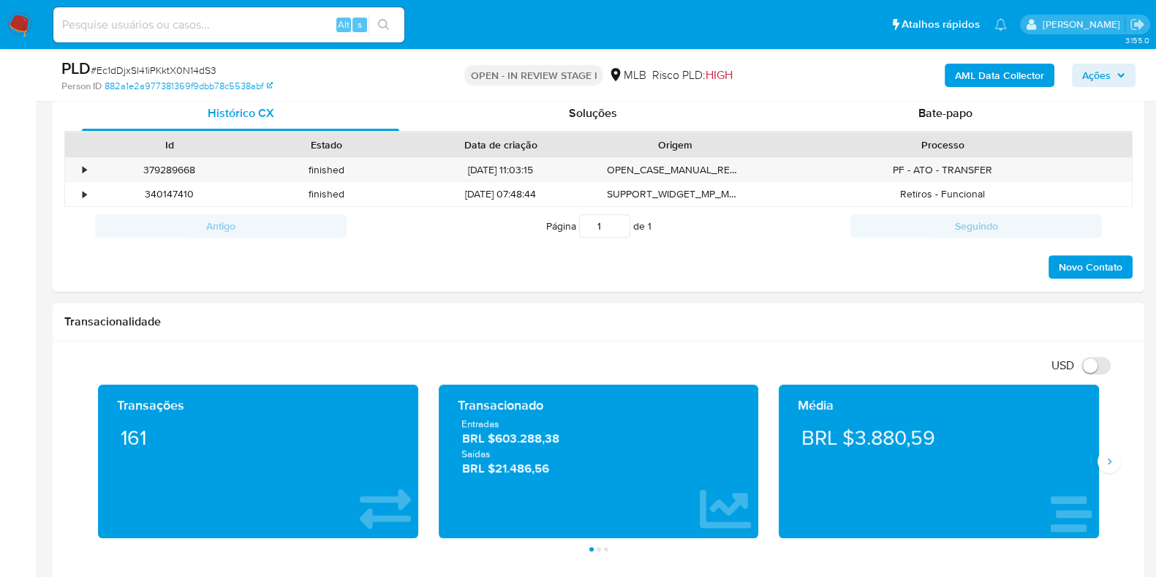
scroll to position [822, 0]
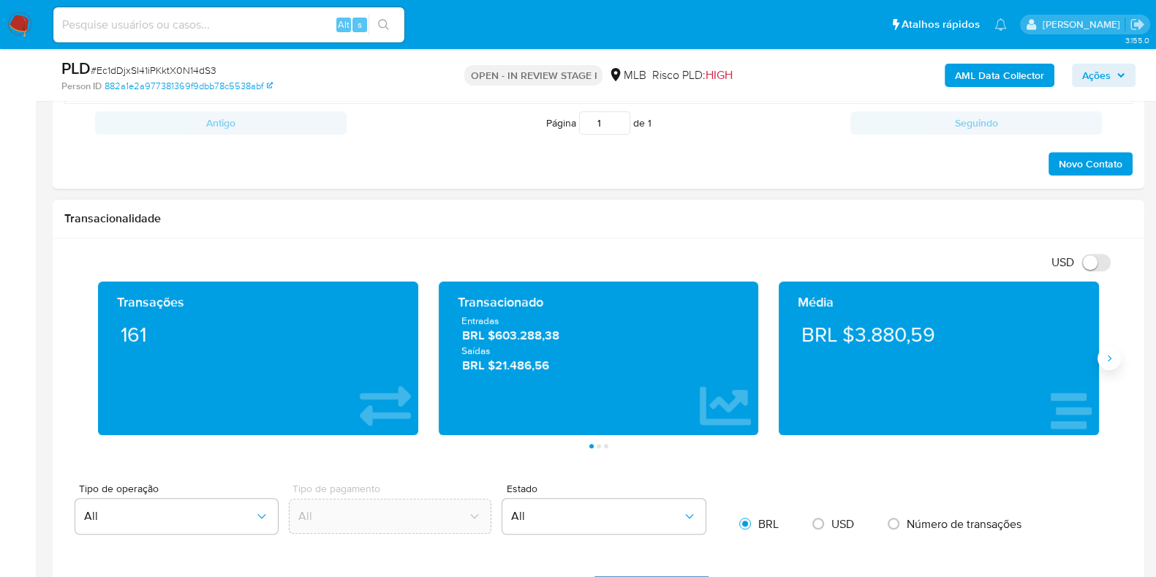
click at [1111, 357] on icon "Siguiente" at bounding box center [1109, 358] width 12 height 12
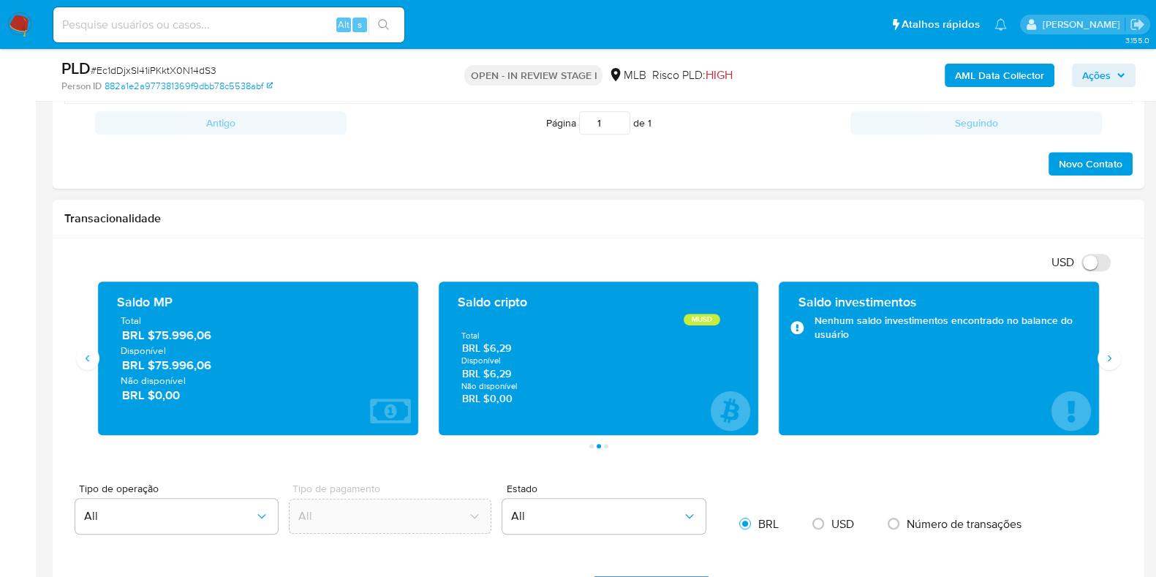
drag, startPoint x: 221, startPoint y: 366, endPoint x: 154, endPoint y: 370, distance: 67.4
click at [154, 368] on span "BRL $75.996,06" at bounding box center [258, 365] width 273 height 17
click at [1103, 358] on icon "Siguiente" at bounding box center [1109, 358] width 12 height 12
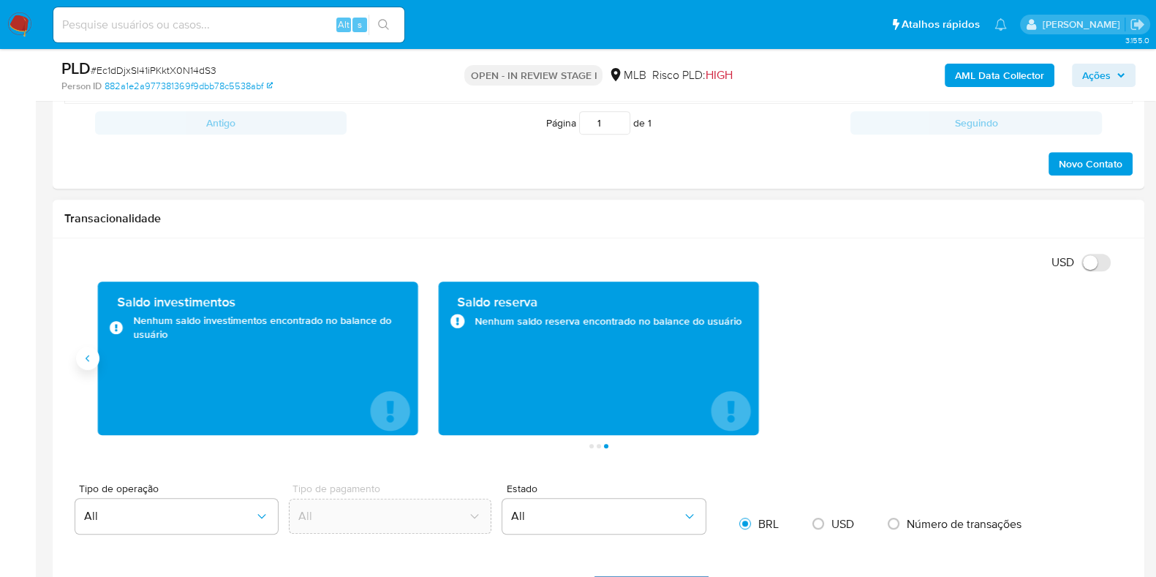
click at [94, 362] on button "Anterior" at bounding box center [87, 358] width 23 height 23
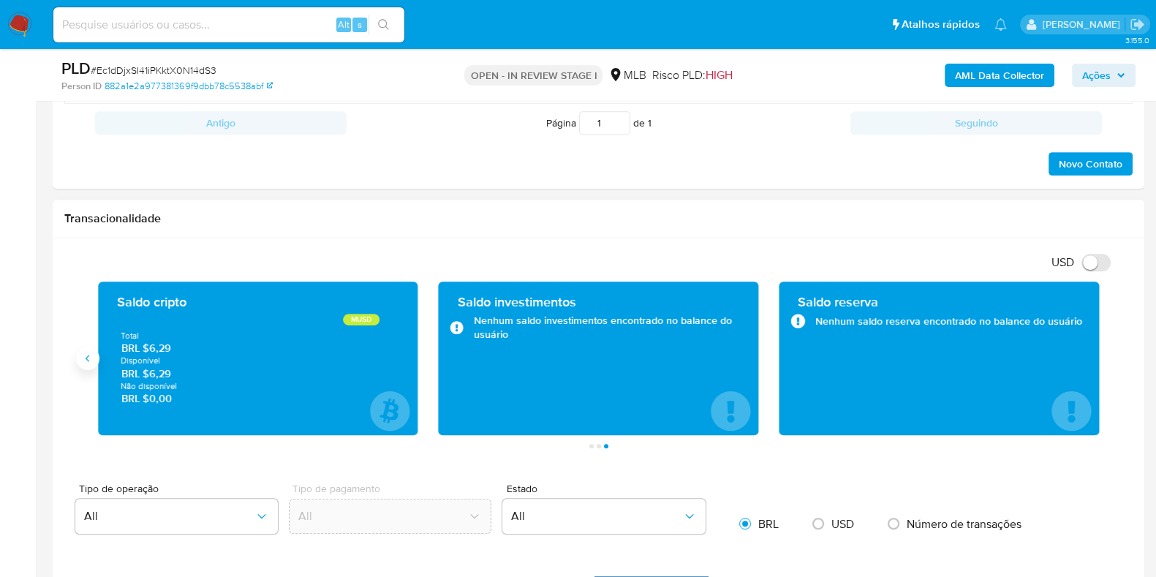
click at [93, 361] on icon "Anterior" at bounding box center [88, 358] width 12 height 12
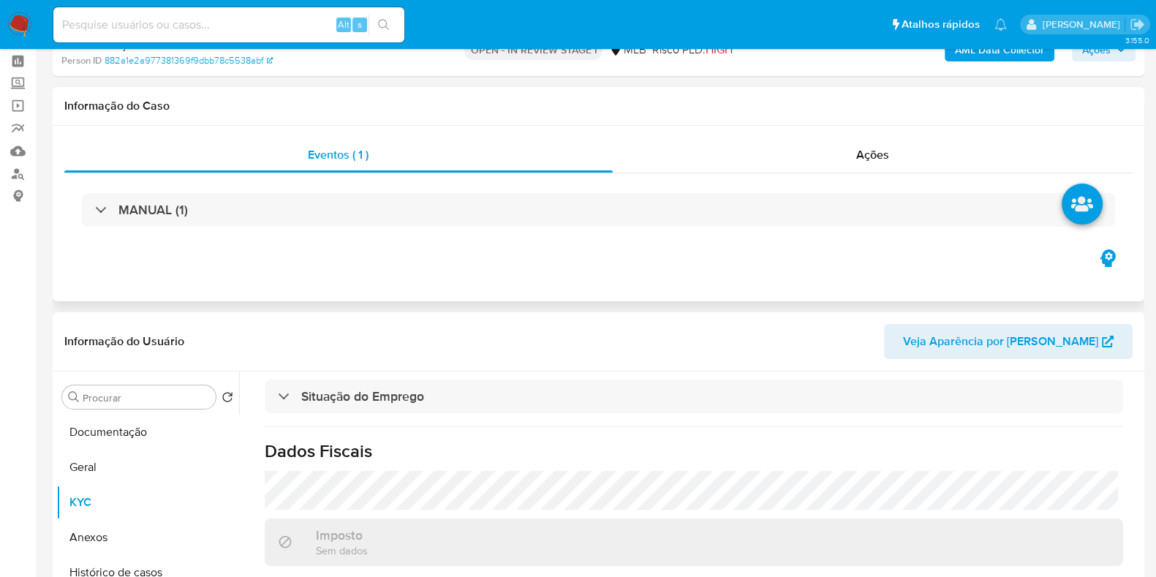
scroll to position [0, 0]
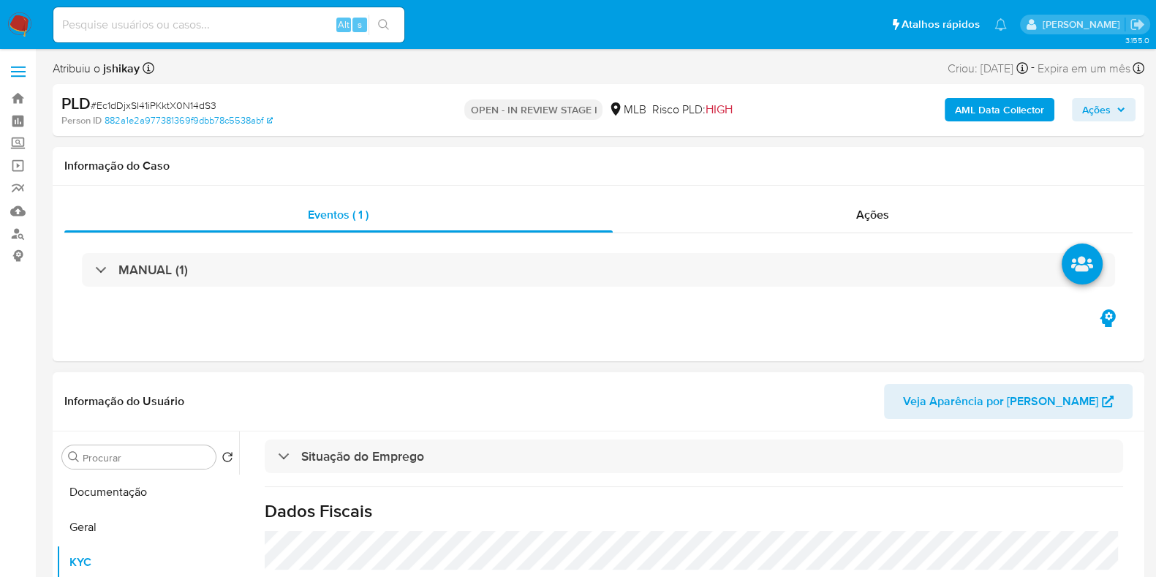
click at [112, 484] on button "Documentação" at bounding box center [147, 491] width 183 height 35
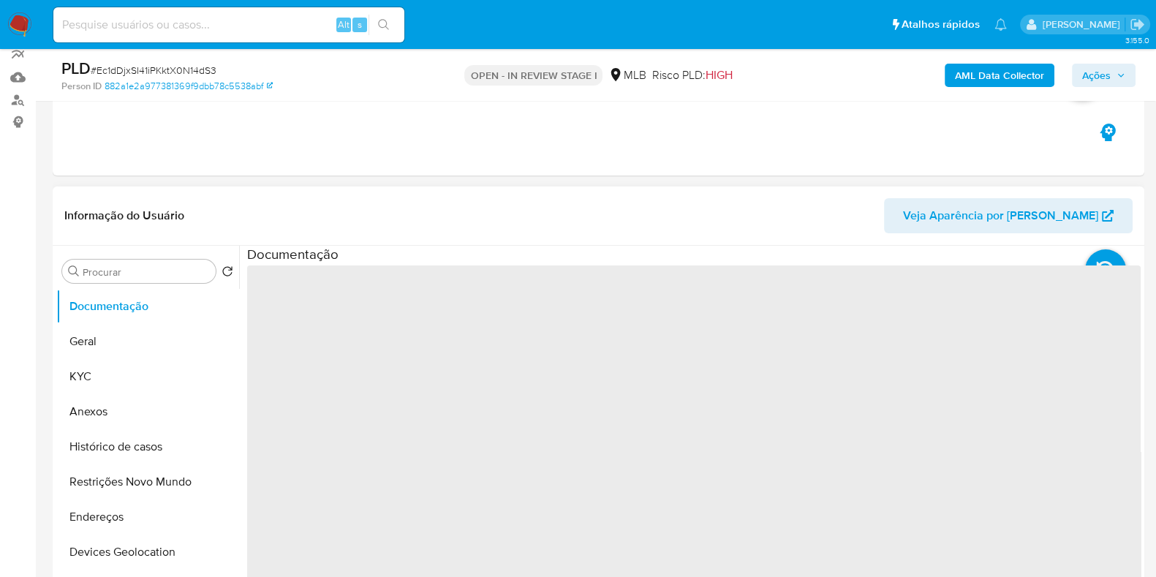
scroll to position [274, 0]
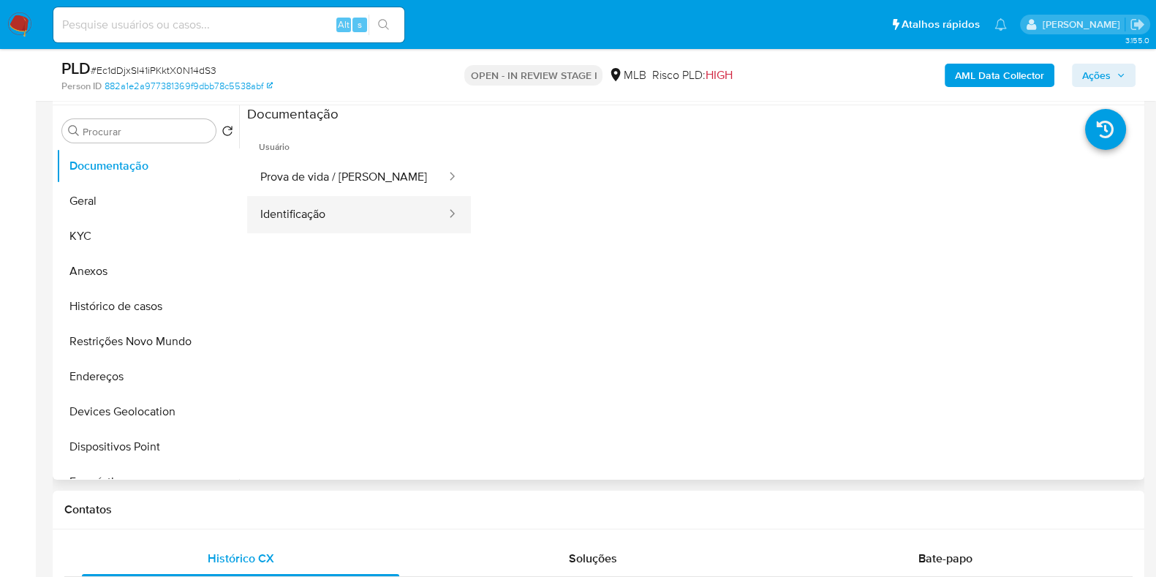
click at [357, 211] on button "Identificação" at bounding box center [347, 214] width 200 height 37
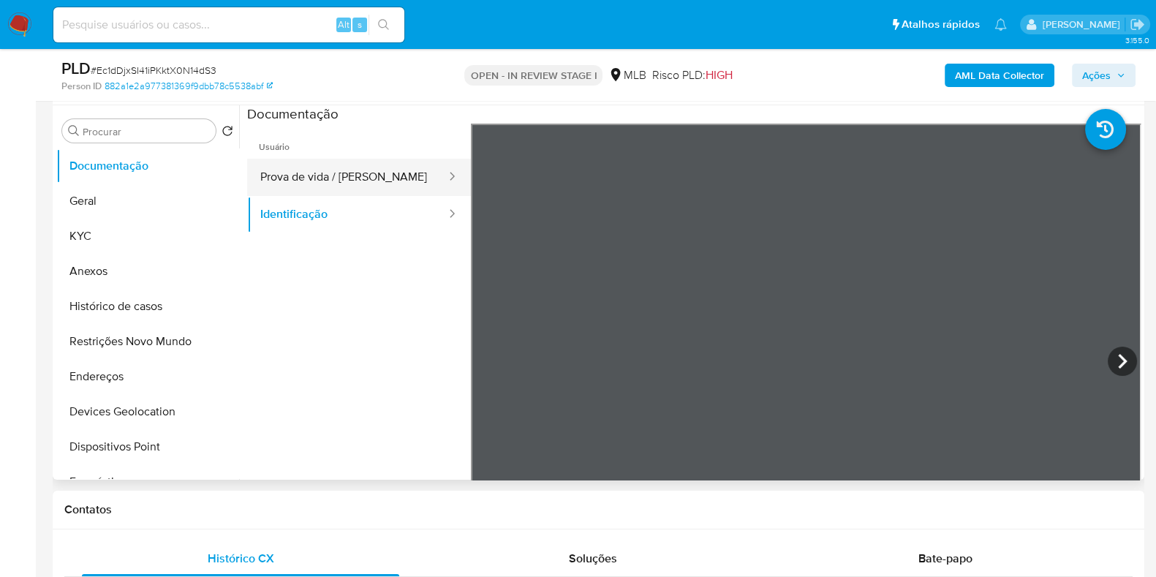
click at [381, 176] on button "Prova de vida / [PERSON_NAME]" at bounding box center [347, 177] width 200 height 37
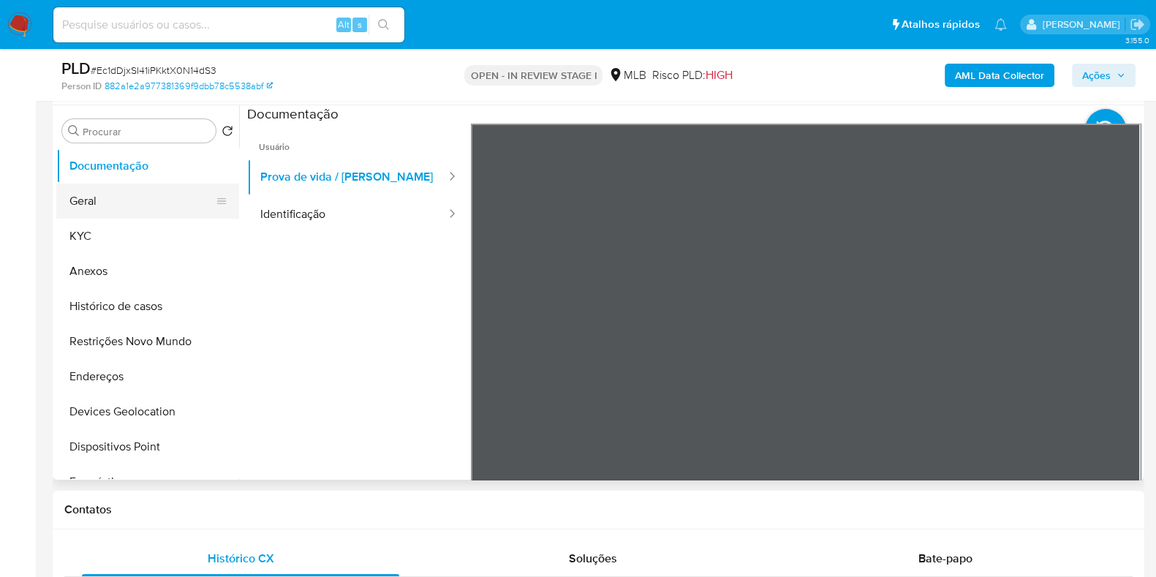
click at [110, 199] on button "Geral" at bounding box center [141, 200] width 171 height 35
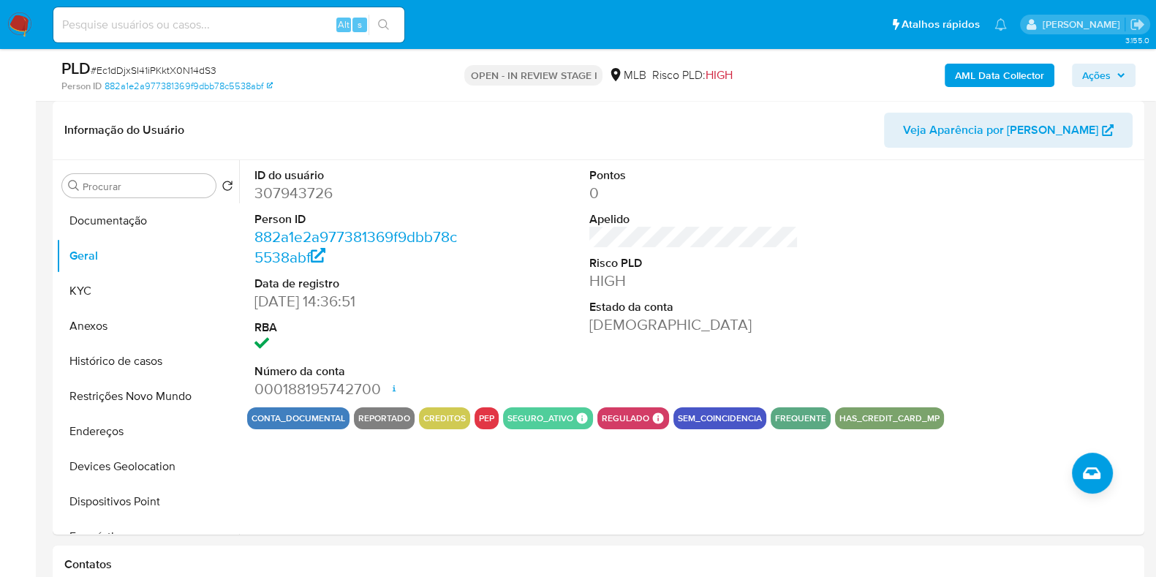
scroll to position [216, 0]
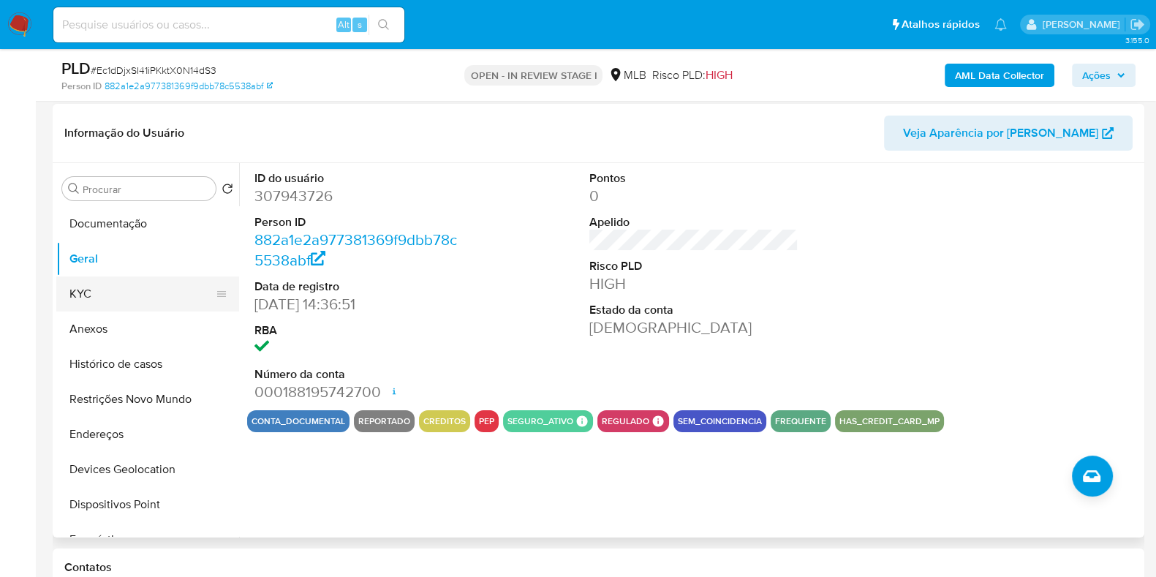
click at [124, 282] on button "KYC" at bounding box center [141, 293] width 171 height 35
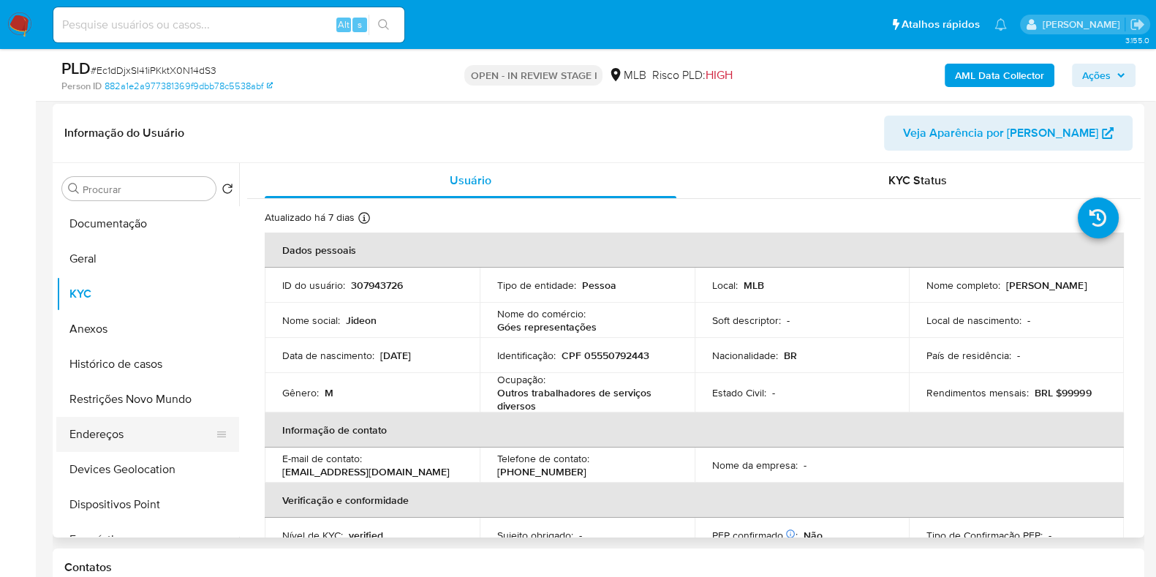
click at [112, 434] on button "Endereços" at bounding box center [141, 434] width 171 height 35
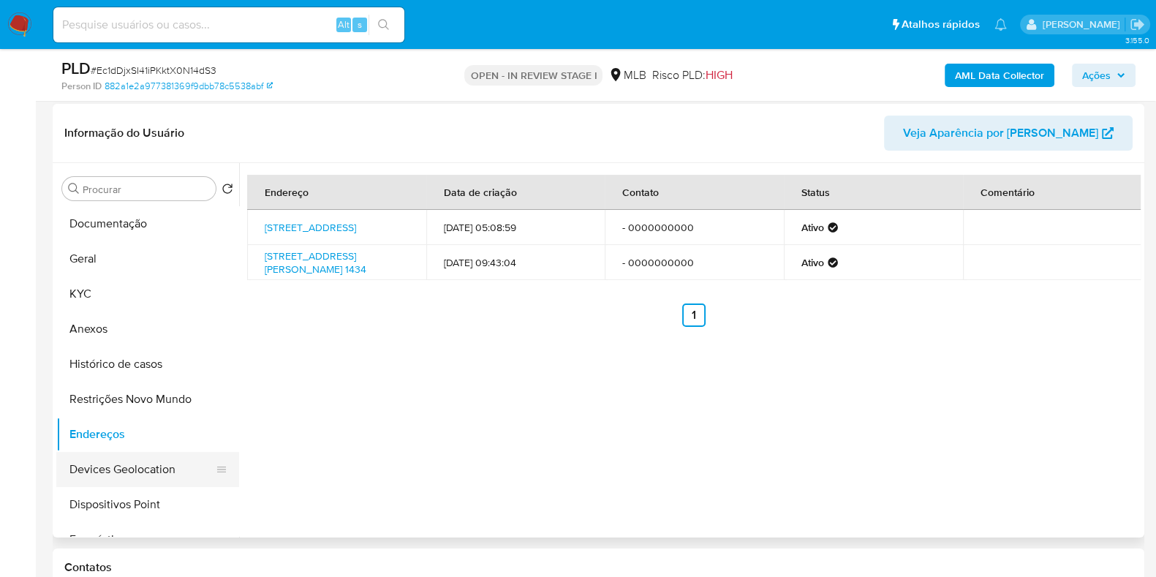
click at [152, 467] on button "Devices Geolocation" at bounding box center [141, 469] width 171 height 35
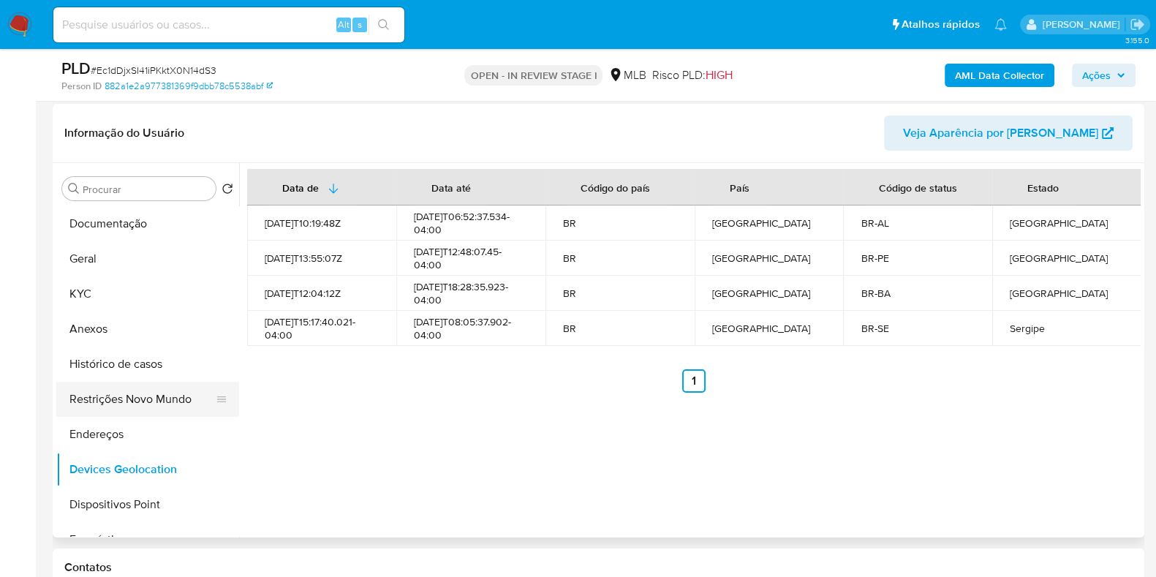
drag, startPoint x: 150, startPoint y: 391, endPoint x: 170, endPoint y: 396, distance: 21.1
click at [150, 392] on button "Restrições Novo Mundo" at bounding box center [141, 399] width 171 height 35
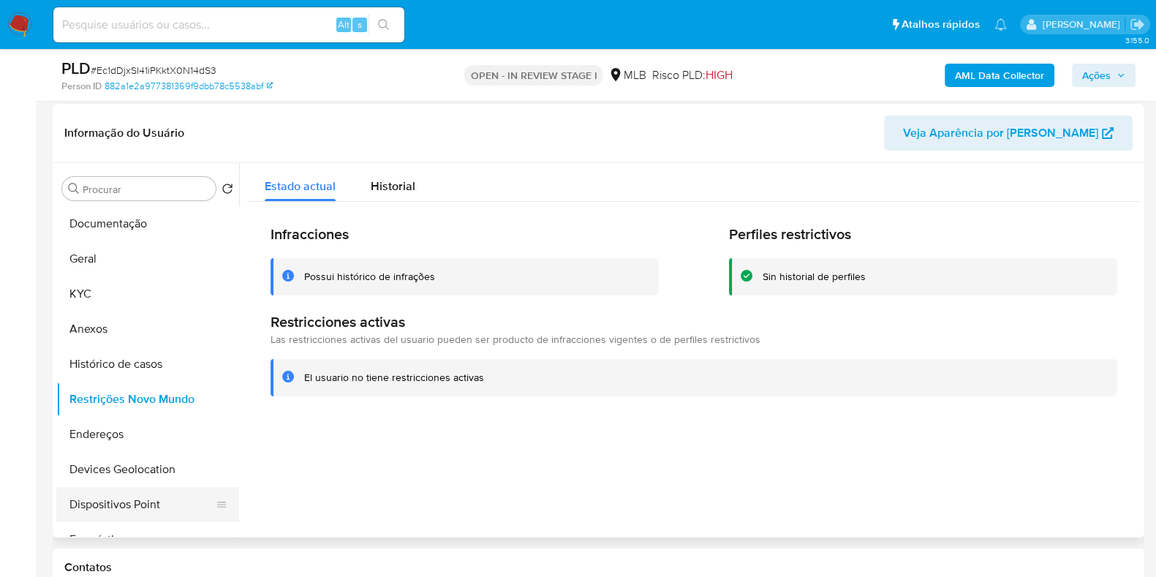
click at [143, 512] on button "Dispositivos Point" at bounding box center [141, 504] width 171 height 35
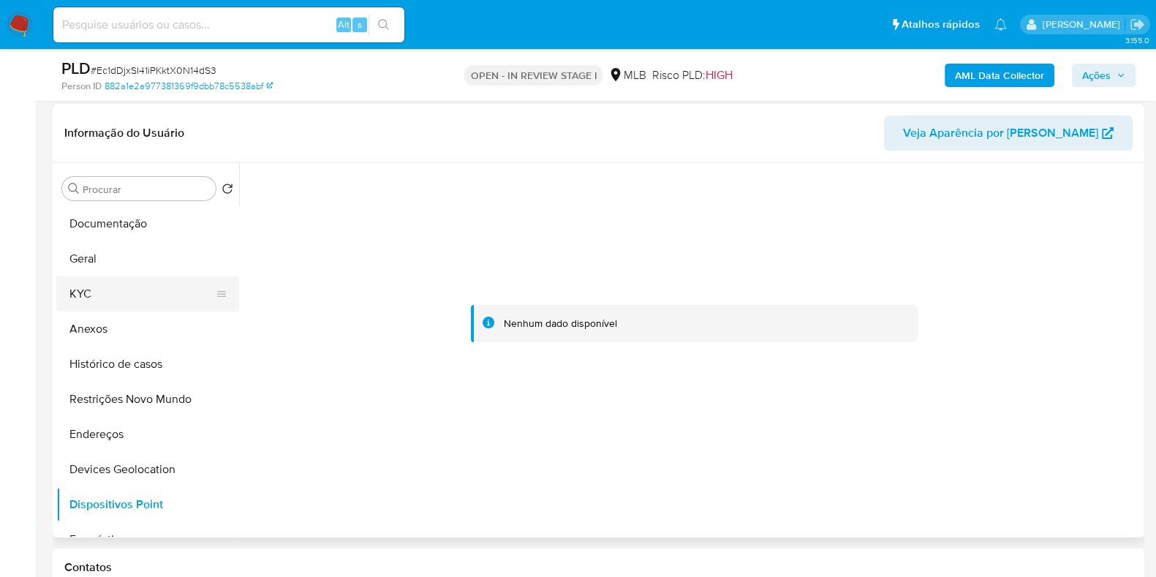
drag, startPoint x: 106, startPoint y: 292, endPoint x: 102, endPoint y: 282, distance: 10.2
click at [105, 292] on button "KYC" at bounding box center [141, 293] width 171 height 35
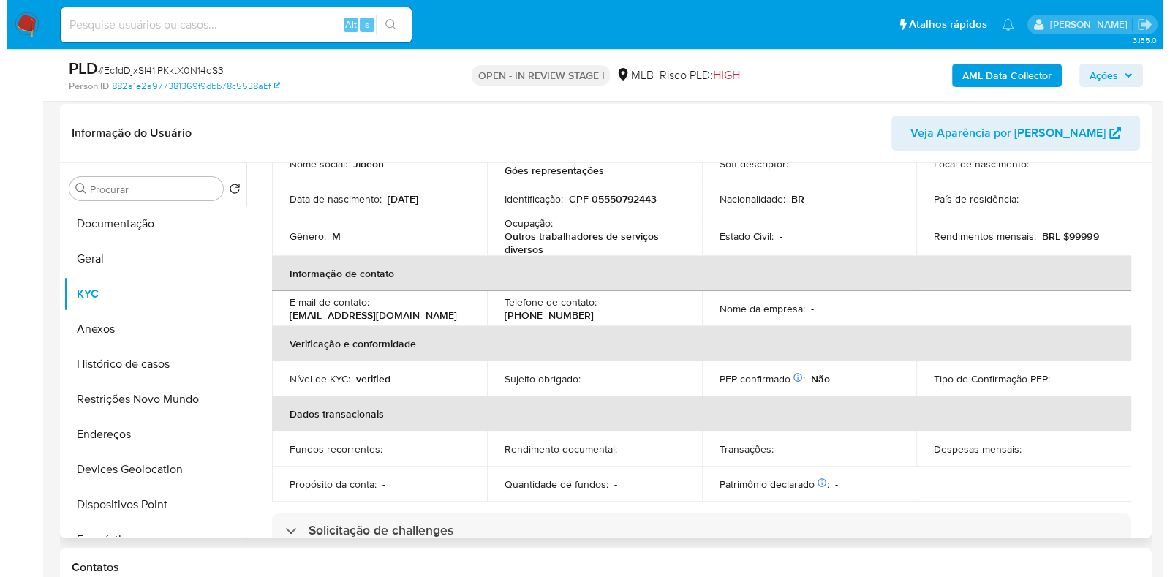
scroll to position [0, 0]
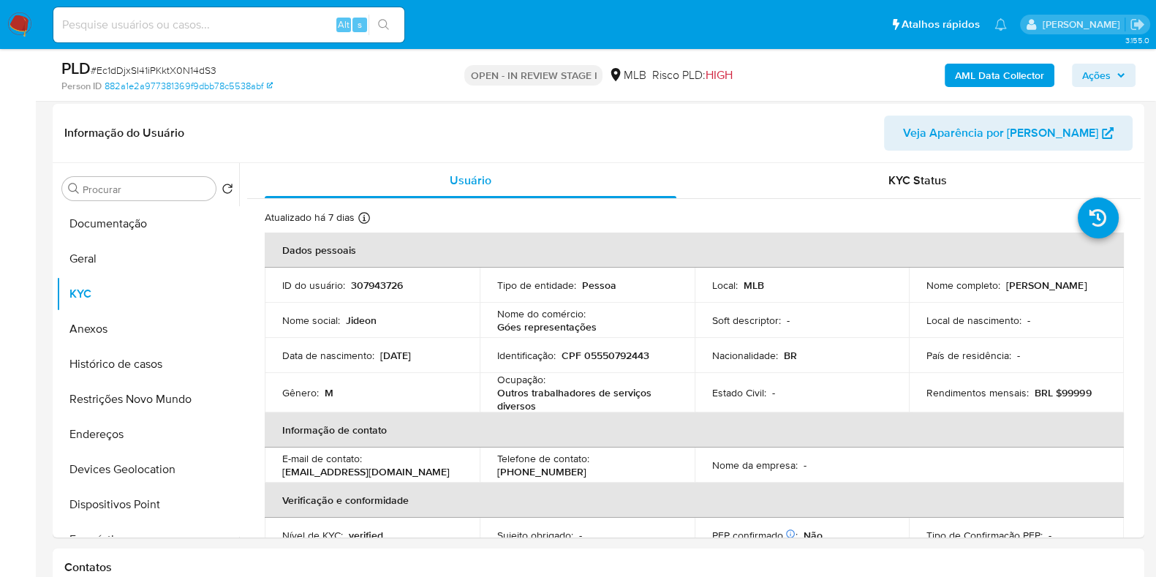
click at [998, 79] on b "AML Data Collector" at bounding box center [999, 75] width 89 height 23
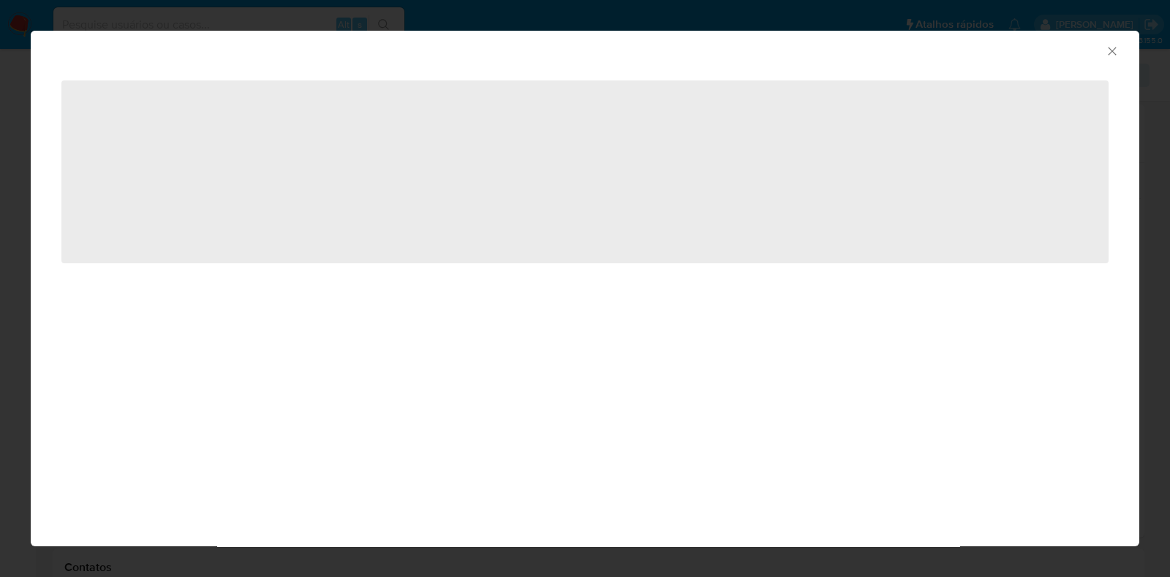
click at [1121, 53] on div "AML Data Collector" at bounding box center [585, 49] width 1108 height 37
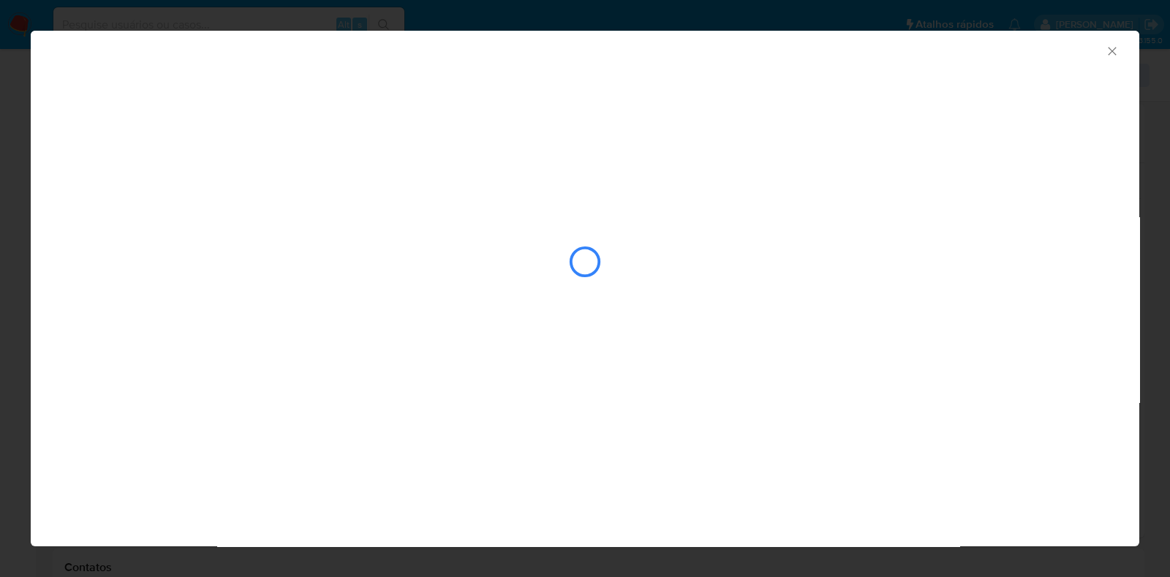
click at [1116, 45] on icon "Fechar a janela" at bounding box center [1112, 51] width 15 height 15
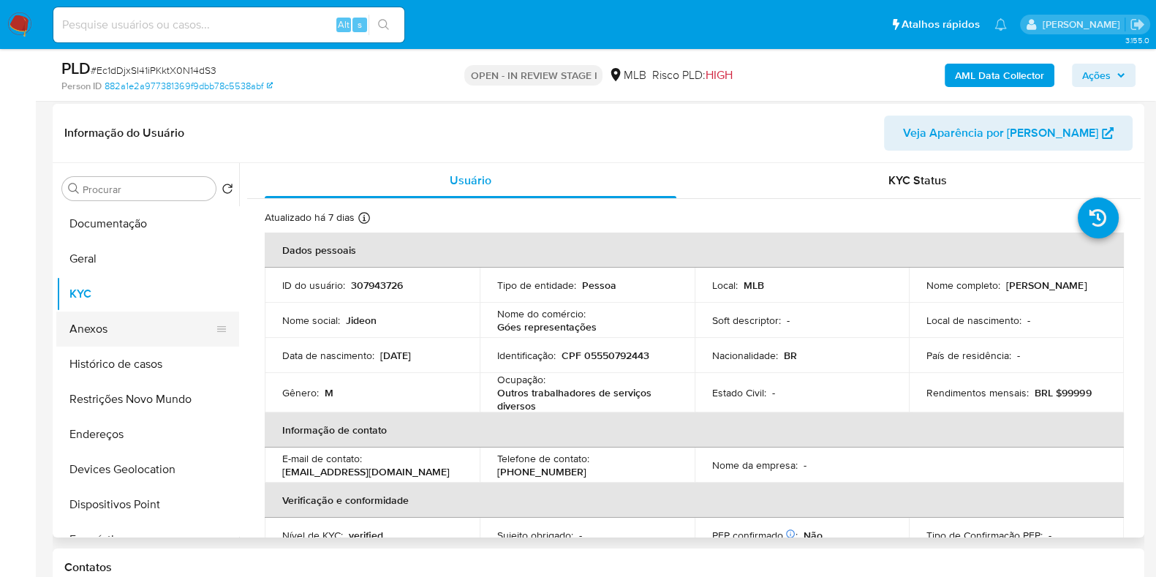
click at [104, 329] on button "Anexos" at bounding box center [141, 328] width 171 height 35
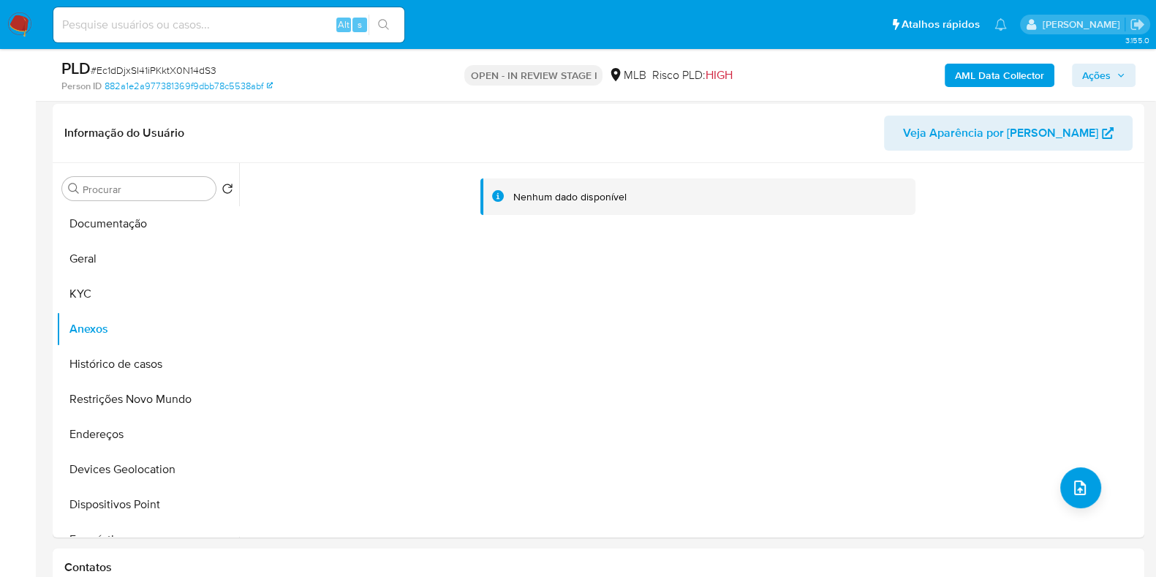
click at [971, 79] on b "AML Data Collector" at bounding box center [999, 75] width 89 height 23
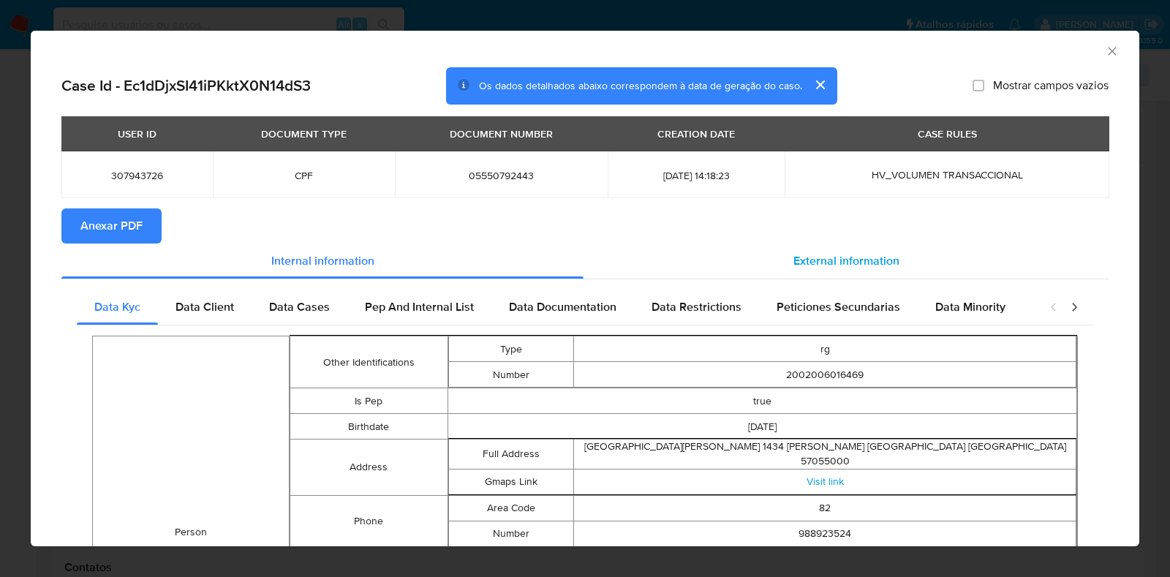
click at [815, 260] on span "External information" at bounding box center [846, 260] width 106 height 17
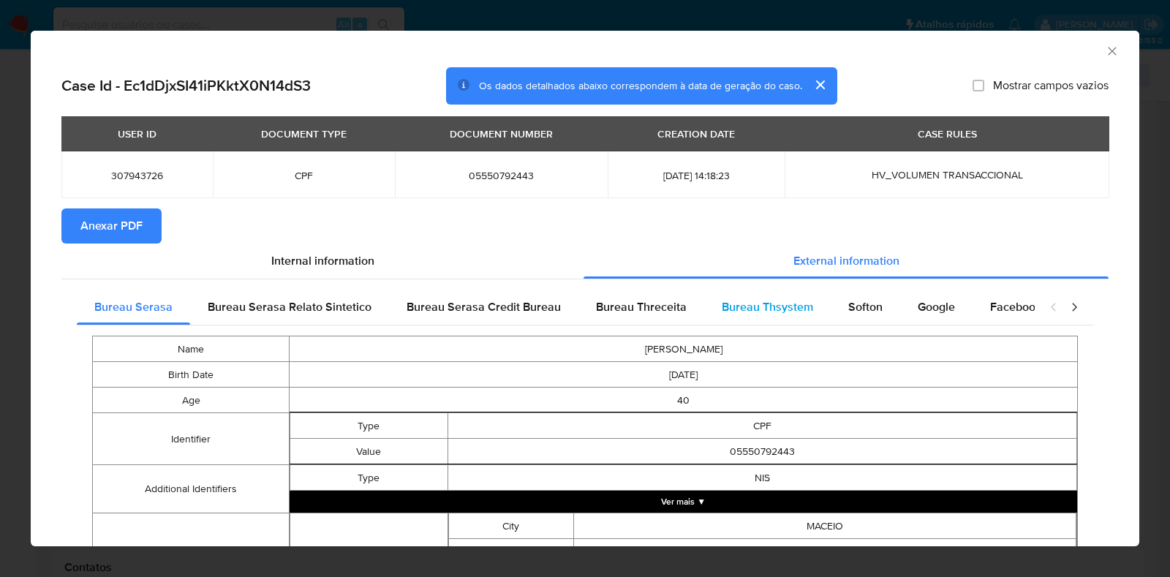
click at [798, 311] on span "Bureau Thsystem" at bounding box center [767, 306] width 91 height 17
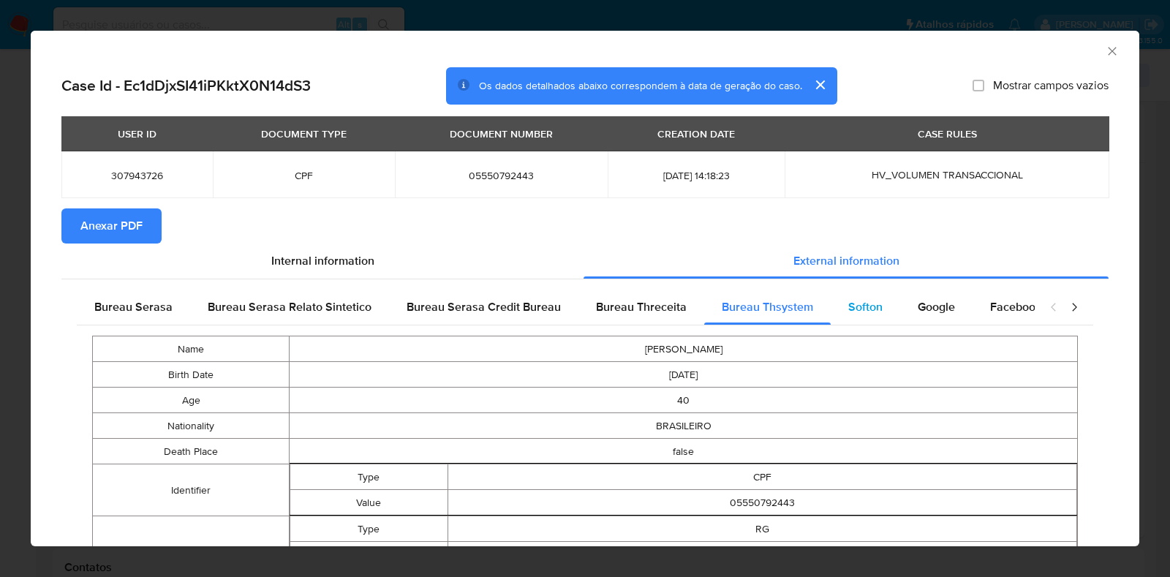
click at [862, 311] on span "Softon" at bounding box center [865, 306] width 34 height 17
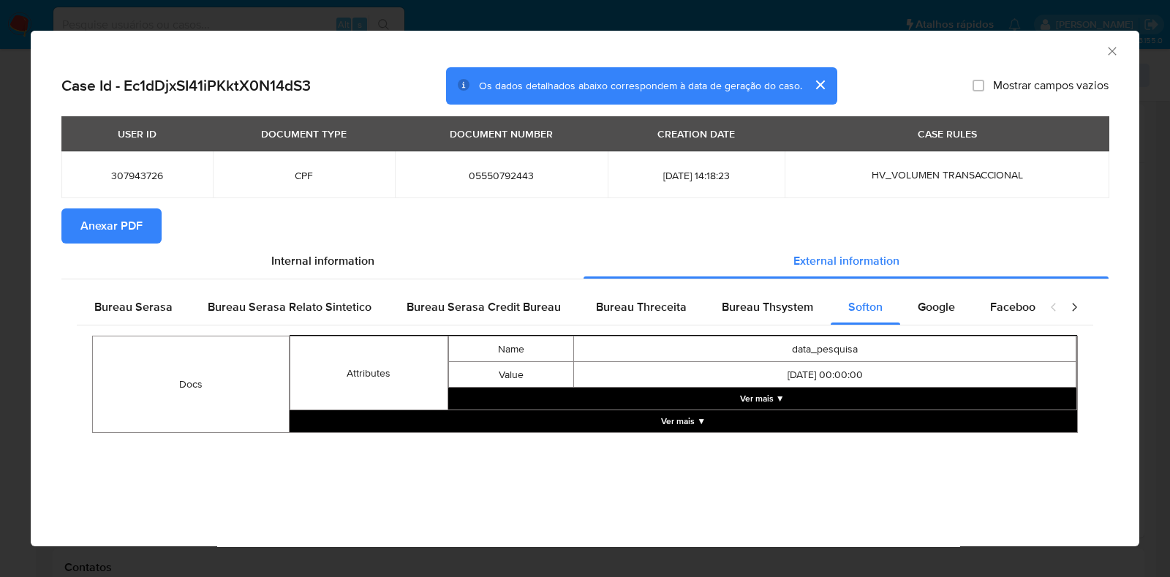
click at [697, 424] on button "Ver mais ▼" at bounding box center [682, 421] width 787 height 22
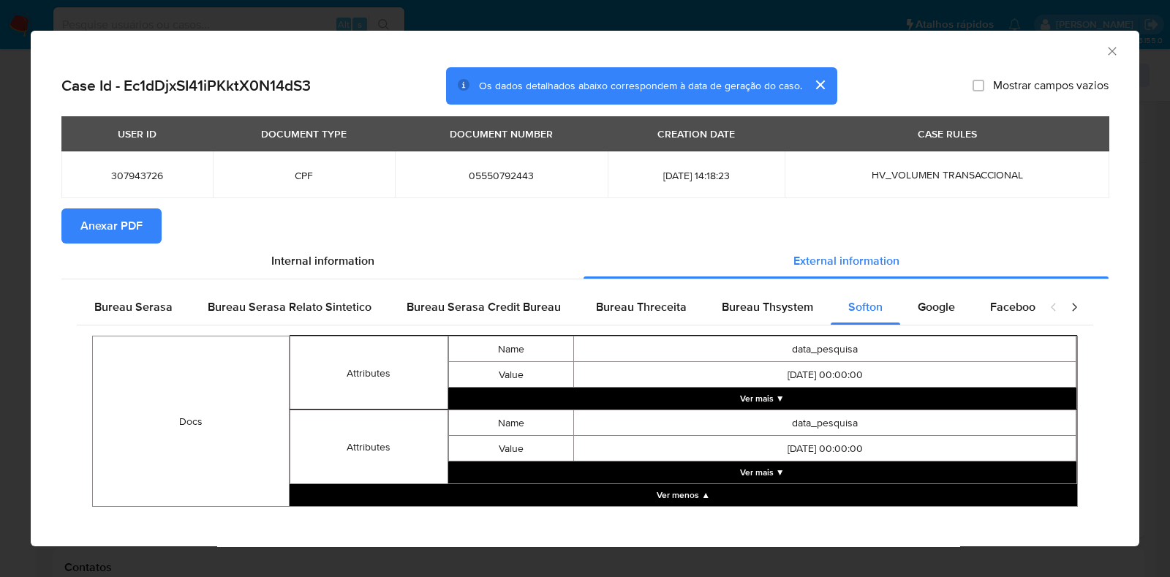
click at [763, 397] on button "Ver mais ▼" at bounding box center [762, 398] width 629 height 22
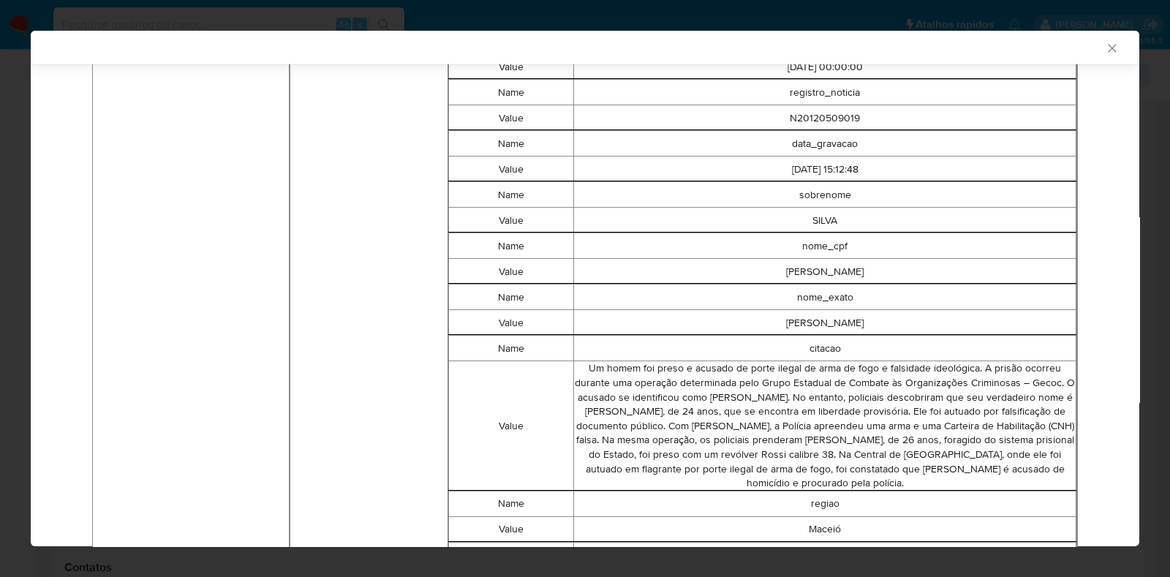
scroll to position [636, 0]
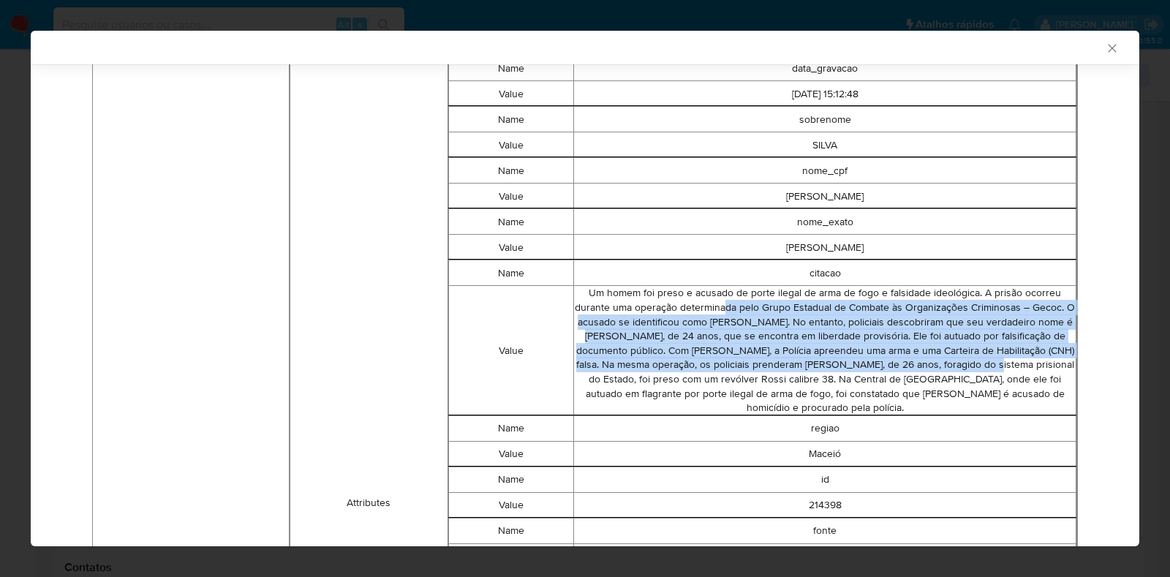
drag, startPoint x: 722, startPoint y: 316, endPoint x: 1027, endPoint y: 374, distance: 310.4
click at [1027, 374] on td "Um homem foi preso e acusado de porte ilegal de arma de fogo e falsidade ideoló…" at bounding box center [825, 350] width 502 height 129
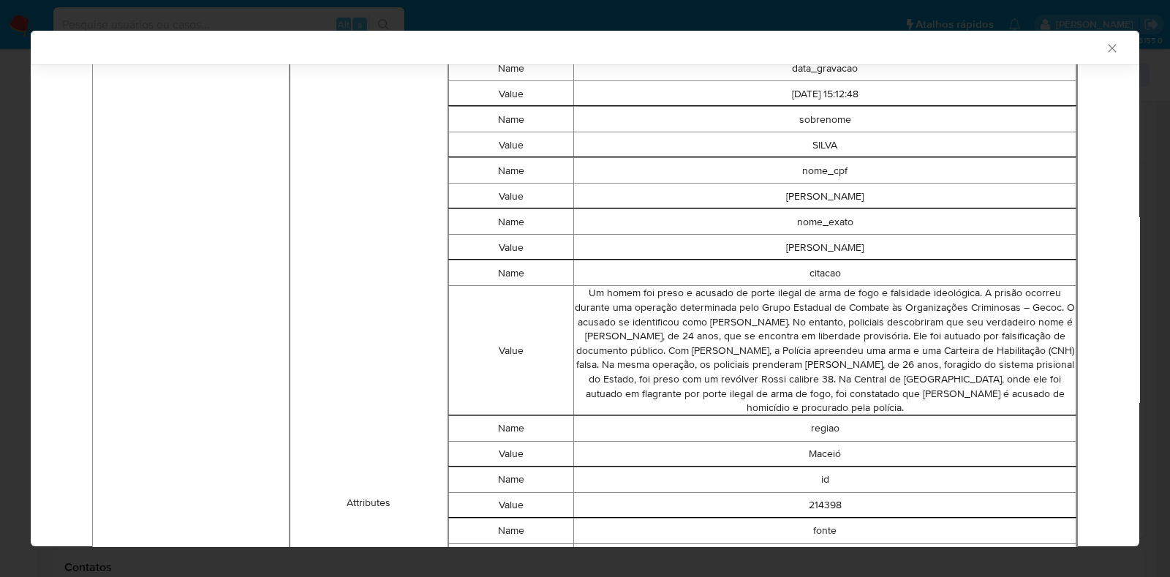
scroll to position [727, 0]
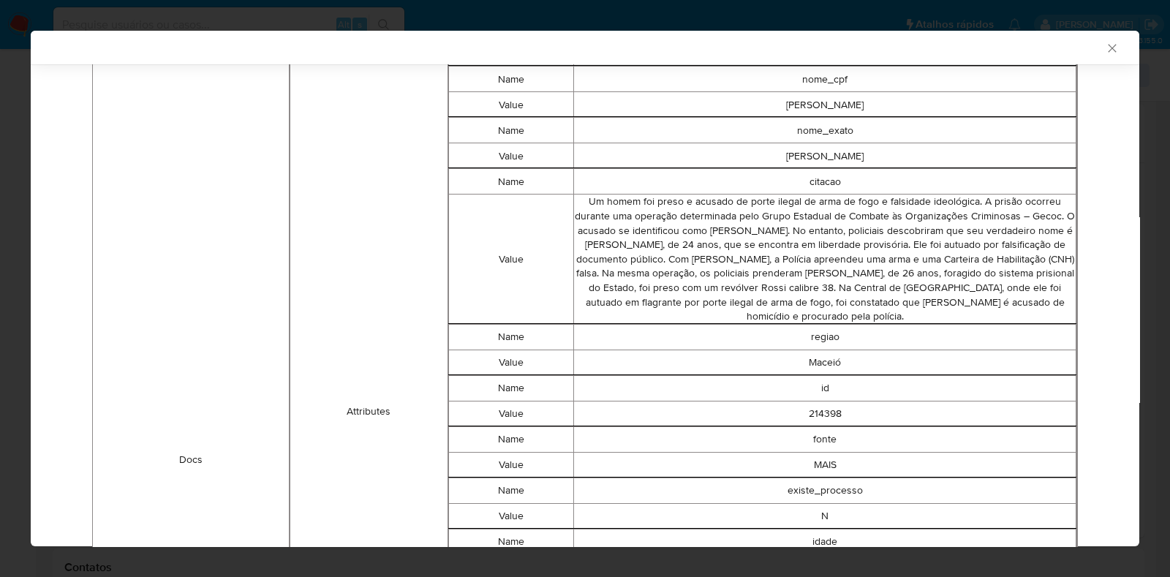
drag, startPoint x: 899, startPoint y: 322, endPoint x: 574, endPoint y: 207, distance: 345.0
click at [574, 207] on td "Um homem foi preso e acusado de porte ilegal de arma de fogo e falsidade ideoló…" at bounding box center [825, 258] width 502 height 129
drag, startPoint x: 1095, startPoint y: 41, endPoint x: 939, endPoint y: 205, distance: 226.0
click at [939, 205] on div "AML Data Collector Case Id - Ec1dDjxSI41iPKktX0N14dS3 Os dados detalhados abaix…" at bounding box center [585, 288] width 1108 height 515
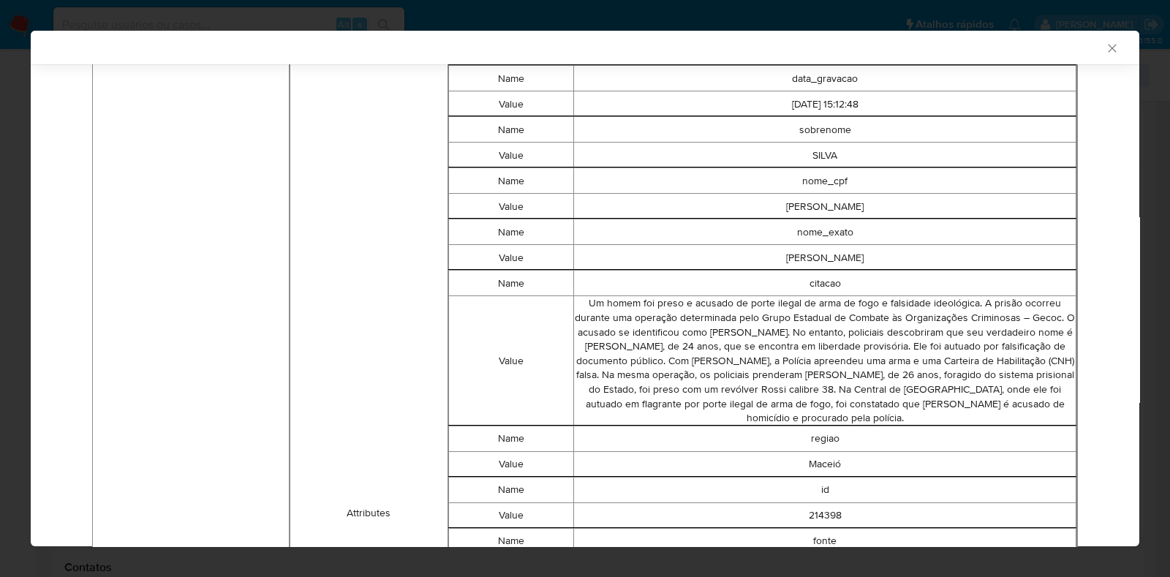
scroll to position [654, 0]
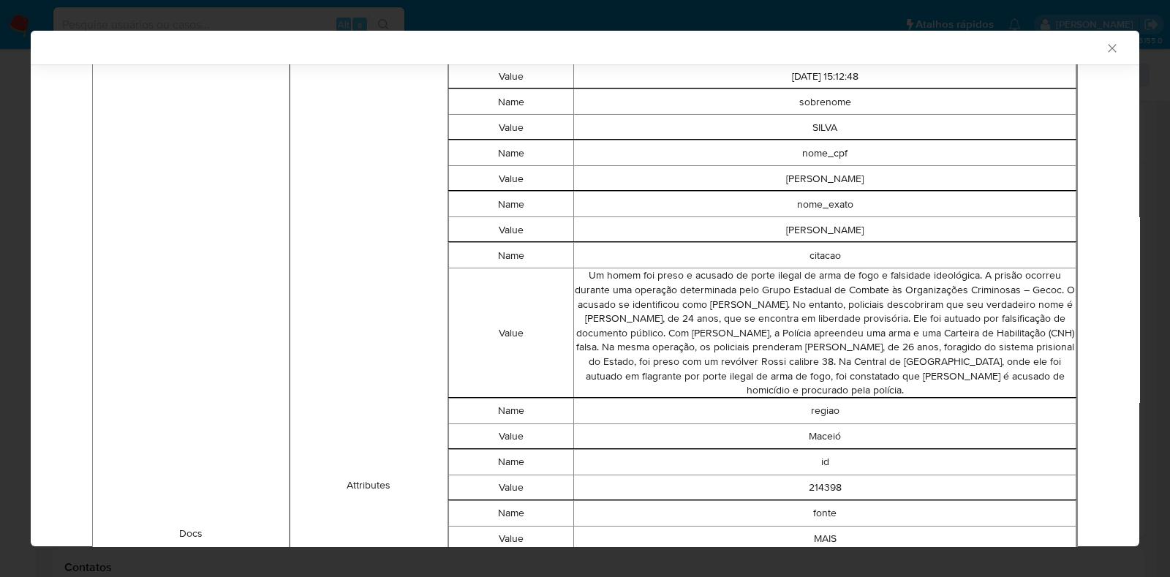
click at [942, 268] on td "citacao" at bounding box center [825, 256] width 502 height 26
drag, startPoint x: 583, startPoint y: 283, endPoint x: 893, endPoint y: 394, distance: 329.3
click at [893, 394] on td "Um homem foi preso e acusado de porte ilegal de arma de fogo e falsidade ideoló…" at bounding box center [825, 332] width 502 height 129
copy td "Um homem foi preso e acusado de porte ilegal de arma de fogo e falsidade ideoló…"
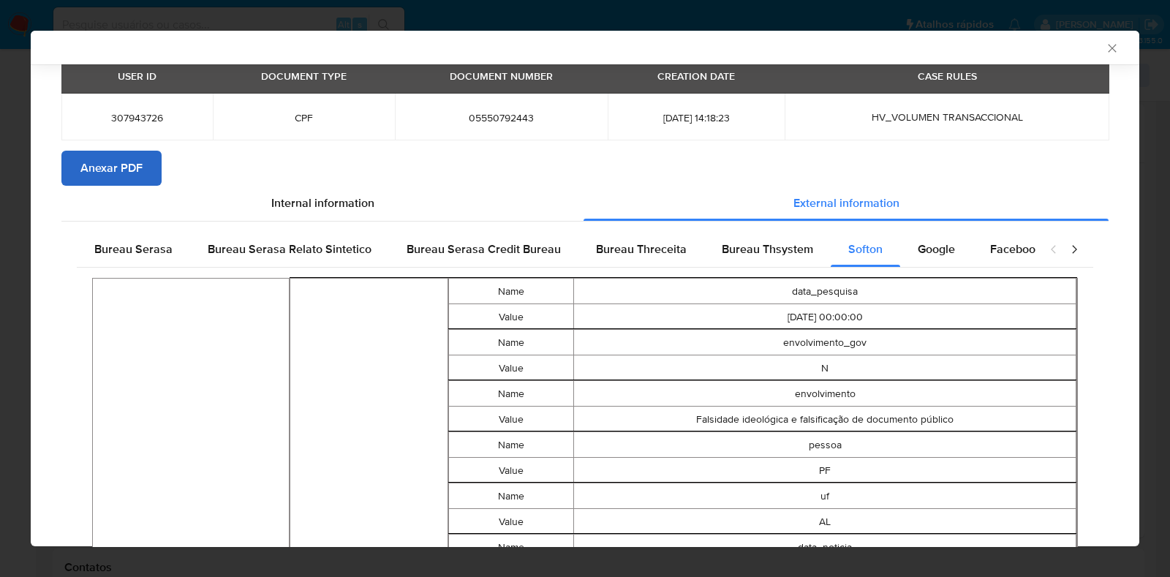
scroll to position [0, 0]
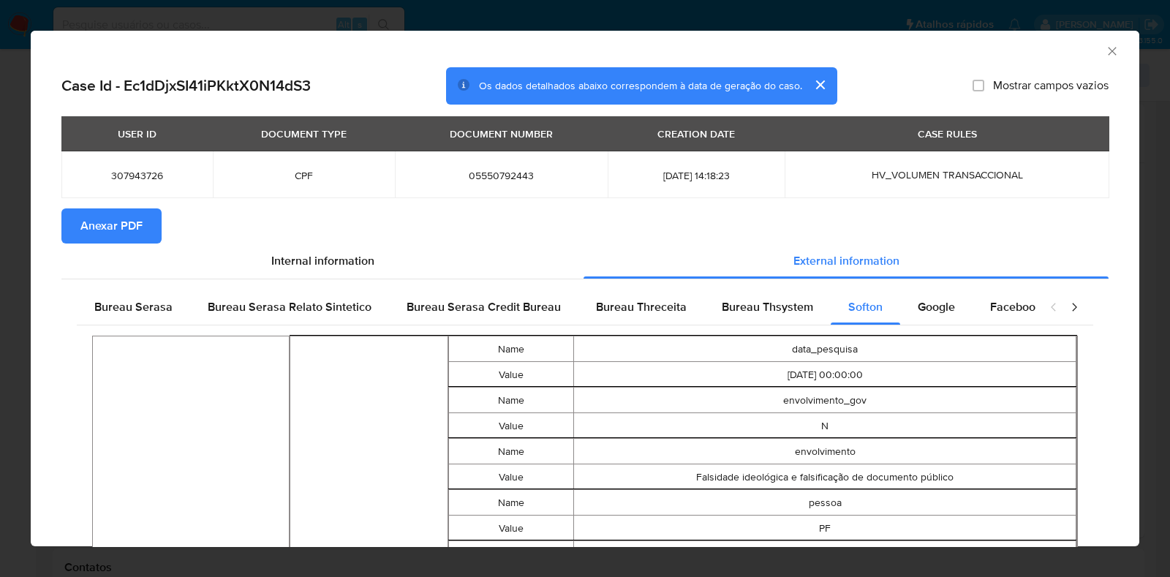
click at [112, 227] on span "Anexar PDF" at bounding box center [111, 226] width 62 height 32
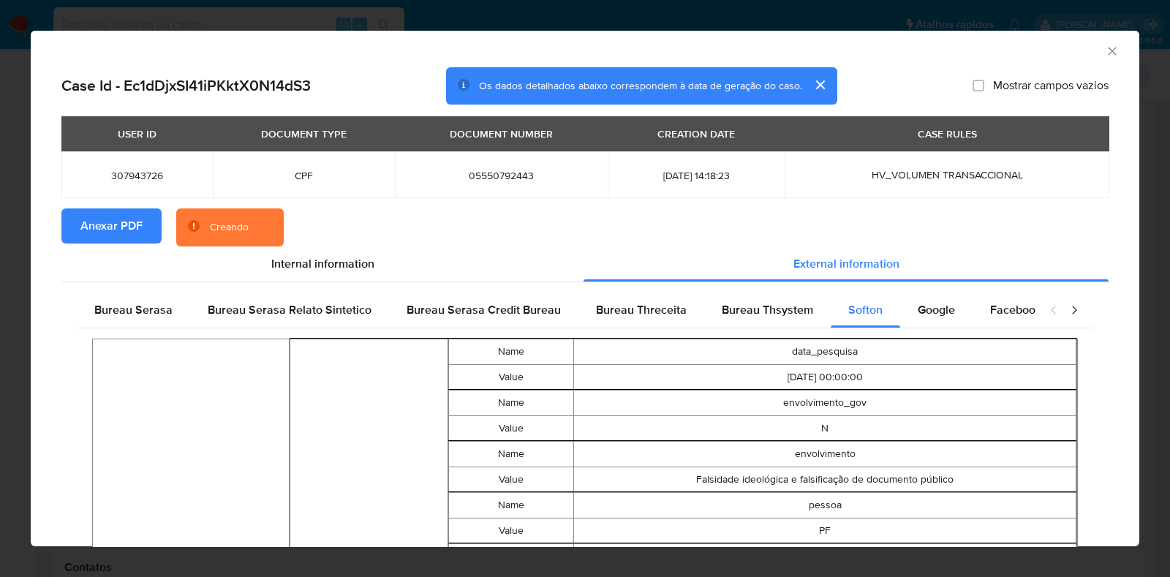
click at [1108, 49] on icon "Fechar a janela" at bounding box center [1112, 51] width 8 height 8
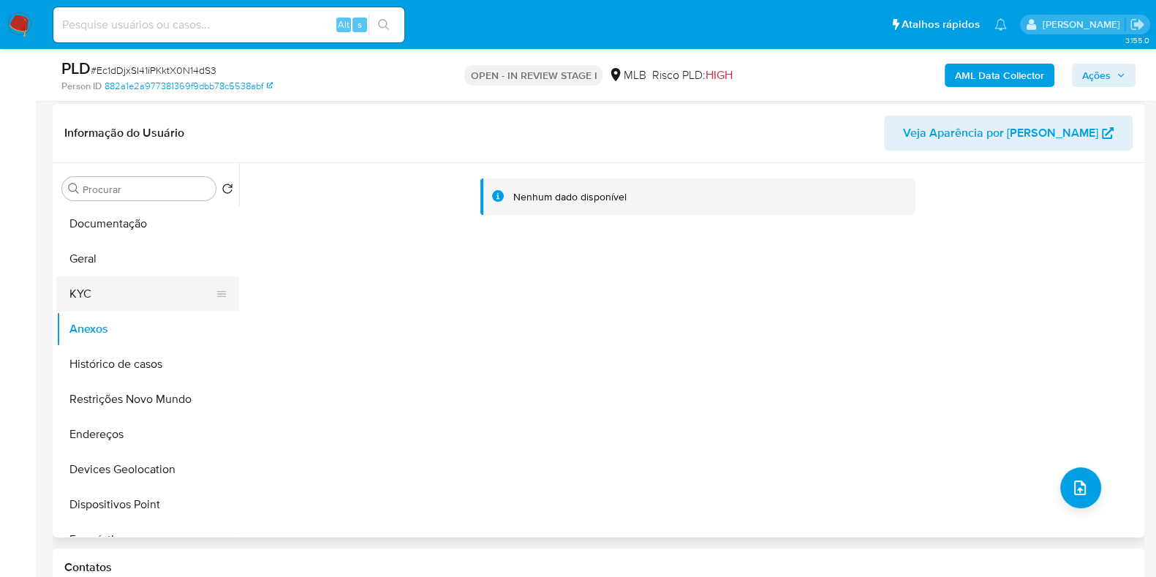
click at [99, 288] on button "KYC" at bounding box center [141, 293] width 171 height 35
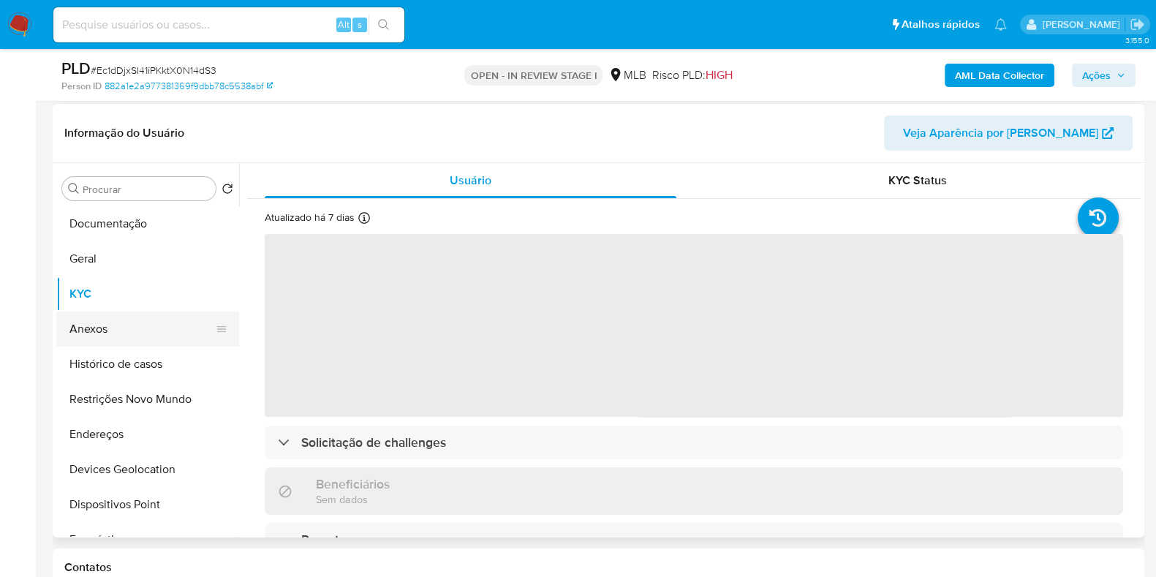
click at [114, 328] on button "Anexos" at bounding box center [141, 328] width 171 height 35
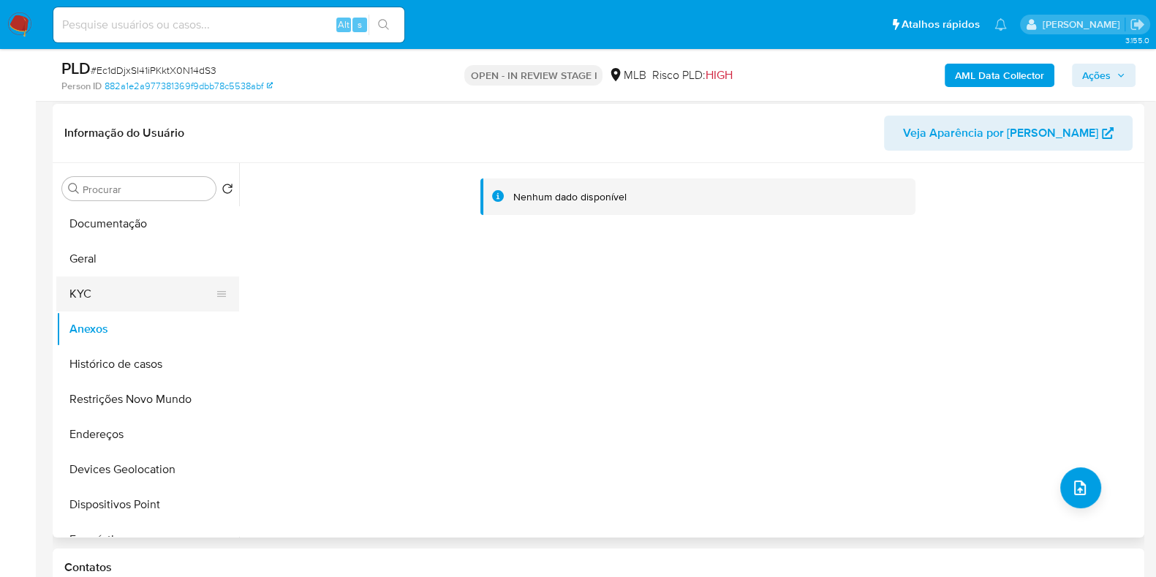
click at [94, 302] on button "KYC" at bounding box center [141, 293] width 171 height 35
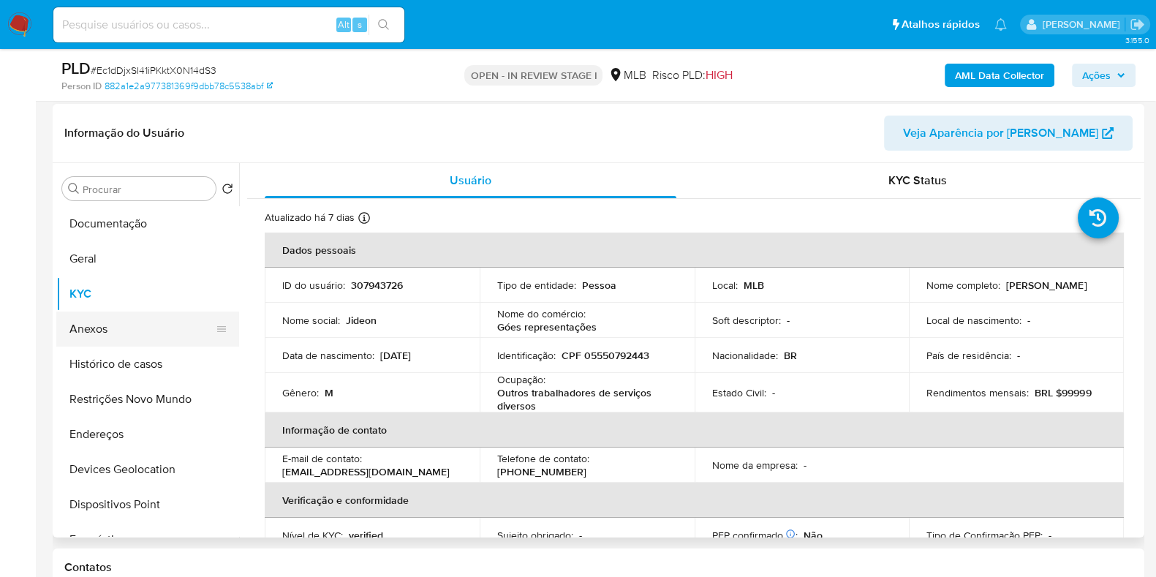
click at [113, 342] on button "Anexos" at bounding box center [141, 328] width 171 height 35
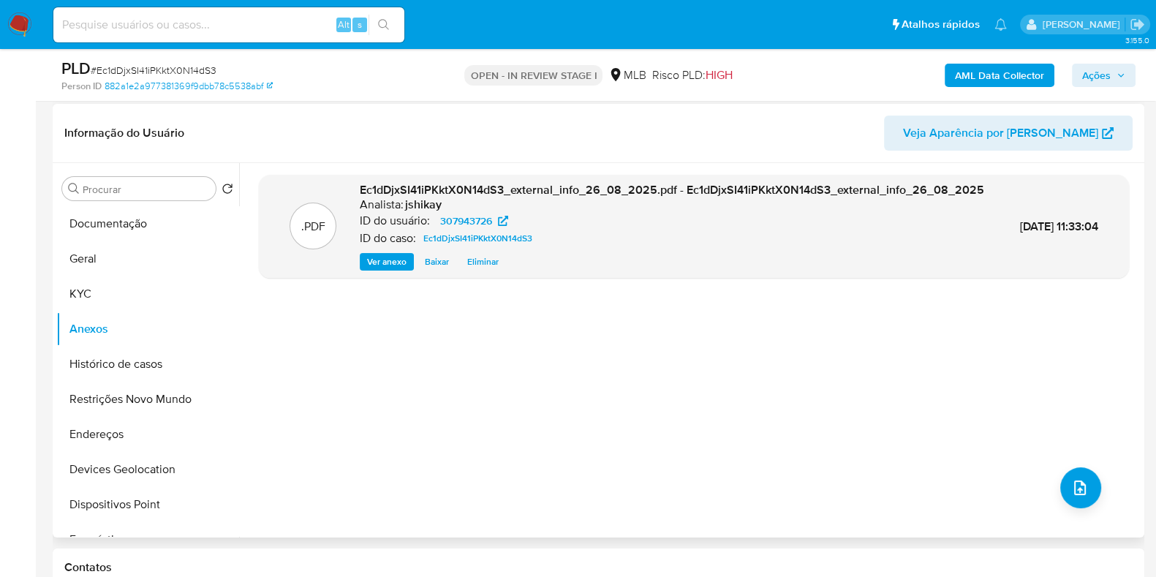
click at [1070, 507] on div ".PDF Ec1dDjxSI41iPKktX0N14dS3_external_info_26_08_2025.pdf - Ec1dDjxSI41iPKktX0…" at bounding box center [694, 350] width 870 height 351
click at [1071, 493] on icon "upload-file" at bounding box center [1080, 488] width 18 height 18
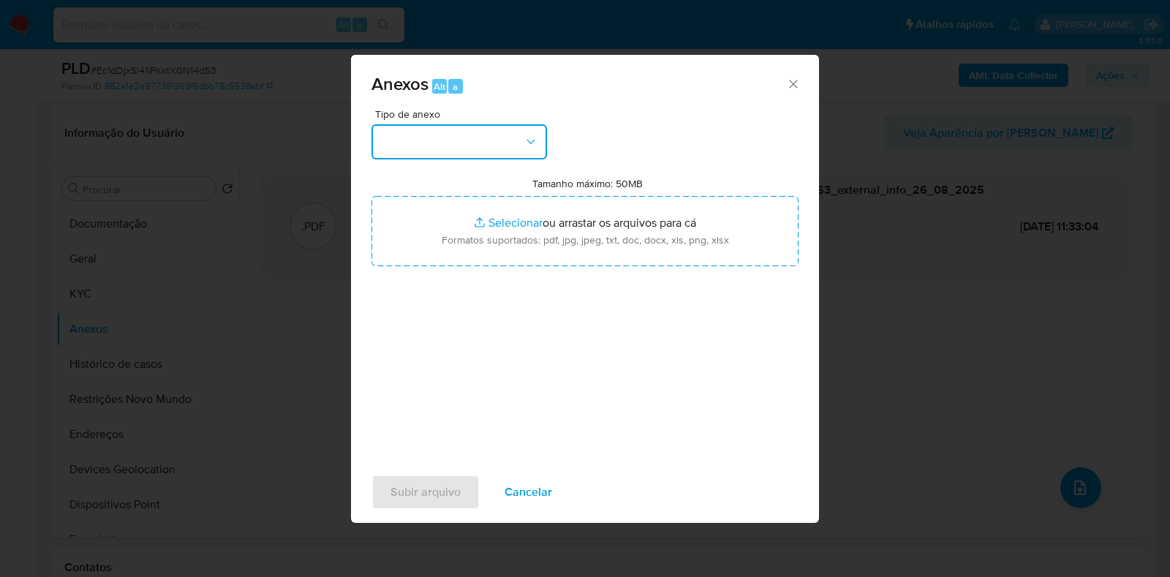
click at [477, 143] on button "button" at bounding box center [458, 141] width 175 height 35
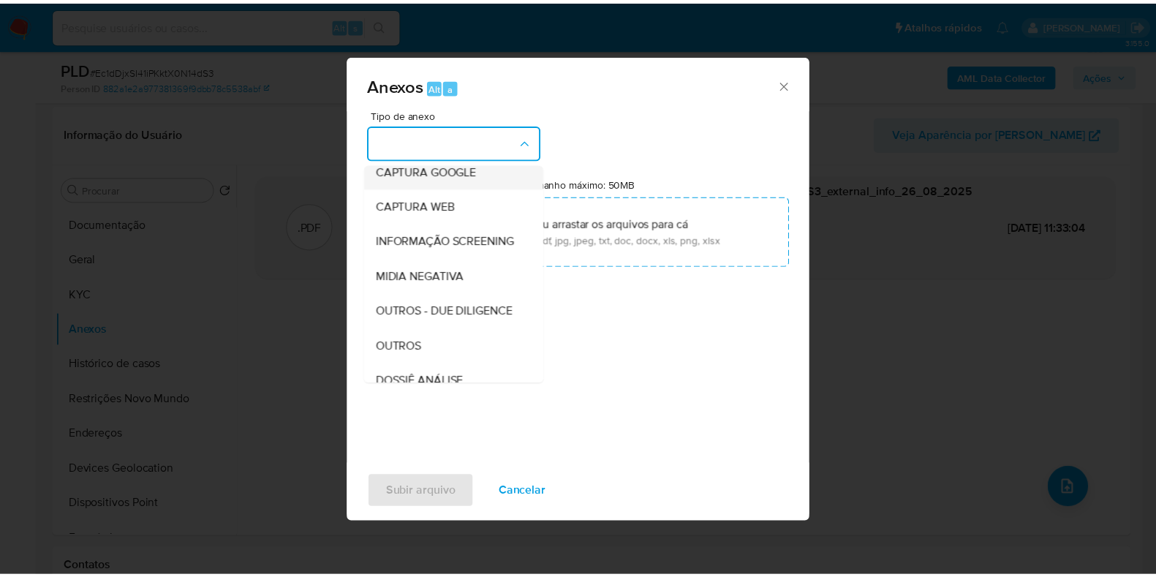
scroll to position [182, 0]
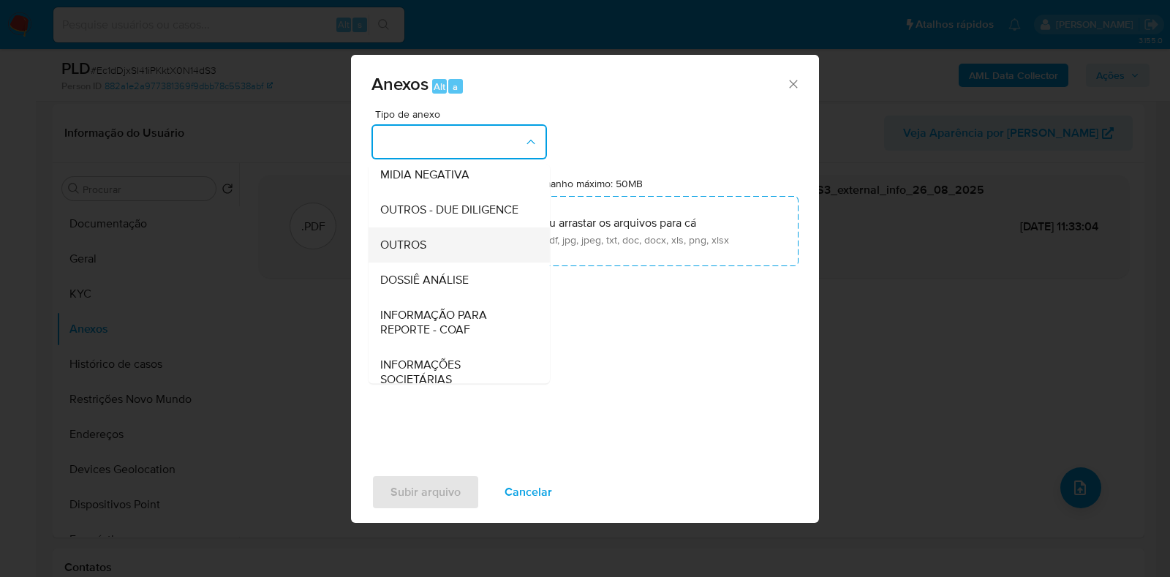
click at [436, 262] on div "OUTROS" at bounding box center [454, 244] width 149 height 35
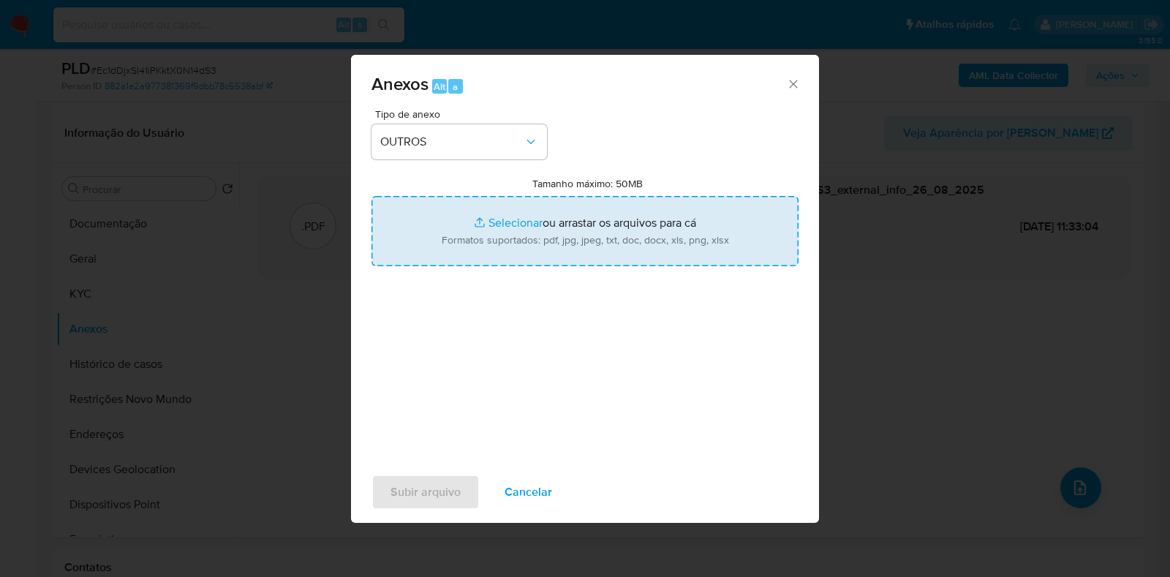
click at [509, 222] on input "Tamanho máximo: 50MB Selecionar arquivos" at bounding box center [584, 231] width 427 height 70
type input "C:\fakepath\Mulan 307943726_2025_08_26_06_06_49 - Resumen TX.pdf"
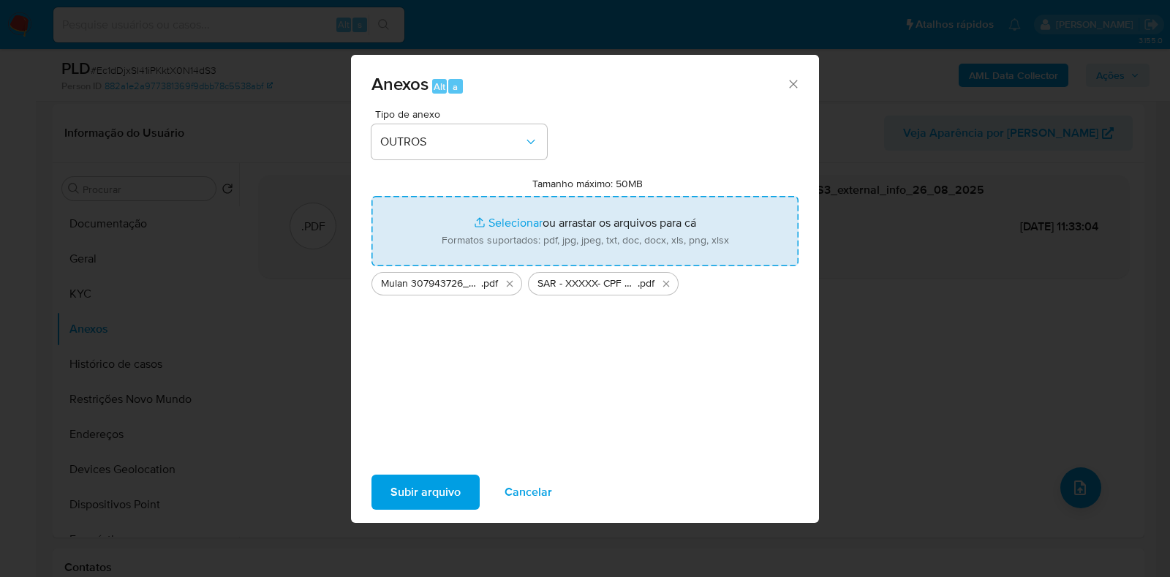
click at [434, 491] on span "Subir arquivo" at bounding box center [425, 492] width 70 height 32
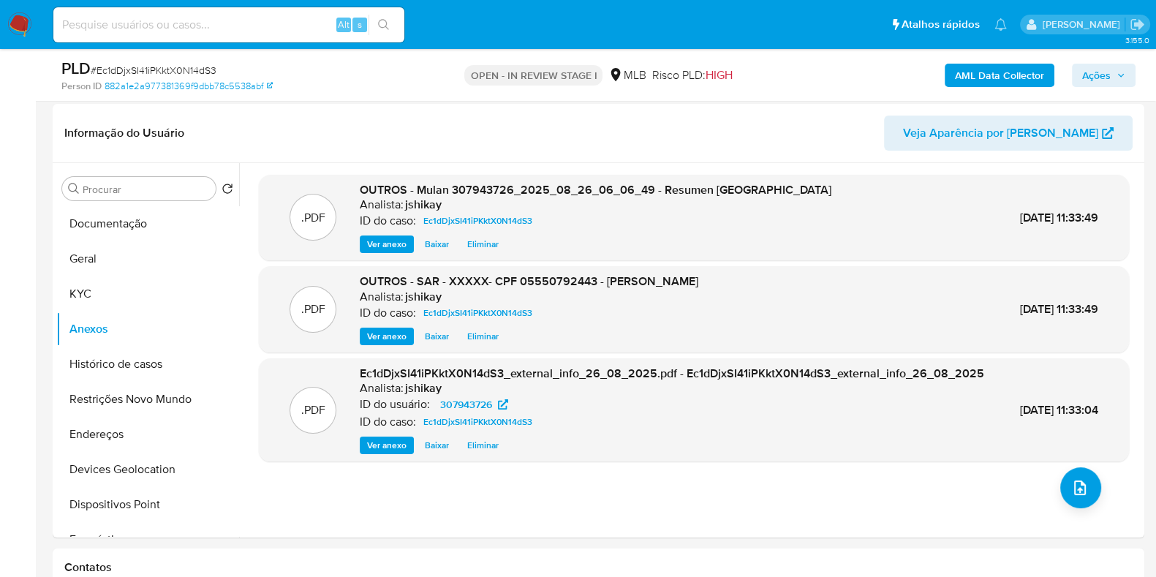
click at [1105, 82] on span "Ações" at bounding box center [1096, 75] width 29 height 23
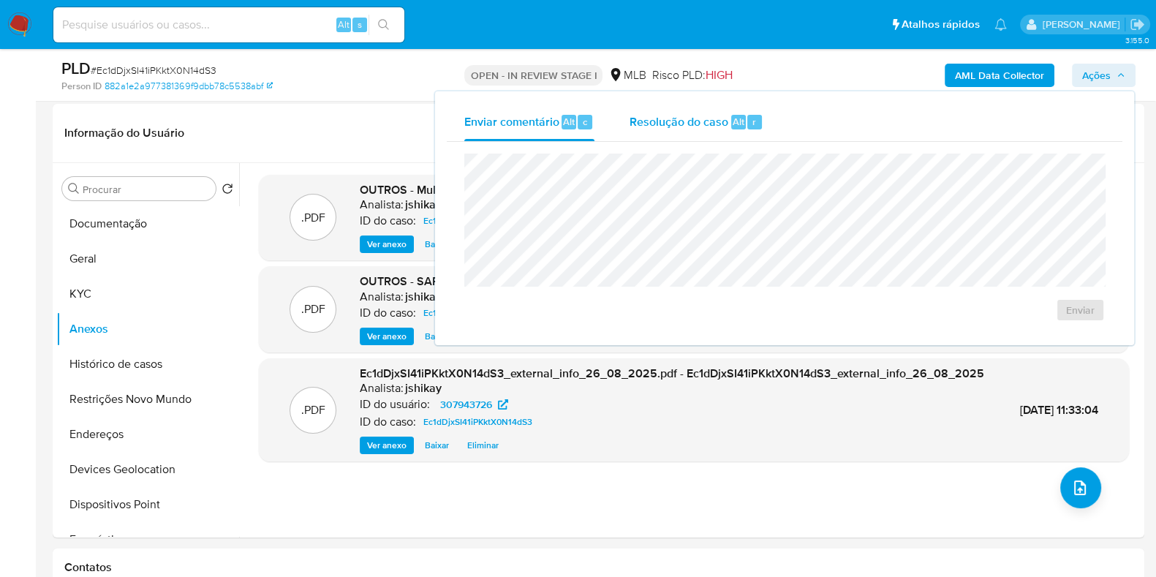
click at [640, 121] on span "Resolução do caso" at bounding box center [678, 121] width 99 height 17
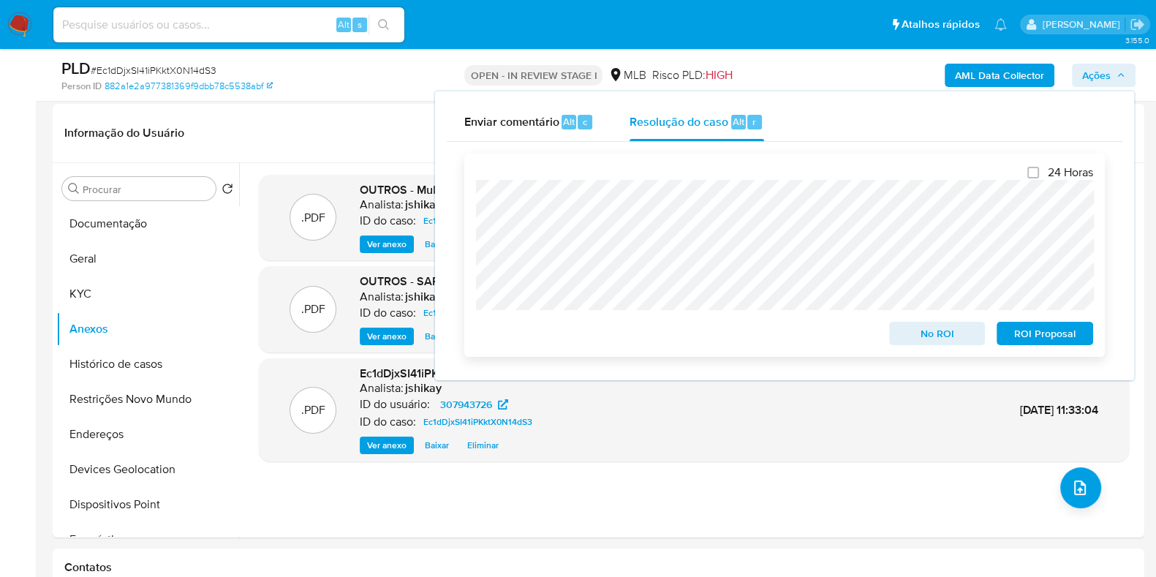
click at [1043, 336] on span "ROI Proposal" at bounding box center [1045, 333] width 76 height 20
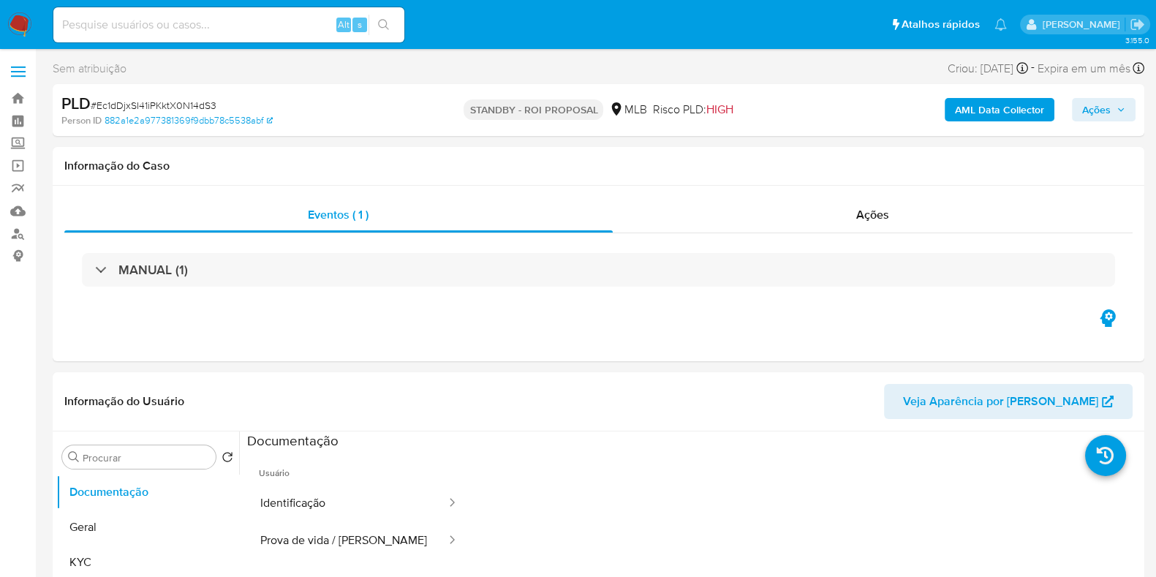
select select "10"
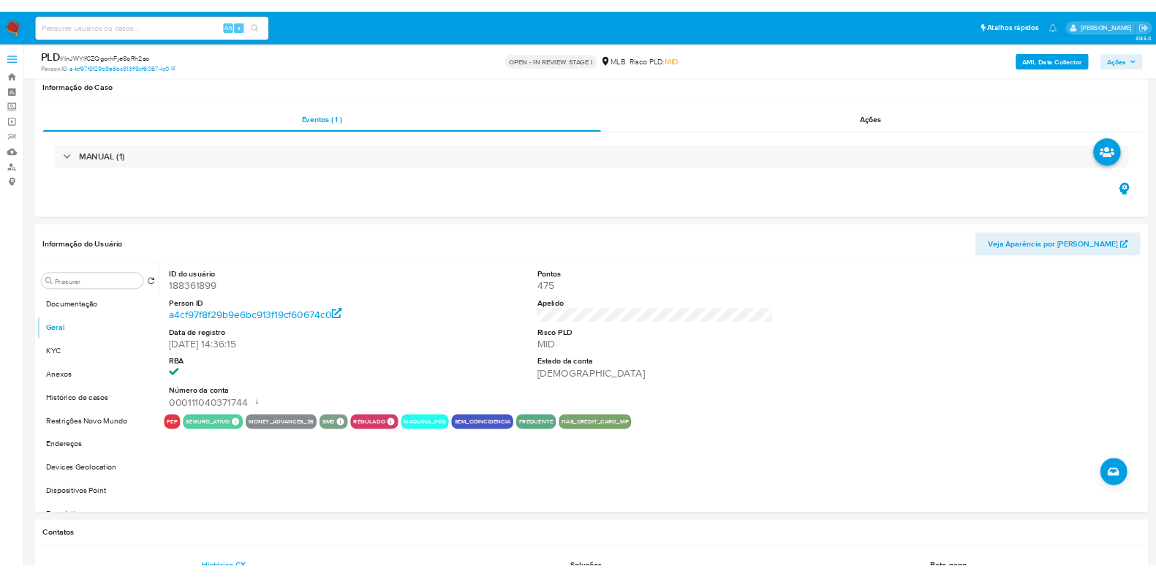
scroll to position [182, 0]
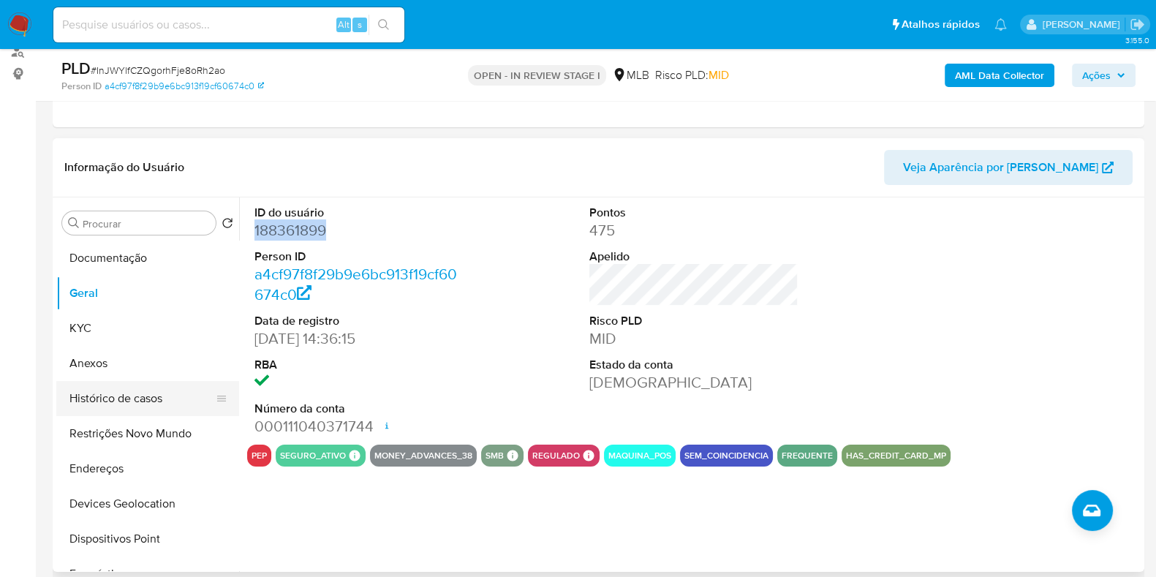
click at [117, 392] on button "Histórico de casos" at bounding box center [141, 398] width 171 height 35
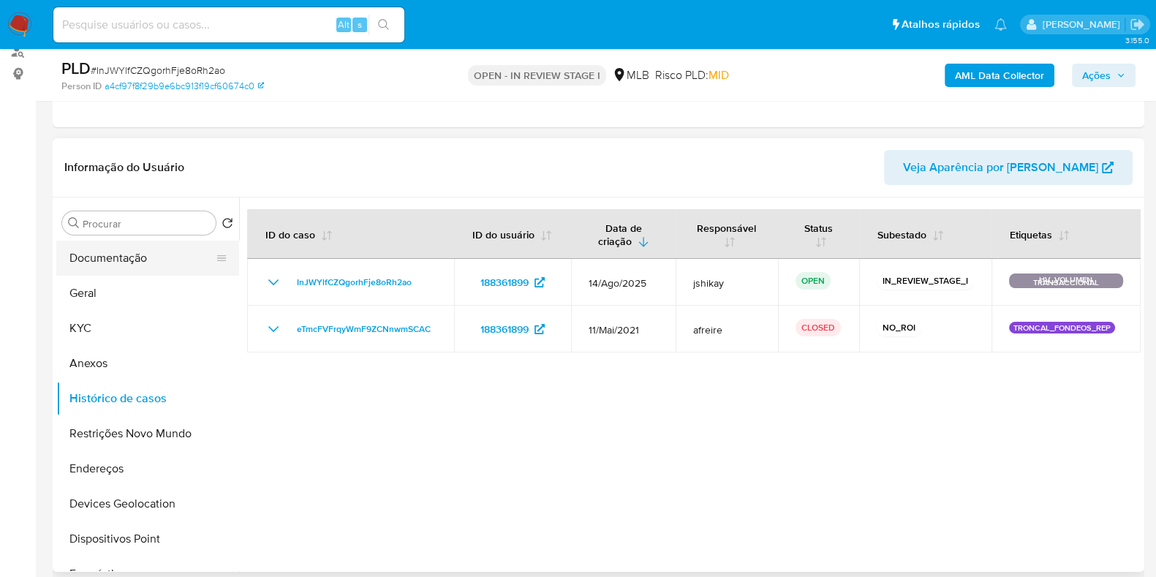
click at [126, 245] on button "Documentação" at bounding box center [141, 258] width 171 height 35
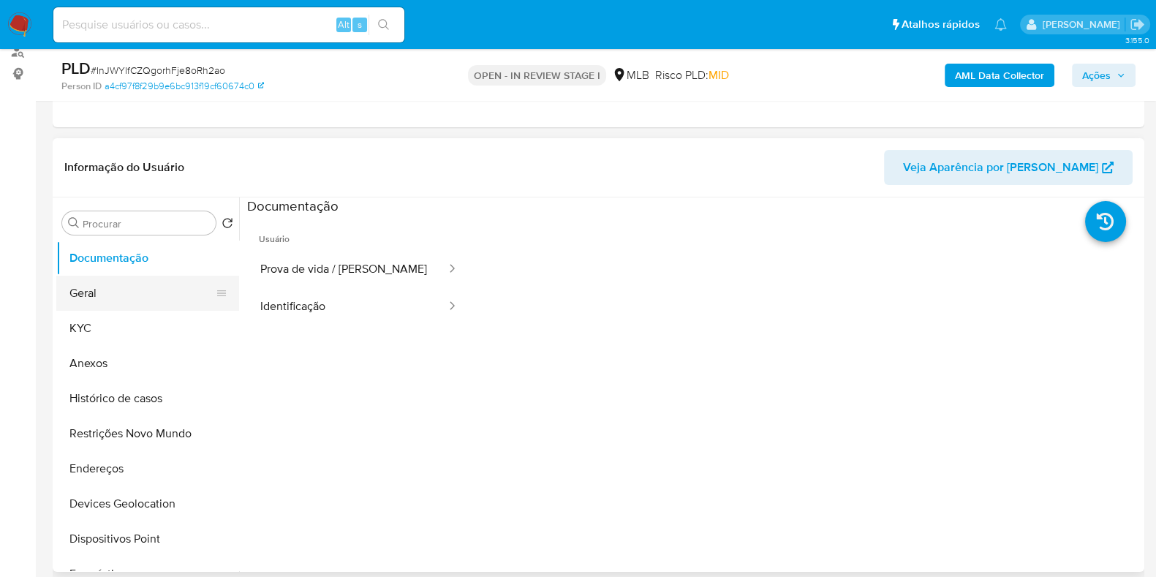
click at [107, 297] on button "Geral" at bounding box center [141, 293] width 171 height 35
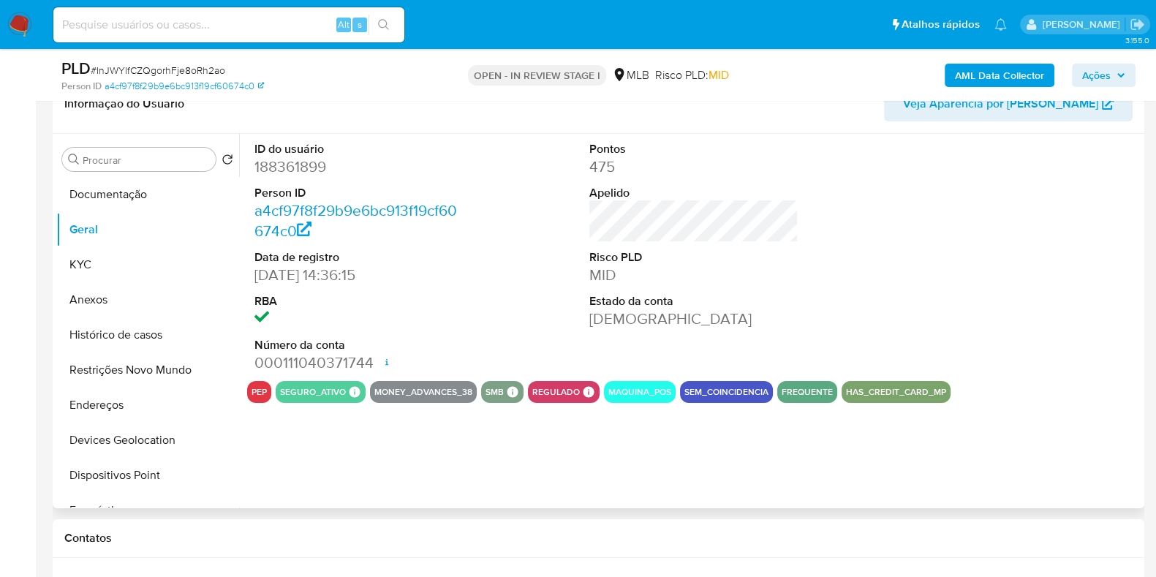
scroll to position [274, 0]
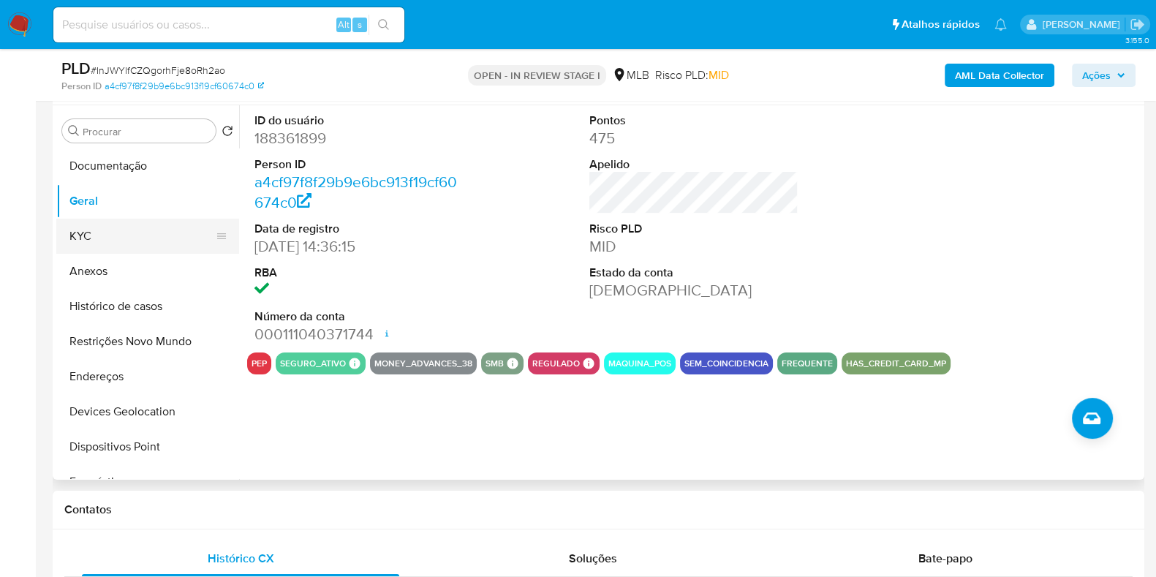
click at [105, 227] on button "KYC" at bounding box center [141, 236] width 171 height 35
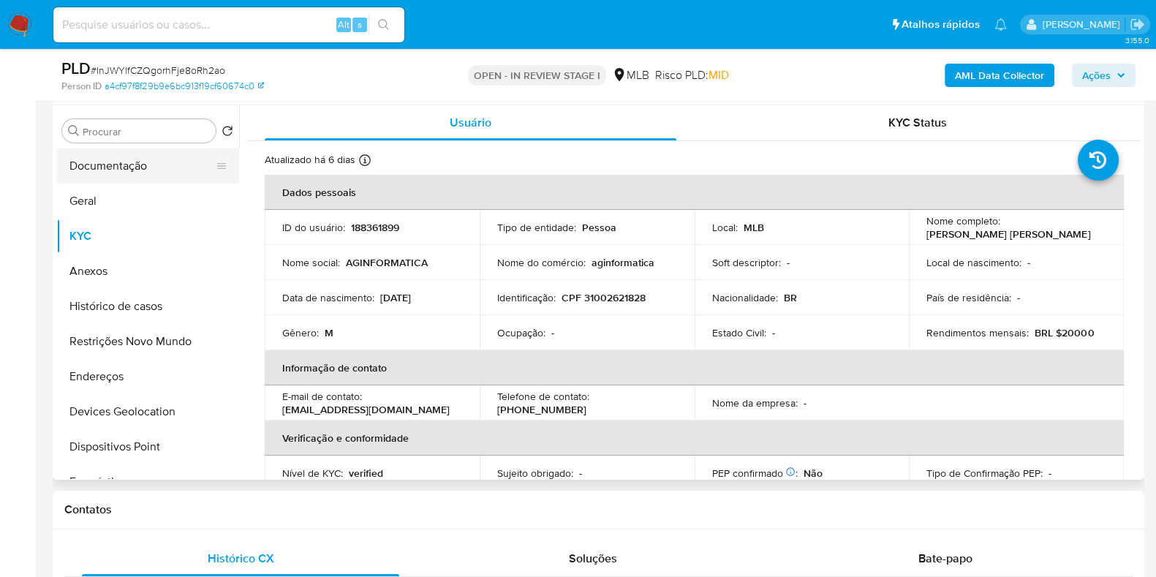
click at [157, 173] on button "Documentação" at bounding box center [141, 165] width 171 height 35
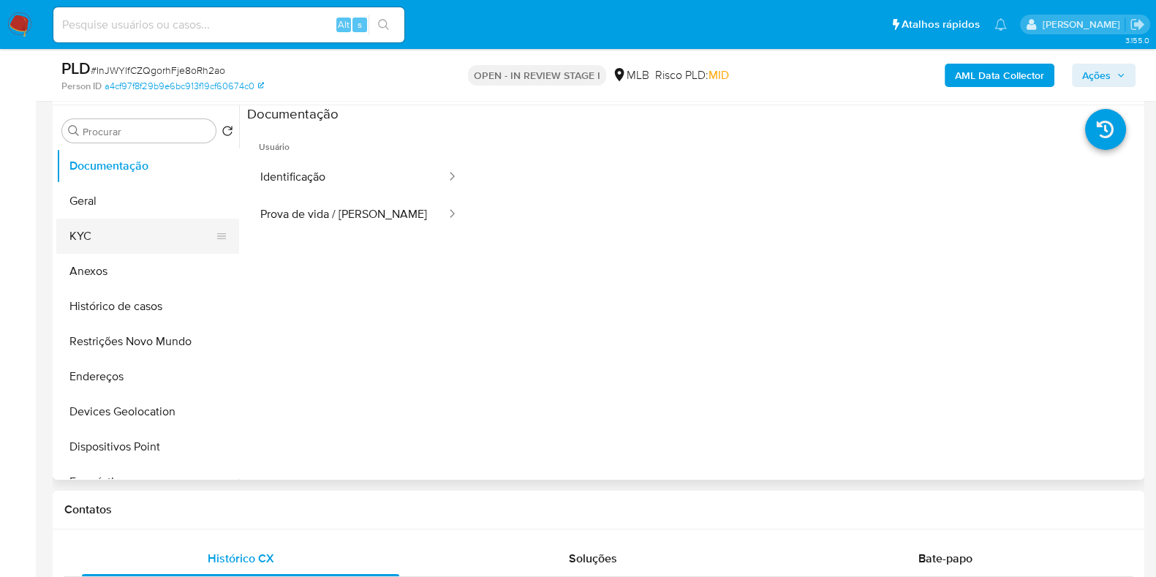
click at [134, 227] on button "KYC" at bounding box center [141, 236] width 171 height 35
